Goal: Task Accomplishment & Management: Complete application form

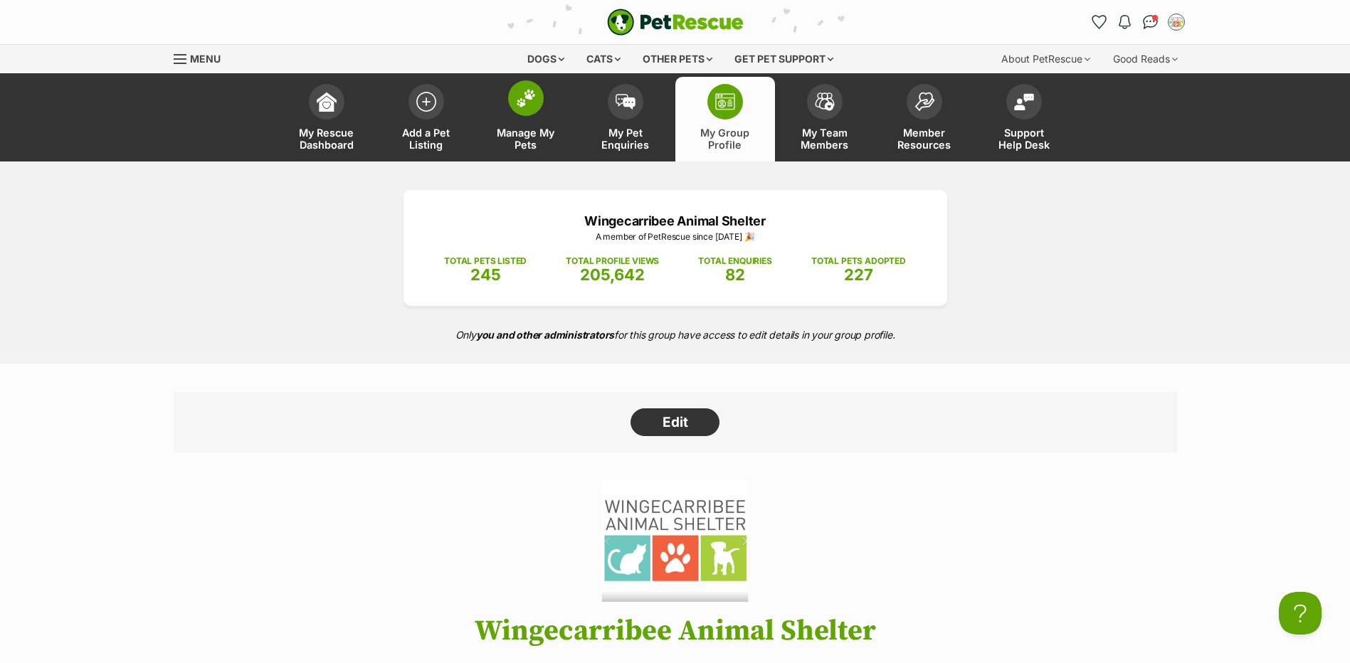
click at [525, 110] on span at bounding box center [526, 98] width 36 height 36
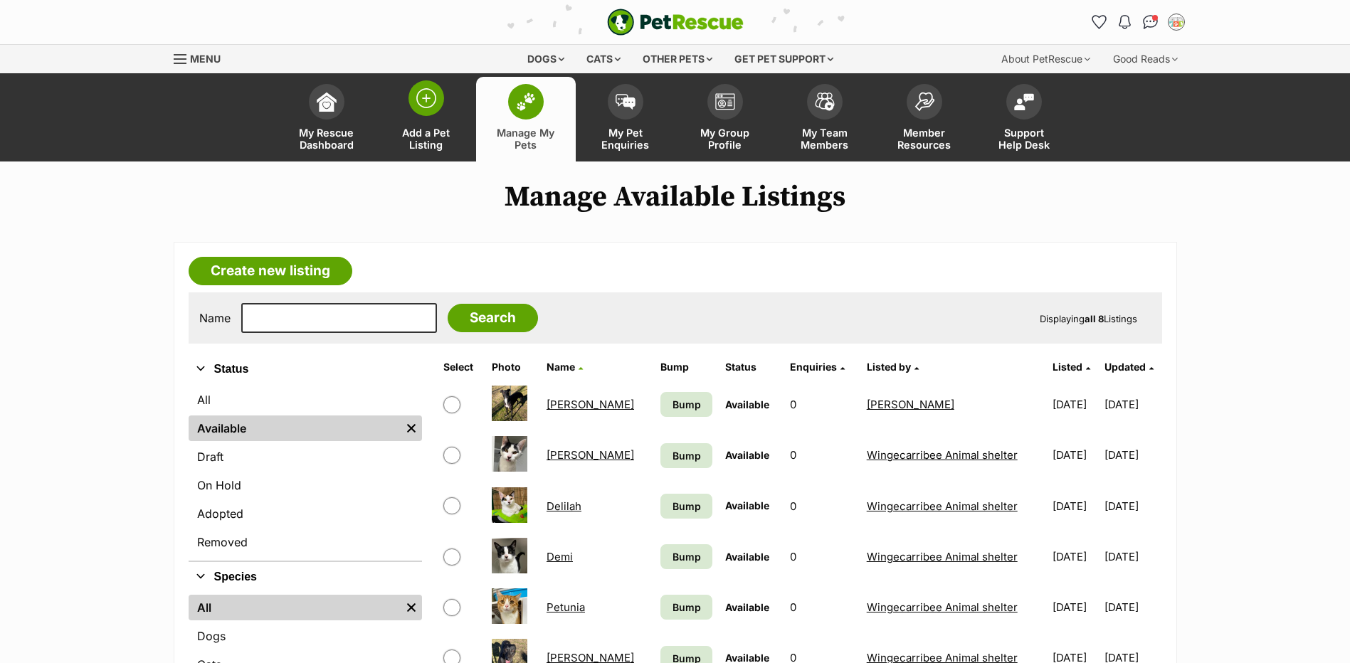
click at [427, 119] on link "Add a Pet Listing" at bounding box center [426, 119] width 100 height 85
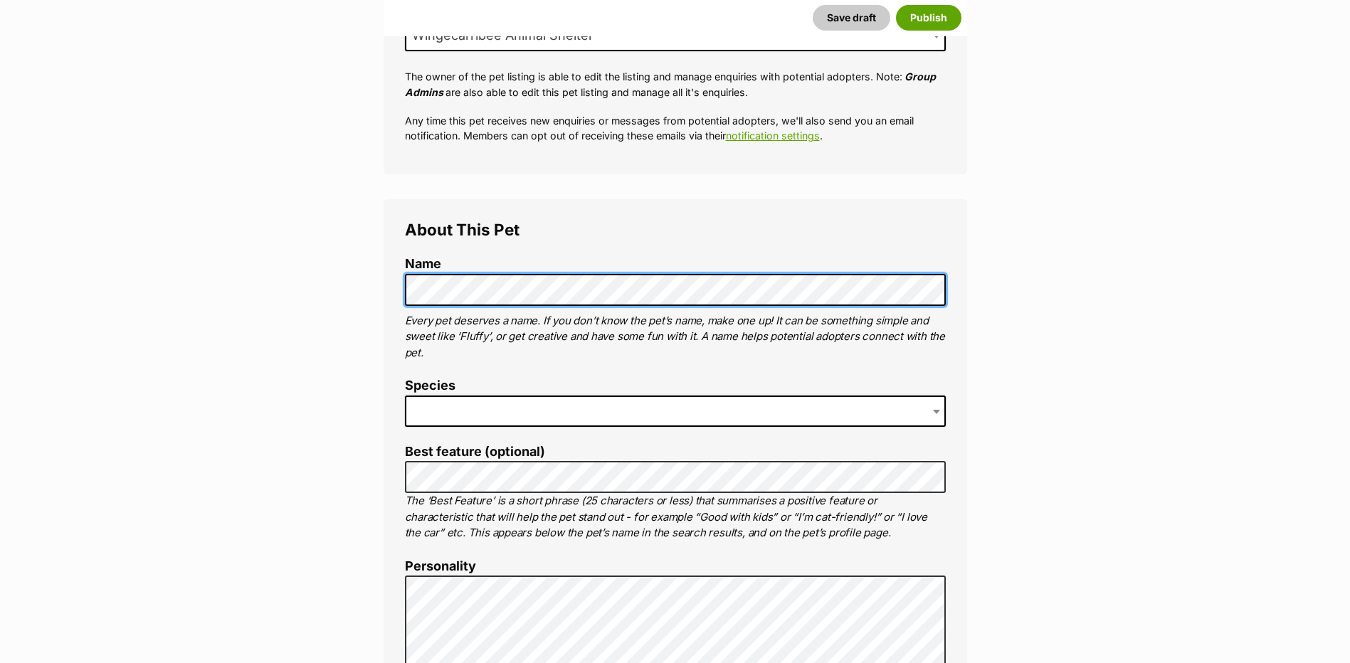
scroll to position [356, 0]
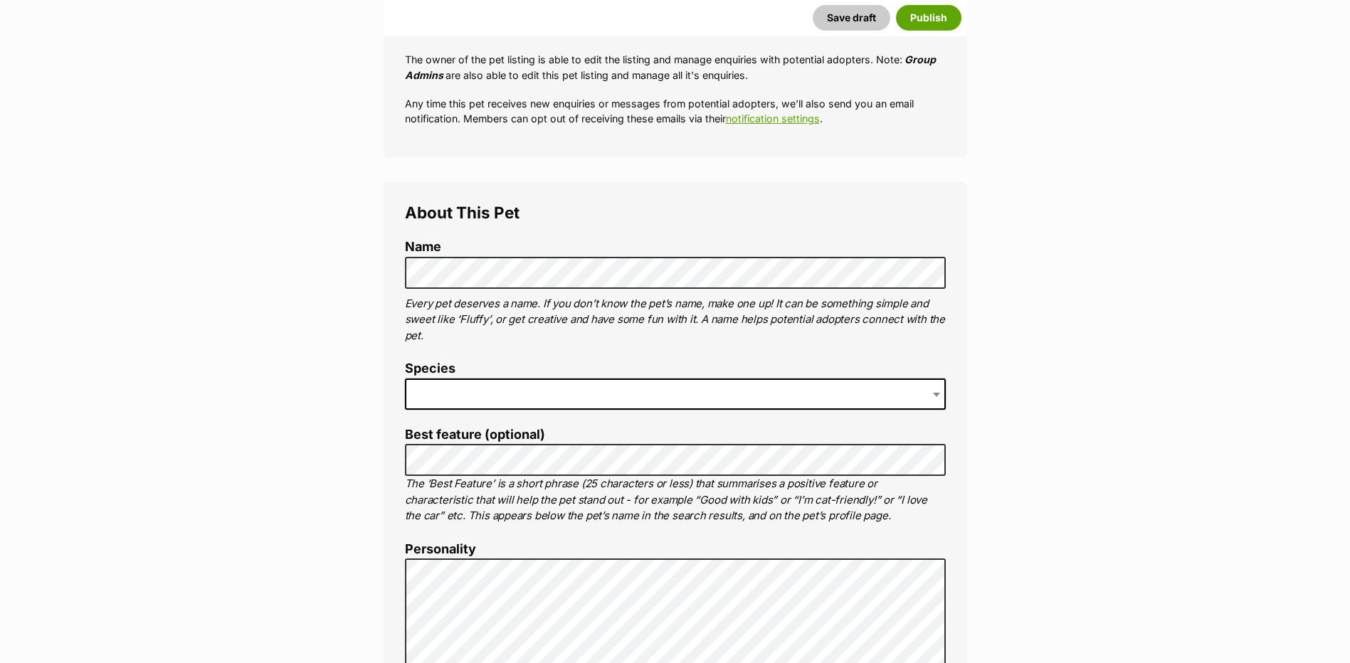
click at [479, 396] on span at bounding box center [675, 394] width 541 height 31
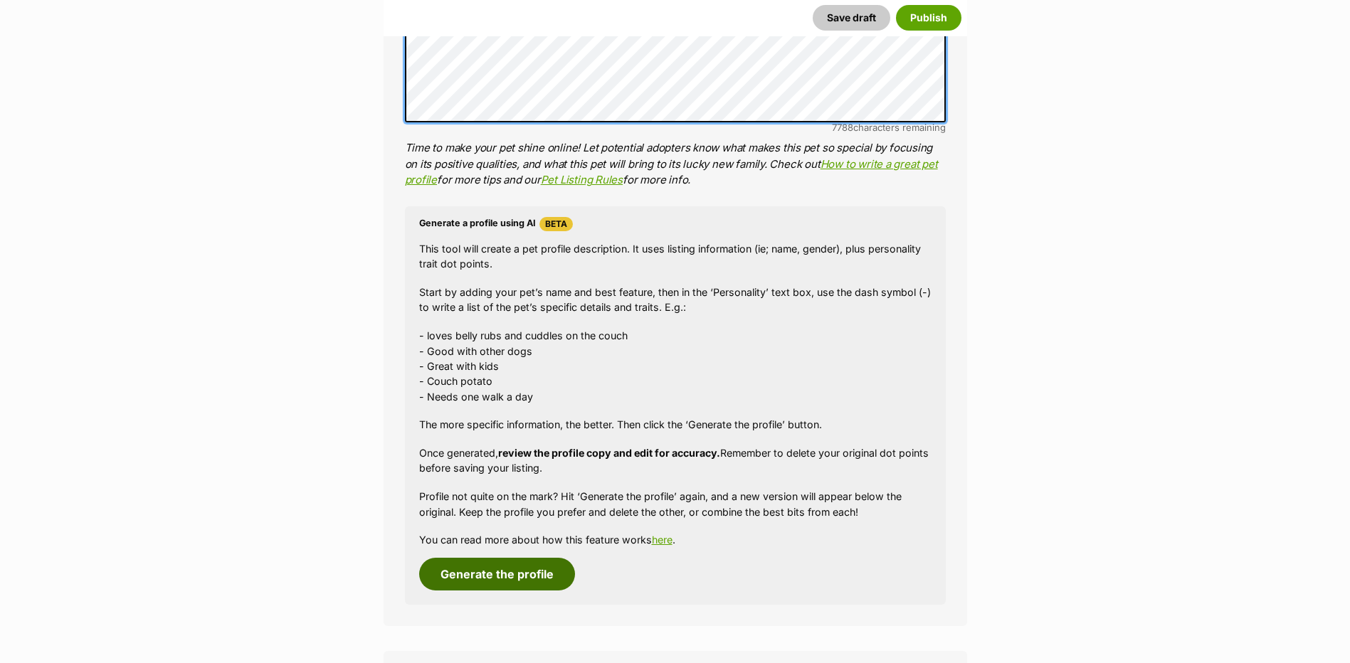
scroll to position [1210, 0]
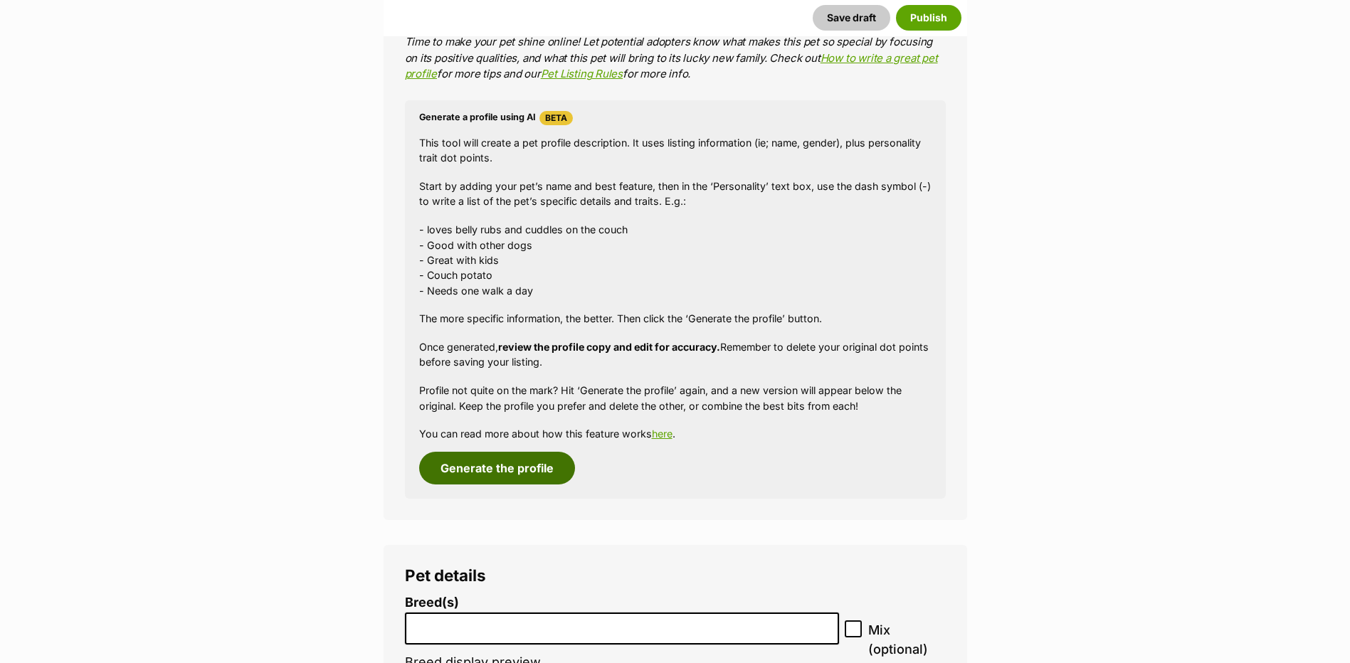
click at [512, 475] on button "Generate the profile" at bounding box center [497, 468] width 156 height 33
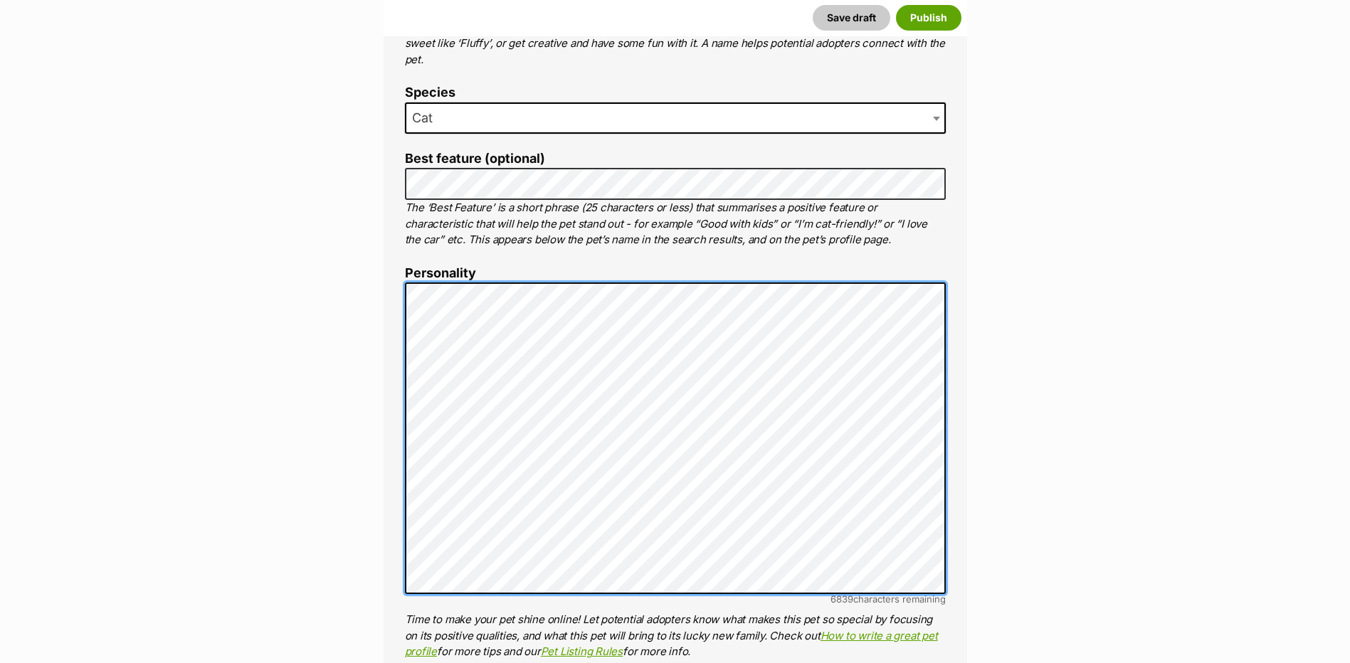
scroll to position [454, 0]
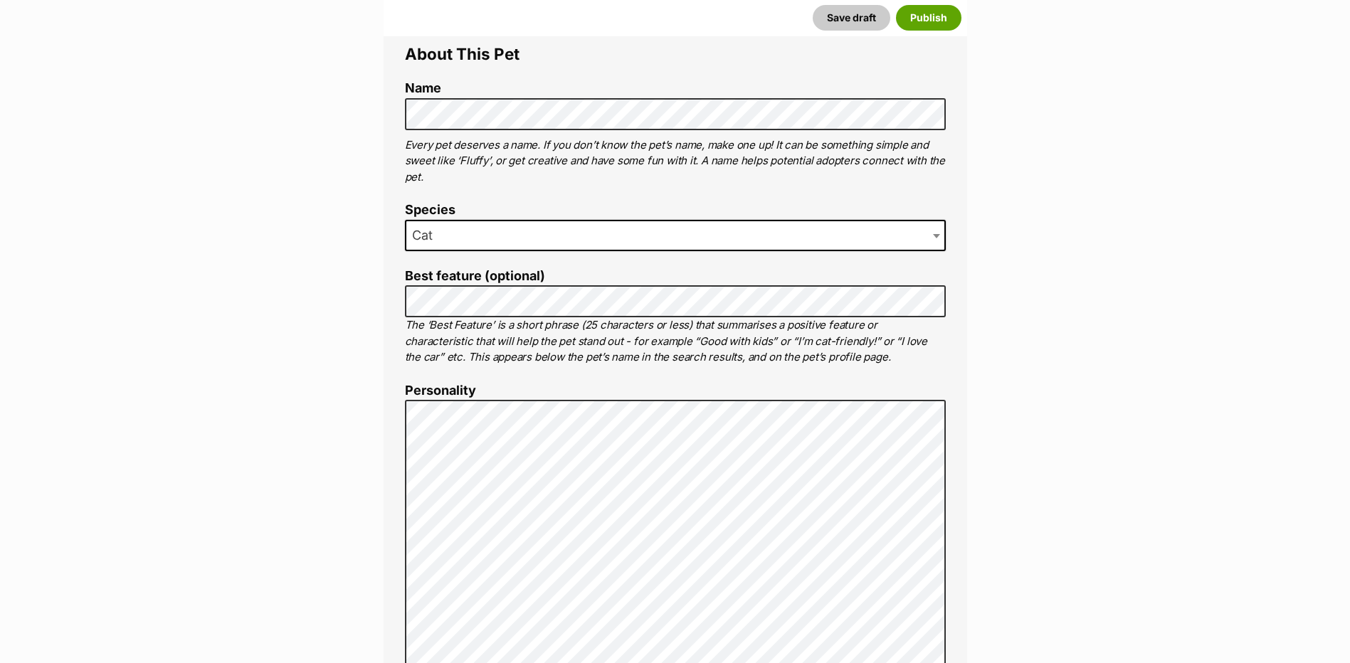
scroll to position [596, 0]
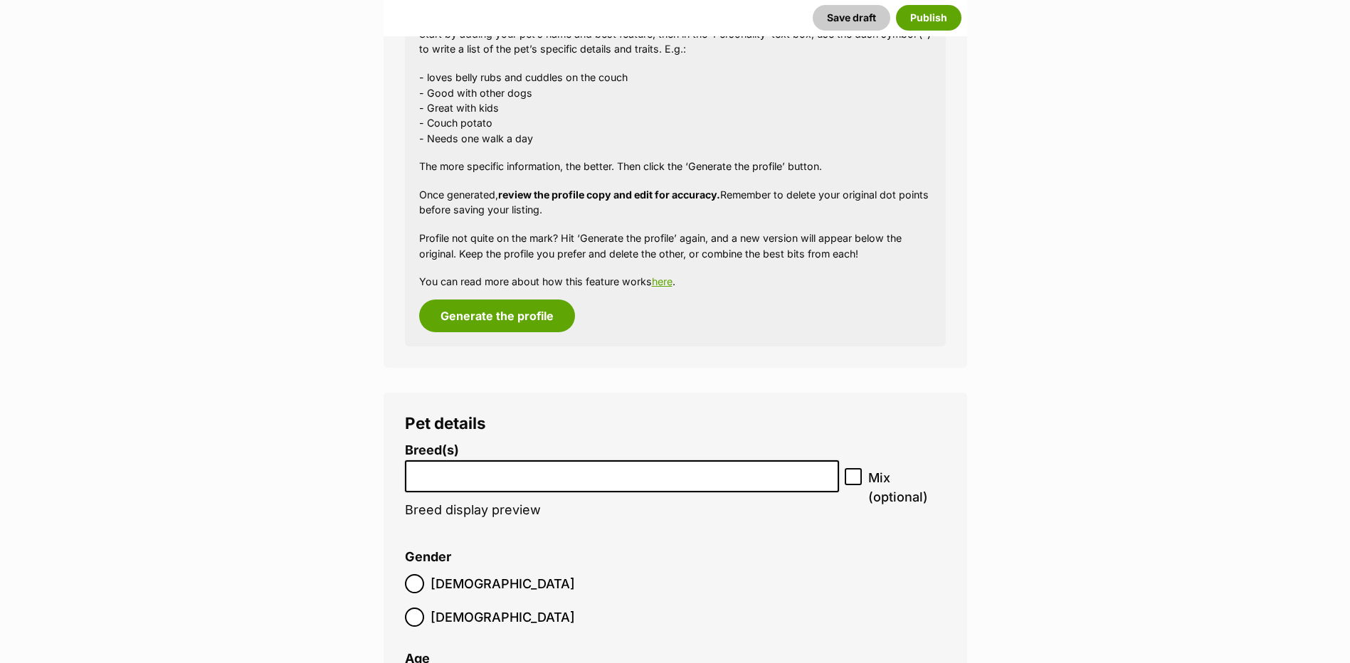
scroll to position [1379, 0]
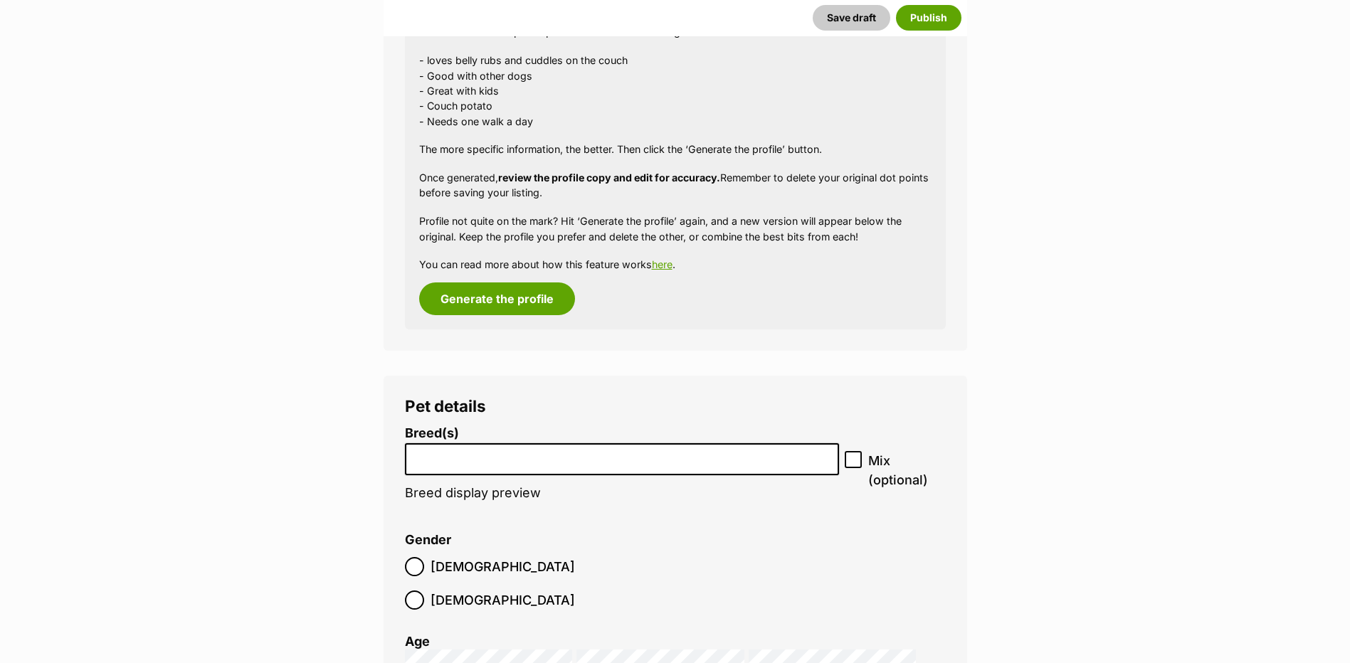
click at [621, 463] on li at bounding box center [622, 459] width 425 height 29
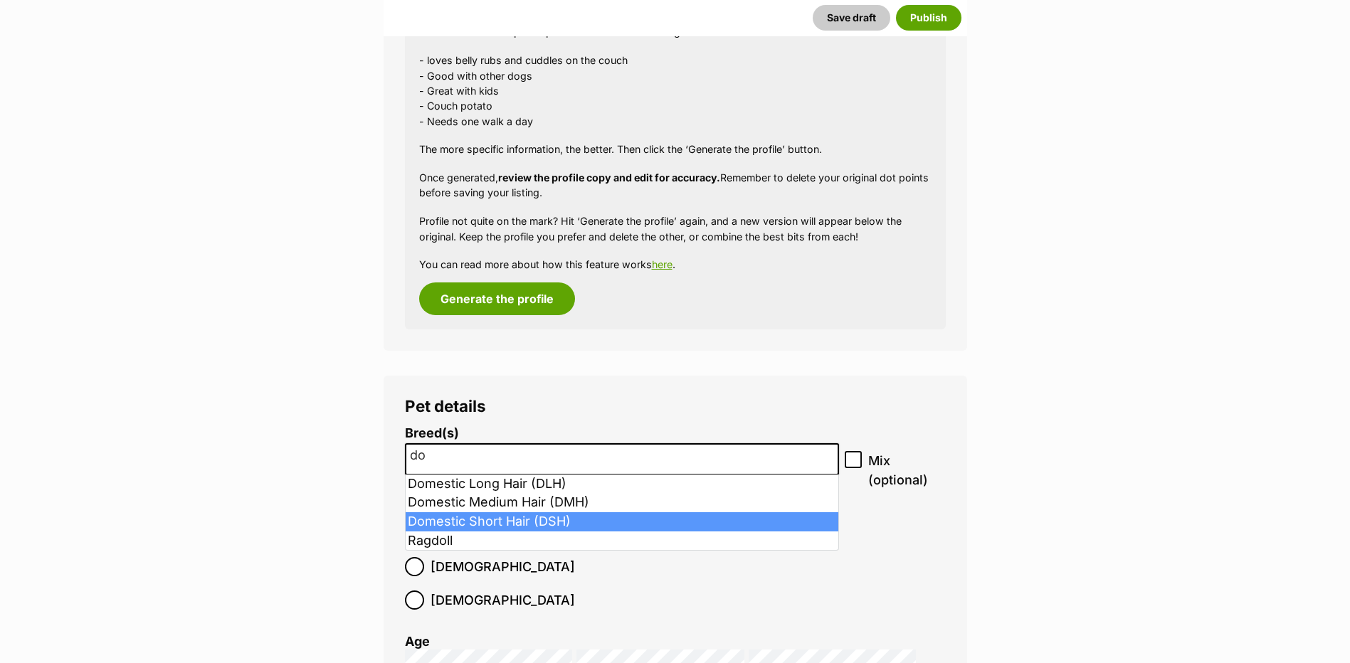
type input "do"
select select "252102"
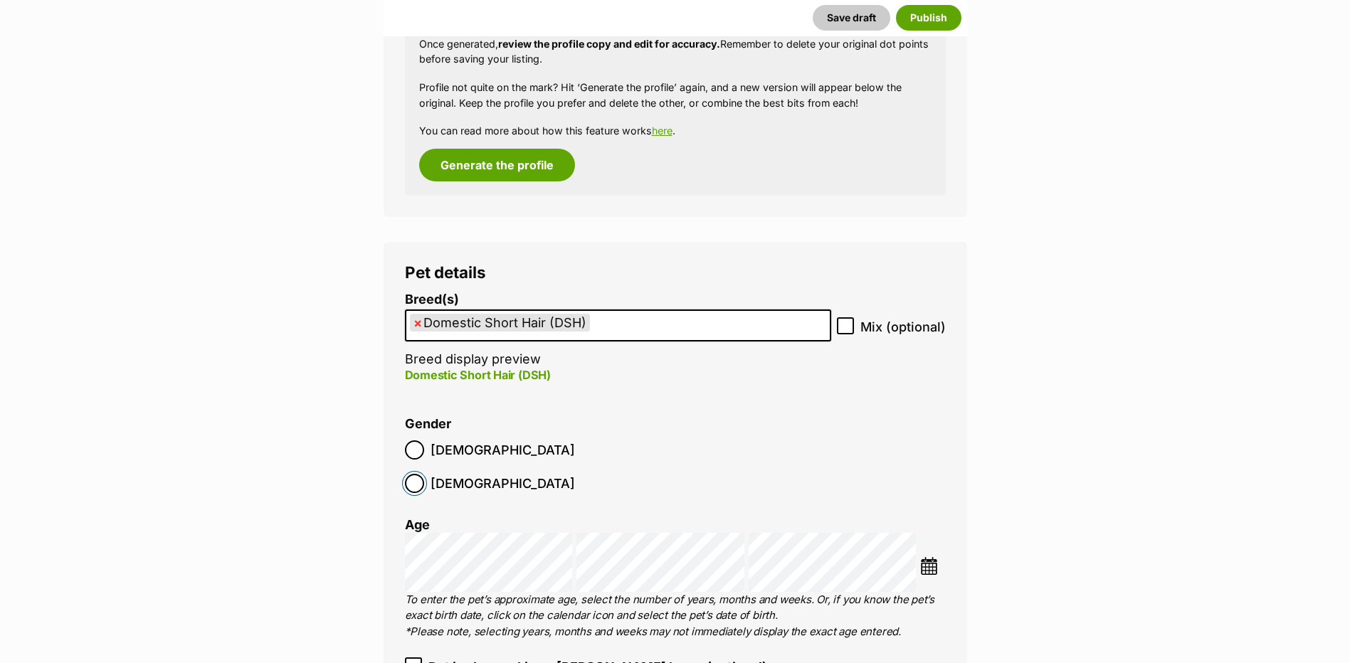
scroll to position [1593, 0]
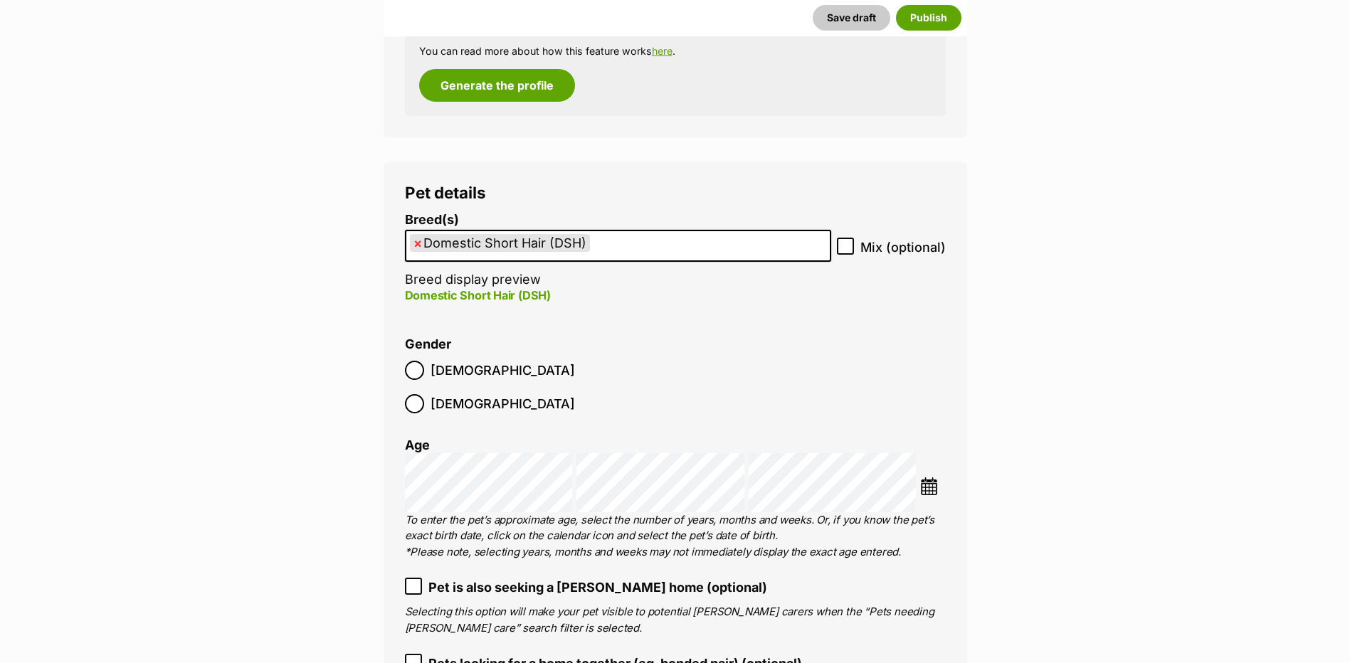
click at [936, 477] on img at bounding box center [929, 486] width 18 height 18
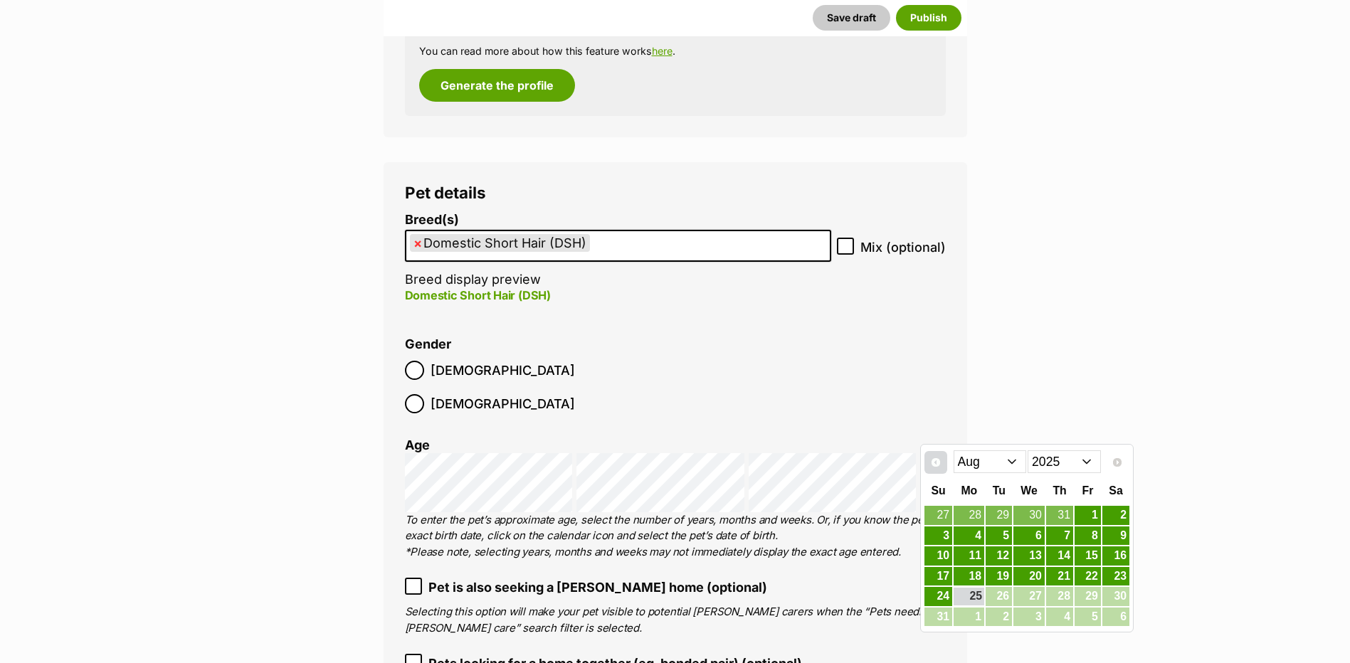
click at [929, 452] on link "Prev" at bounding box center [935, 462] width 23 height 23
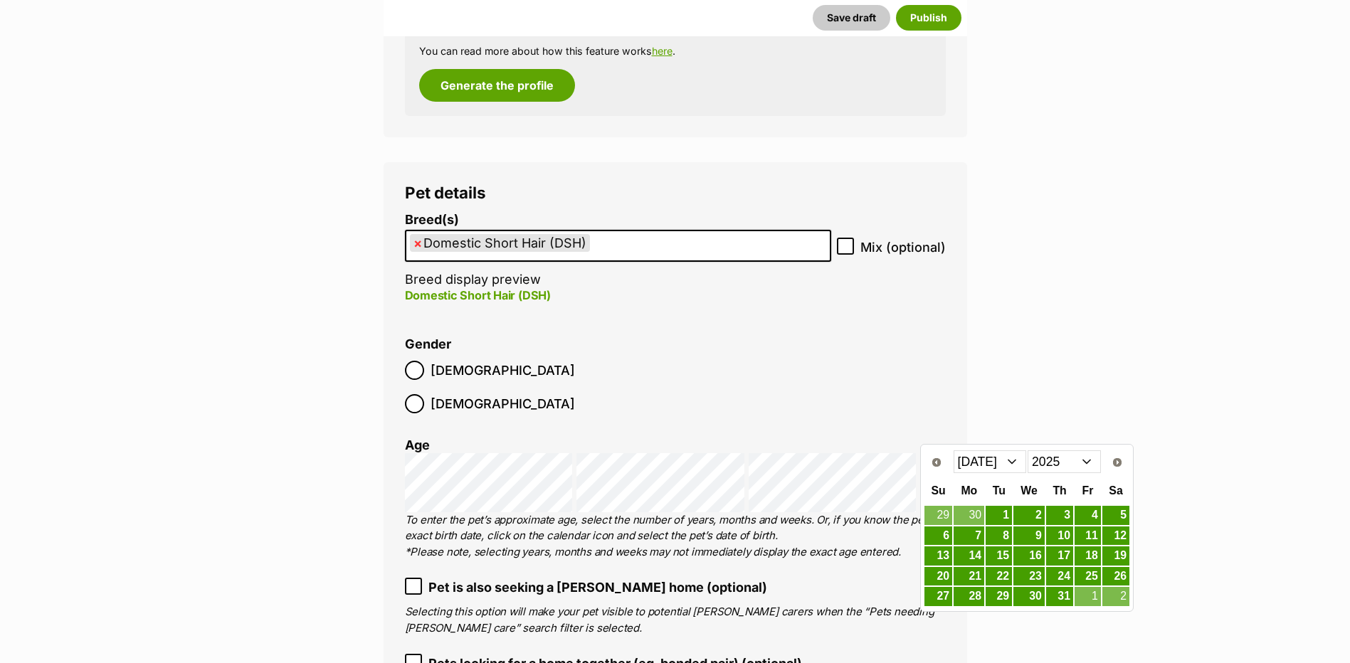
click at [1066, 455] on select "2015 2016 2017 2018 2019 2020 2021 2022 2023 2024 2025" at bounding box center [1064, 461] width 73 height 23
click at [986, 463] on select "Jan Feb Mar Apr May Jun Jul Aug Sep Oct Nov Dec" at bounding box center [990, 461] width 73 height 23
click at [994, 535] on link "5" at bounding box center [999, 536] width 26 height 18
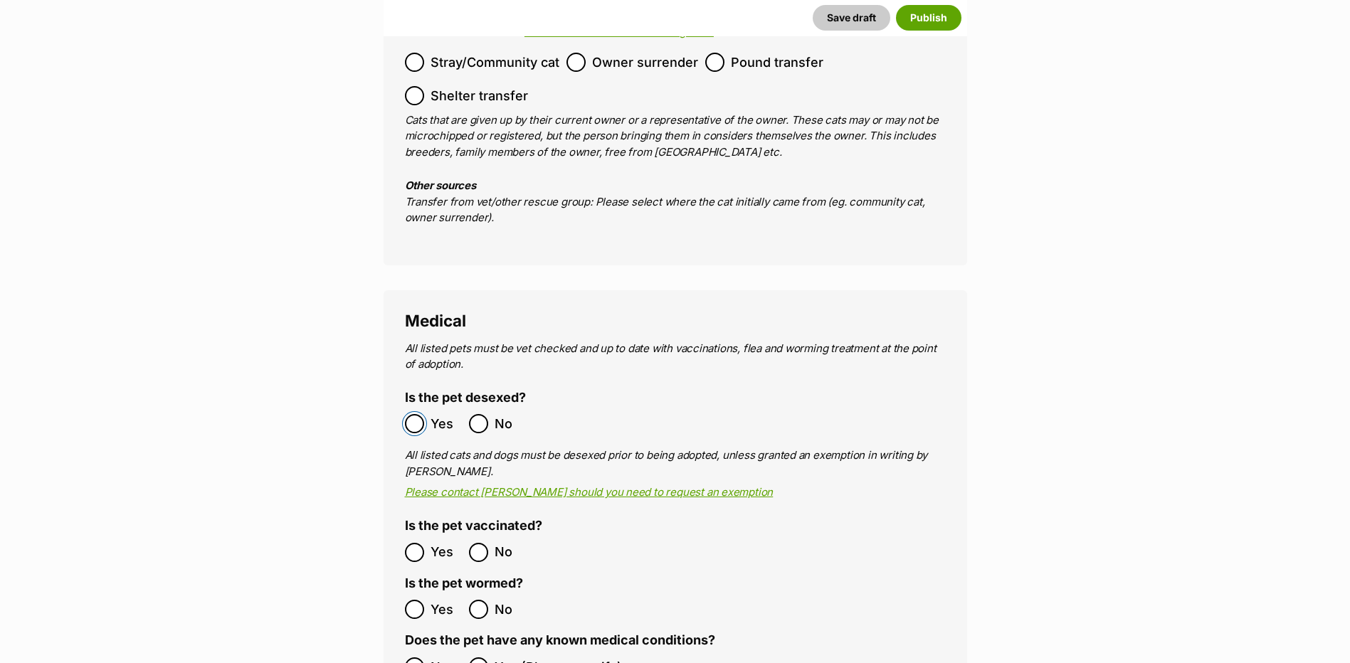
scroll to position [2446, 0]
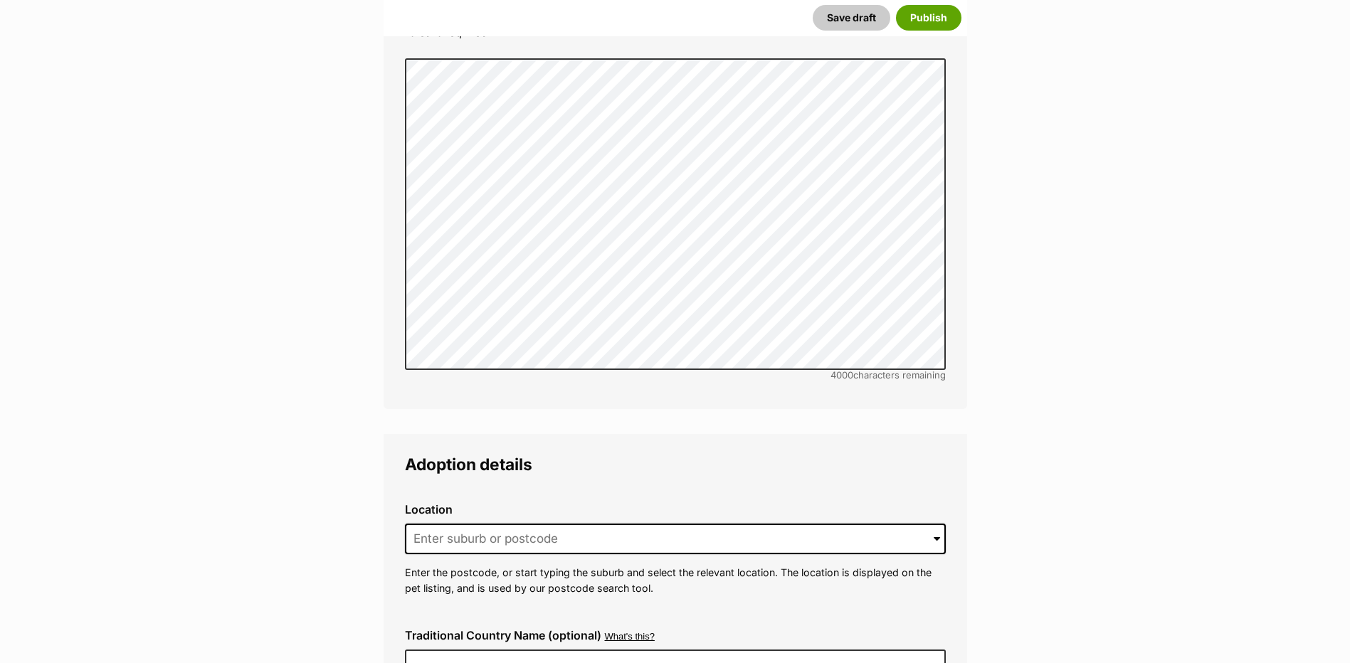
scroll to position [3158, 0]
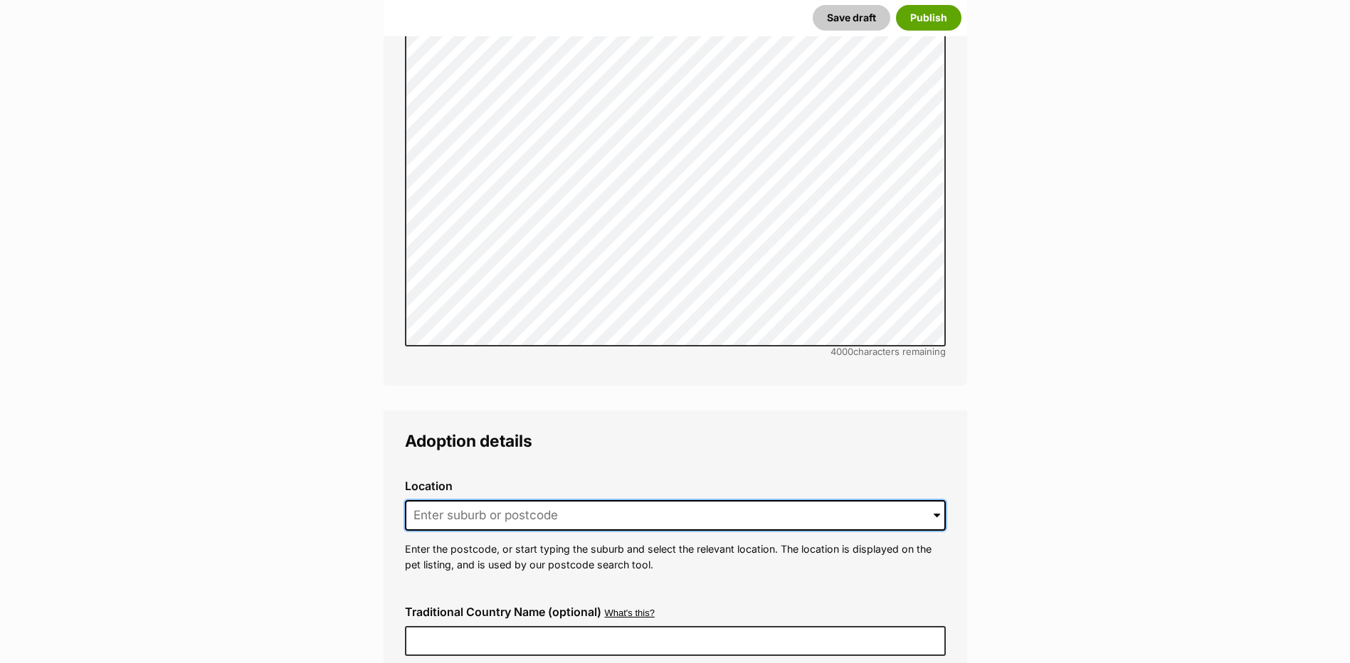
click at [511, 500] on input at bounding box center [675, 515] width 541 height 31
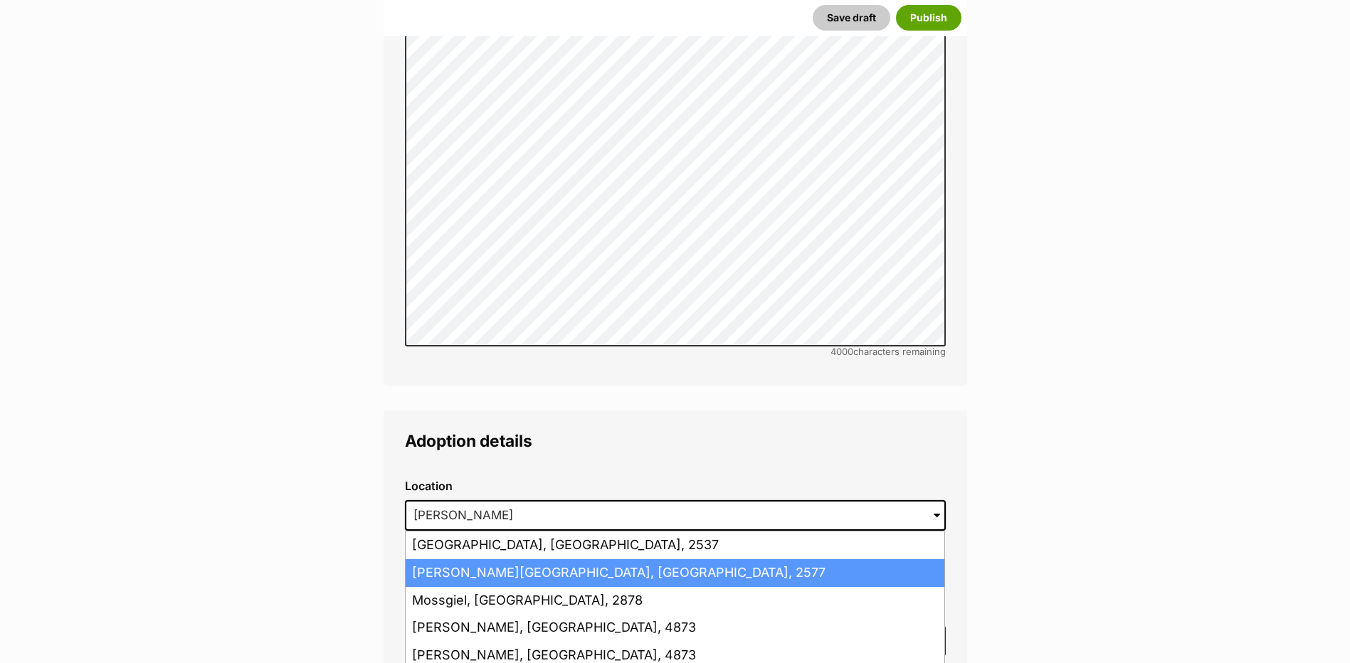
click at [706, 559] on li "Moss Vale, New South Wales, 2577" at bounding box center [675, 573] width 539 height 28
type input "Moss Vale, New South Wales, 2577"
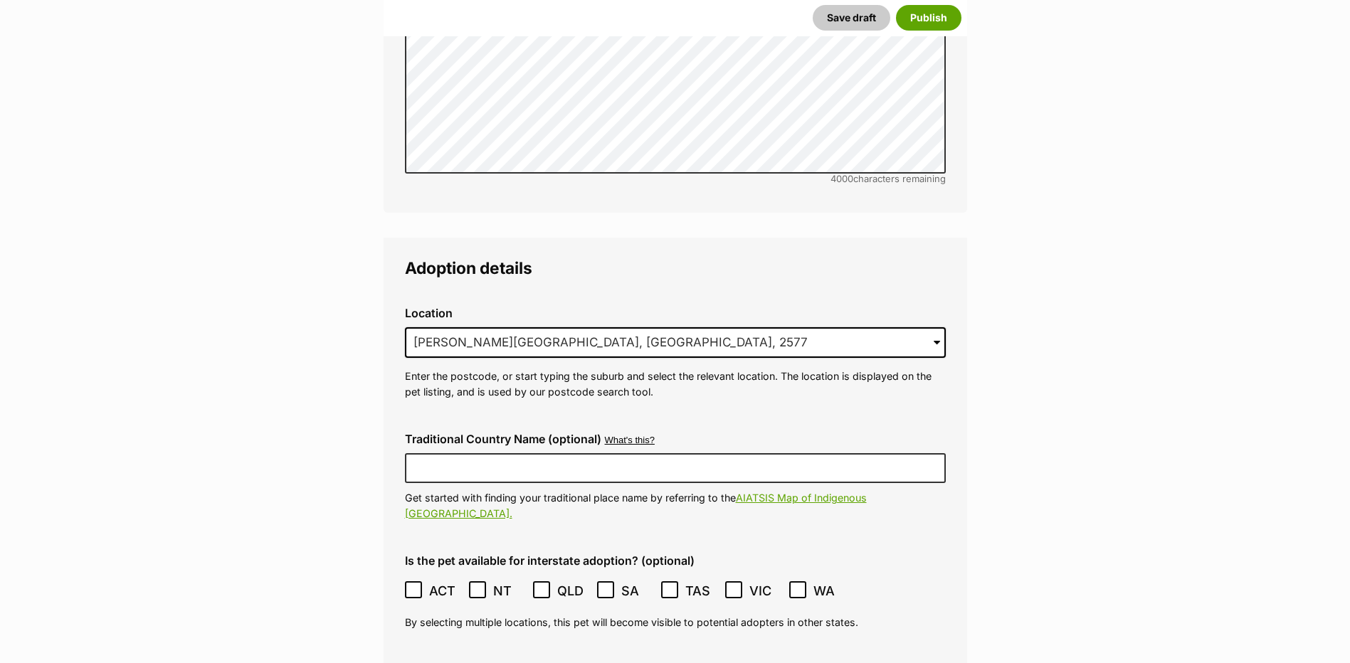
scroll to position [3514, 0]
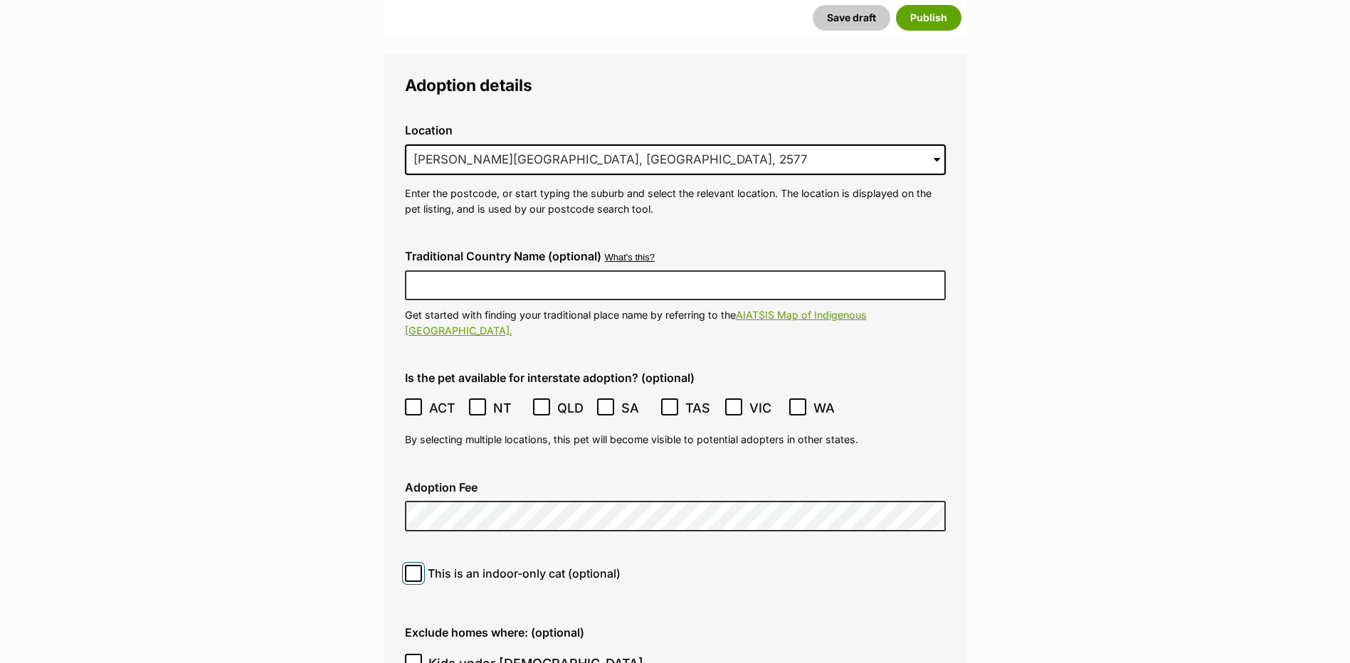
click at [408, 565] on input "This is an indoor-only cat (optional)" at bounding box center [413, 573] width 17 height 17
checkbox input "true"
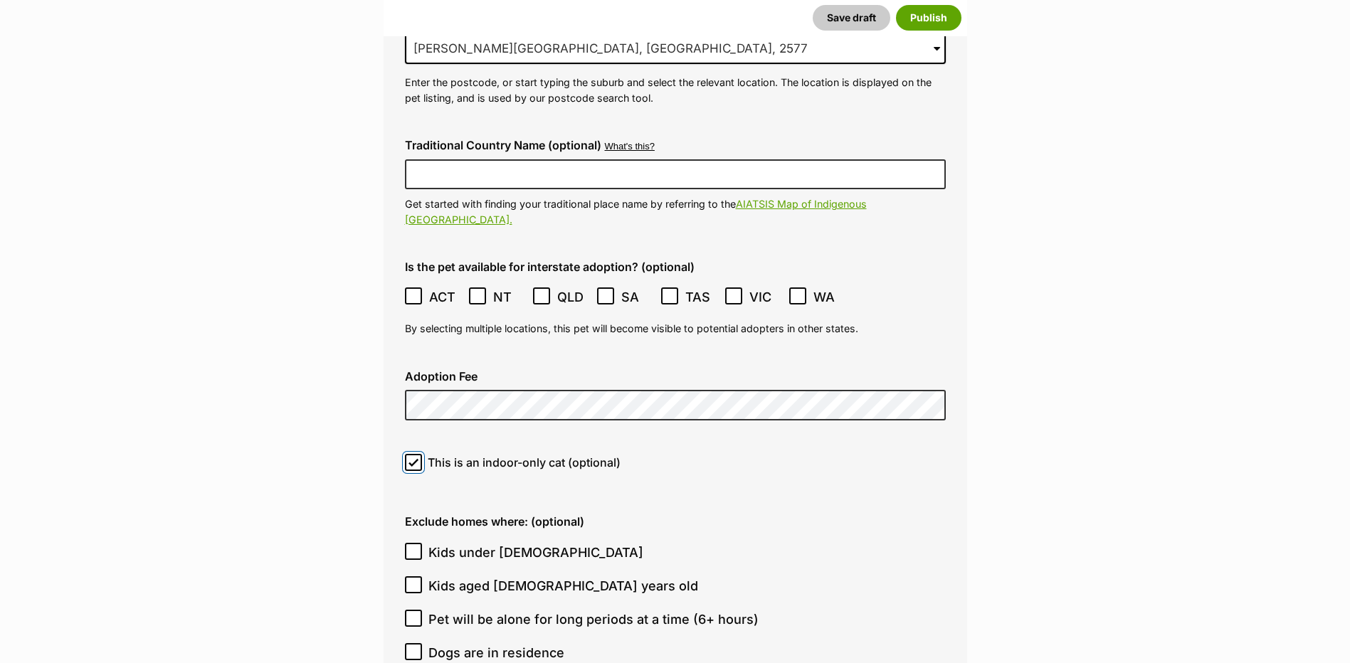
scroll to position [3727, 0]
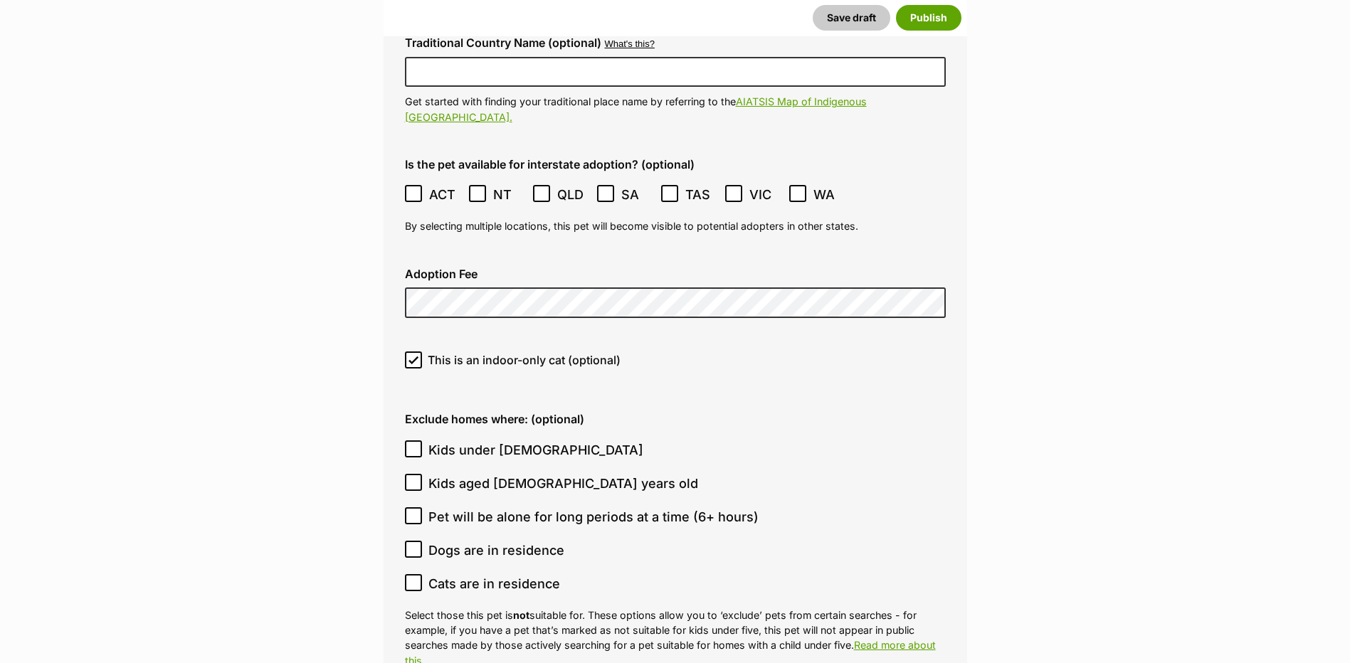
click at [411, 445] on icon at bounding box center [413, 448] width 9 height 6
click at [411, 440] on input "Kids under [DEMOGRAPHIC_DATA]" at bounding box center [413, 448] width 17 height 17
checkbox input "true"
click at [405, 541] on input "Dogs are in residence" at bounding box center [413, 549] width 17 height 17
checkbox input "true"
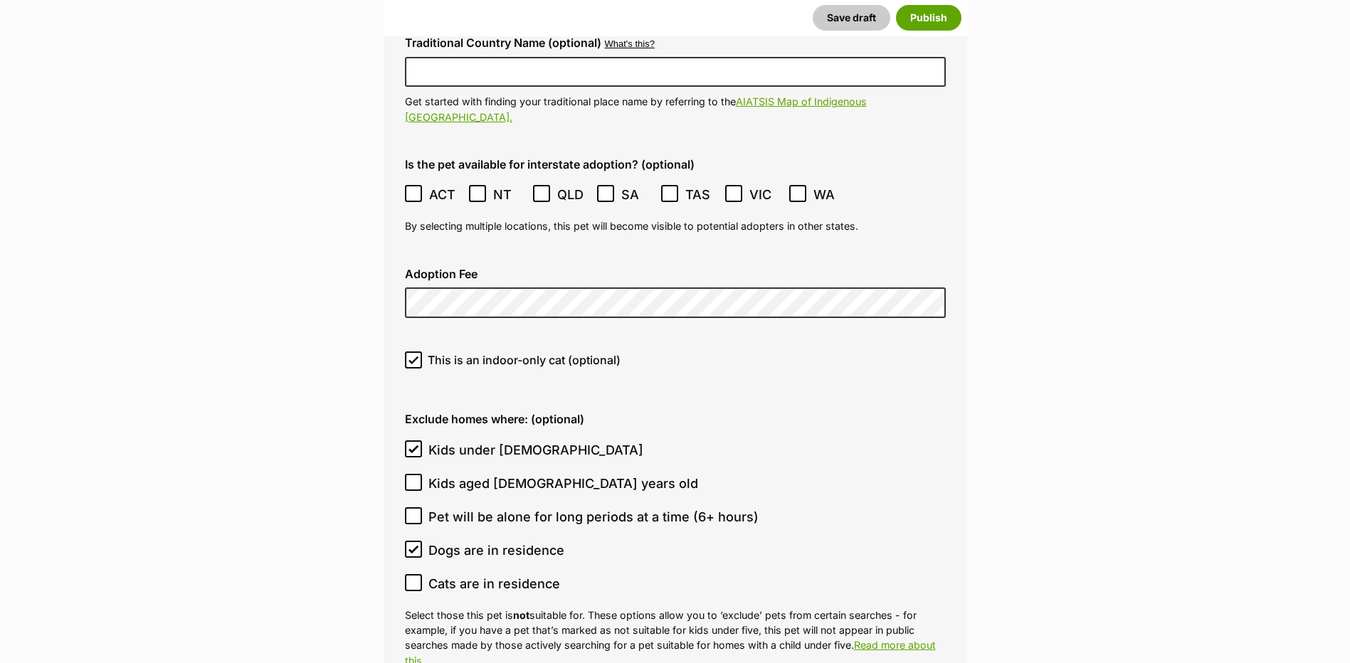
click at [426, 574] on label "Cats are in residence" at bounding box center [672, 583] width 534 height 19
click at [422, 574] on input "Cats are in residence" at bounding box center [413, 582] width 17 height 17
checkbox input "true"
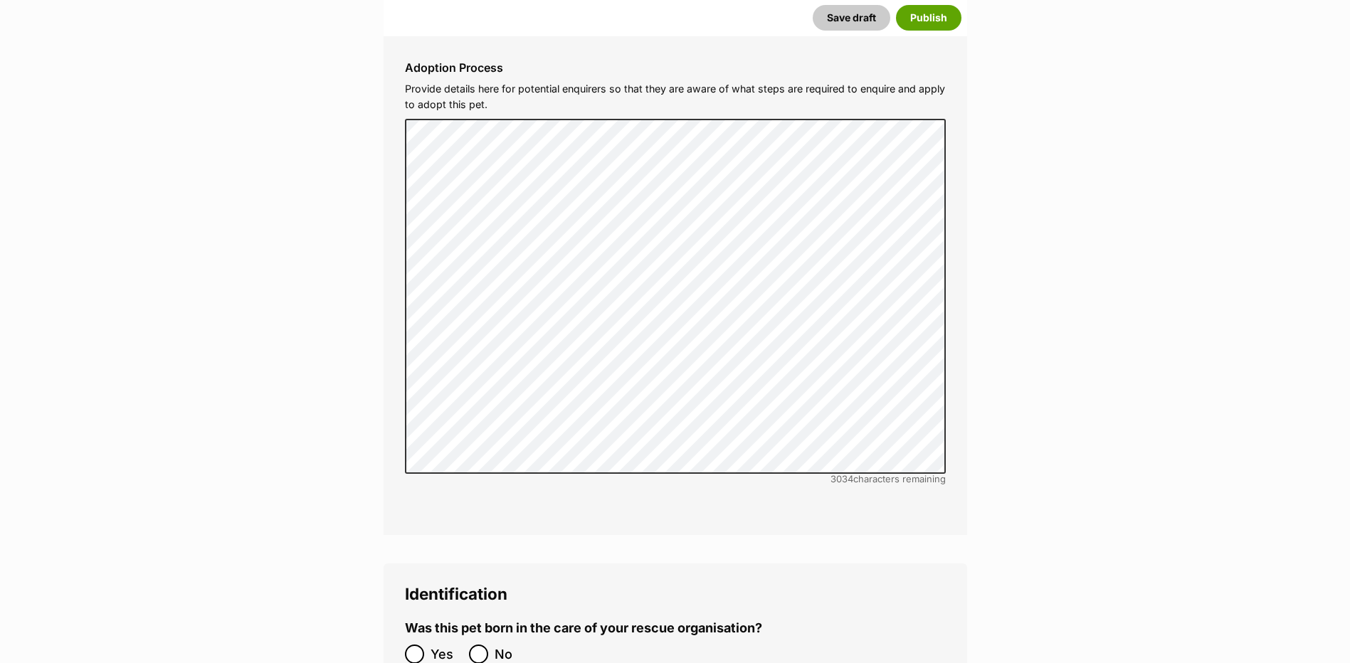
scroll to position [4510, 0]
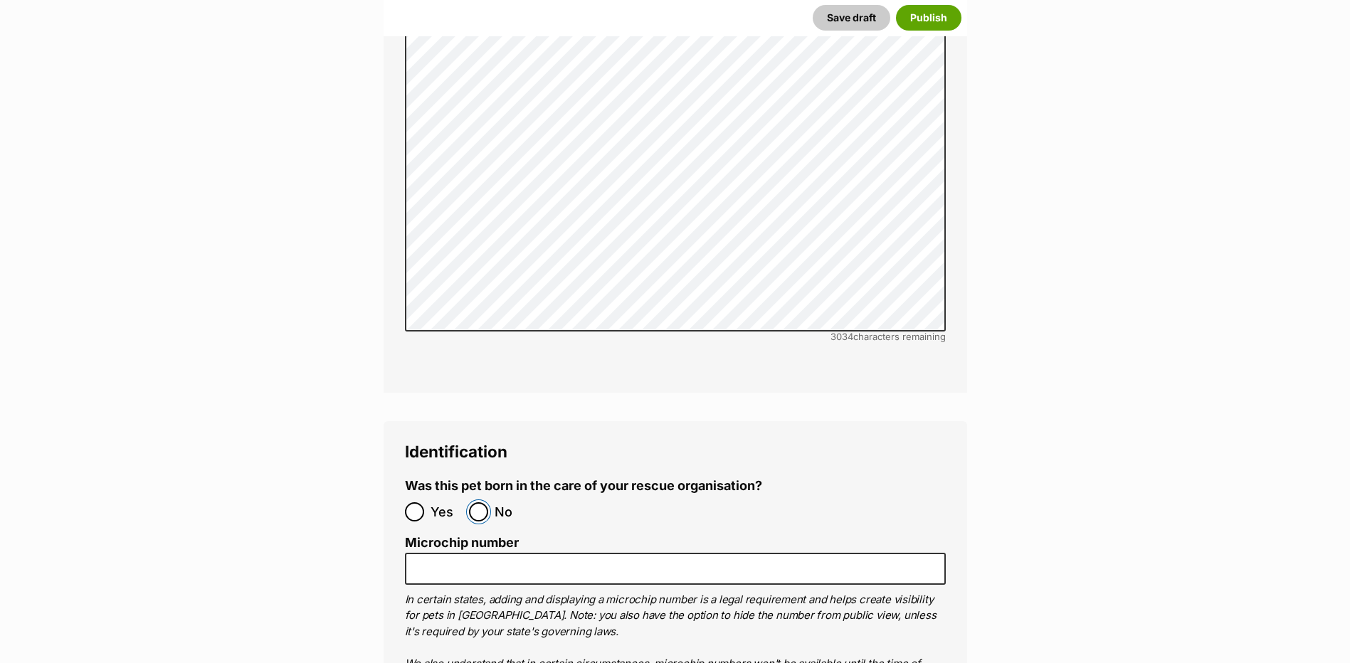
click at [476, 502] on input "No" at bounding box center [478, 511] width 19 height 19
radio input "true"
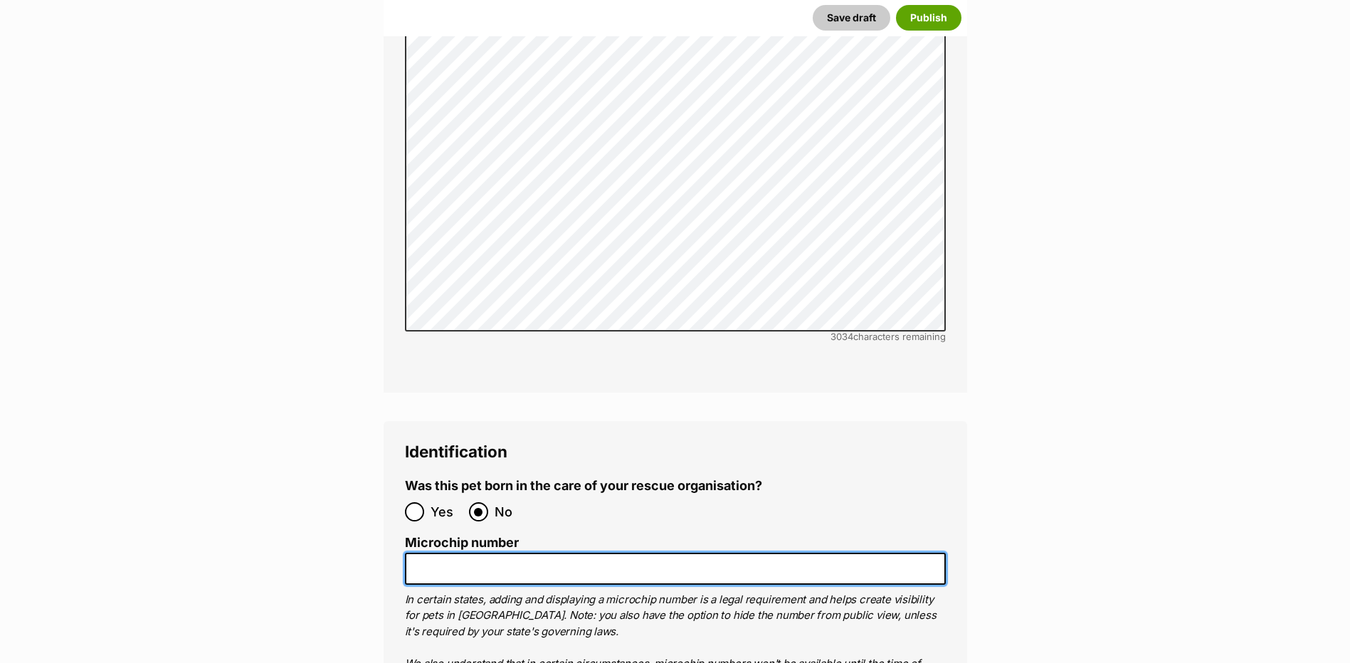
click at [483, 553] on input "Microchip number" at bounding box center [675, 569] width 541 height 32
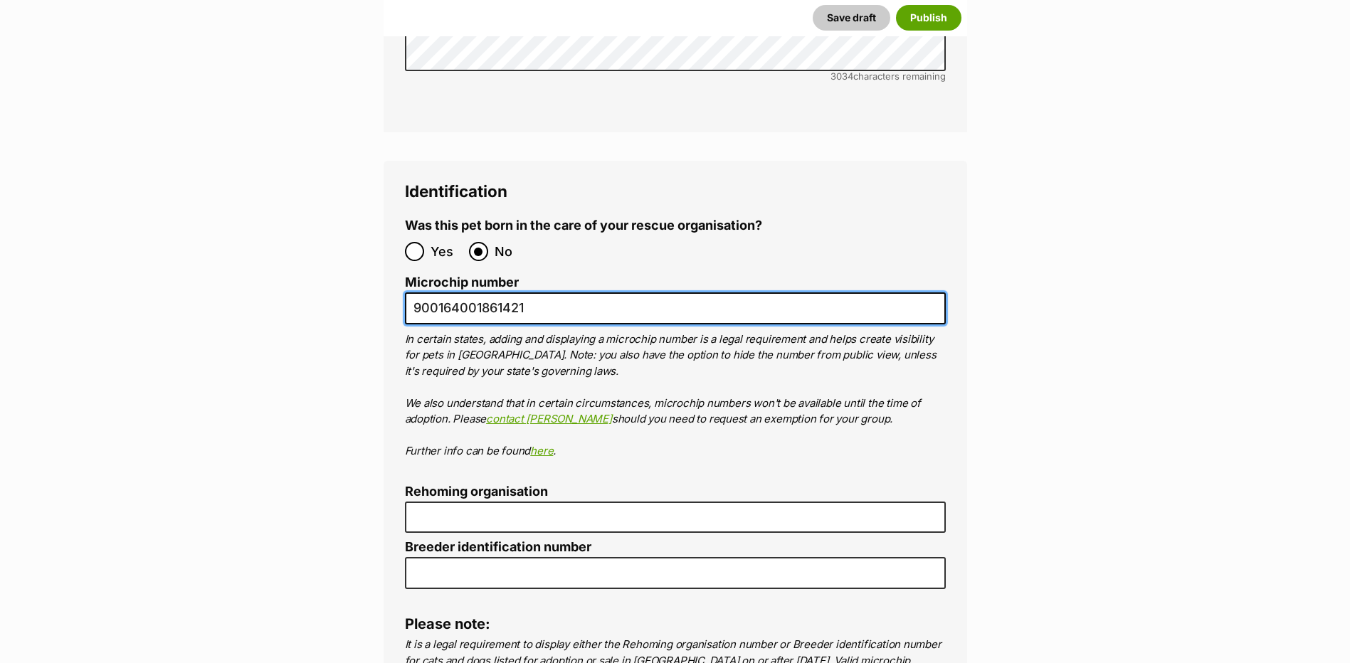
scroll to position [4795, 0]
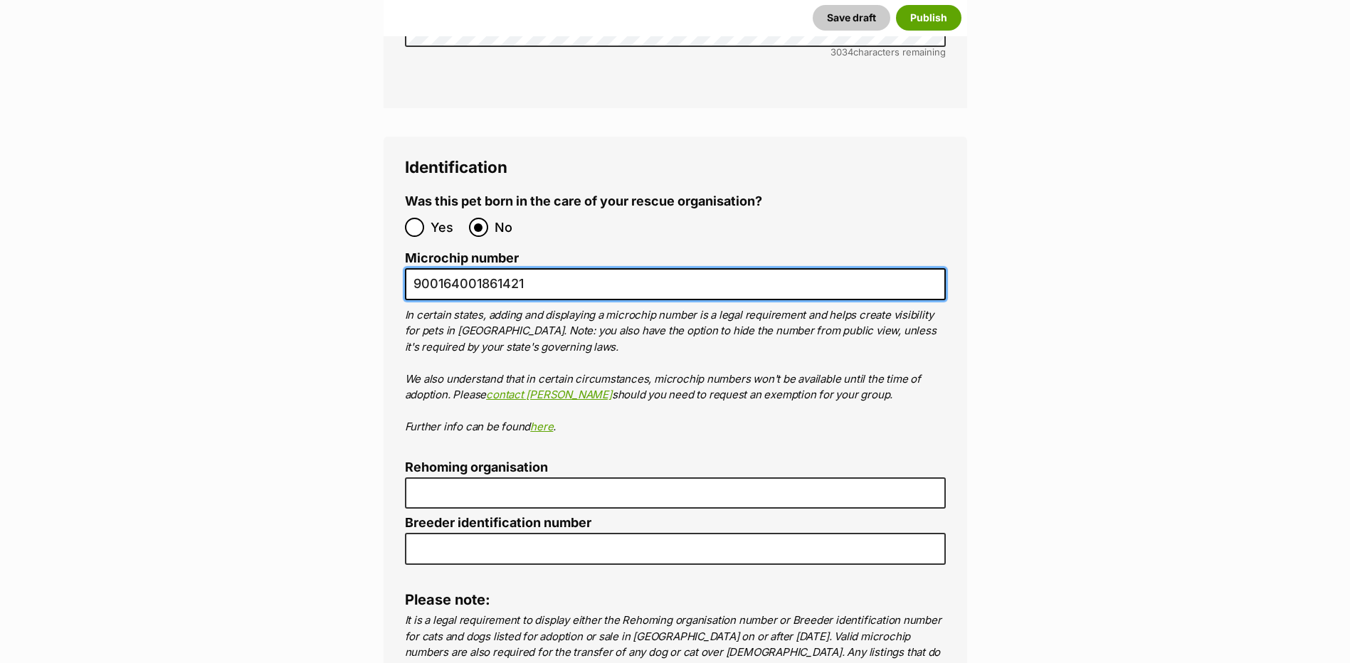
type input "900164001861421"
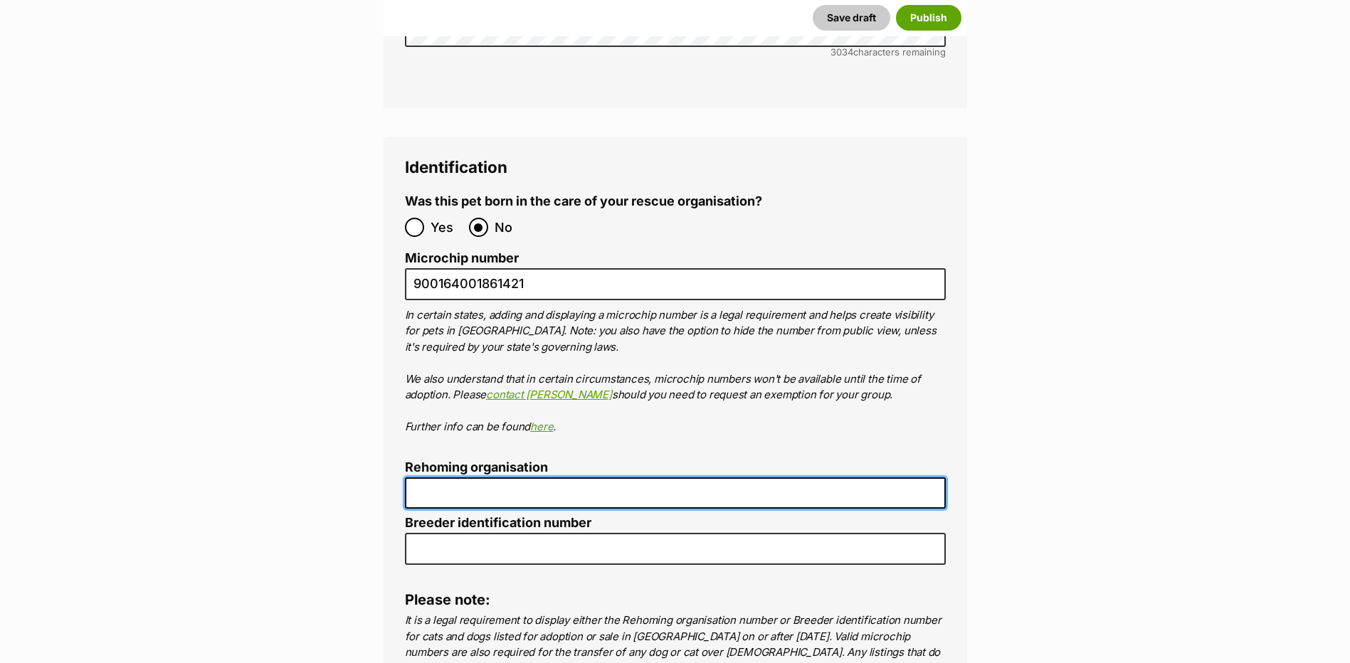
click at [460, 477] on input "Rehoming organisation" at bounding box center [675, 493] width 541 height 32
type input "R2510021"
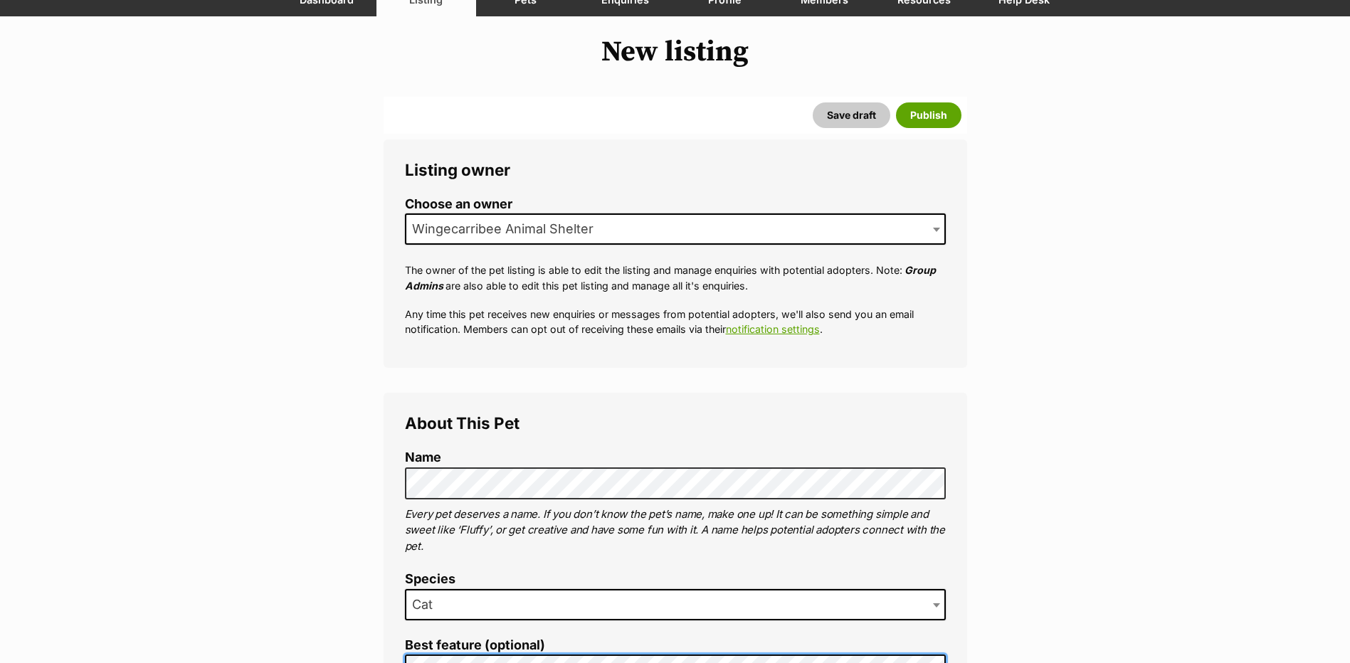
scroll to position [0, 0]
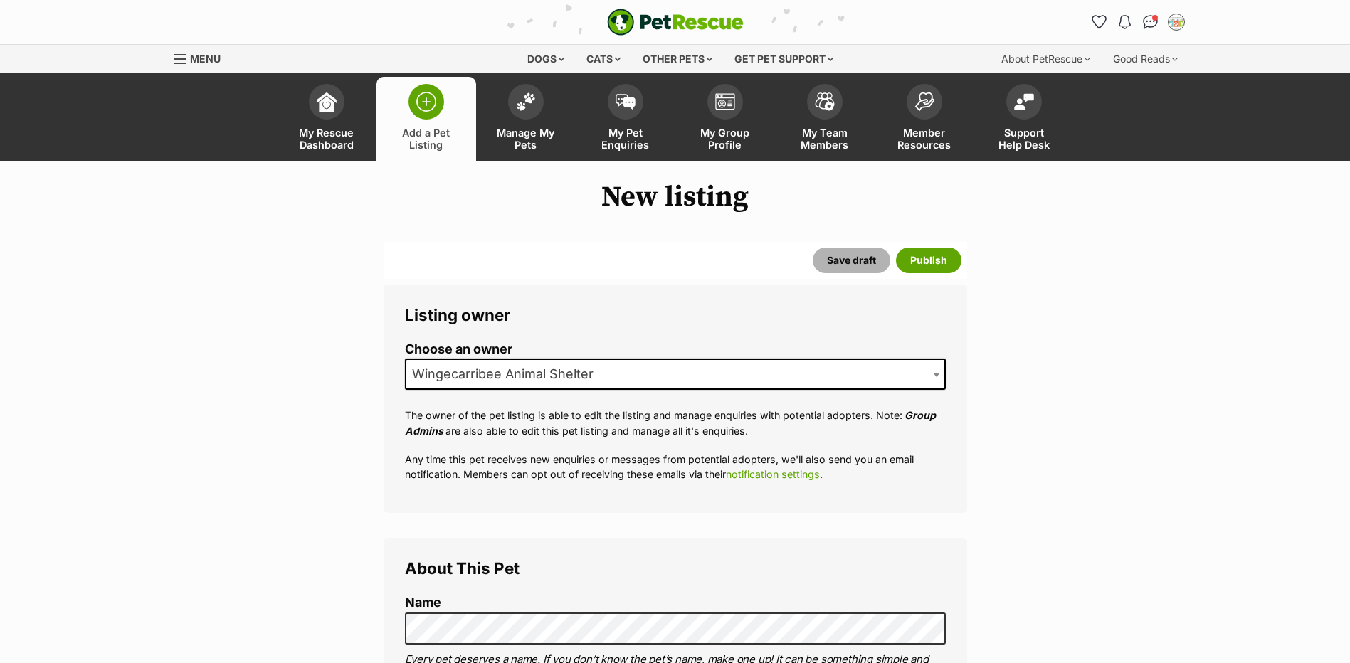
click at [847, 255] on button "Save draft" at bounding box center [852, 261] width 78 height 26
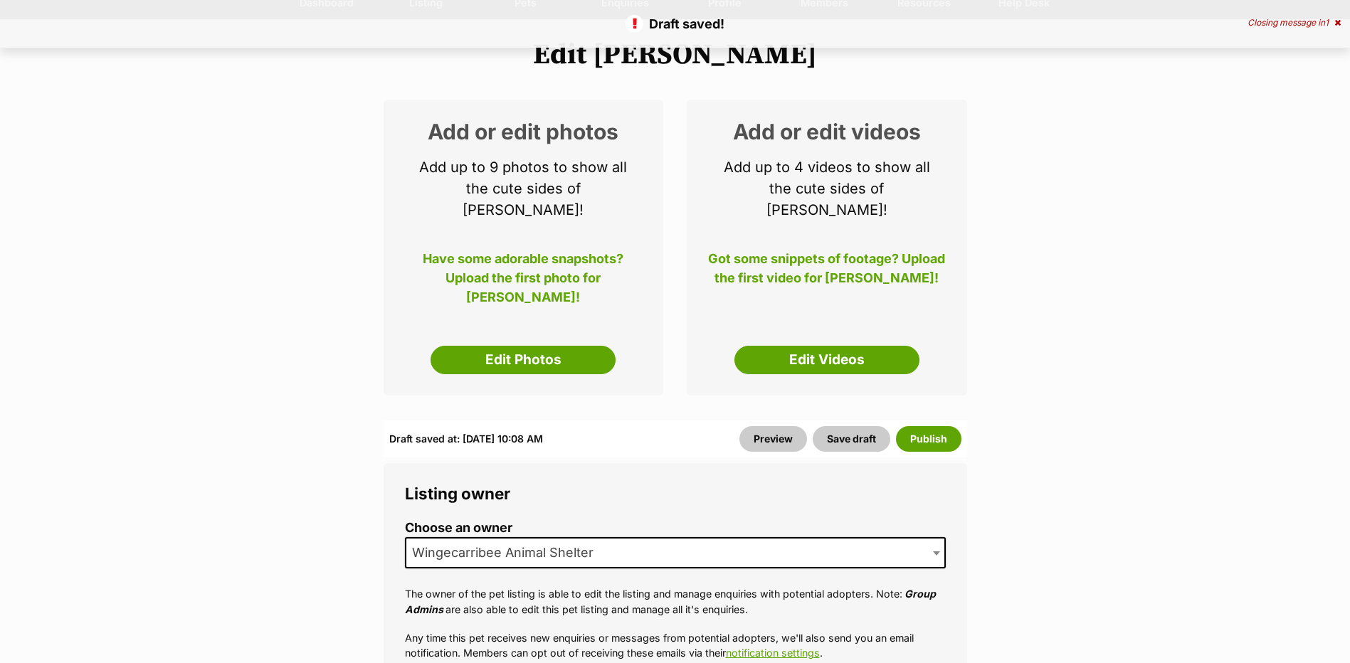
scroll to position [71, 0]
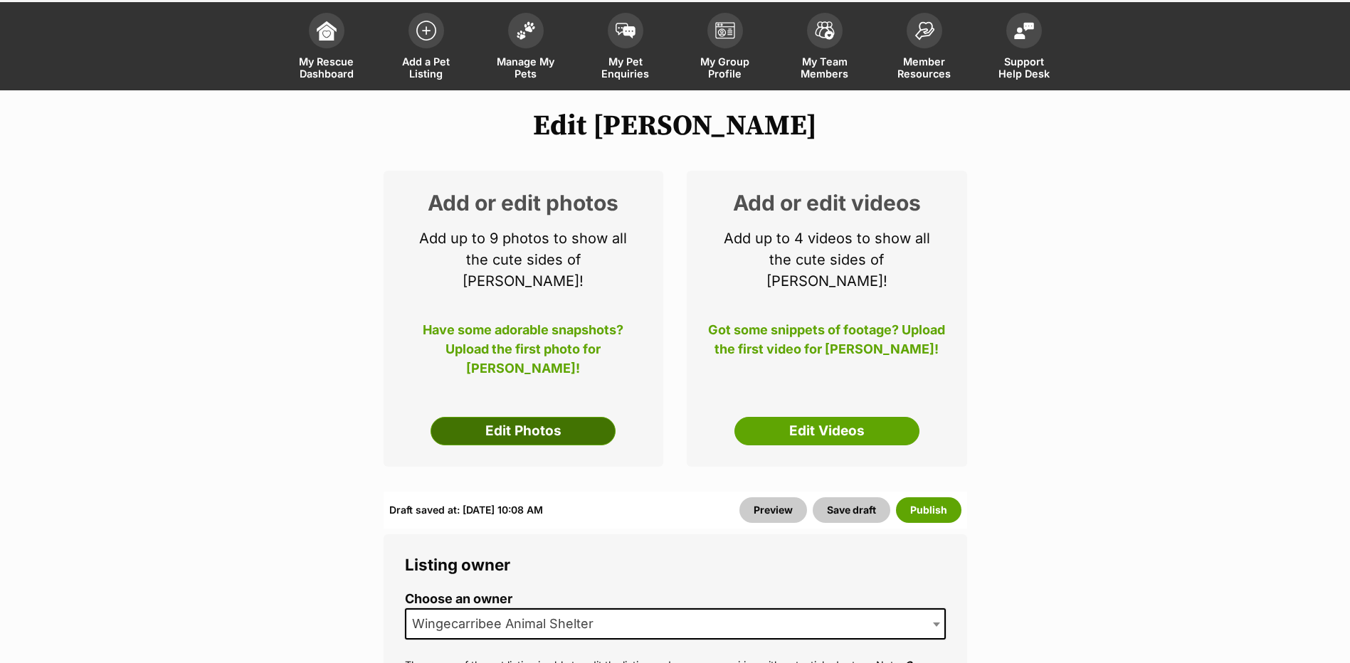
click at [529, 417] on link "Edit Photos" at bounding box center [523, 431] width 185 height 28
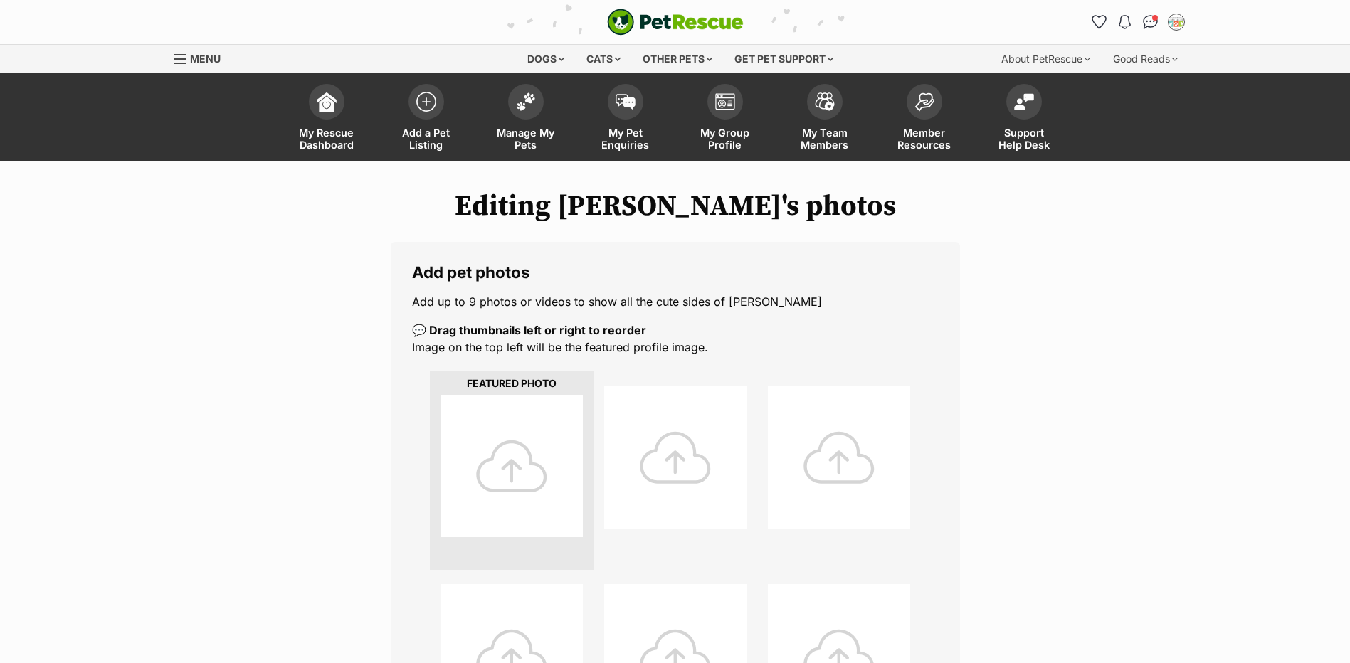
click at [529, 419] on div at bounding box center [511, 466] width 142 height 142
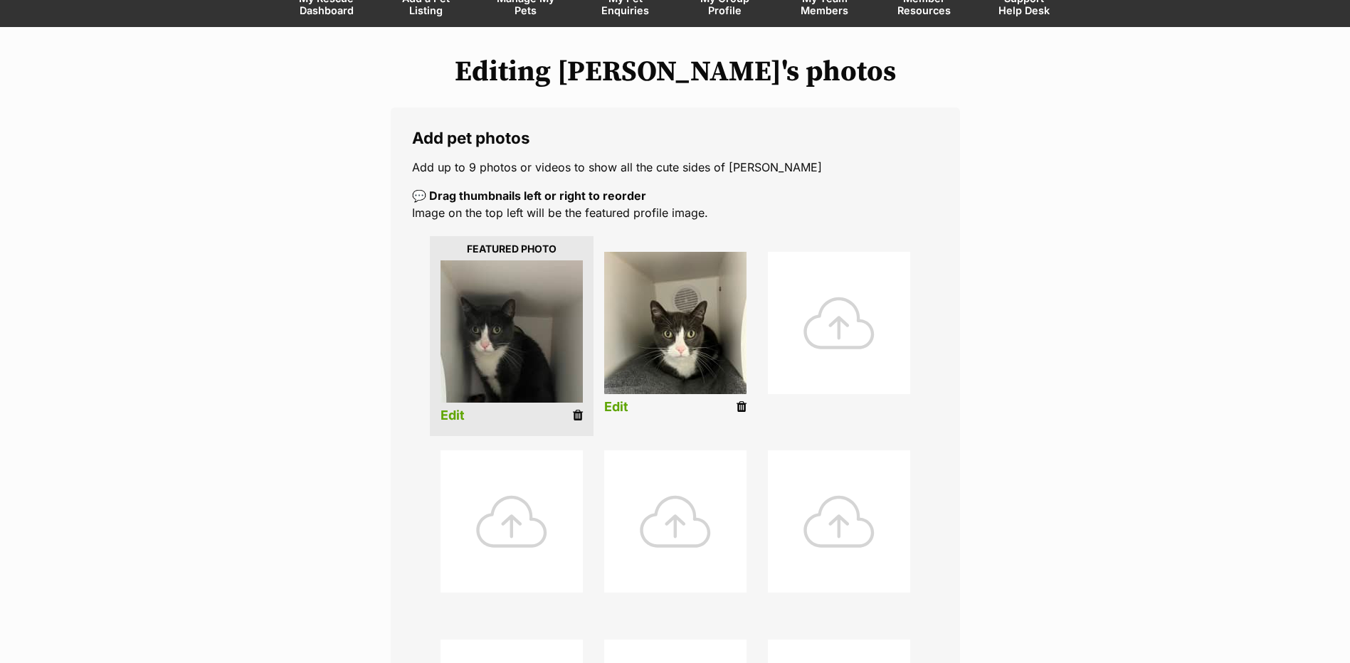
scroll to position [356, 0]
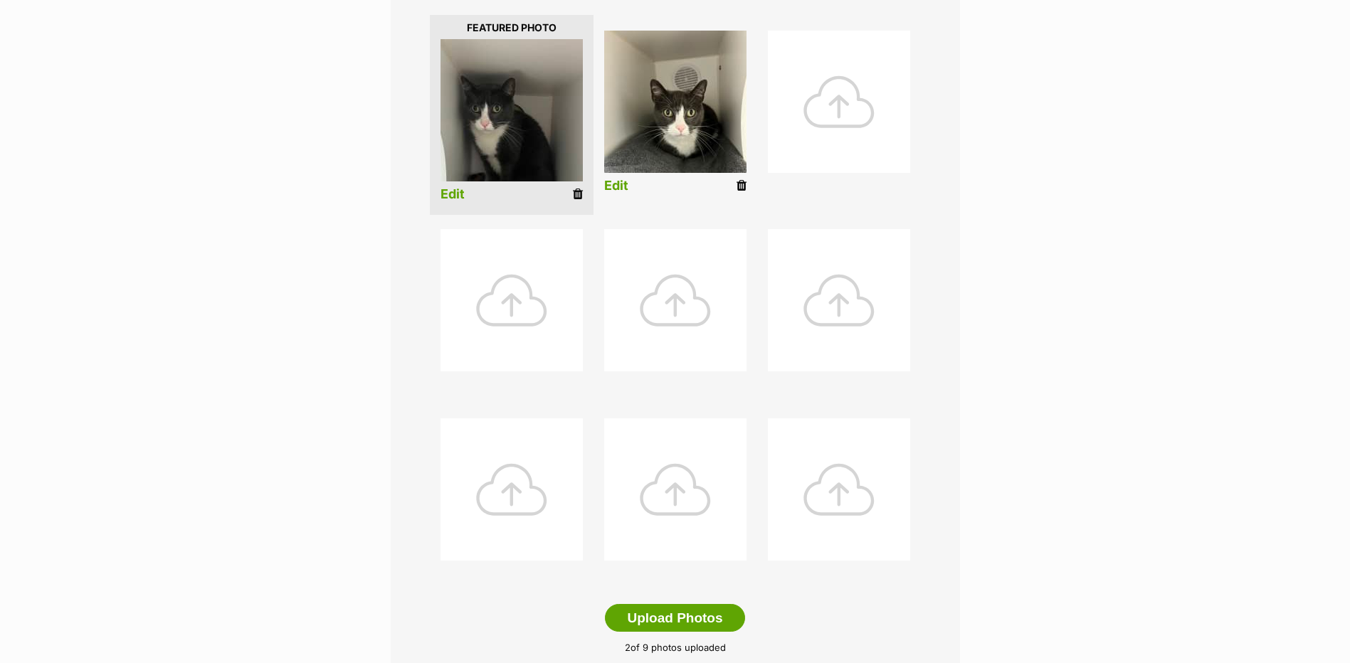
click at [448, 199] on link "Edit" at bounding box center [452, 194] width 24 height 15
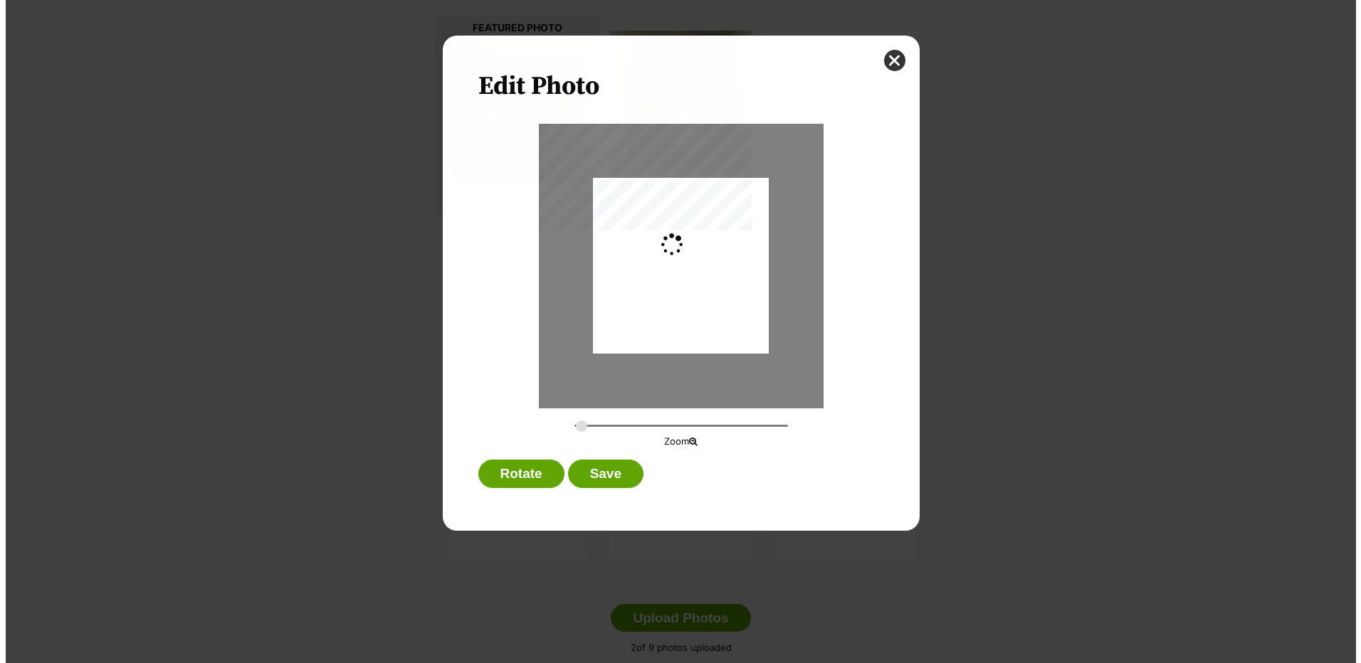
scroll to position [0, 0]
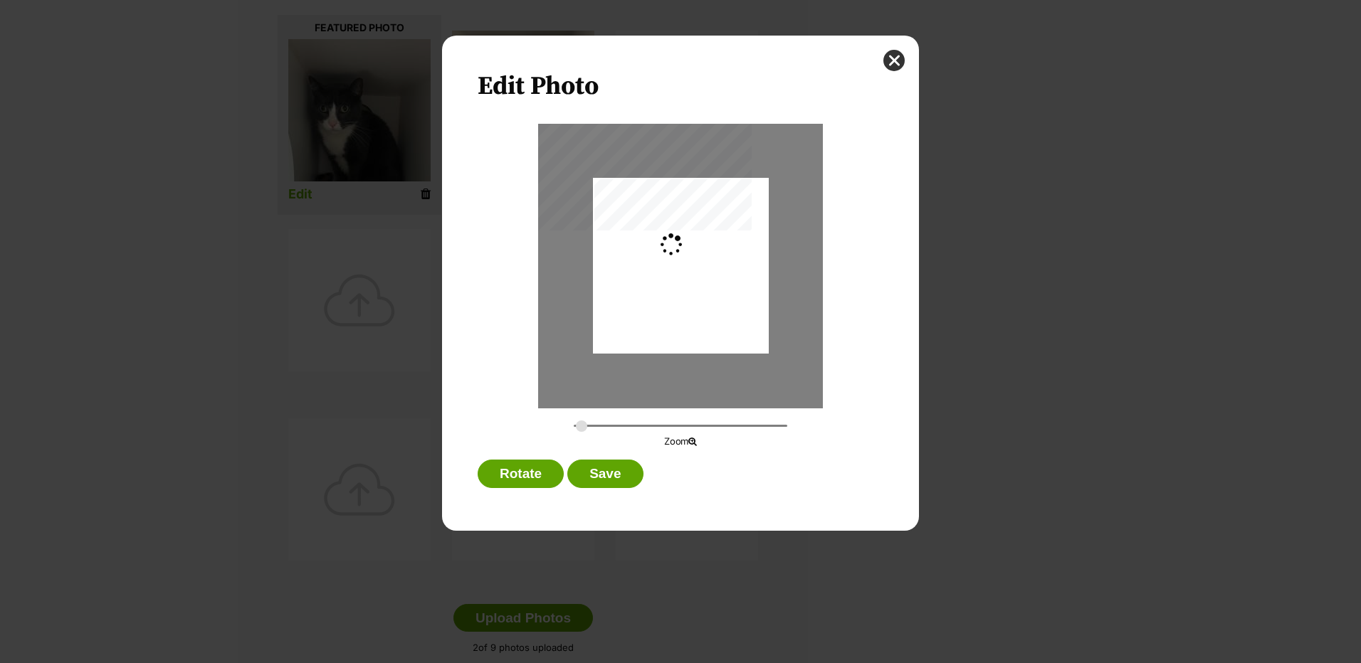
type input "0.2744"
click at [658, 308] on div "Dialog Window - Close (Press escape to close)" at bounding box center [681, 260] width 176 height 251
click at [633, 477] on button "Save" at bounding box center [604, 474] width 75 height 28
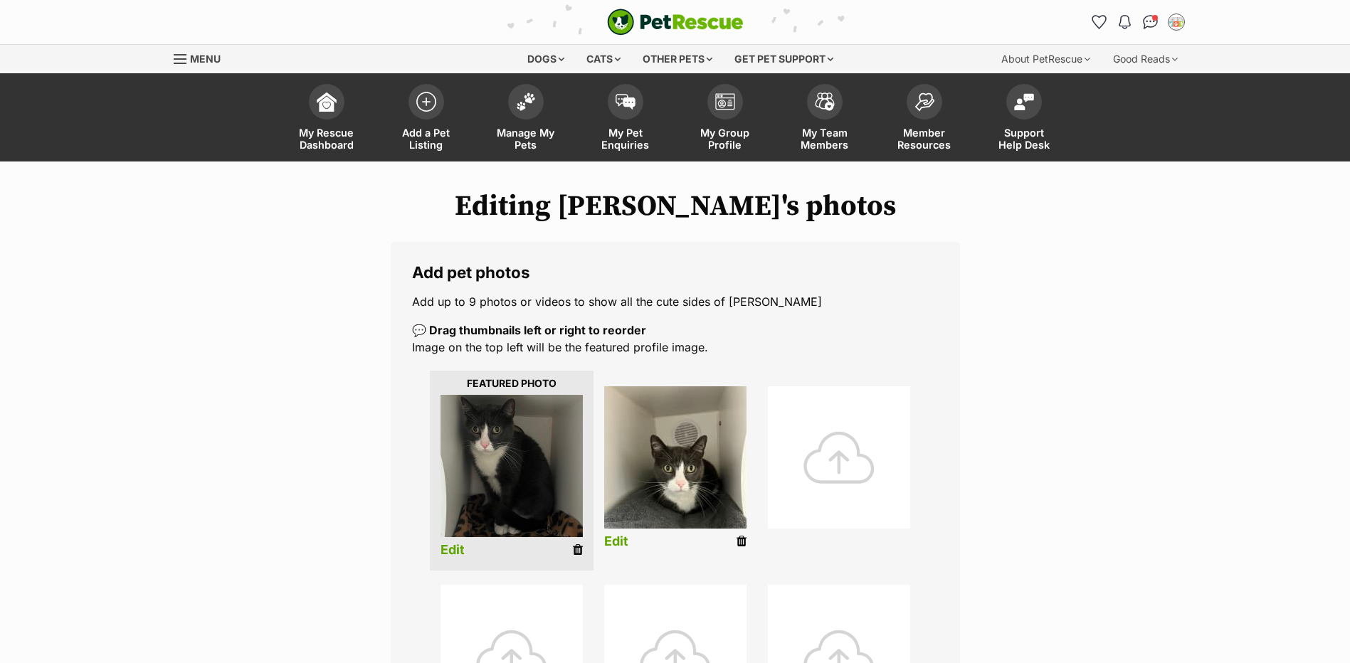
scroll to position [427, 0]
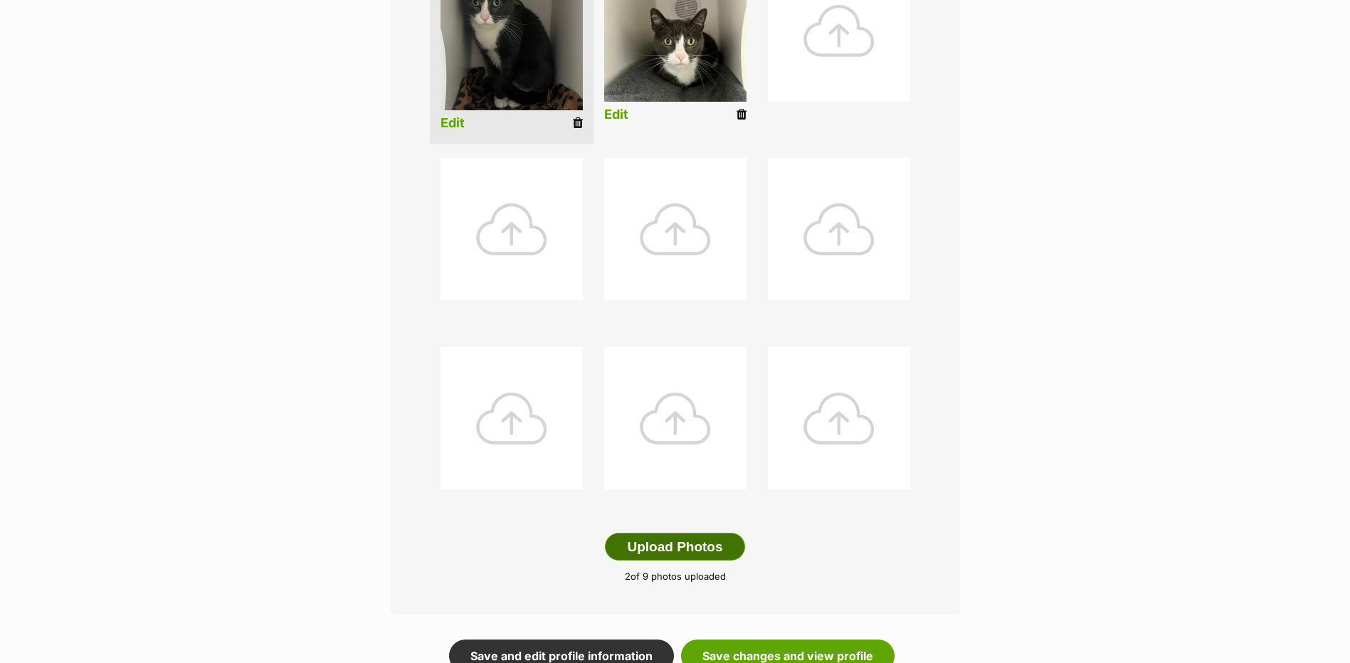
click at [666, 547] on button "Upload Photos" at bounding box center [674, 547] width 139 height 28
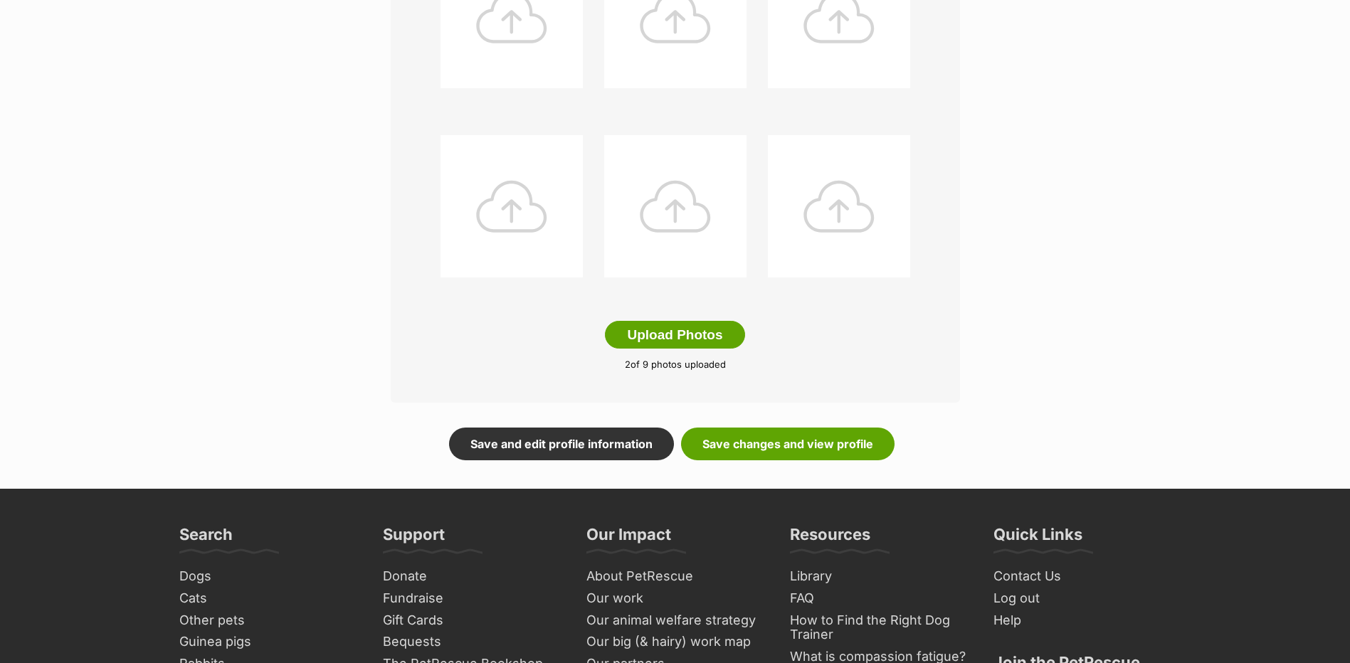
scroll to position [640, 0]
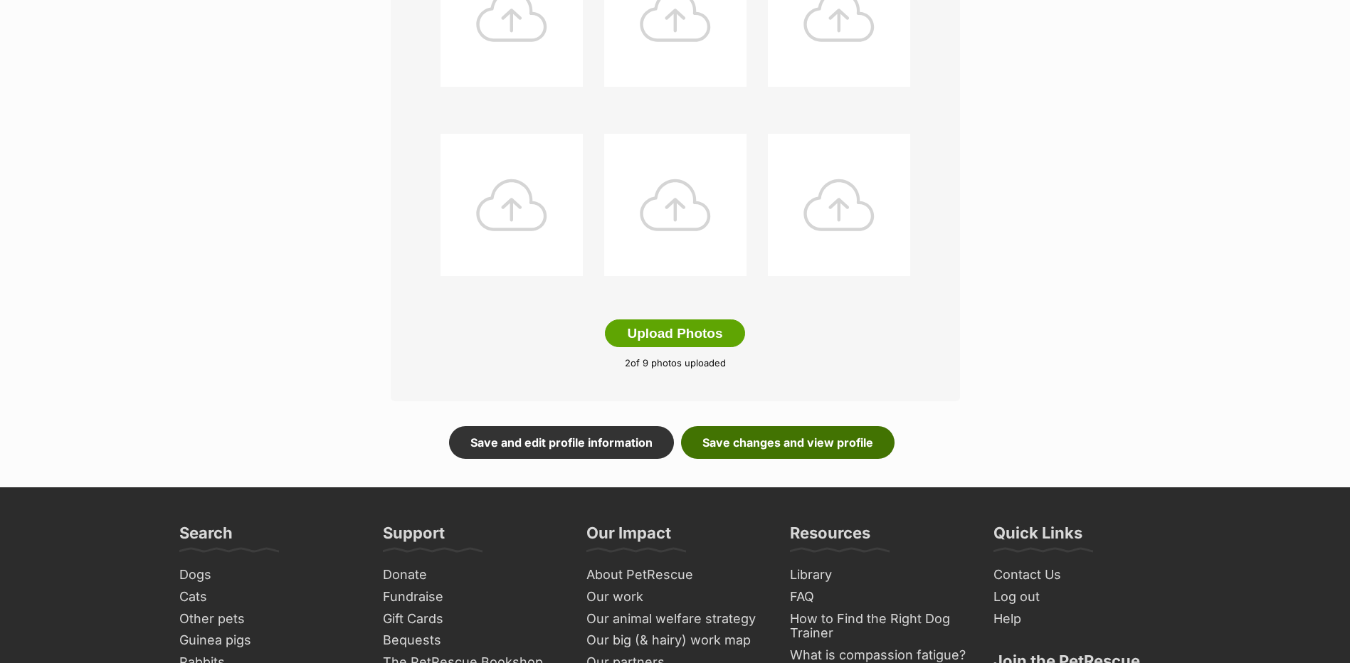
click at [764, 453] on link "Save changes and view profile" at bounding box center [787, 442] width 213 height 33
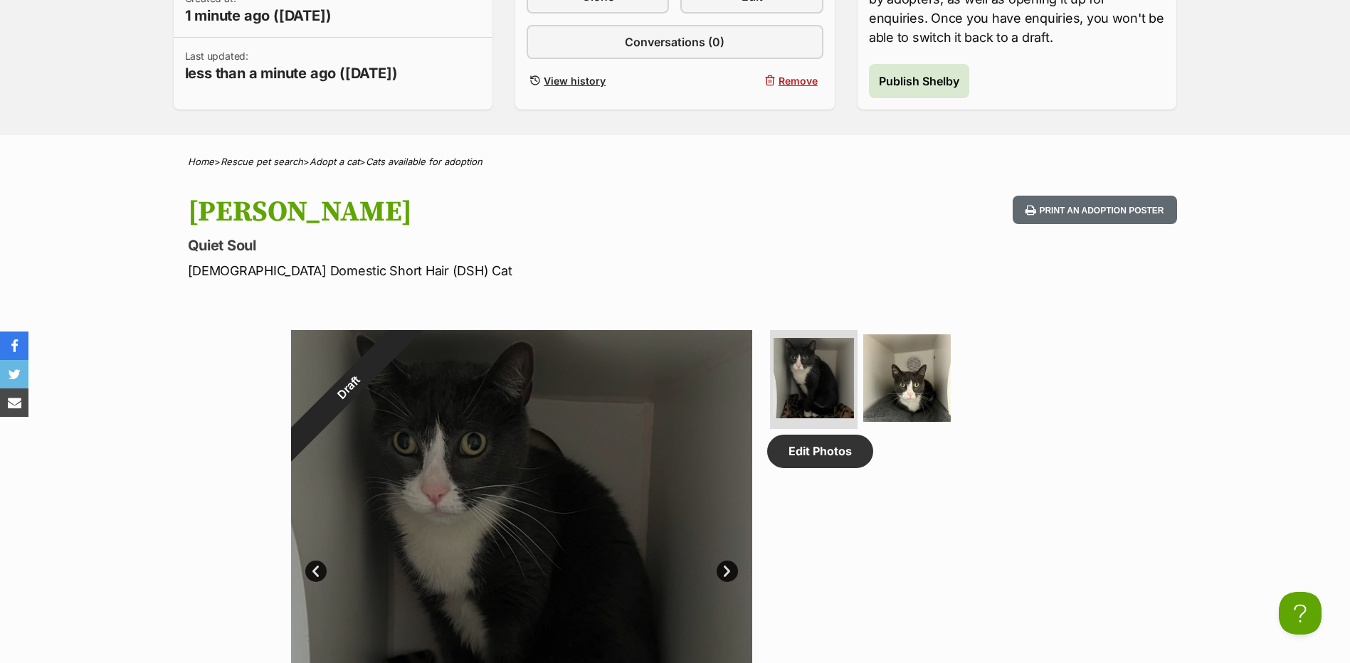
scroll to position [569, 0]
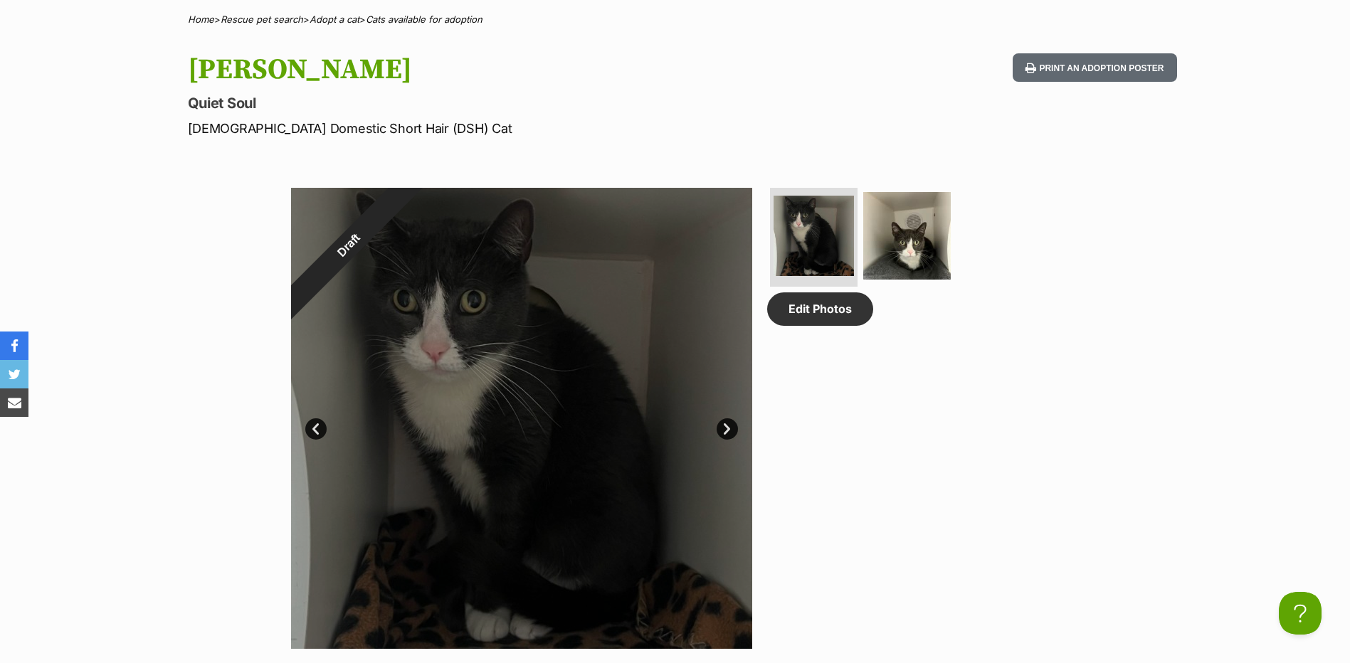
click at [727, 434] on link "Next" at bounding box center [727, 428] width 21 height 21
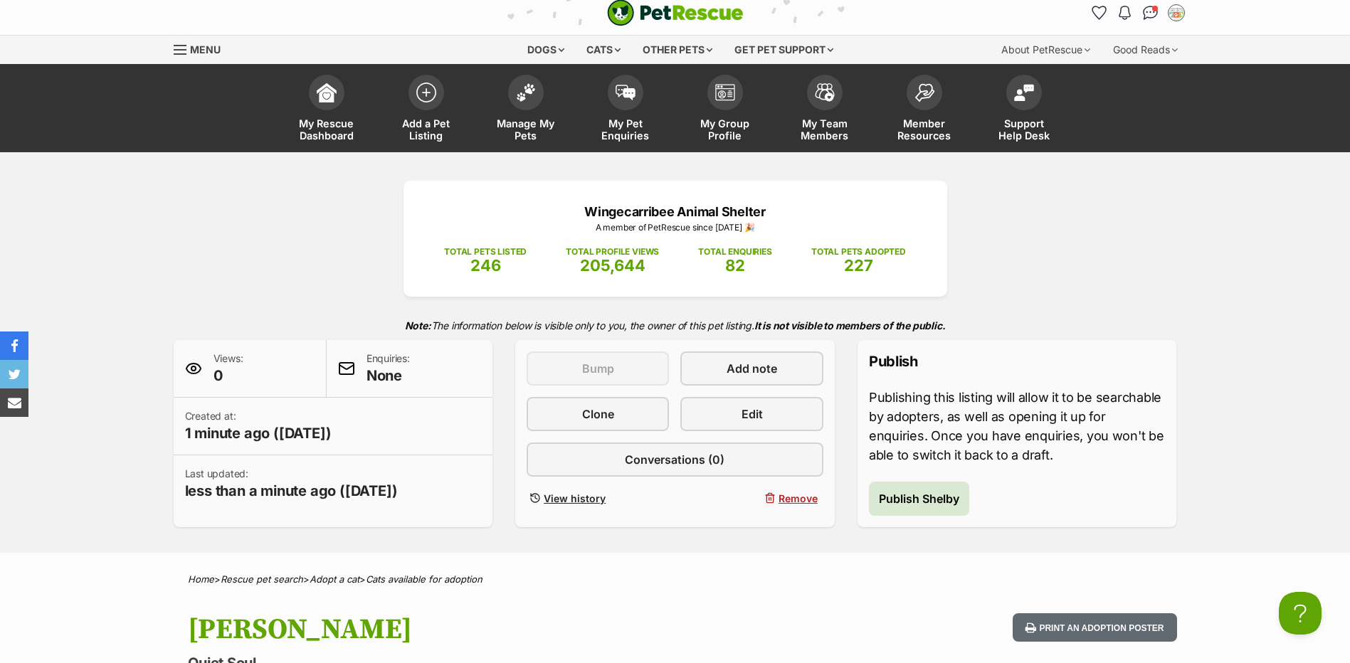
scroll to position [71, 0]
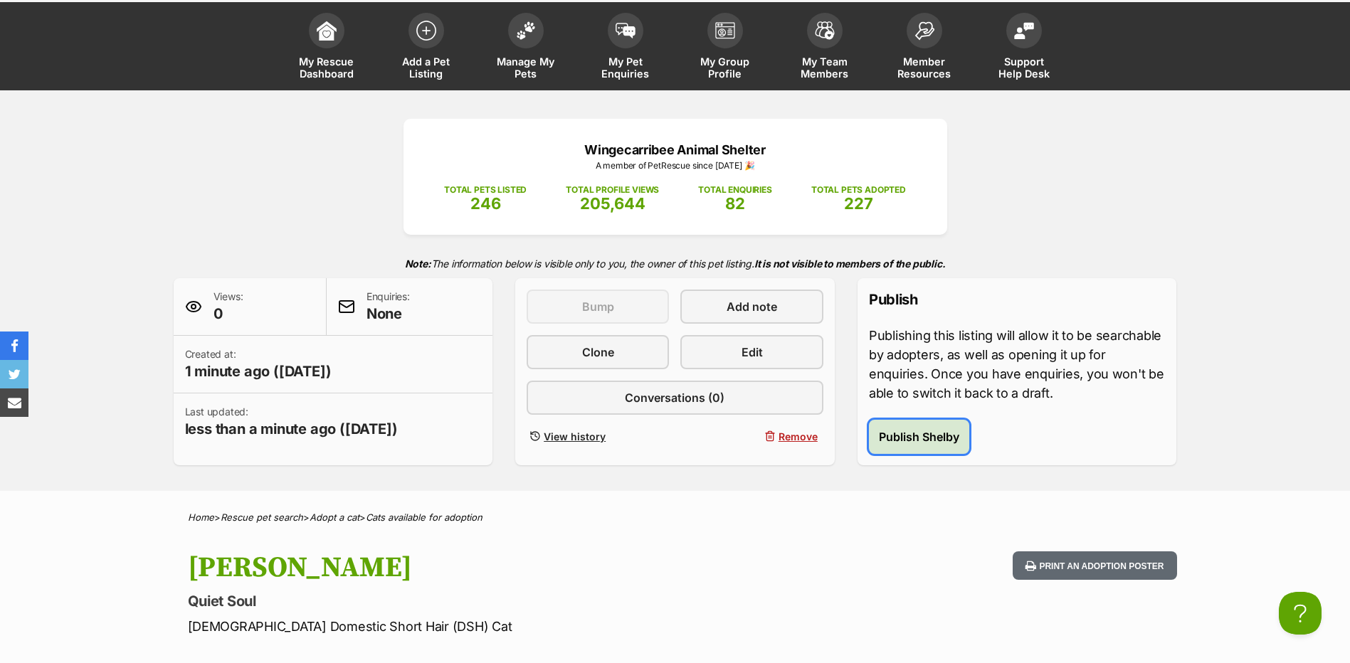
click at [879, 431] on span "Publish Shelby" at bounding box center [919, 436] width 80 height 17
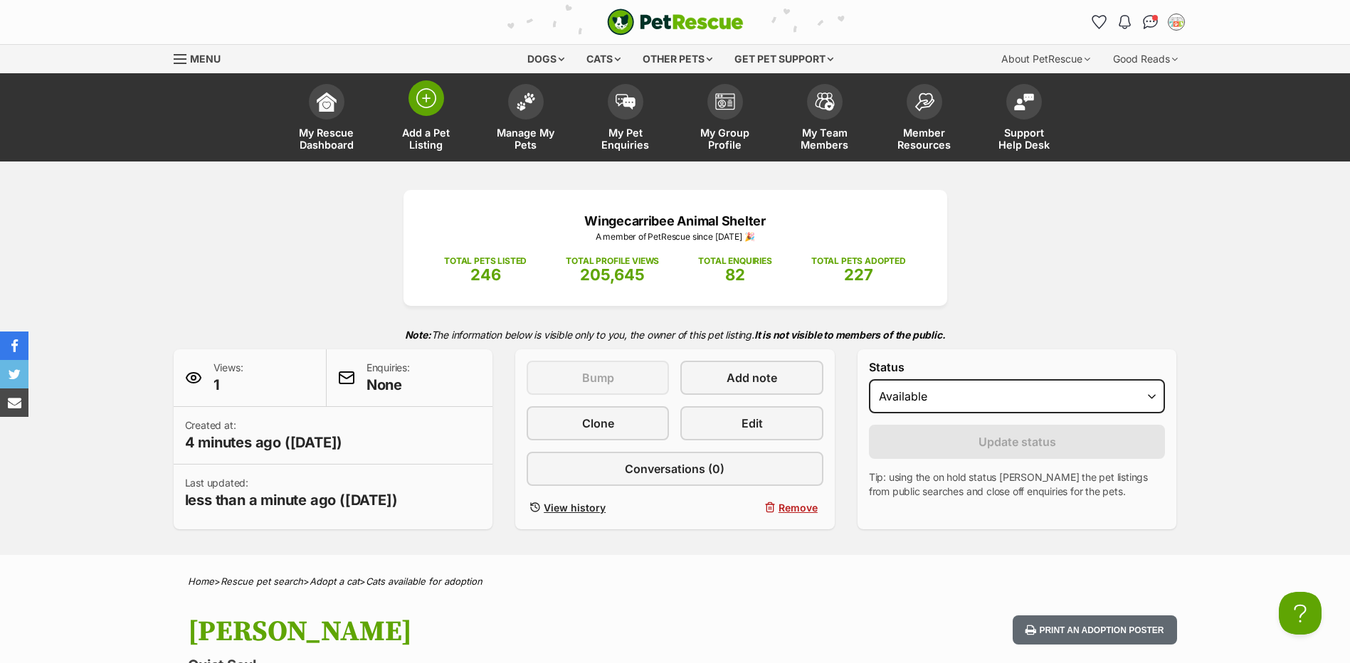
click at [419, 110] on span at bounding box center [426, 98] width 36 height 36
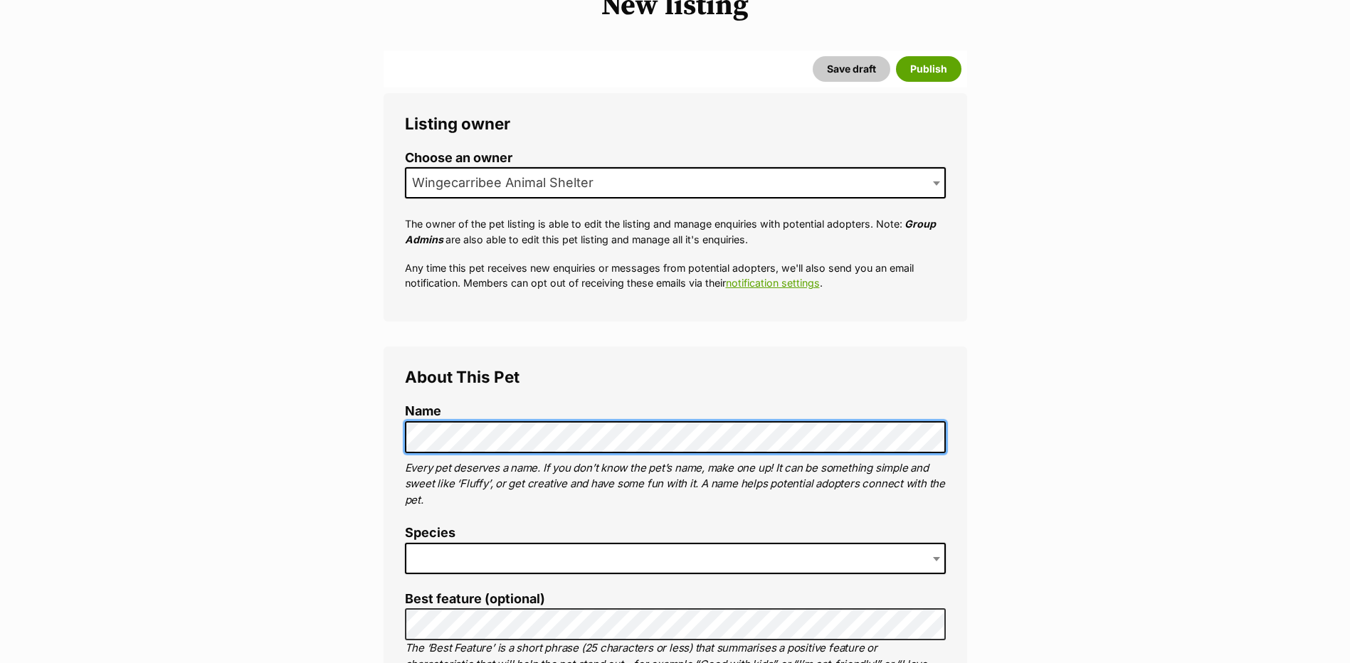
scroll to position [213, 0]
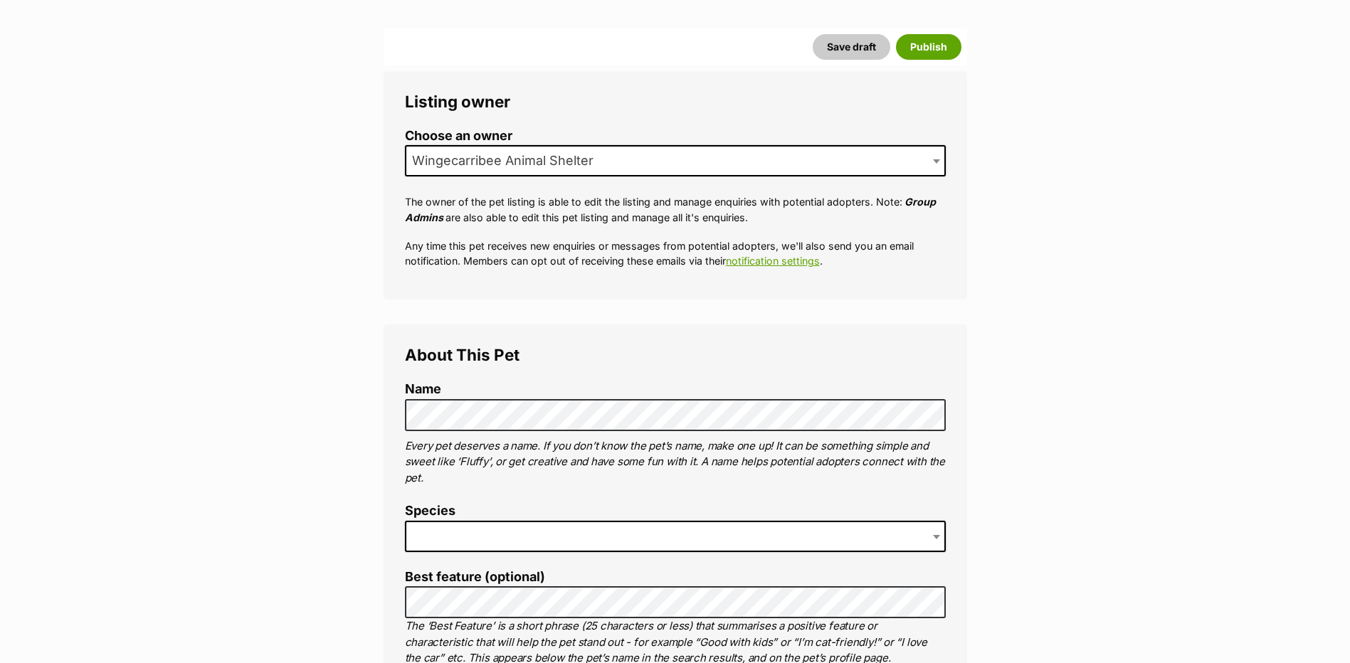
click at [455, 527] on span at bounding box center [675, 536] width 541 height 31
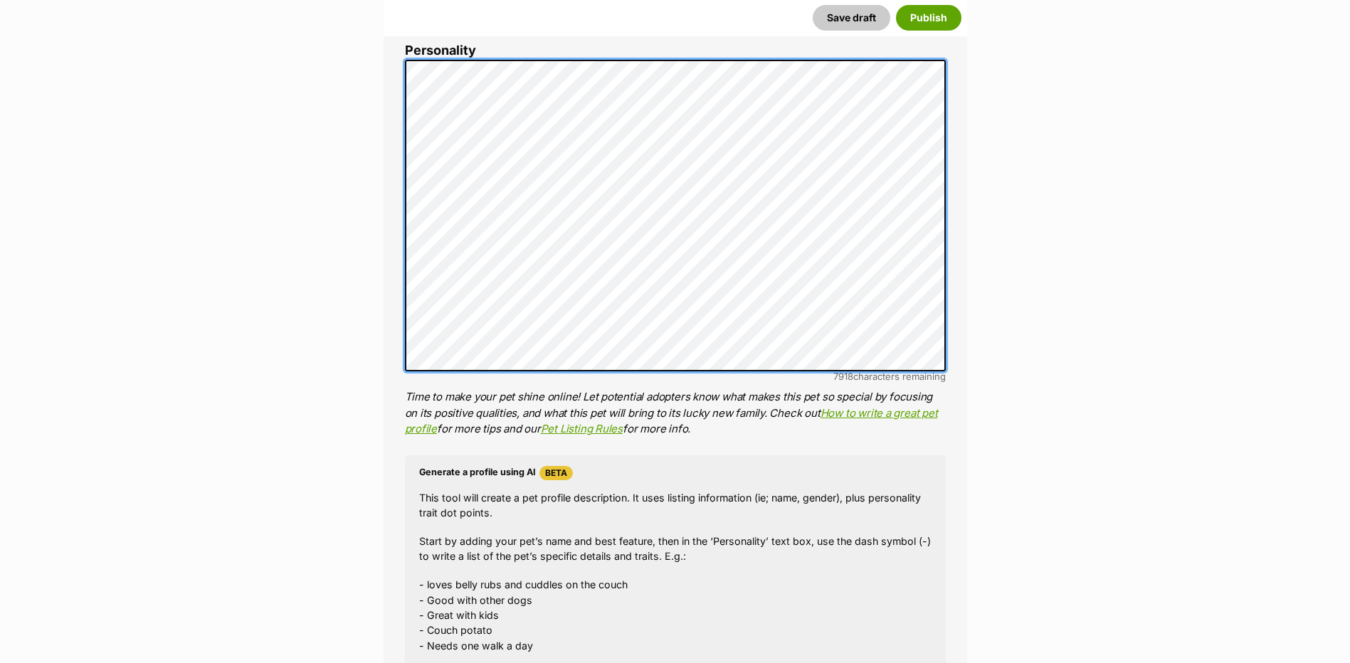
scroll to position [1067, 0]
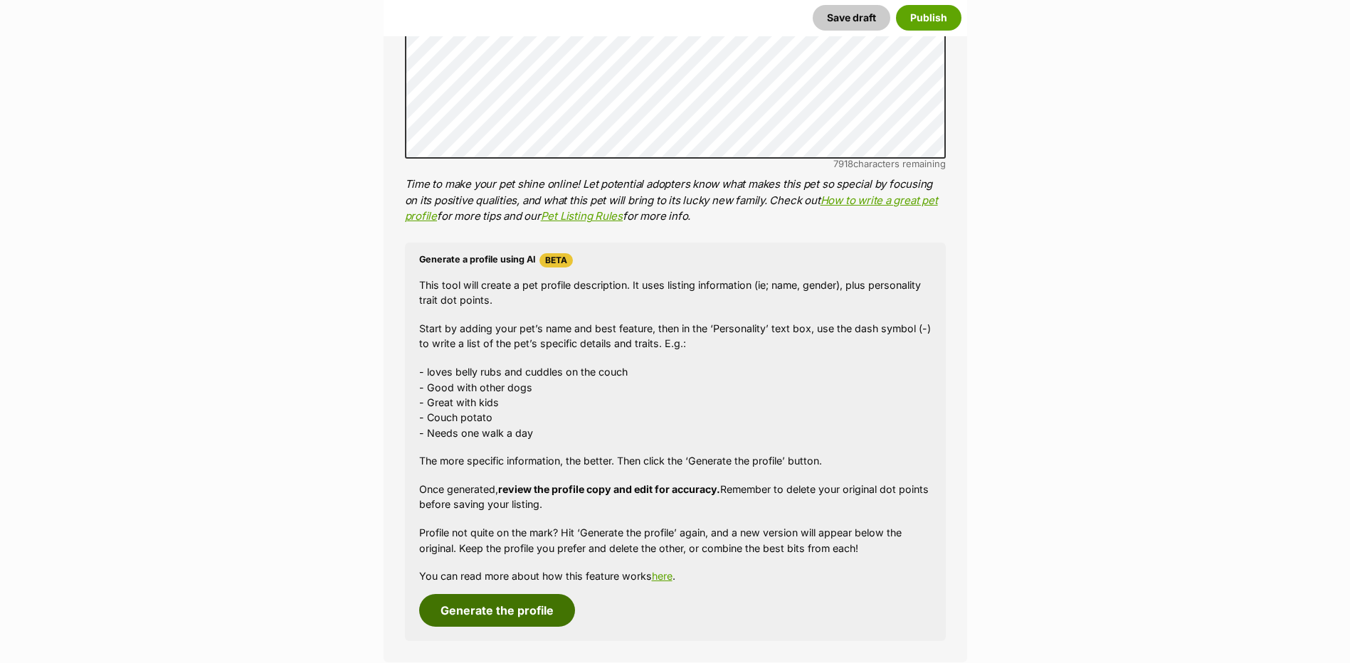
click at [507, 611] on button "Generate the profile" at bounding box center [497, 610] width 156 height 33
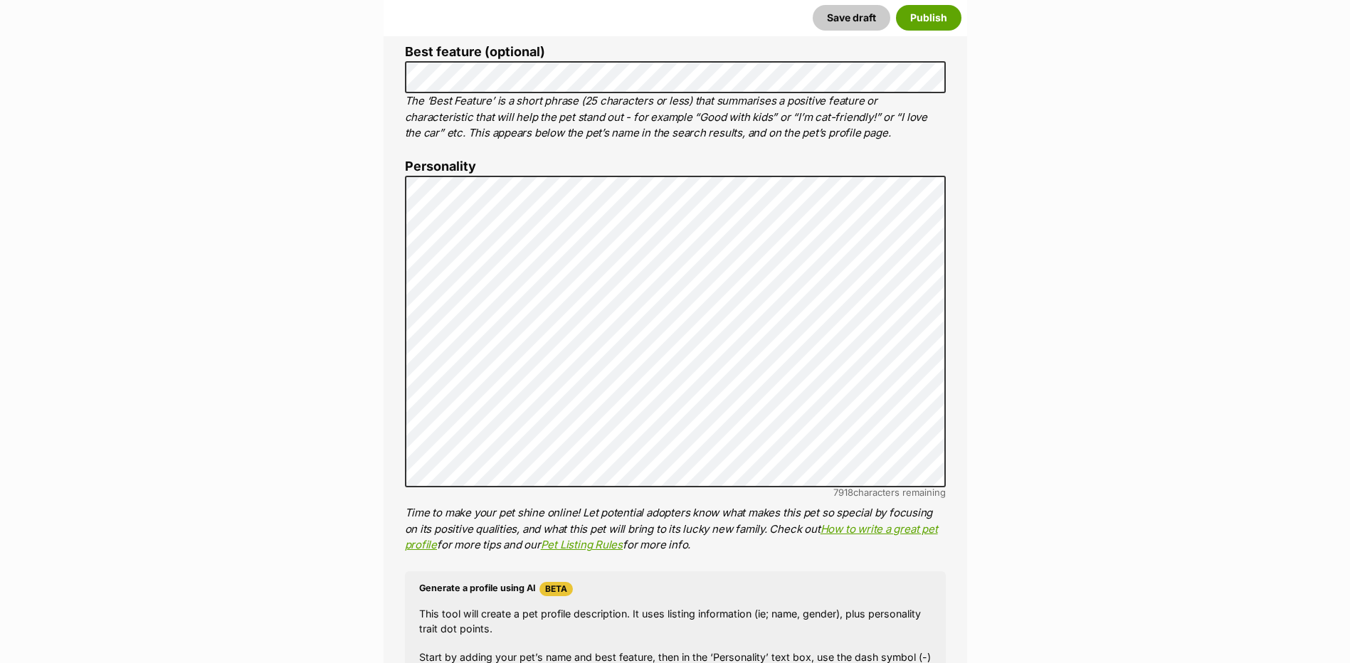
scroll to position [667, 0]
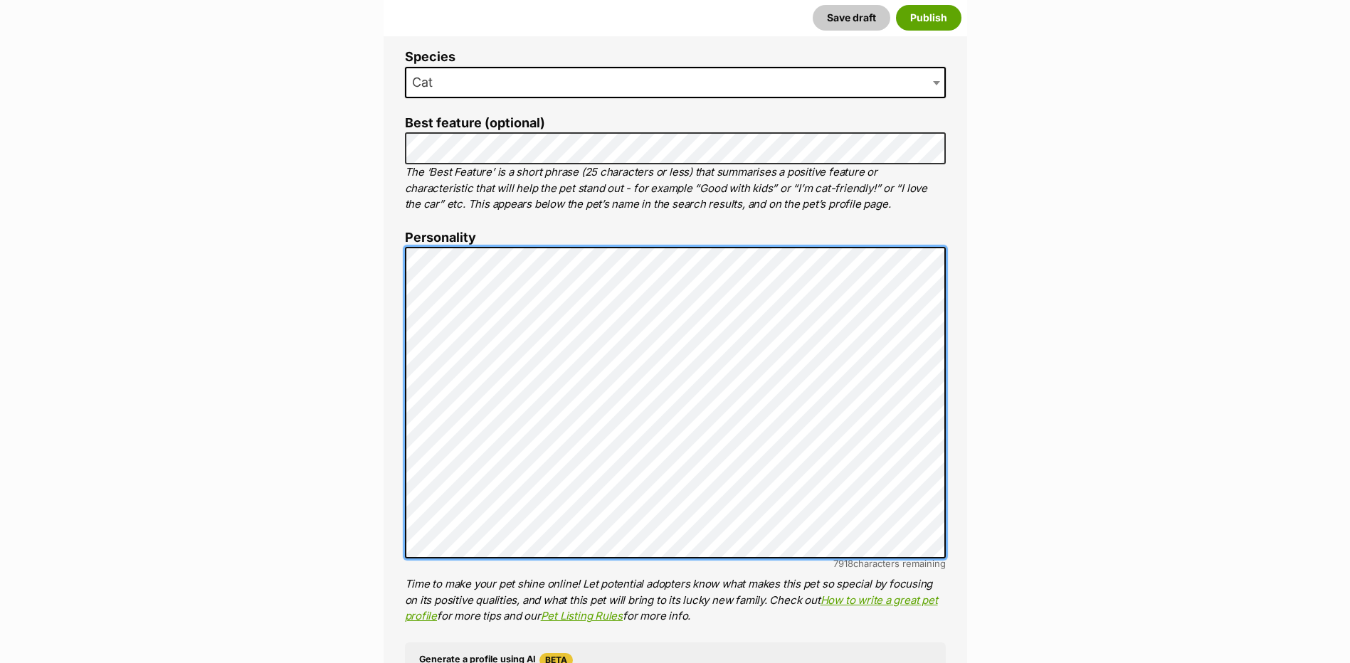
click at [396, 341] on div "About This Pet Name Henlo there, it looks like you might be using the pet name …" at bounding box center [675, 466] width 583 height 1192
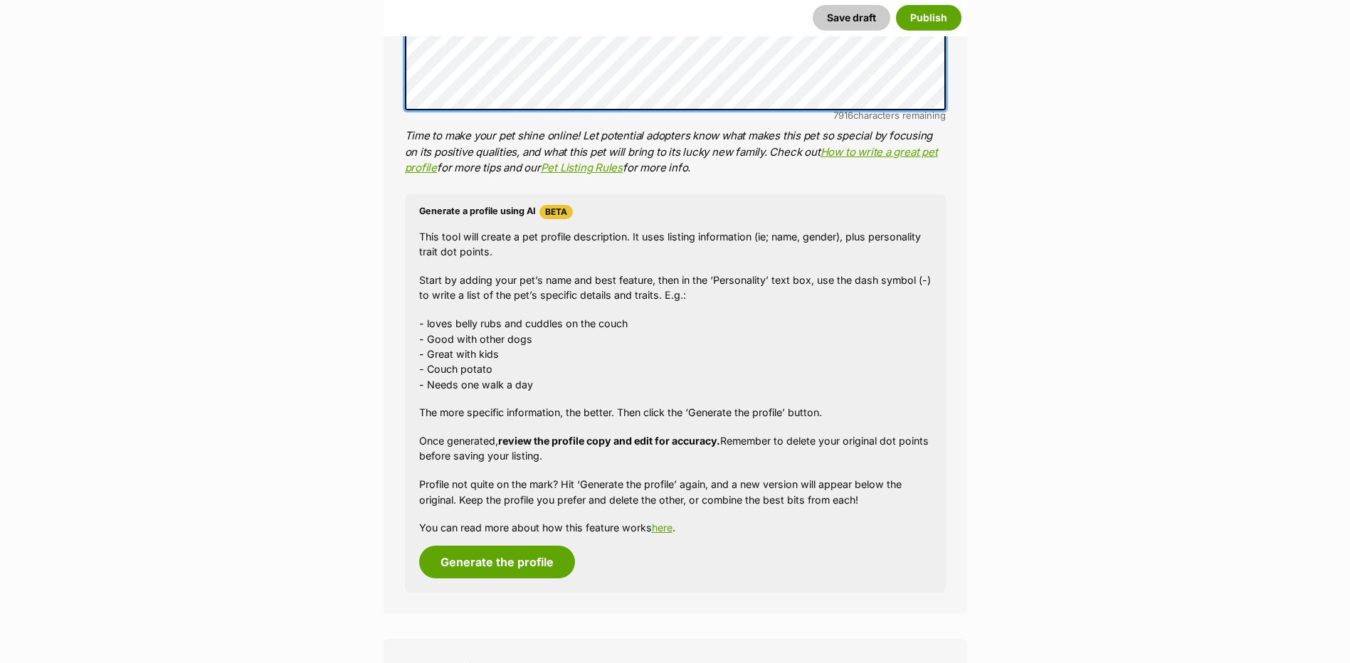
scroll to position [1308, 0]
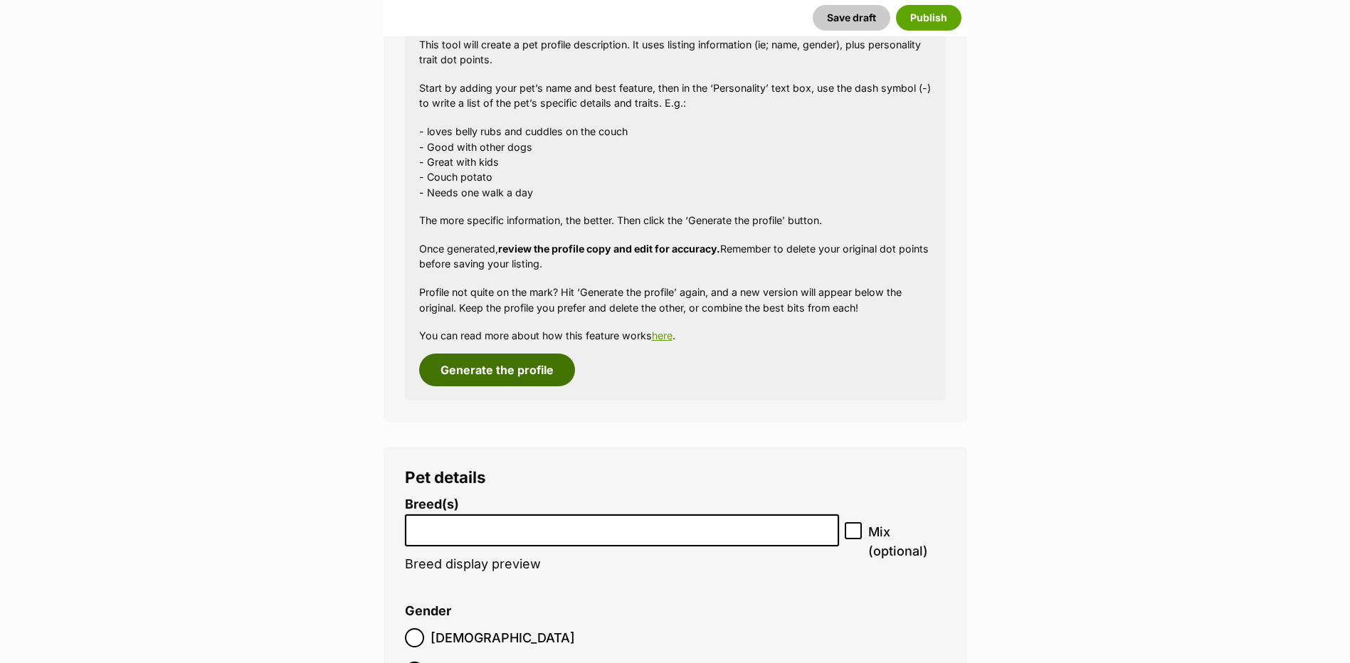
click at [515, 385] on button "Generate the profile" at bounding box center [497, 370] width 156 height 33
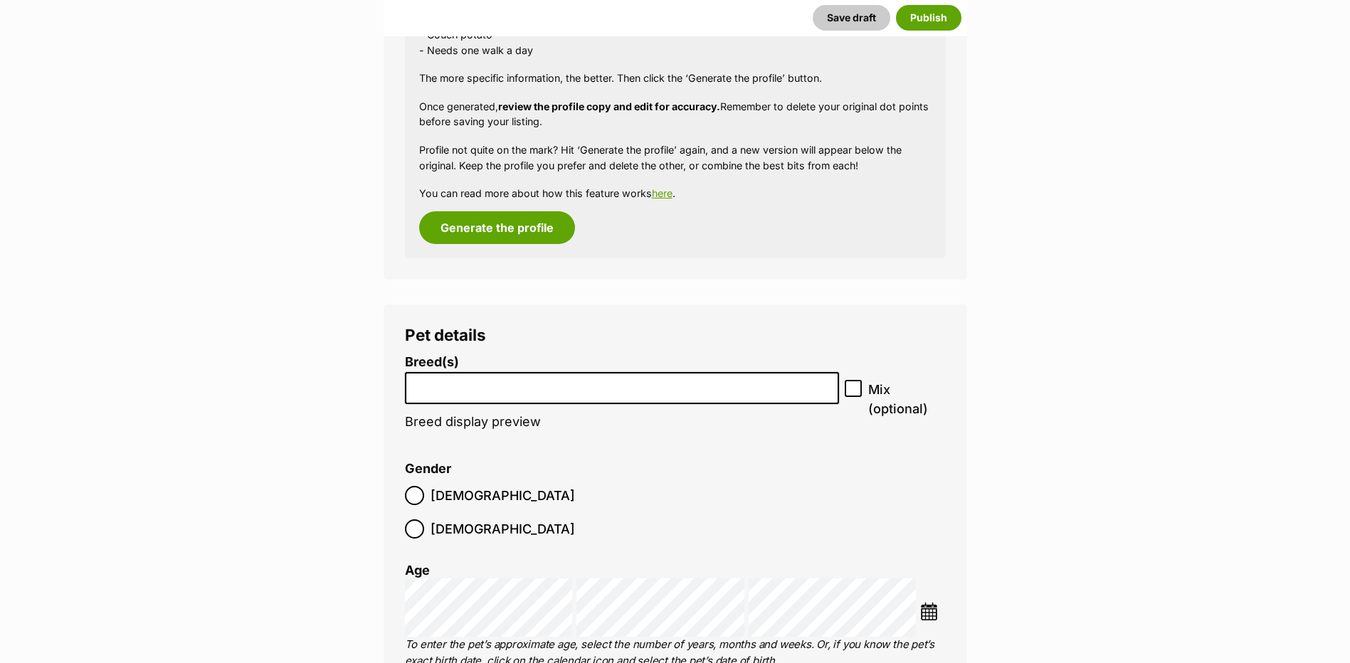
click at [440, 384] on input "search" at bounding box center [622, 384] width 425 height 15
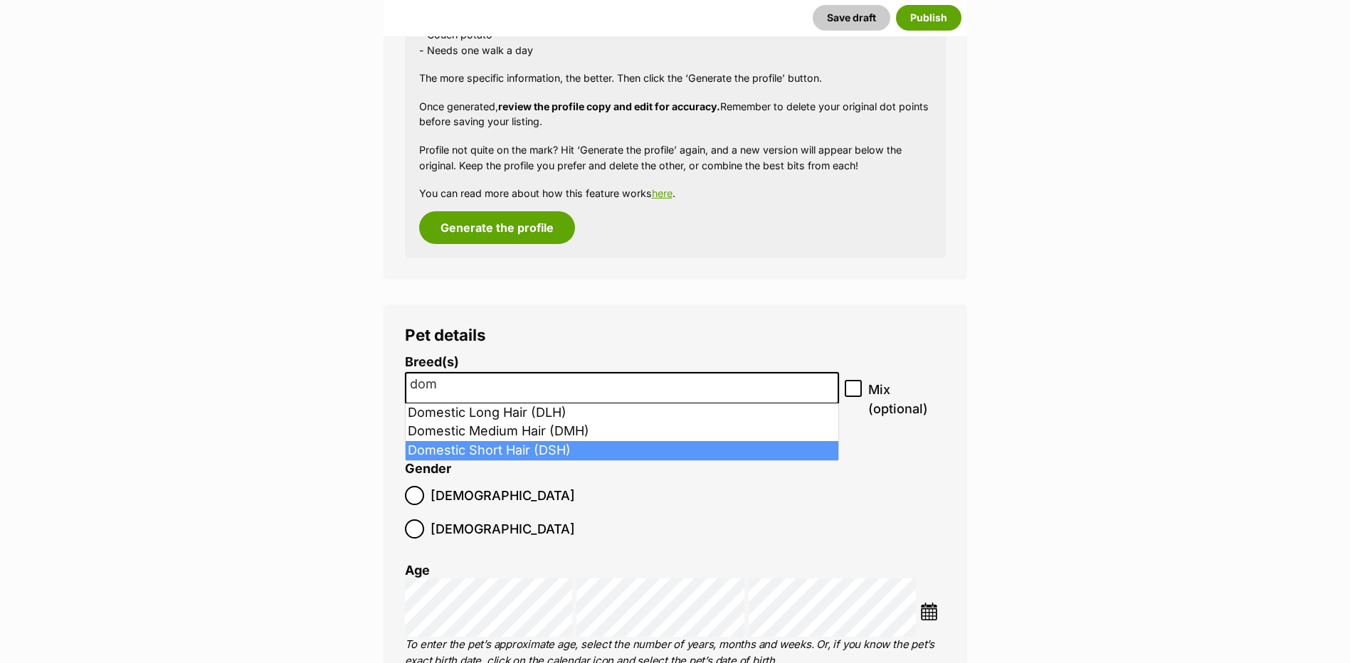
type input "dom"
select select "252102"
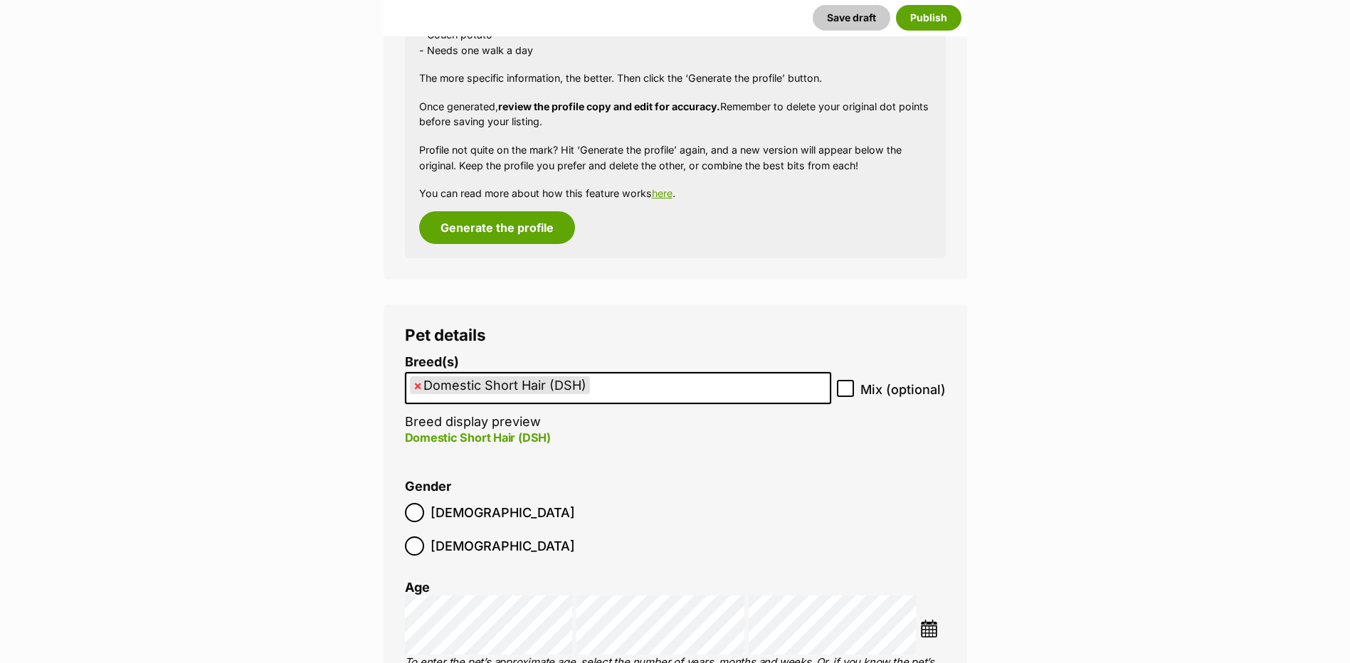
click at [492, 537] on label "[DEMOGRAPHIC_DATA]" at bounding box center [490, 546] width 170 height 19
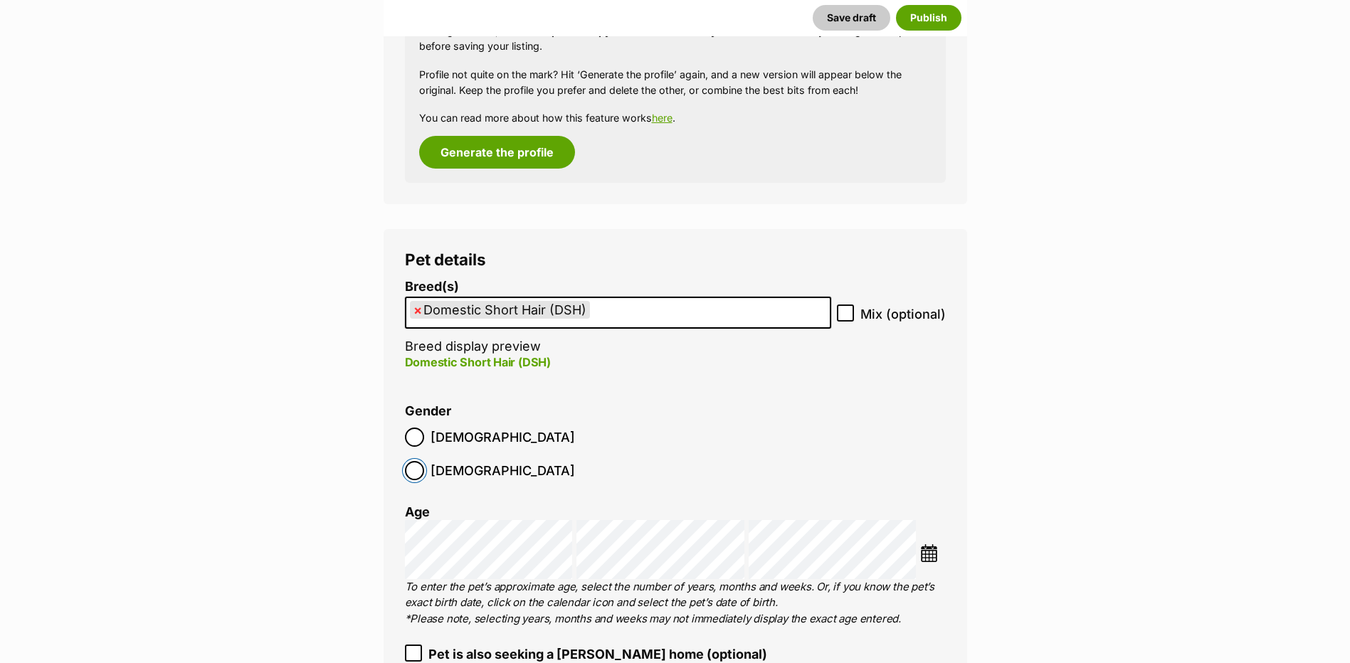
scroll to position [1593, 0]
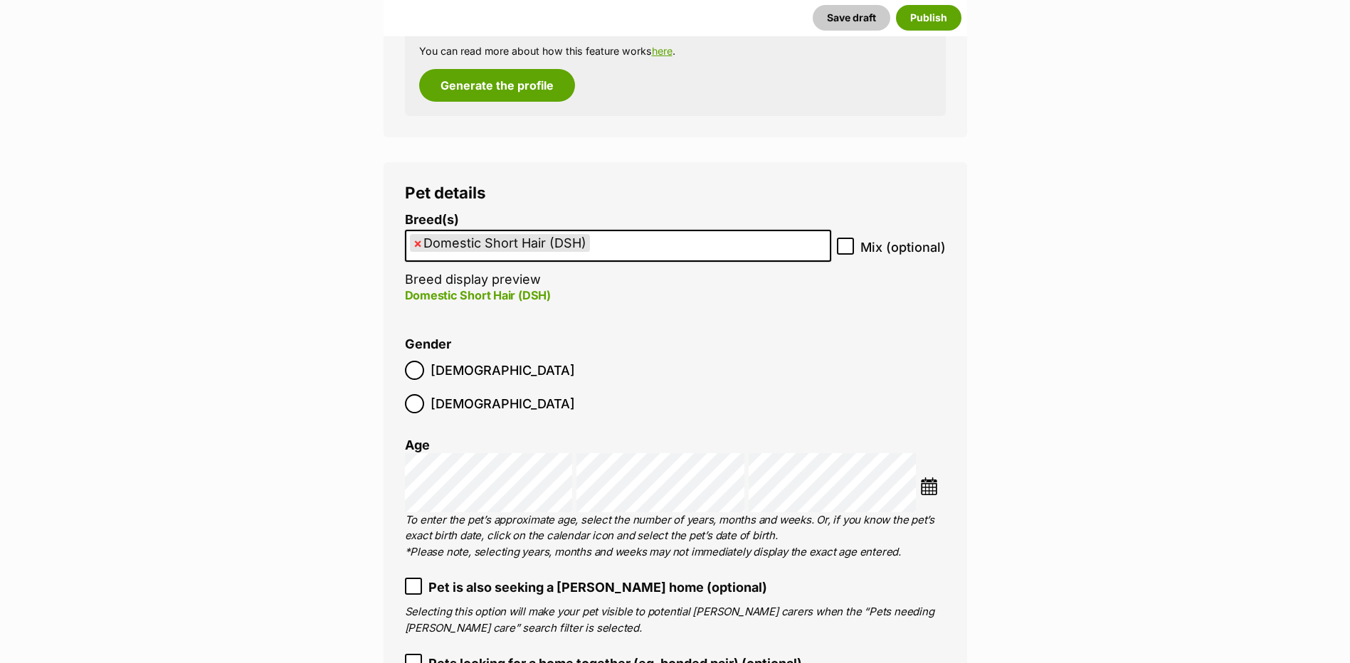
click at [925, 477] on img at bounding box center [929, 486] width 18 height 18
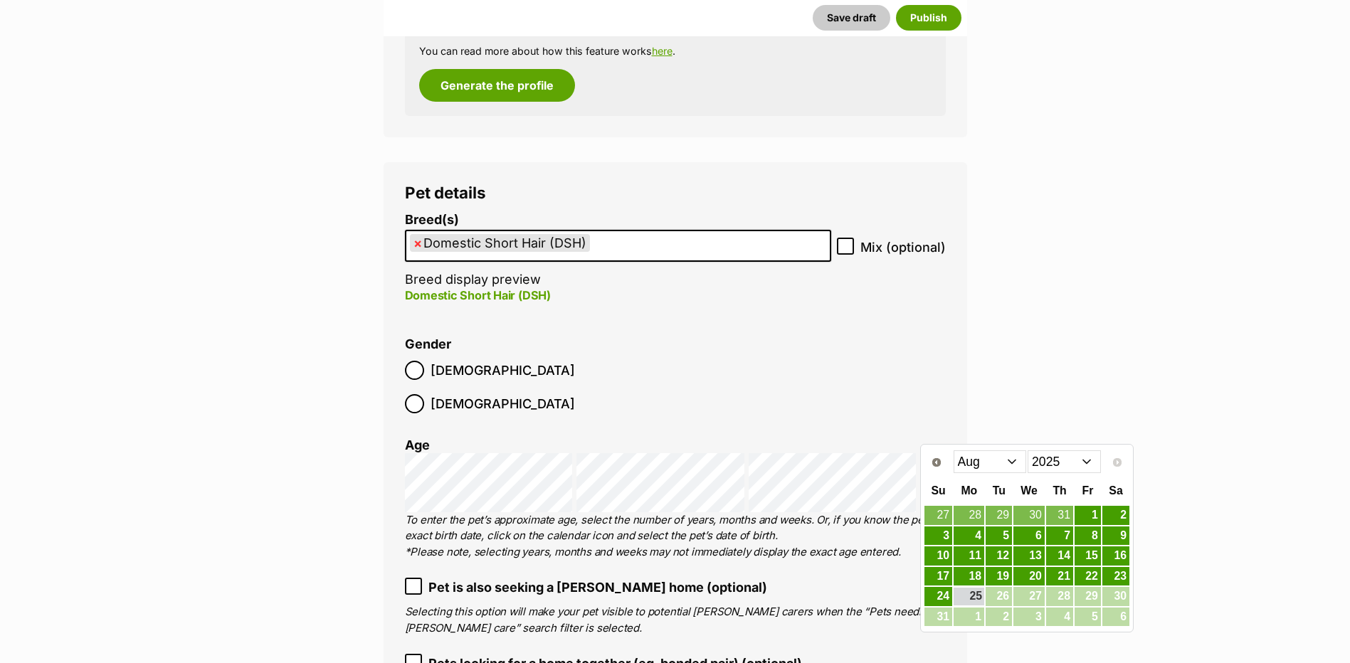
click at [1057, 453] on select "2015 2016 2017 2018 2019 2020 2021 2022 2023 2024 2025" at bounding box center [1064, 461] width 73 height 23
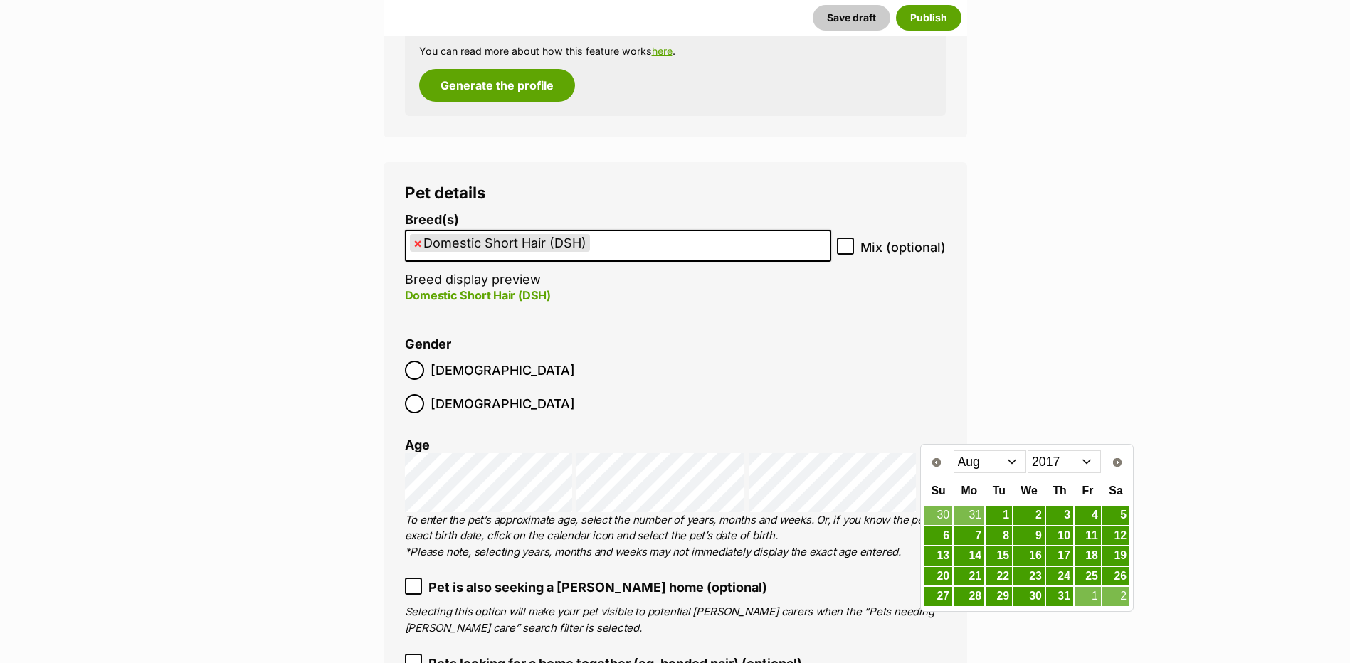
click at [979, 465] on select "Jan Feb Mar Apr May Jun Jul Aug Sep Oct Nov Dec" at bounding box center [990, 461] width 73 height 23
click at [1087, 561] on link "17" at bounding box center [1087, 556] width 26 height 18
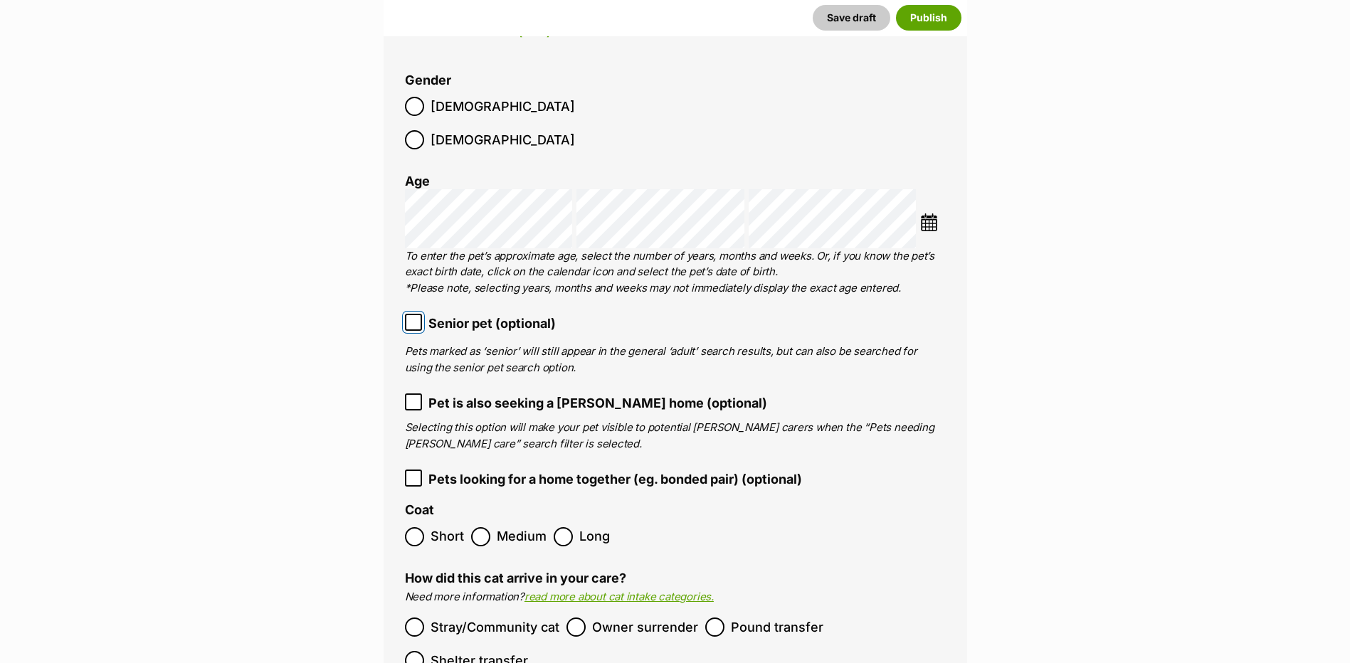
scroll to position [1948, 0]
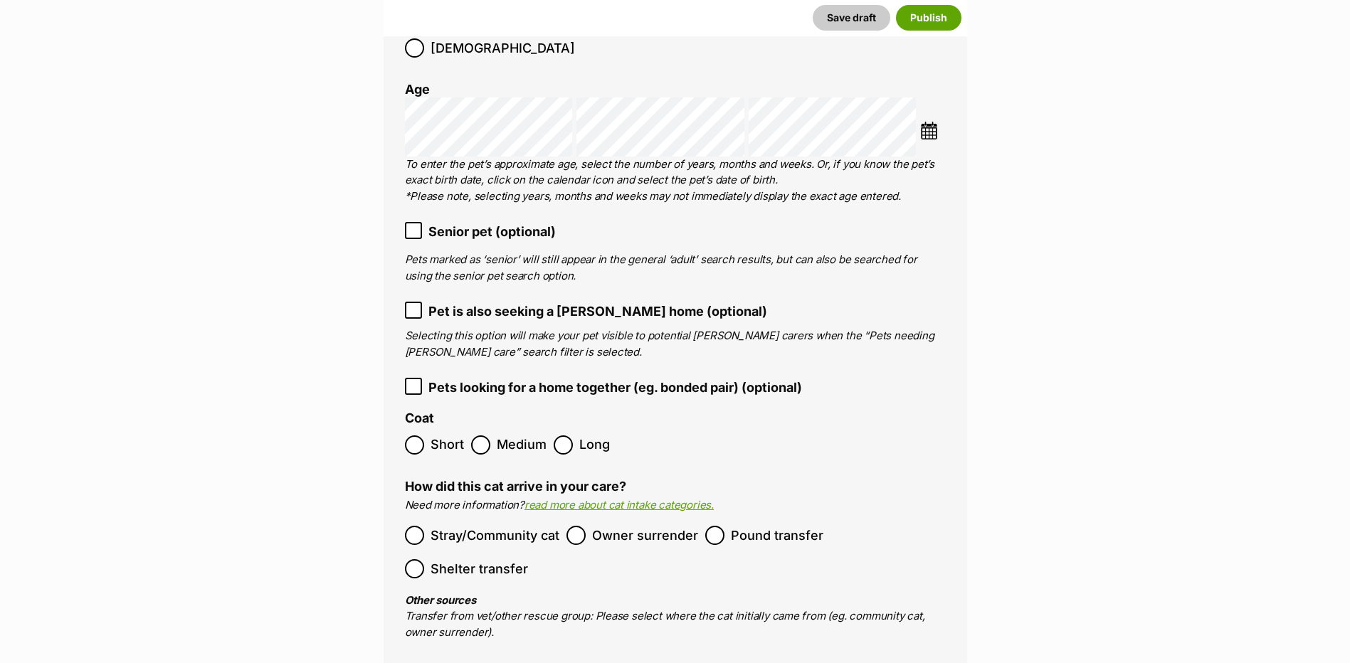
click at [438, 435] on span "Short" at bounding box center [447, 444] width 33 height 19
click at [470, 526] on span "Stray/Community cat" at bounding box center [495, 535] width 129 height 19
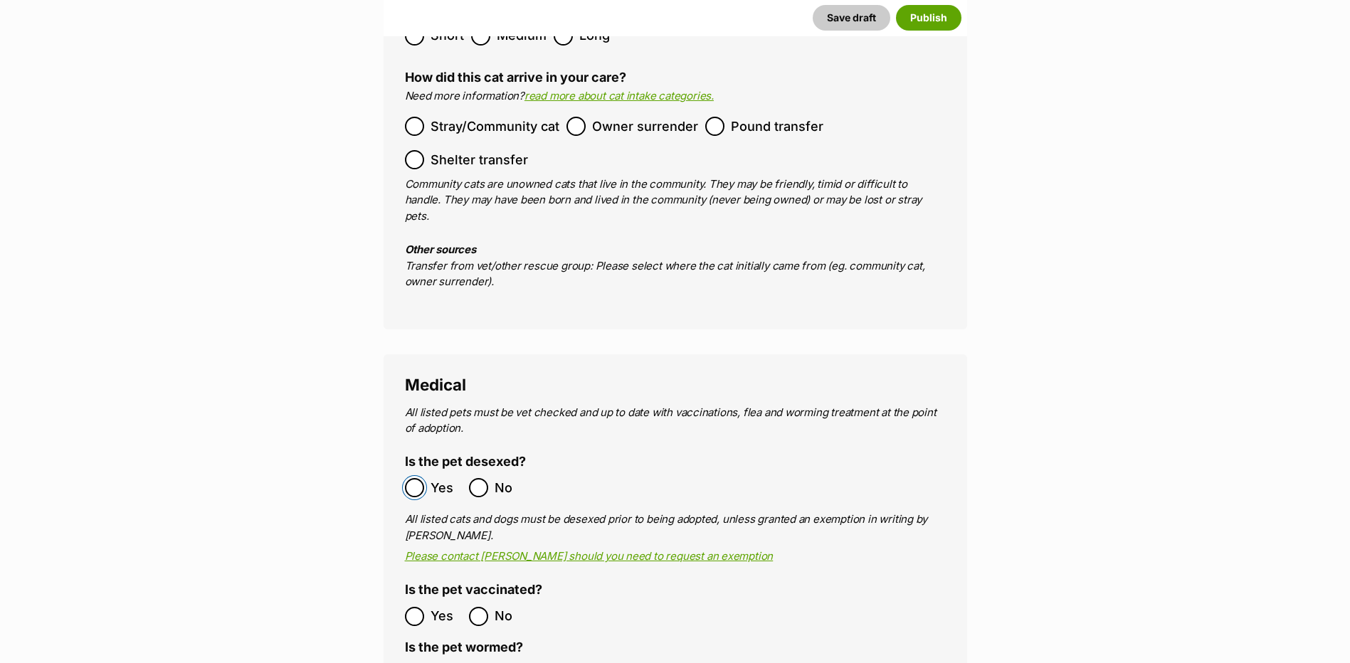
scroll to position [2446, 0]
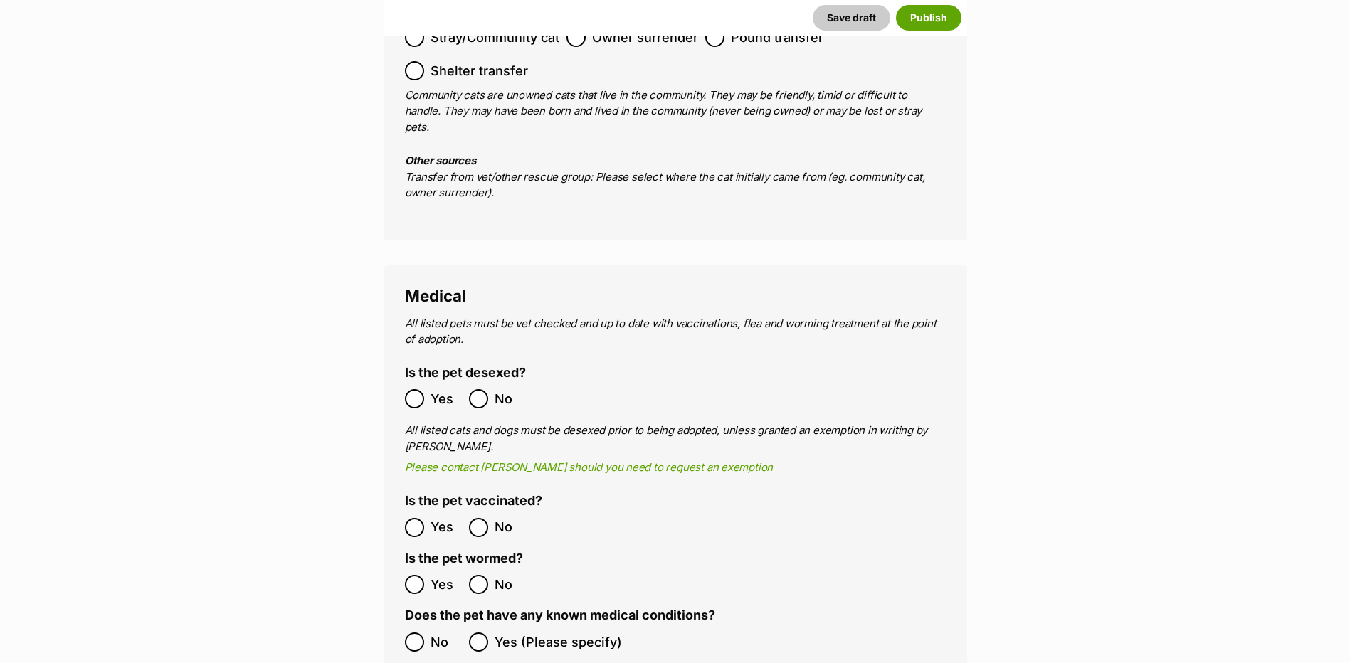
click at [413, 568] on ol "Yes No" at bounding box center [540, 584] width 270 height 33
click at [416, 625] on ol "No Yes (Please specify)" at bounding box center [675, 641] width 541 height 33
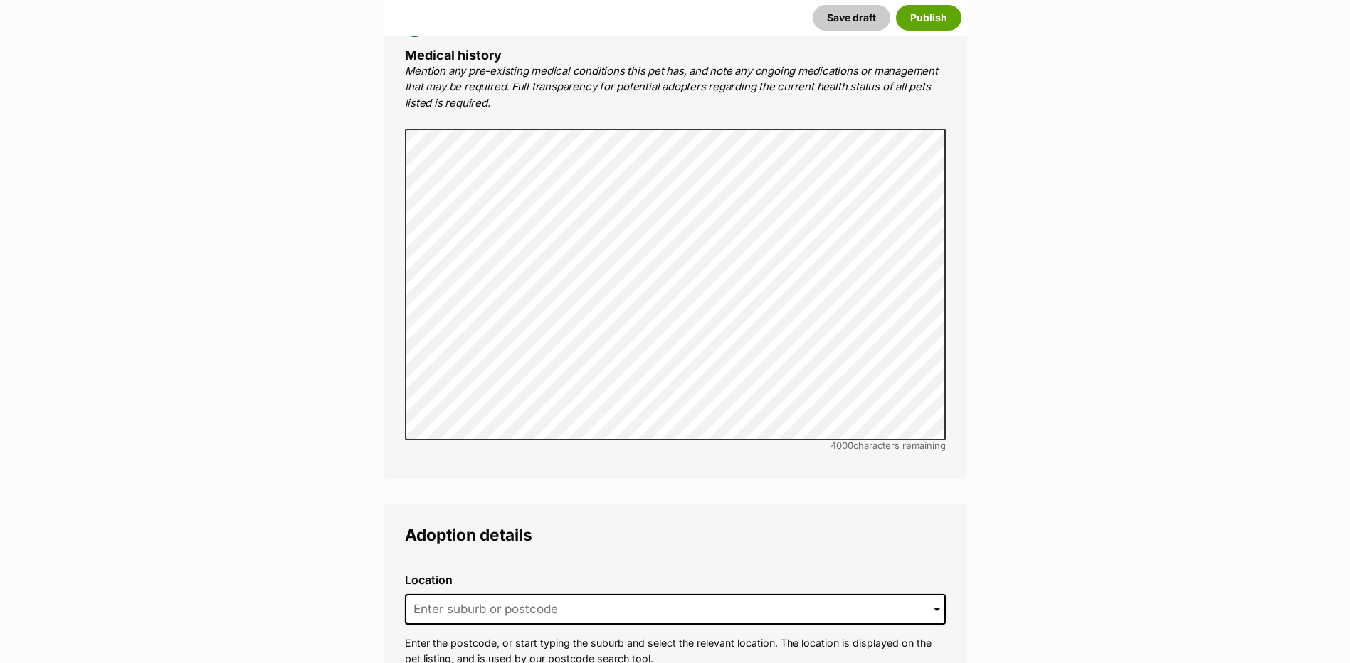
scroll to position [3087, 0]
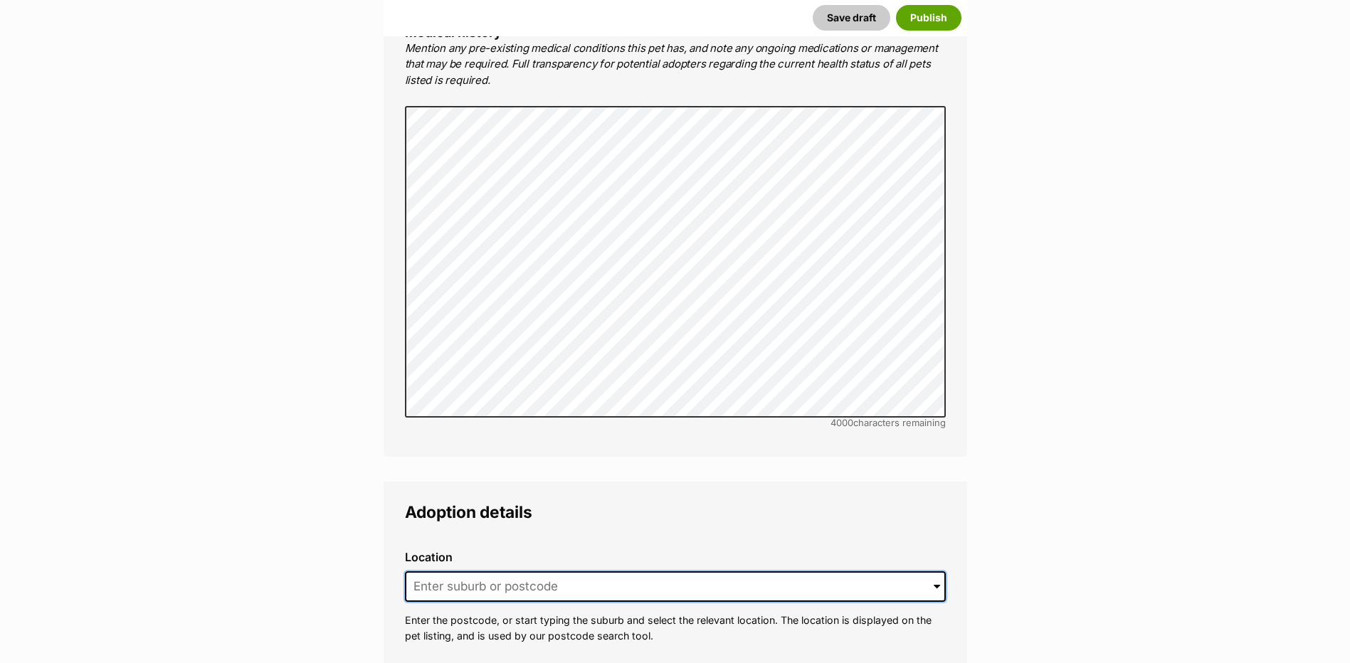
click at [423, 571] on input at bounding box center [675, 586] width 541 height 31
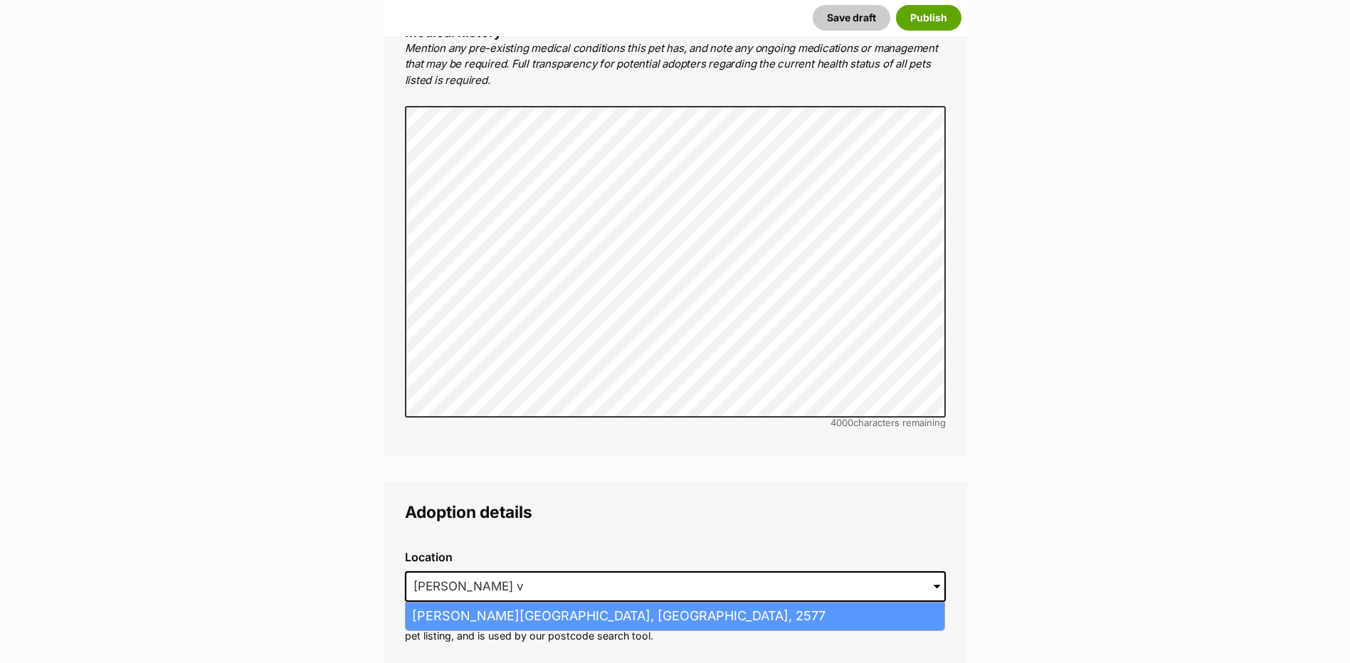
click at [439, 603] on li "Moss Vale, New South Wales, 2577" at bounding box center [675, 617] width 539 height 28
type input "Moss Vale, New South Wales, 2577"
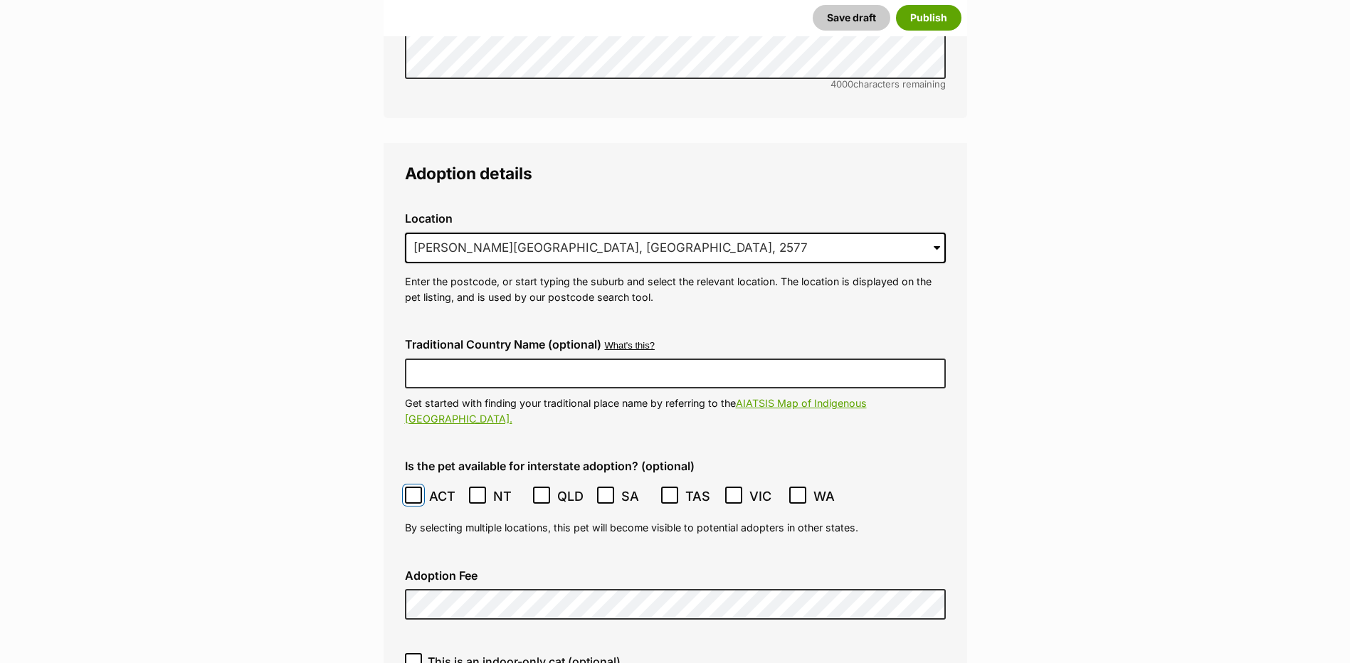
scroll to position [3514, 0]
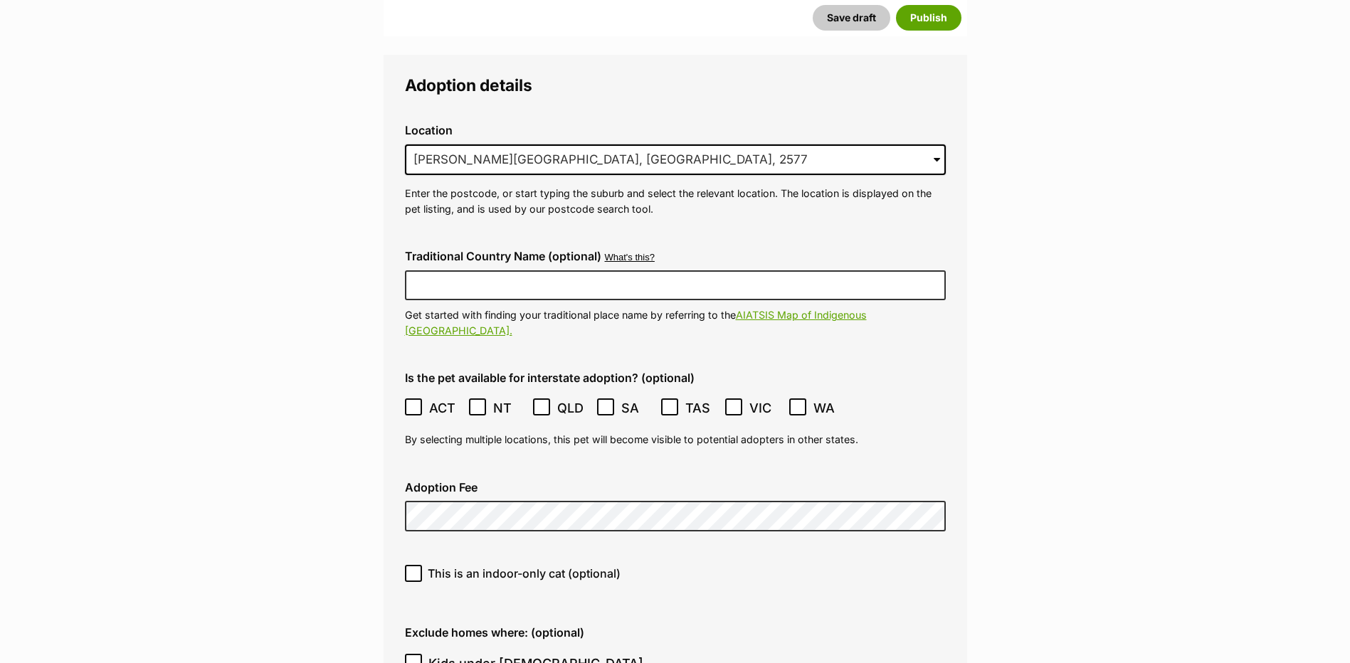
type input "R2510021"
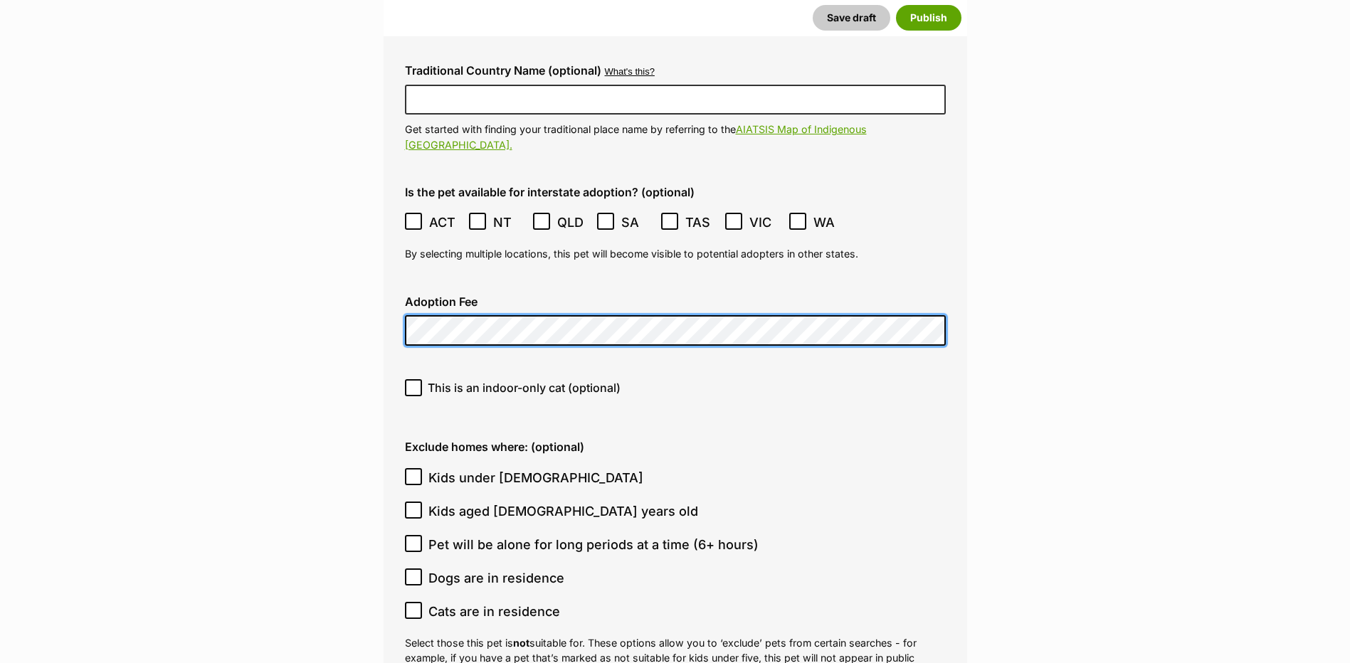
scroll to position [3706, 0]
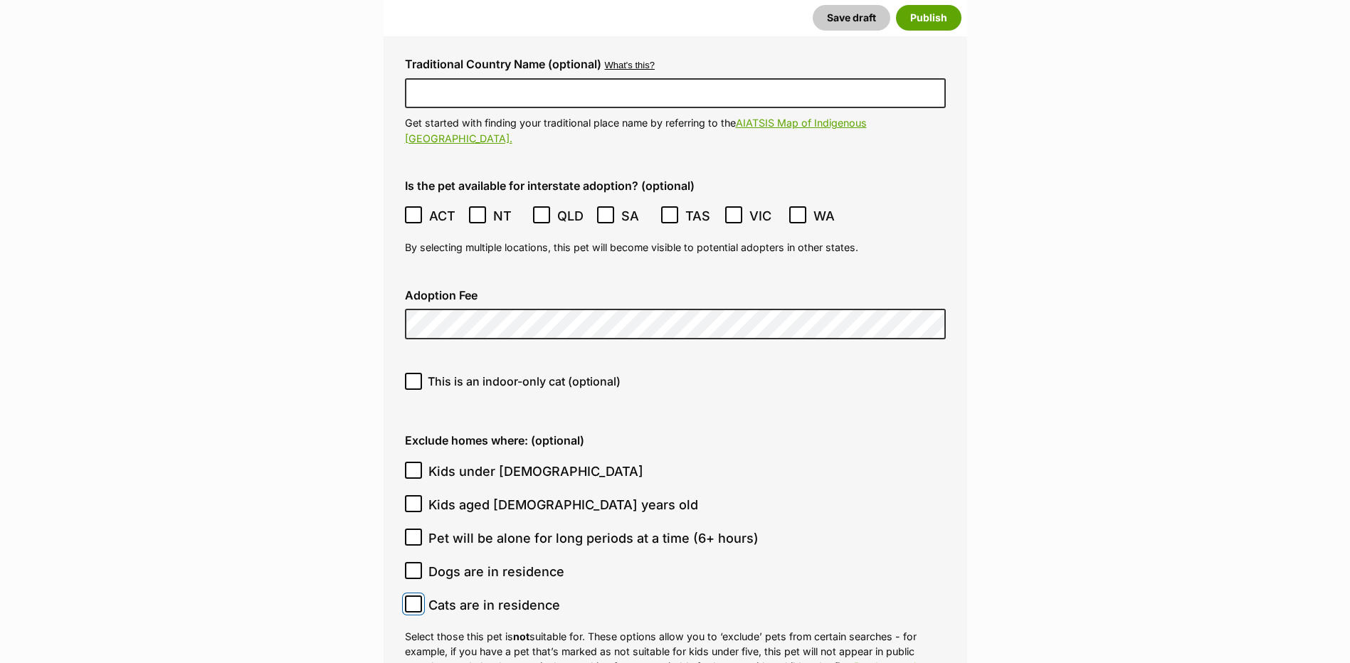
click at [416, 596] on input "Cats are in residence" at bounding box center [413, 604] width 17 height 17
checkbox input "true"
click at [418, 562] on input "Dogs are in residence" at bounding box center [413, 570] width 17 height 17
checkbox input "true"
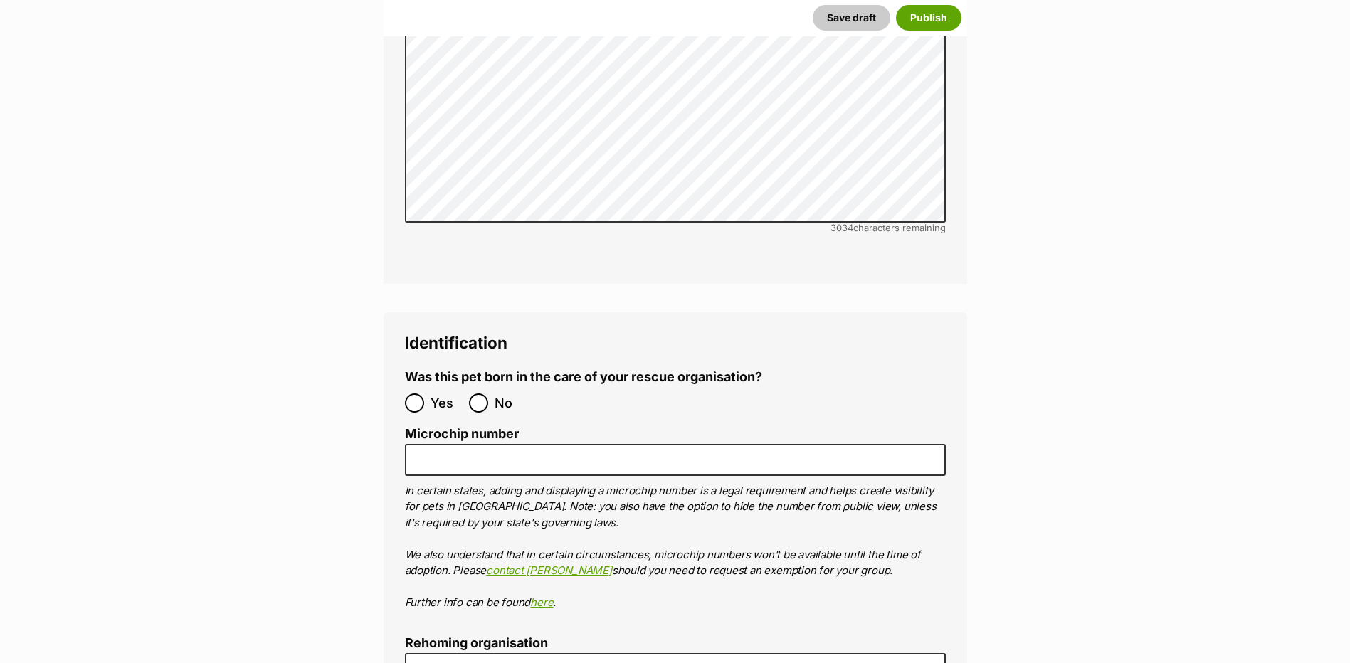
scroll to position [4631, 0]
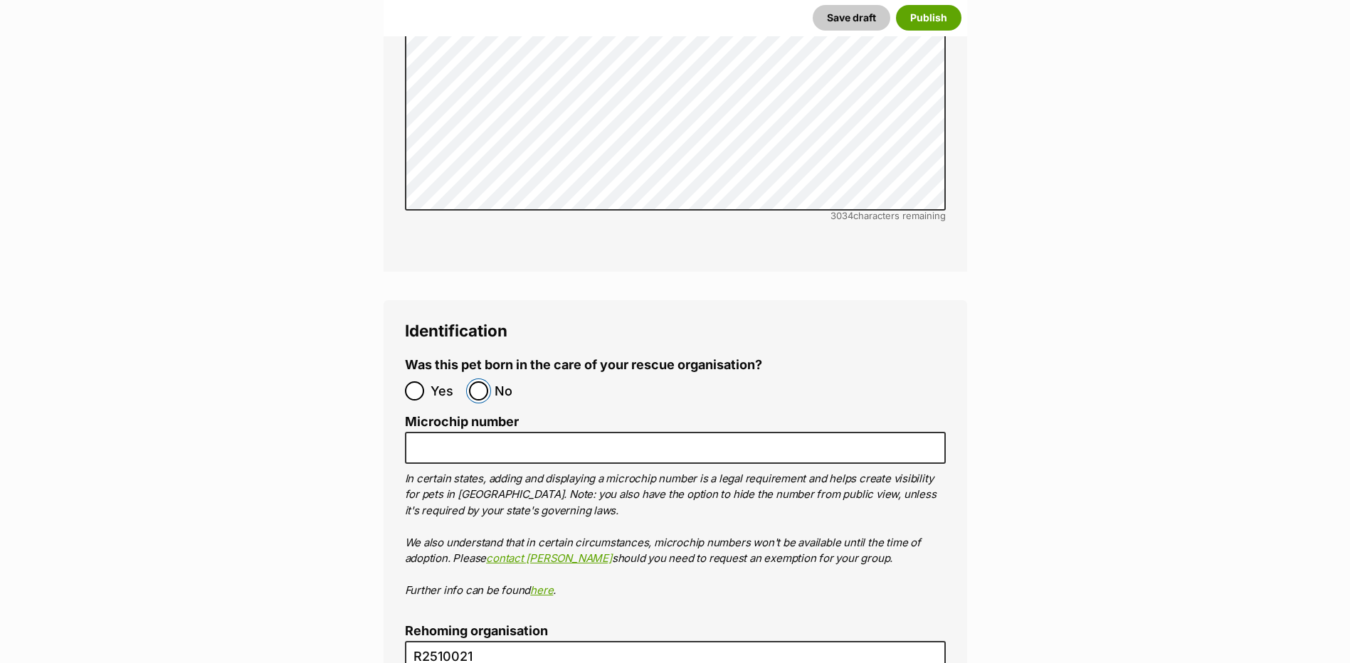
click at [479, 381] on input "No" at bounding box center [478, 390] width 19 height 19
radio input "true"
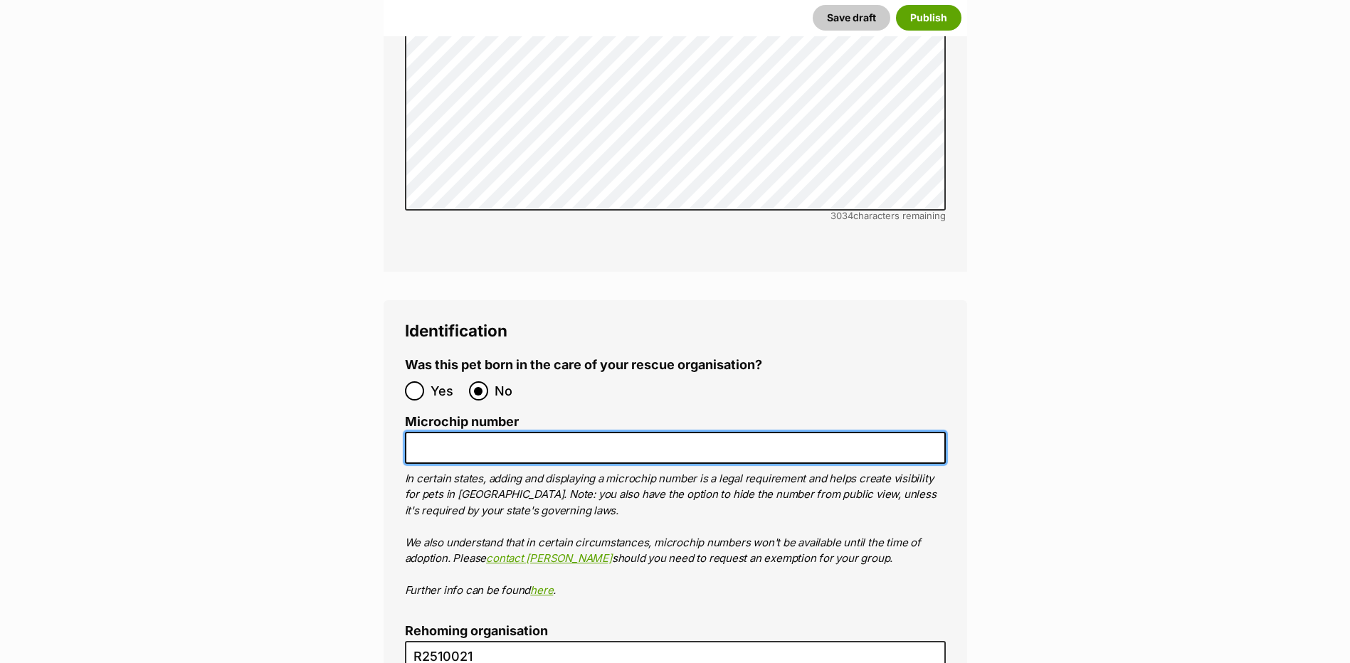
click at [472, 432] on input "Microchip number" at bounding box center [675, 448] width 541 height 32
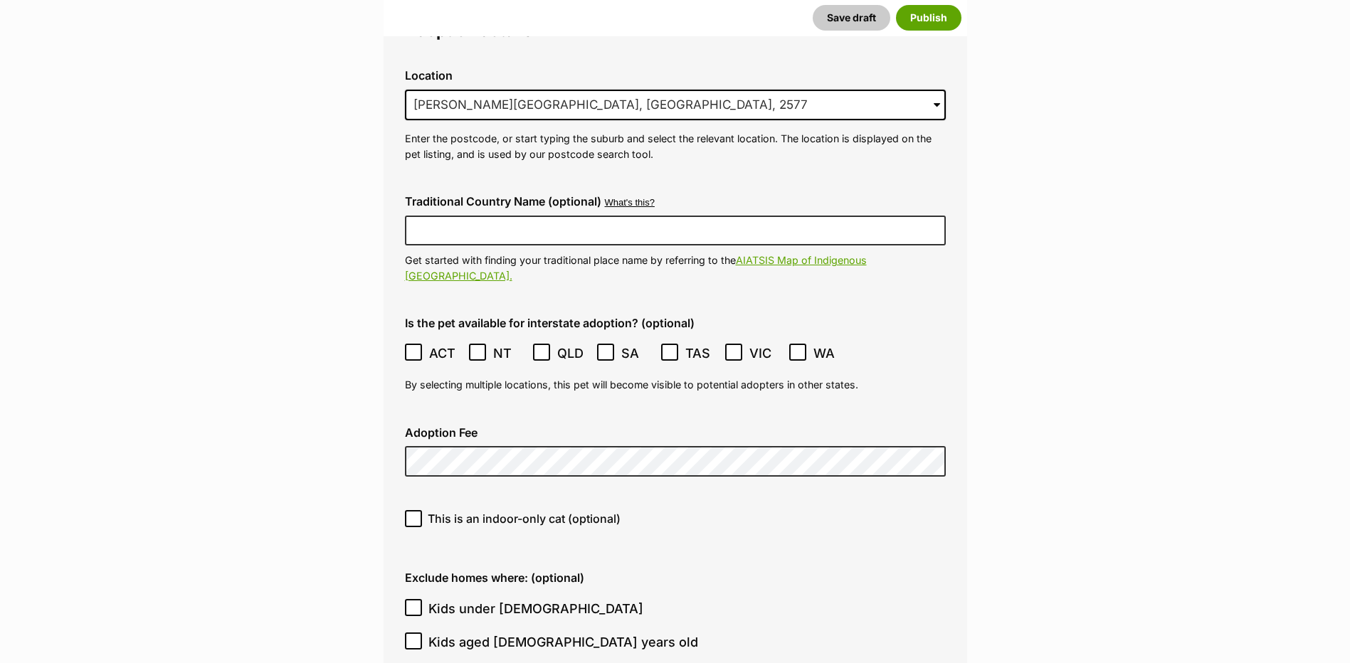
scroll to position [3492, 0]
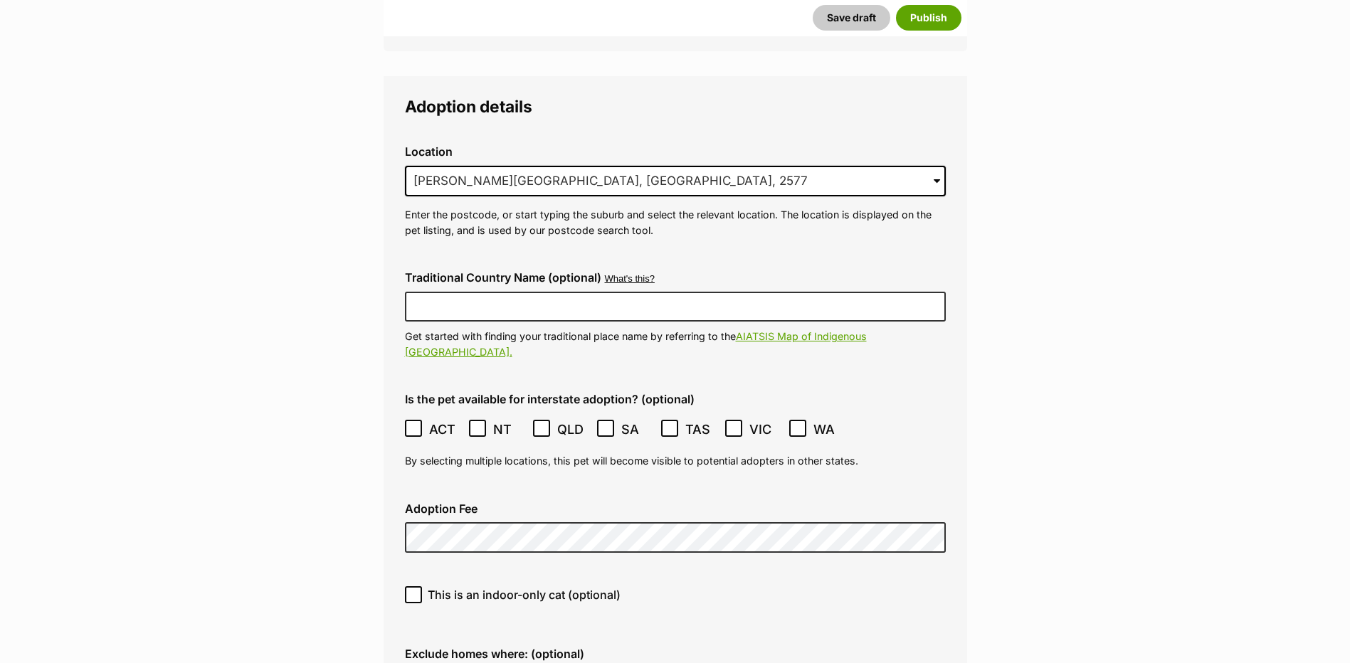
type input "953010002295158"
click at [404, 575] on div "This is an indoor-only cat (optional)" at bounding box center [676, 600] width 564 height 51
click at [405, 586] on input "This is an indoor-only cat (optional)" at bounding box center [413, 594] width 17 height 17
checkbox input "true"
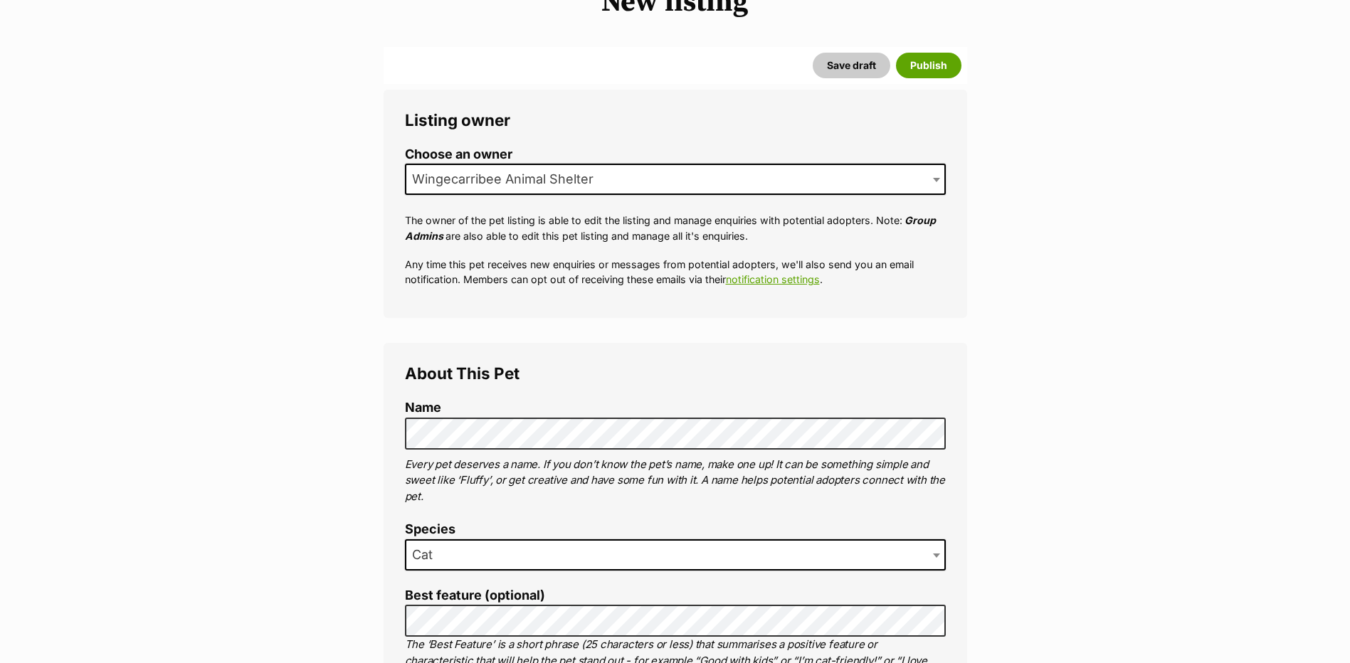
scroll to position [77, 0]
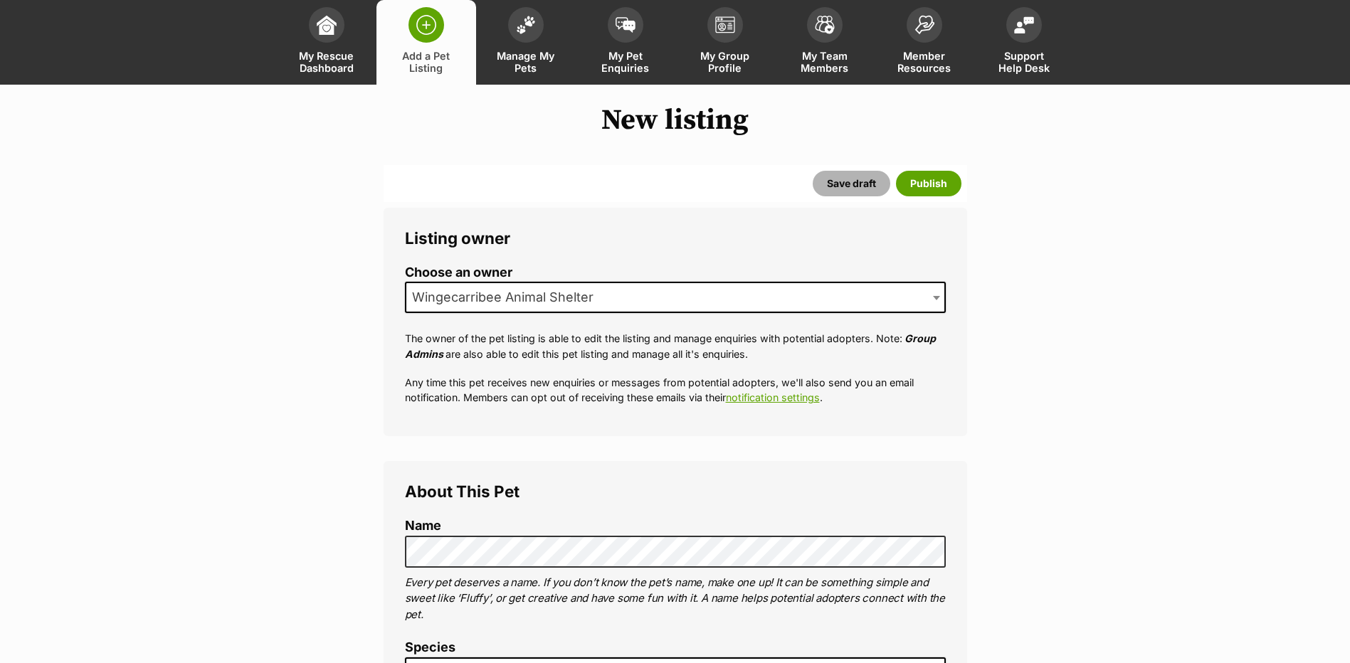
click at [847, 194] on button "Save draft" at bounding box center [852, 184] width 78 height 26
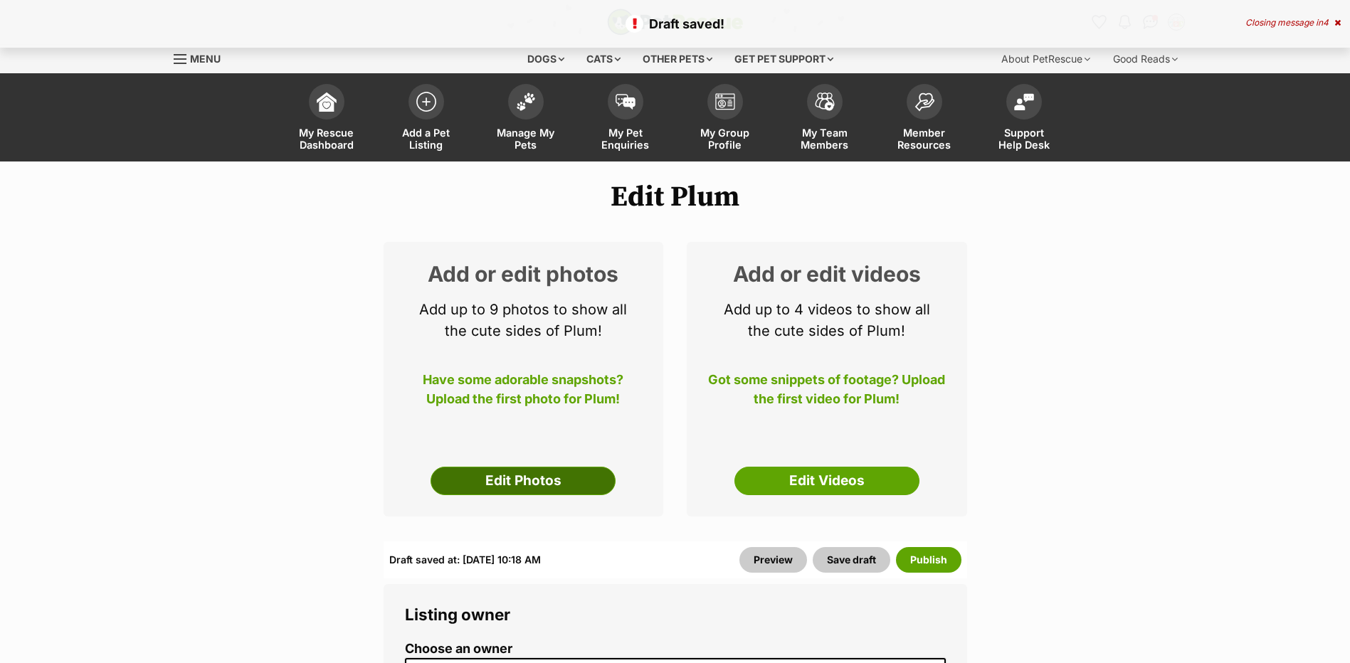
click at [517, 491] on link "Edit Photos" at bounding box center [523, 481] width 185 height 28
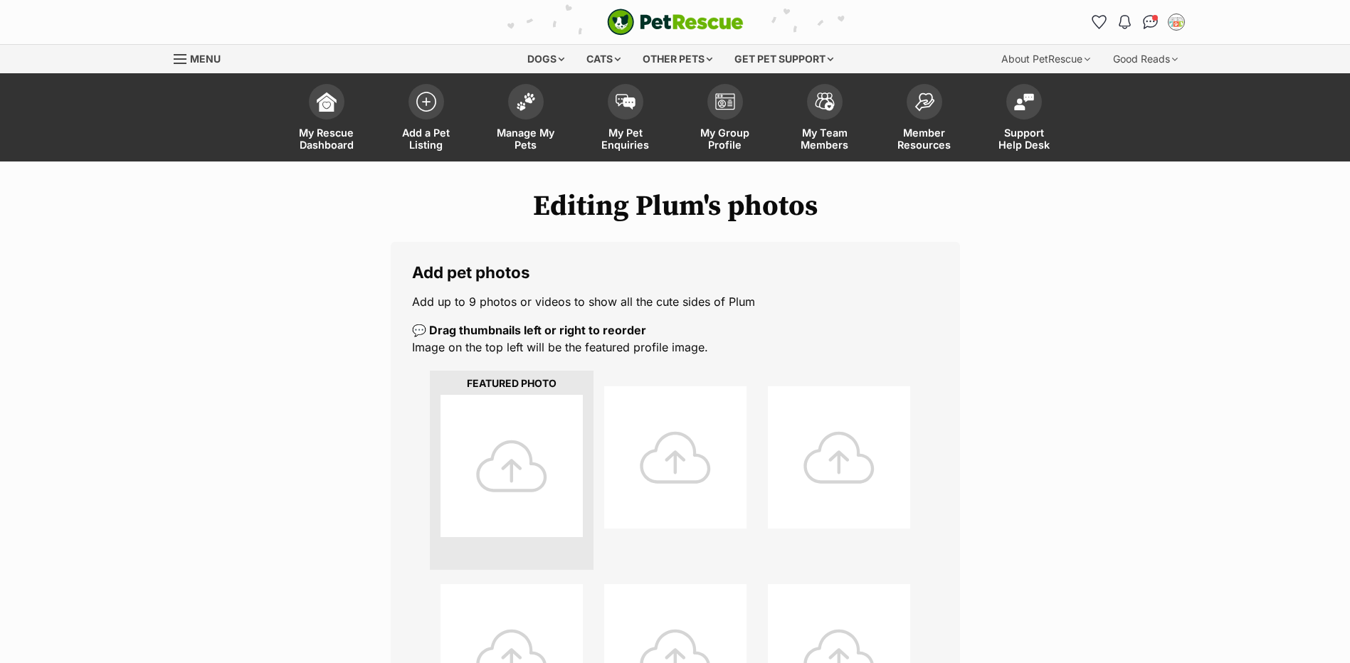
click at [492, 507] on div at bounding box center [511, 466] width 142 height 142
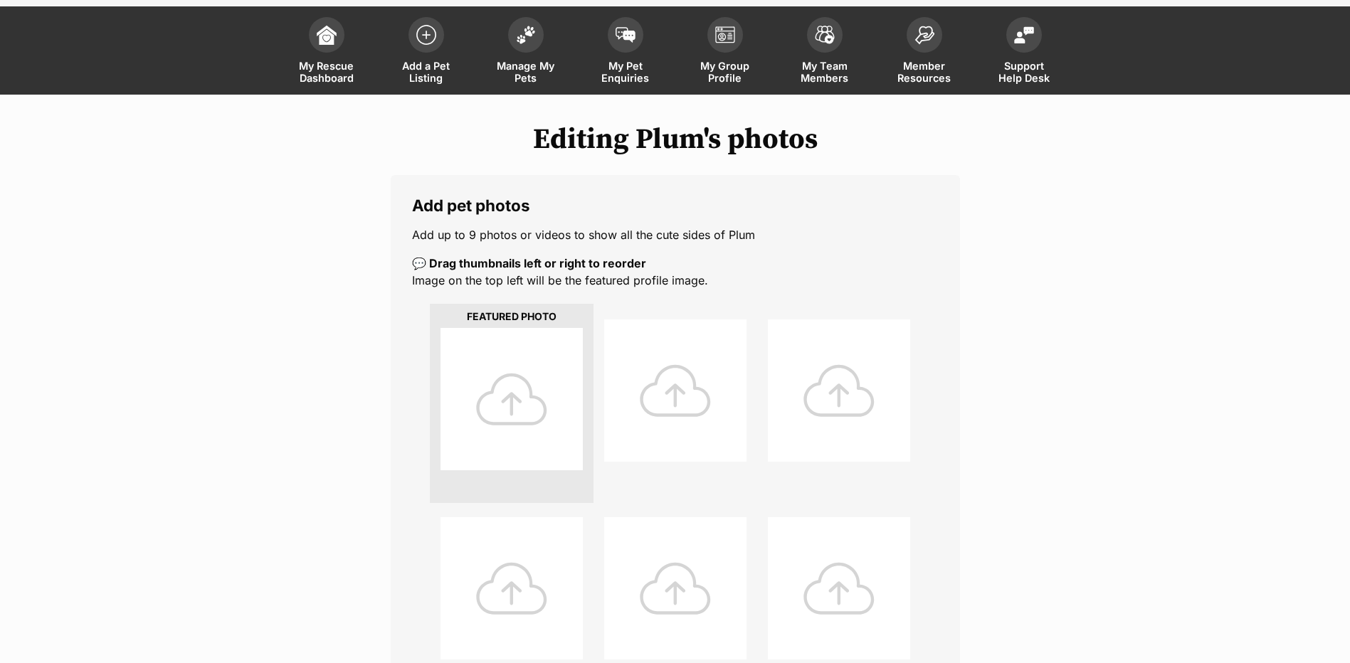
scroll to position [142, 0]
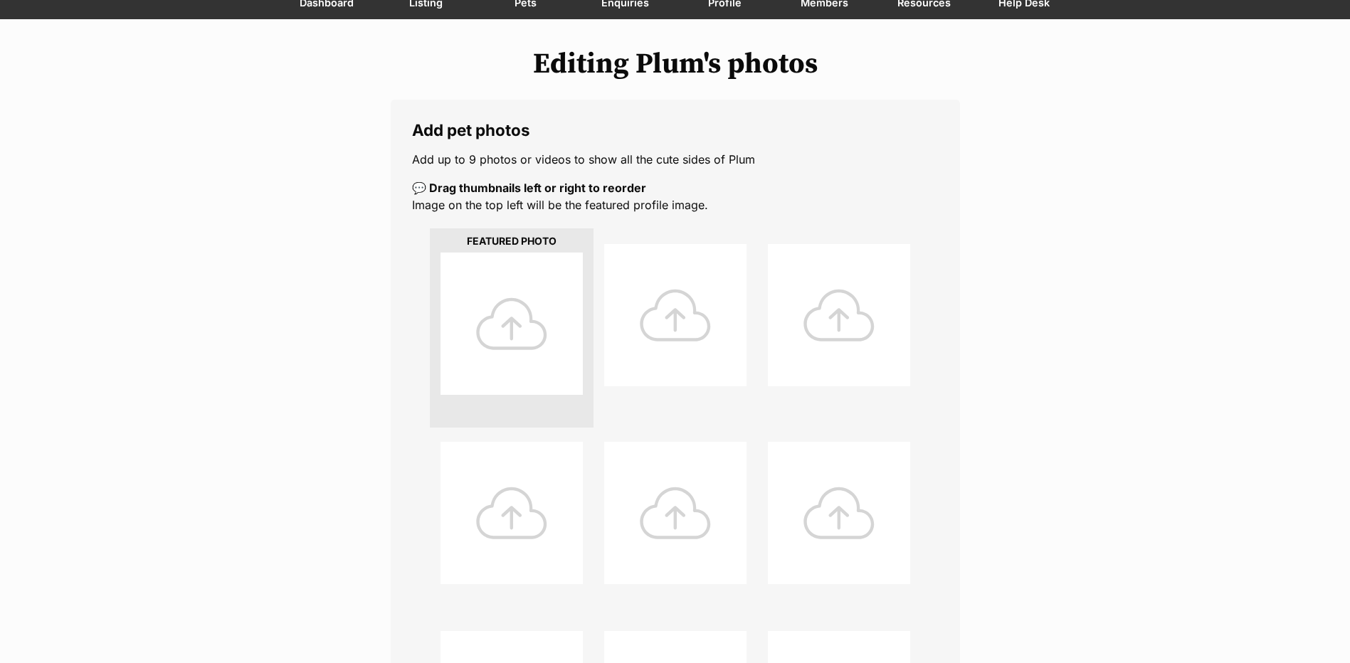
click at [494, 357] on div at bounding box center [511, 324] width 142 height 142
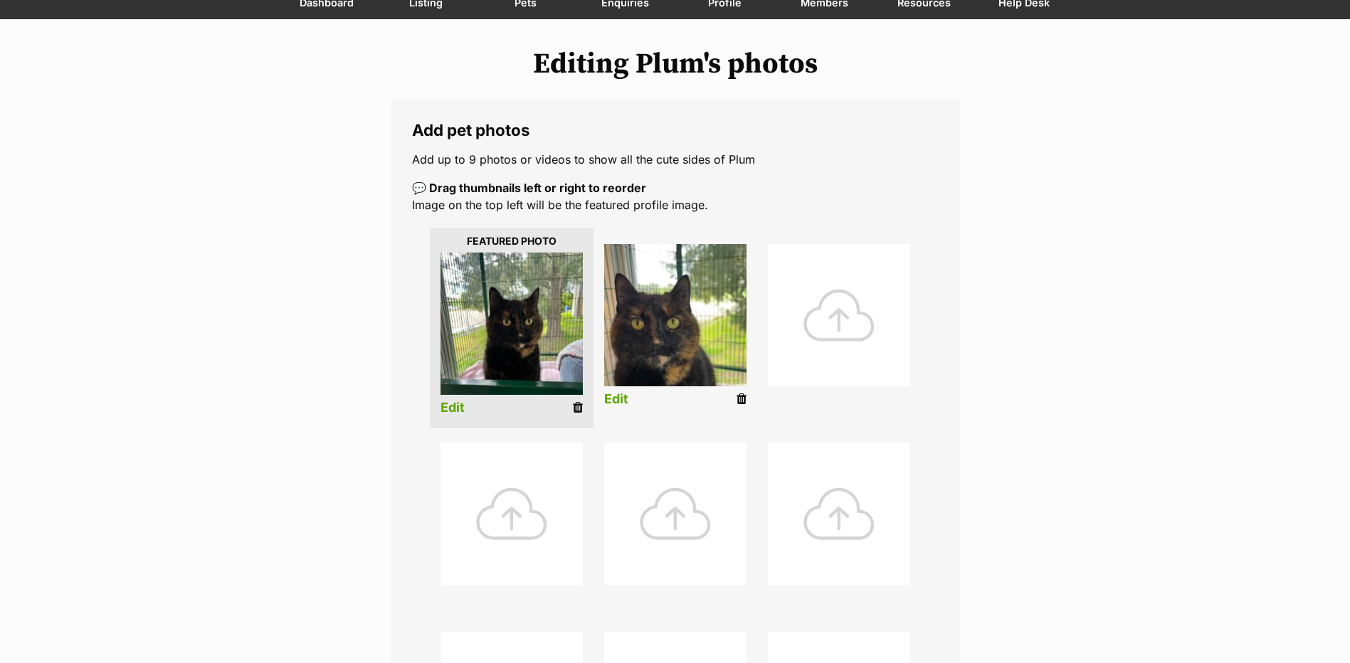
click at [449, 414] on link "Edit" at bounding box center [452, 408] width 24 height 15
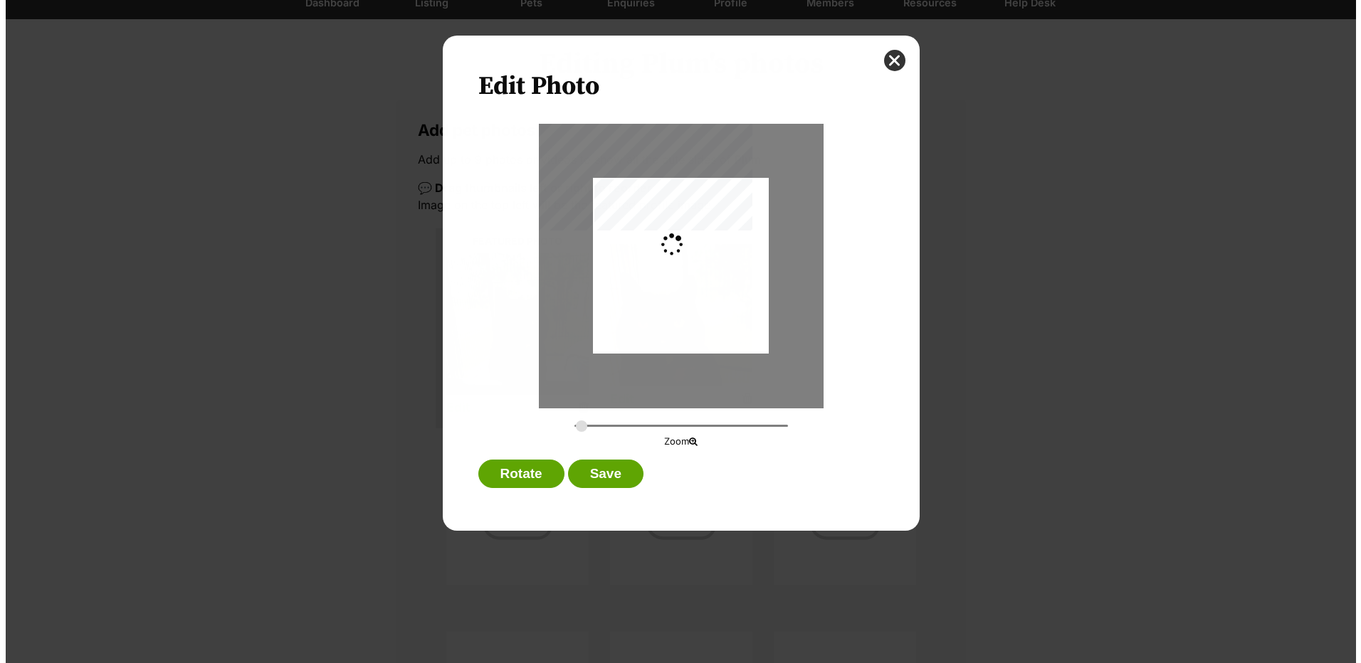
scroll to position [0, 0]
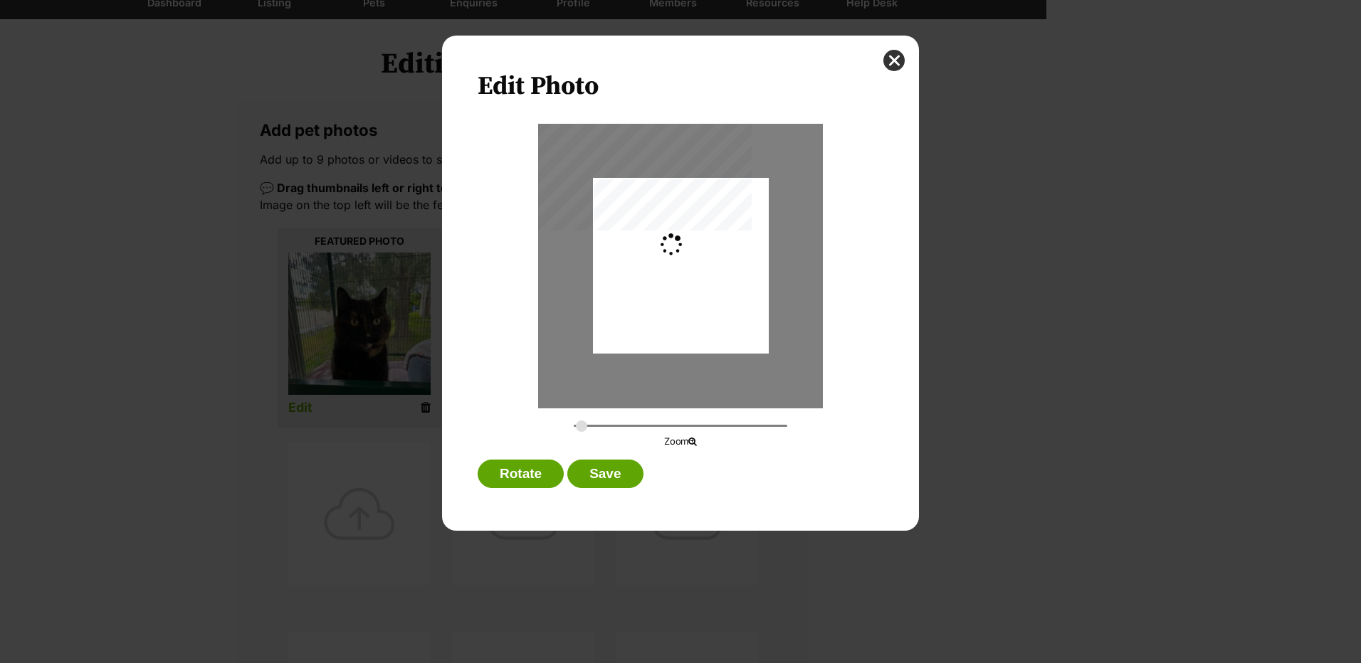
type input "0.2744"
drag, startPoint x: 660, startPoint y: 322, endPoint x: 648, endPoint y: 314, distance: 15.4
click at [648, 314] on div "Dialog Window - Close (Press escape to close)" at bounding box center [681, 257] width 176 height 234
click at [586, 468] on button "Save" at bounding box center [604, 474] width 75 height 28
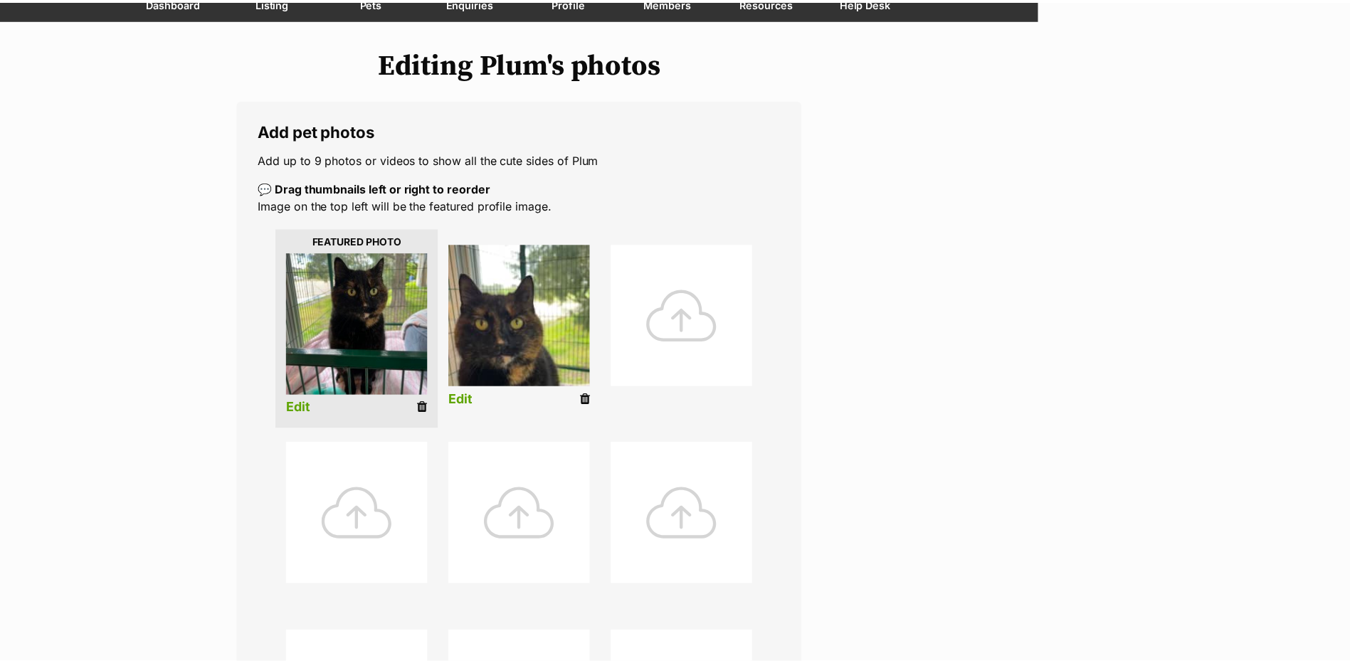
scroll to position [142, 0]
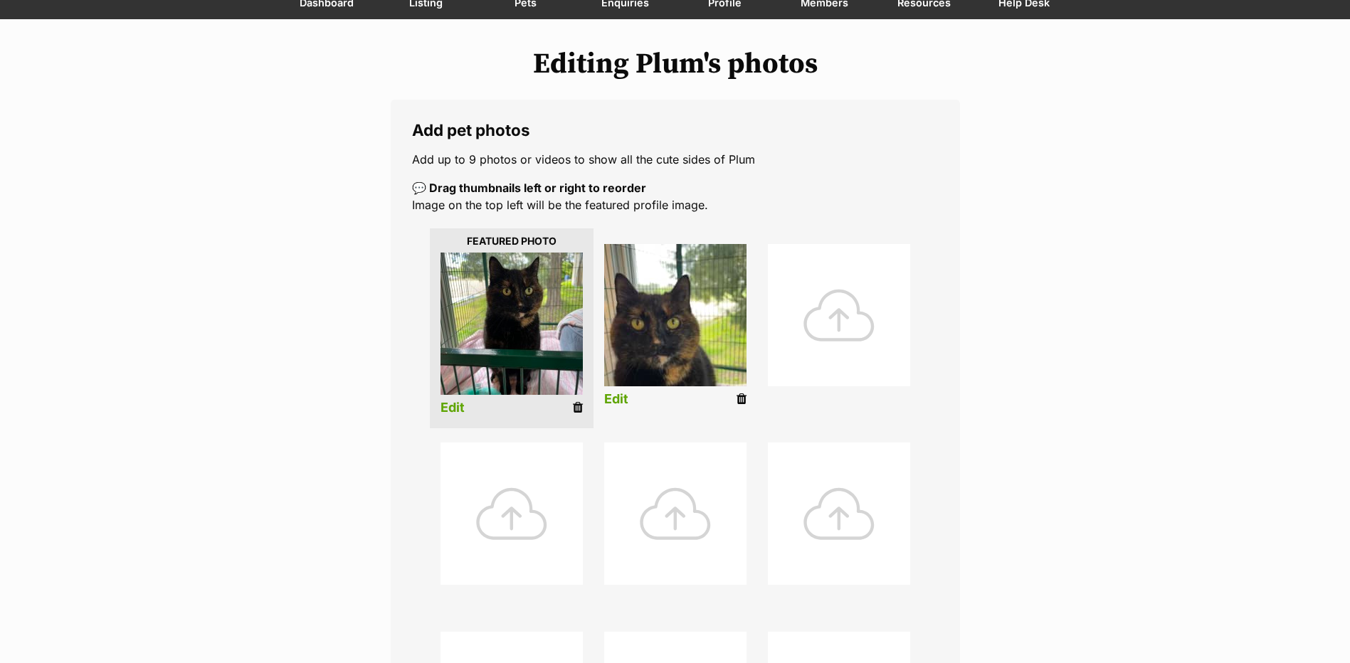
click at [612, 403] on link "Edit" at bounding box center [616, 399] width 24 height 15
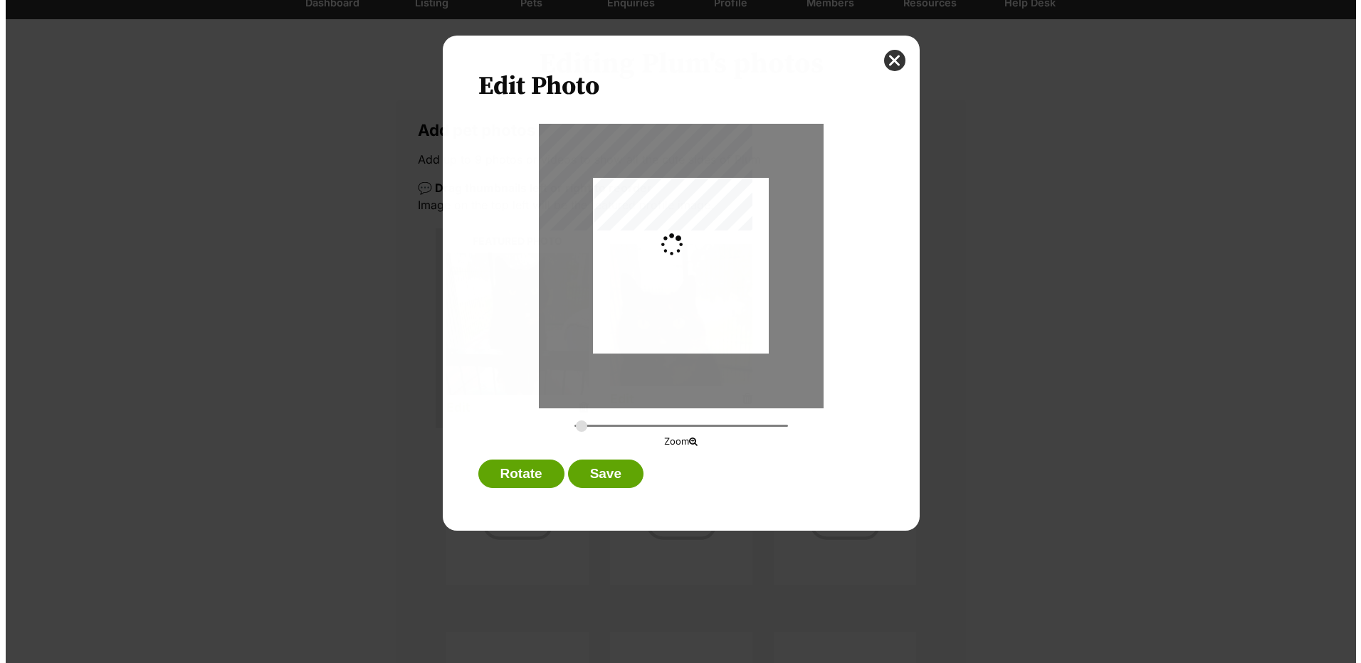
scroll to position [0, 0]
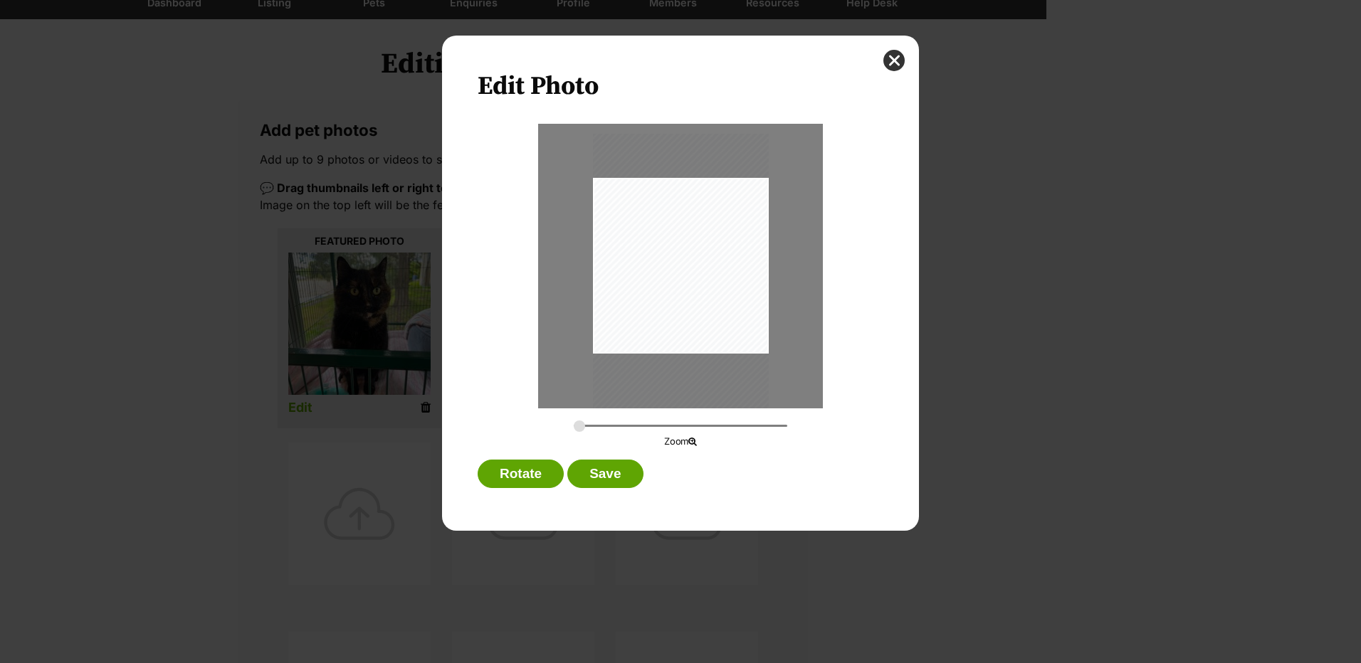
drag, startPoint x: 676, startPoint y: 339, endPoint x: 680, endPoint y: 347, distance: 8.6
click at [680, 347] on div "Dialog Window - Close (Press escape to close)" at bounding box center [681, 275] width 176 height 282
type input "0.2744"
drag, startPoint x: 578, startPoint y: 426, endPoint x: 369, endPoint y: 420, distance: 208.6
click at [574, 433] on input "Dialog Window - Close (Press escape to close)" at bounding box center [680, 426] width 213 height 14
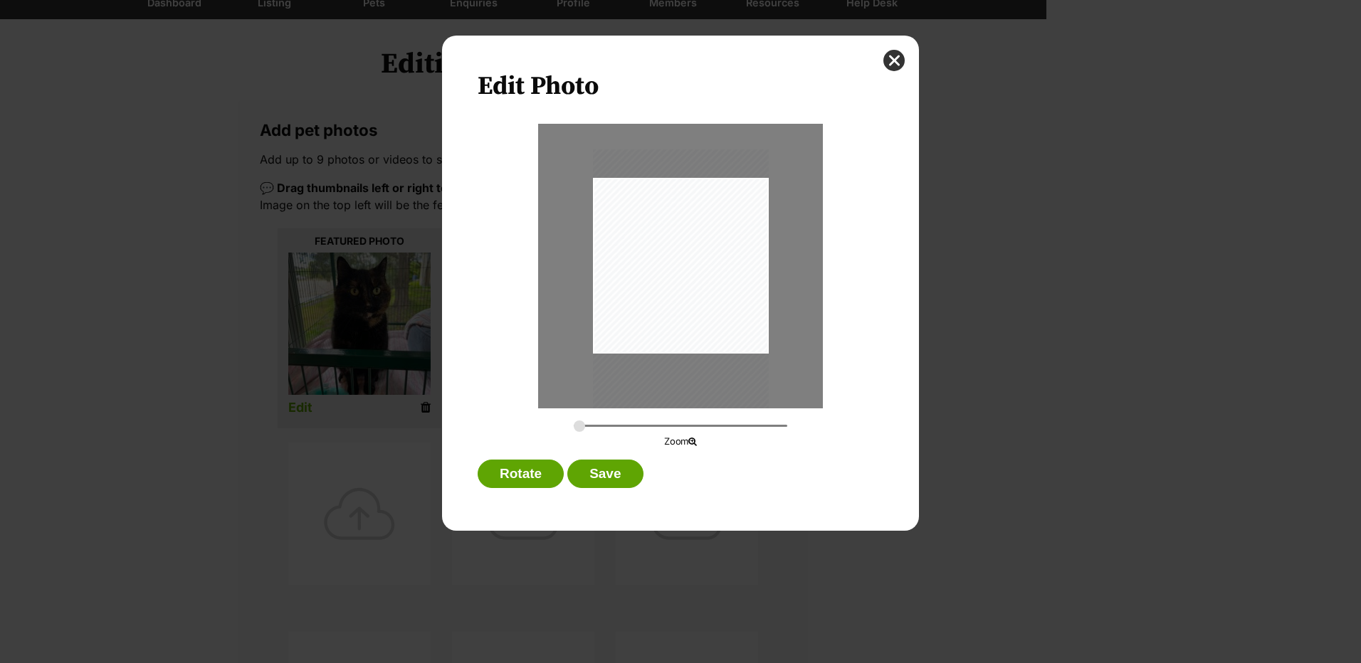
drag, startPoint x: 643, startPoint y: 285, endPoint x: 675, endPoint y: 300, distance: 36.3
click at [675, 300] on div "Dialog Window - Close (Press escape to close)" at bounding box center [681, 290] width 176 height 282
click at [594, 472] on button "Save" at bounding box center [604, 474] width 75 height 28
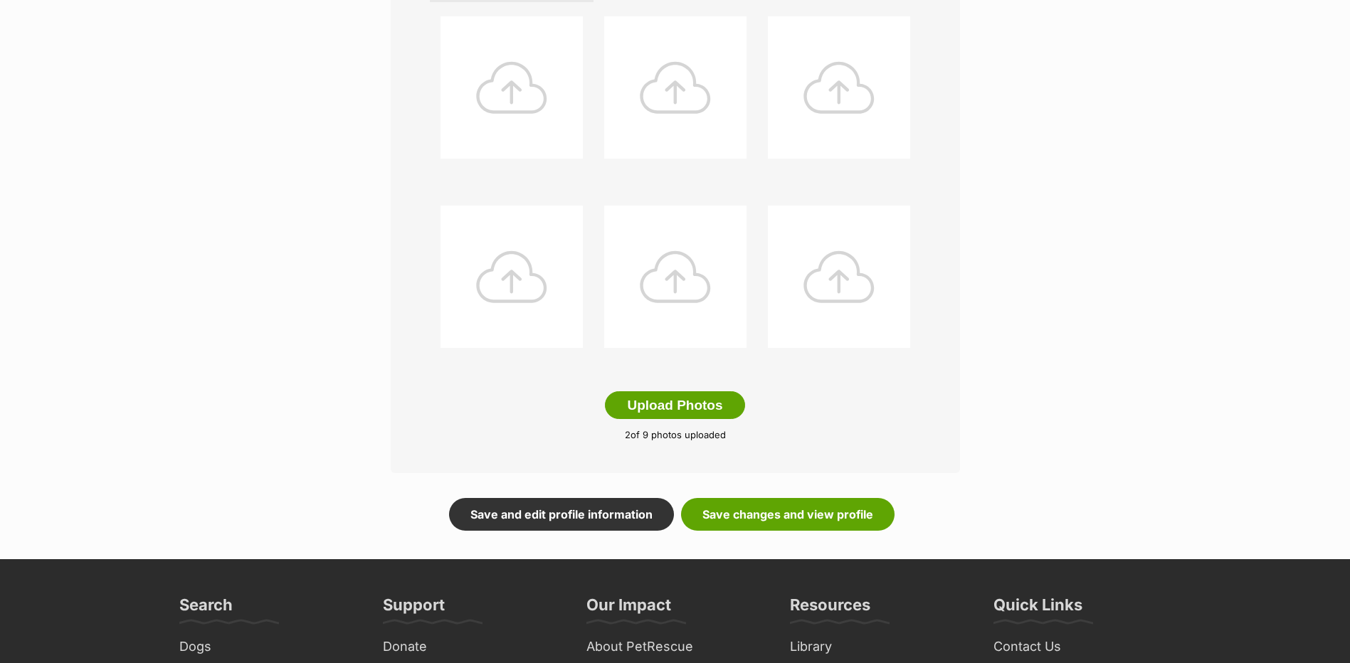
scroll to position [569, 0]
click at [616, 520] on link "Save and edit profile information" at bounding box center [561, 513] width 225 height 33
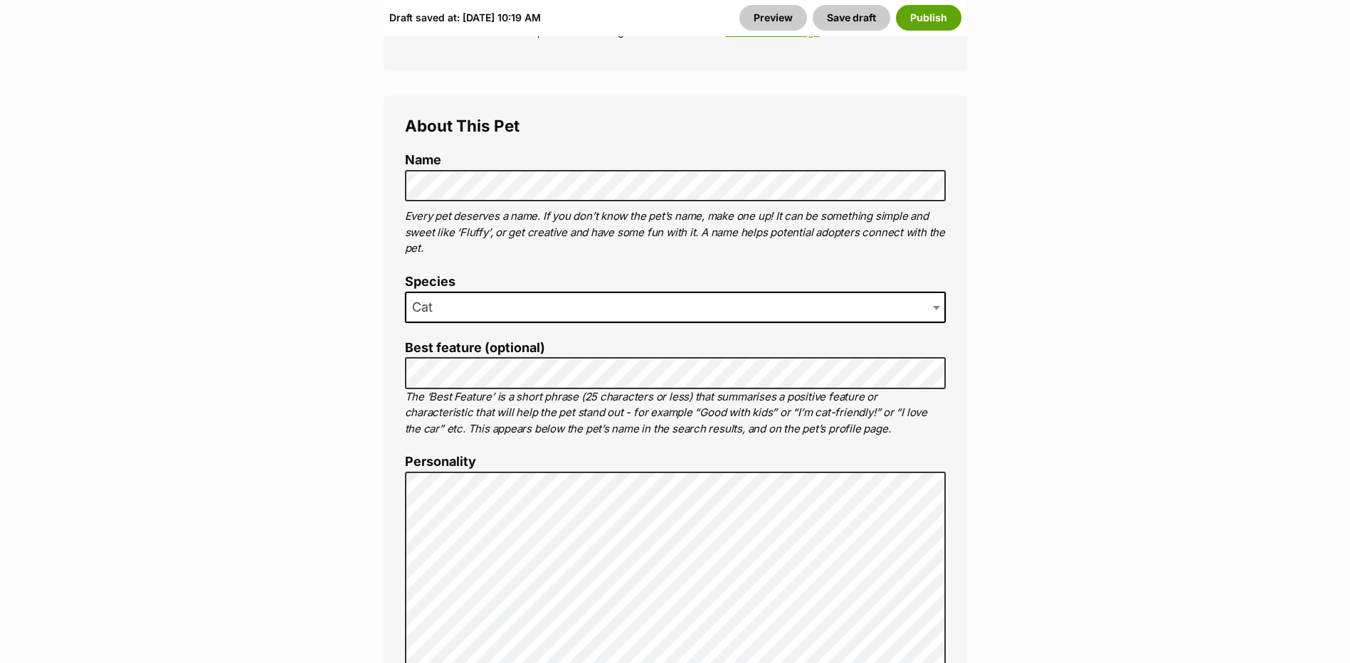
scroll to position [712, 0]
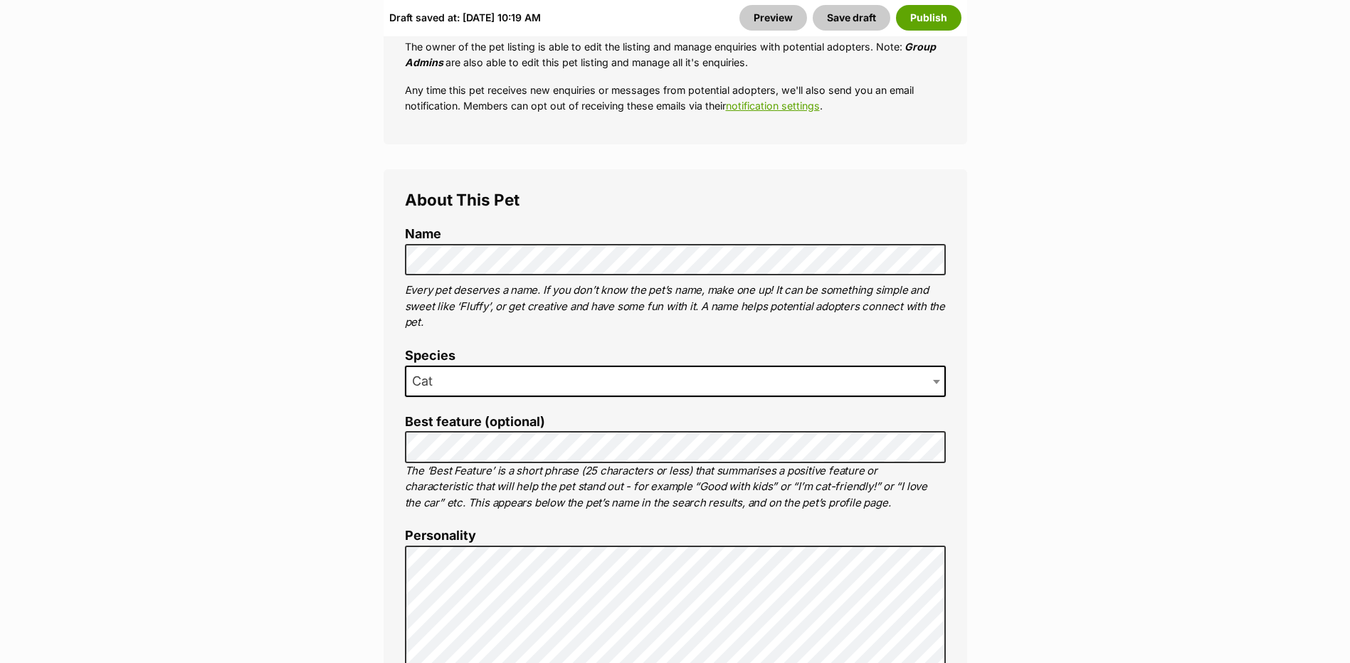
click at [926, 31] on div "Draft saved at: [DATE] 10:19 AM [GEOGRAPHIC_DATA] Save draft Publish" at bounding box center [675, 17] width 583 height 37
click at [923, 28] on button "Publish" at bounding box center [928, 18] width 65 height 26
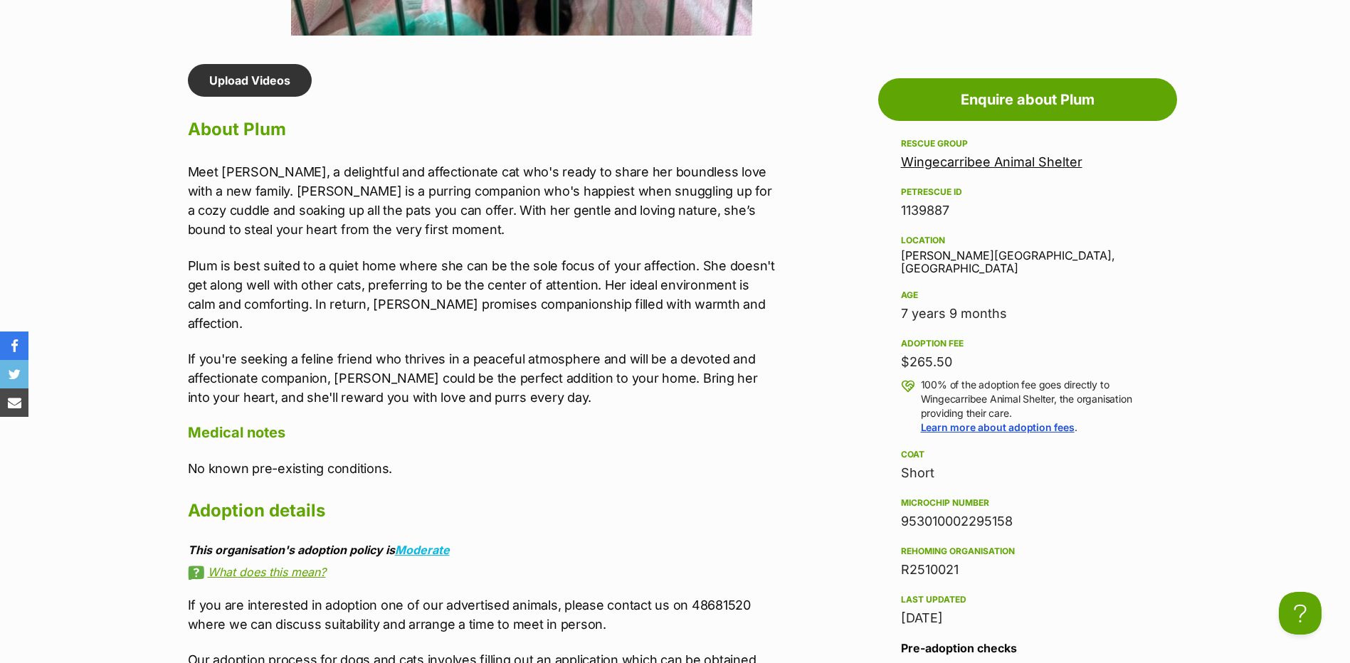
scroll to position [1281, 0]
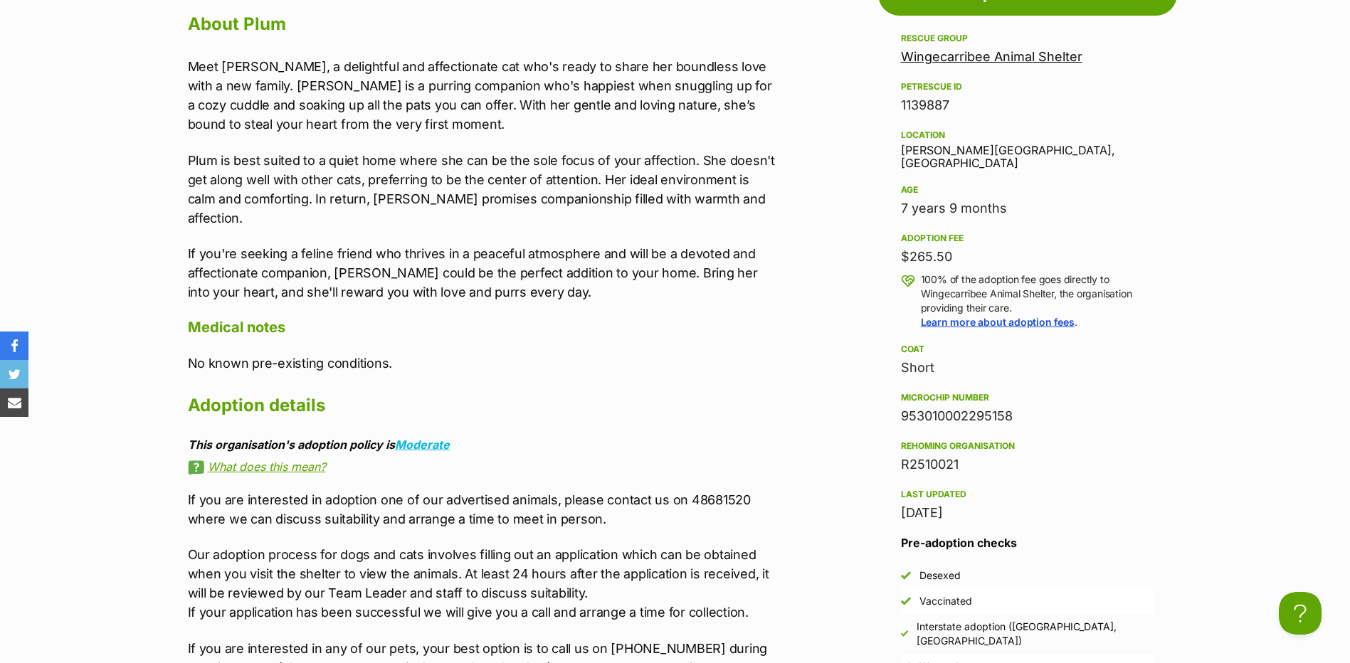
click at [280, 460] on link "What does this mean?" at bounding box center [482, 466] width 588 height 13
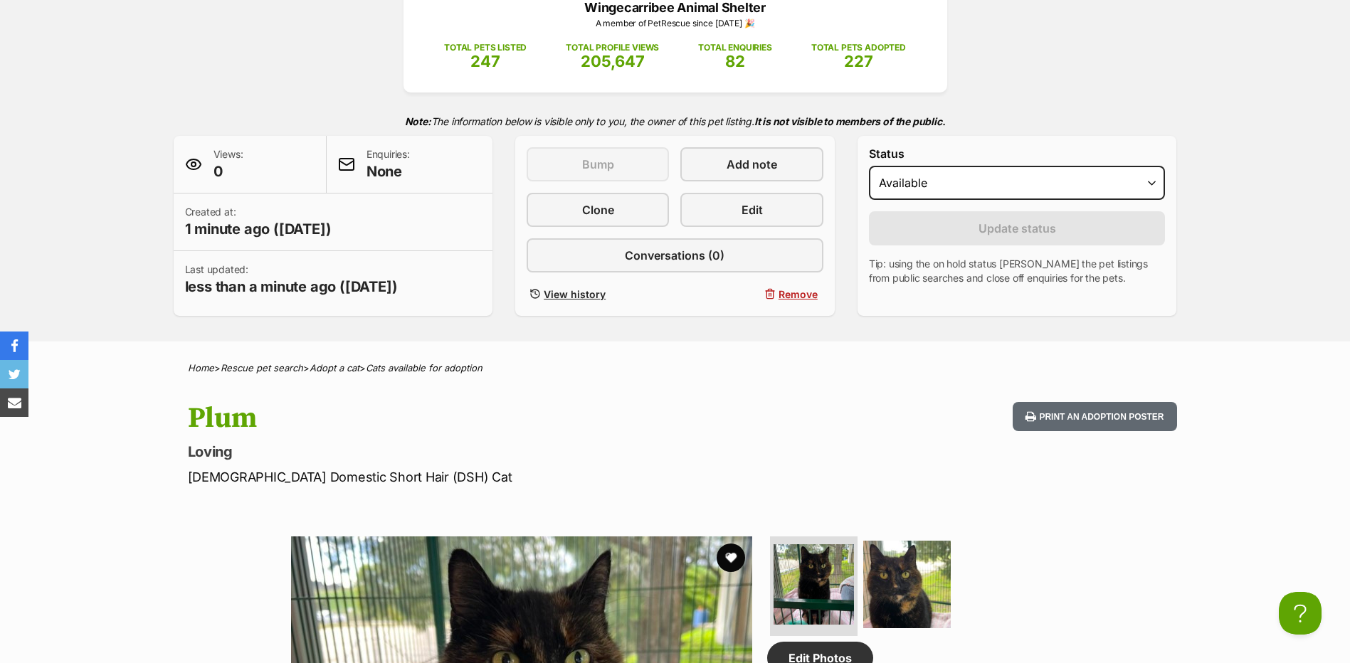
scroll to position [0, 0]
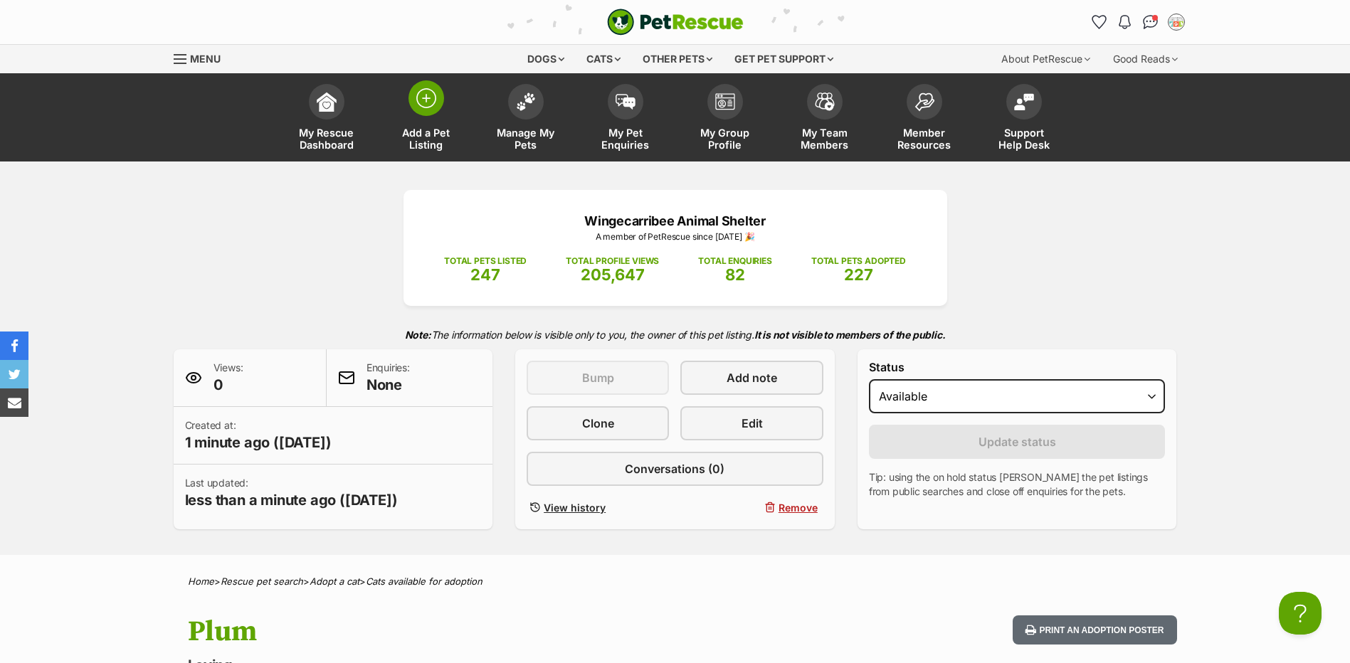
click at [412, 112] on link "Add a Pet Listing" at bounding box center [426, 119] width 100 height 85
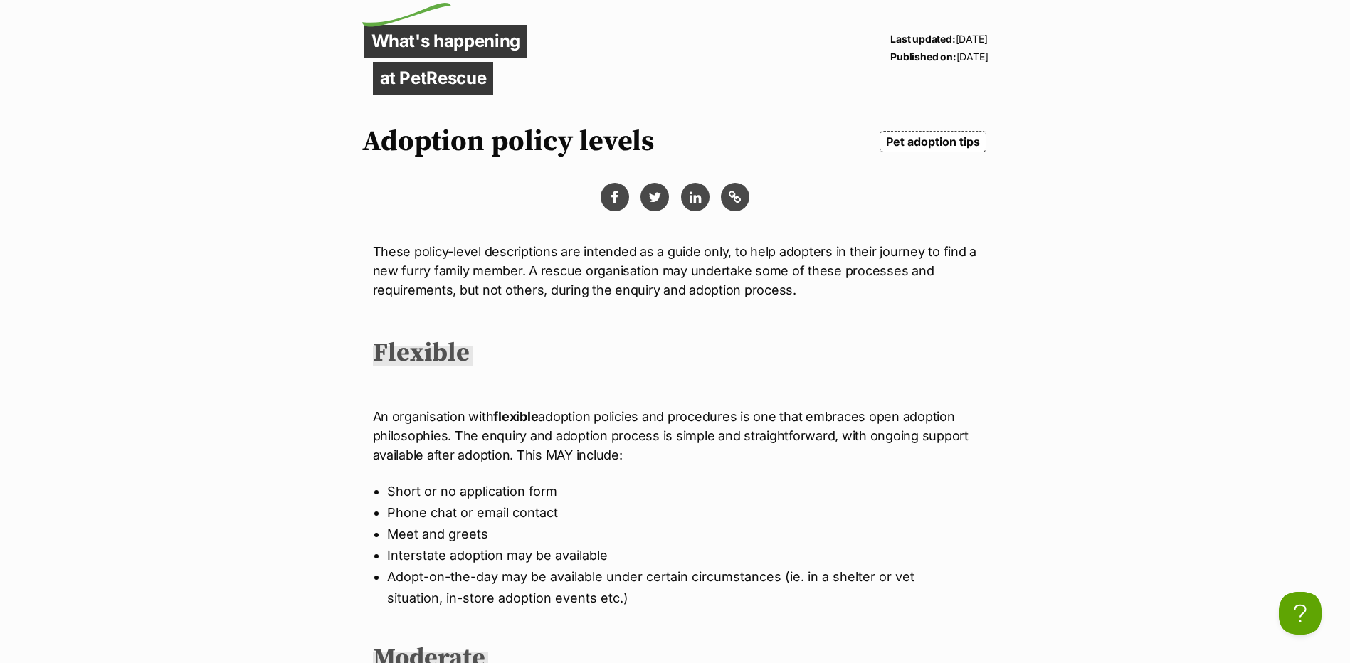
scroll to position [142, 0]
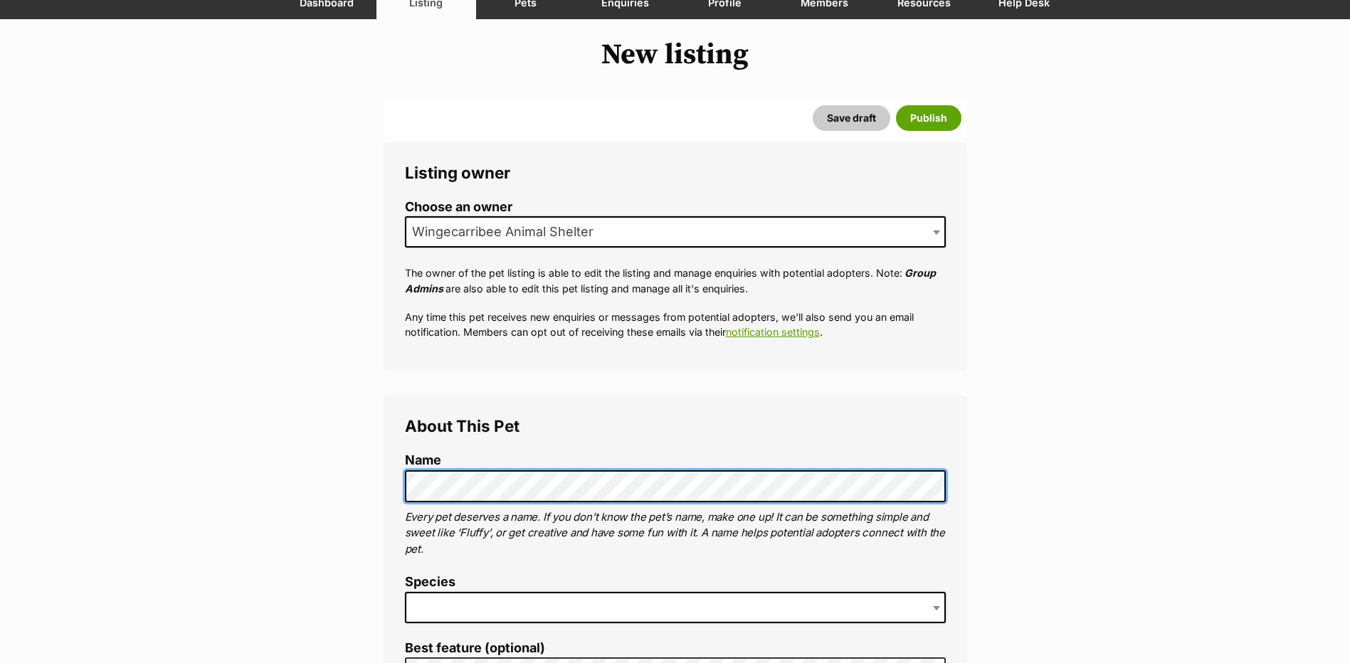
scroll to position [213, 0]
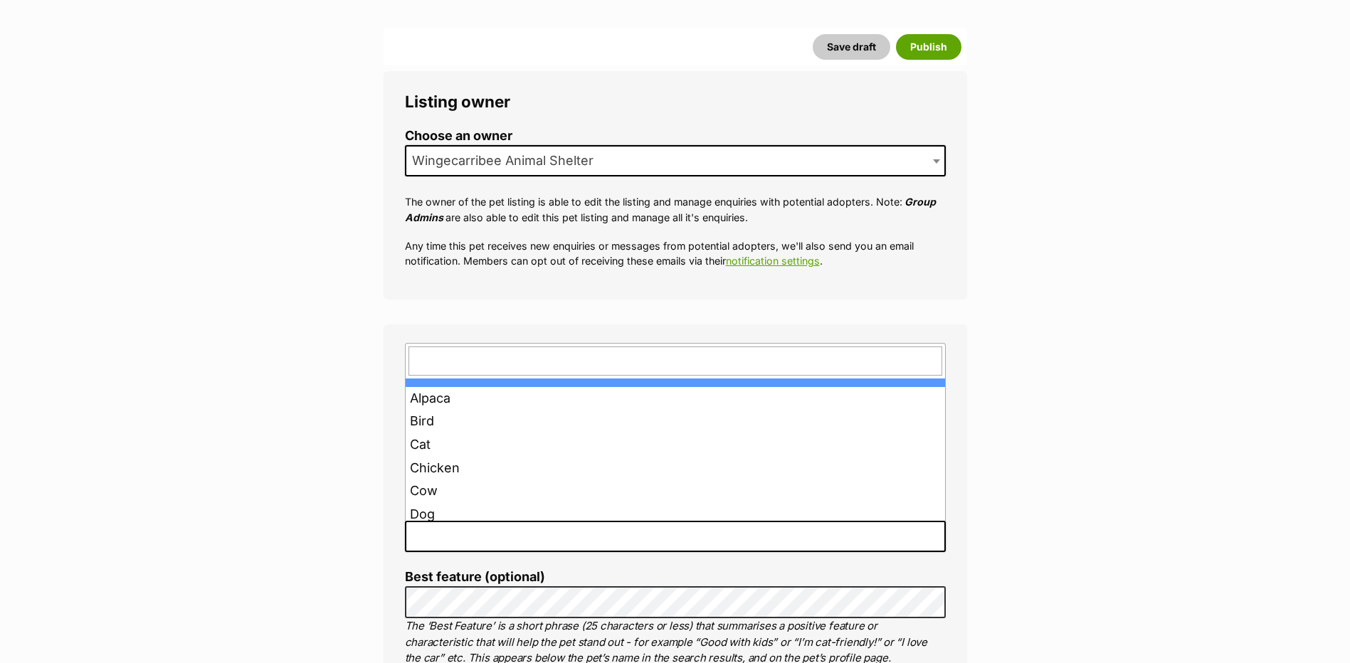
click at [526, 527] on span at bounding box center [675, 536] width 541 height 31
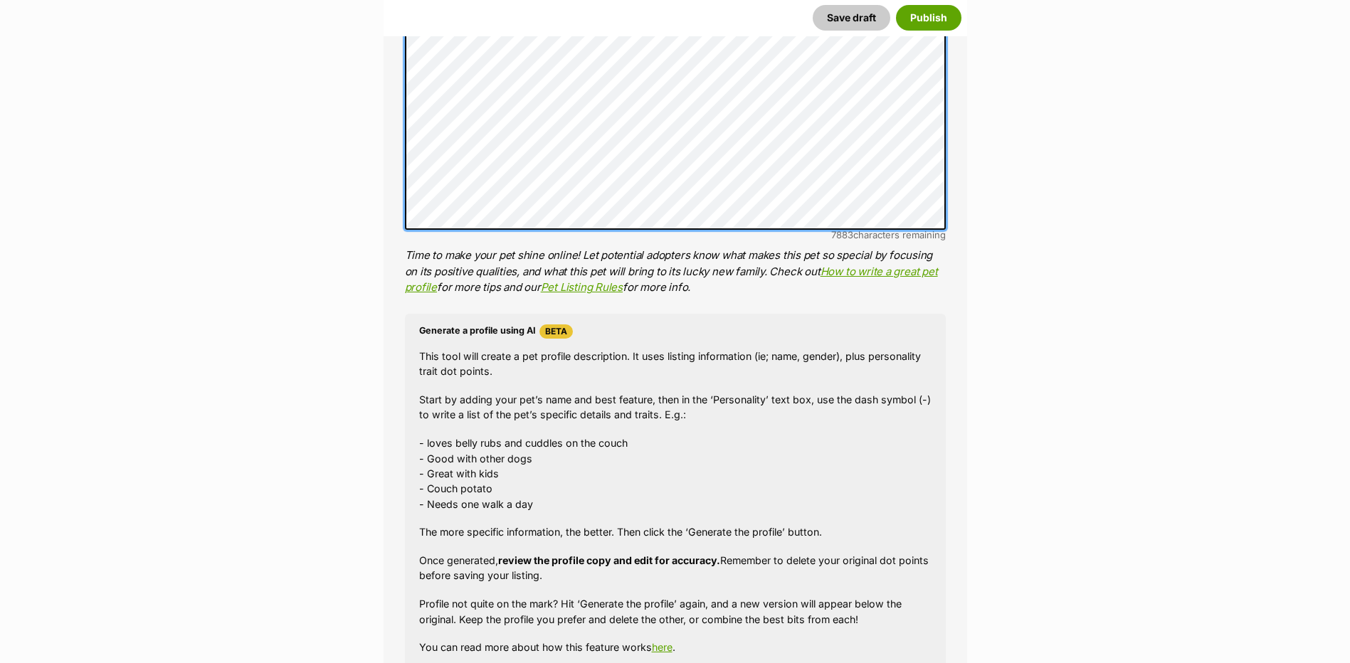
scroll to position [1281, 0]
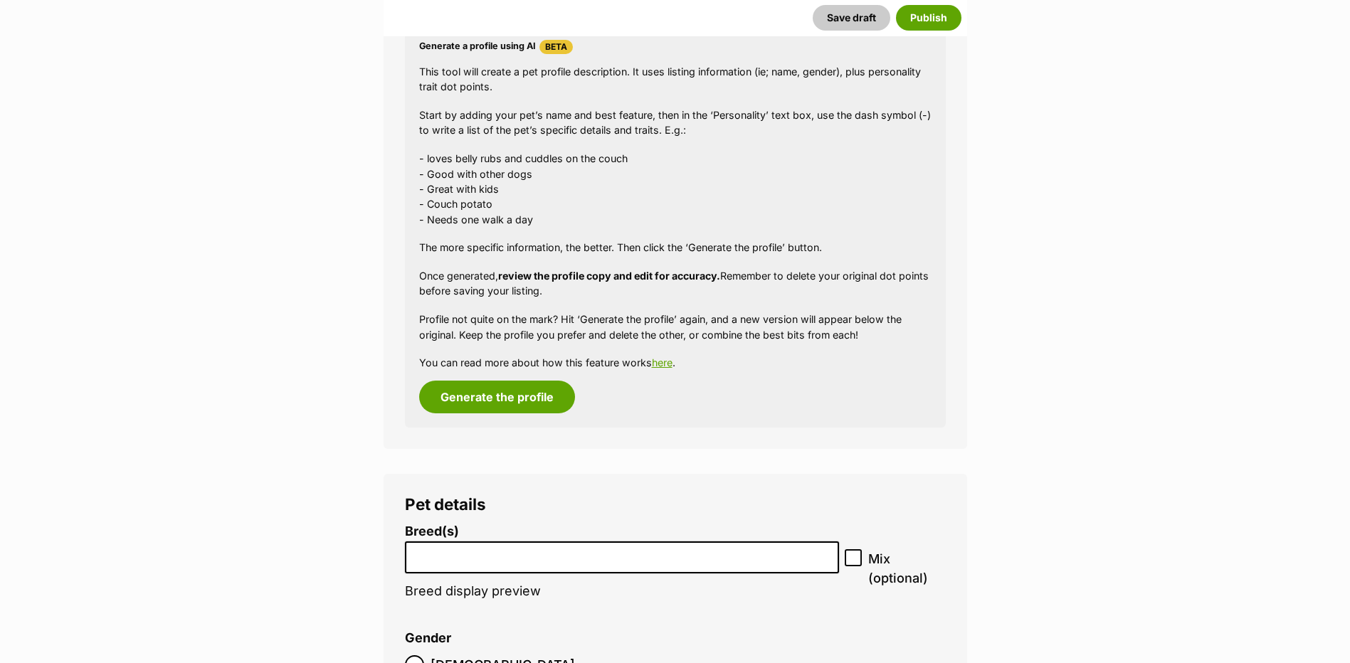
click at [501, 376] on div "Generate a profile using AI Beta This tool will create a pet profile descriptio…" at bounding box center [675, 228] width 541 height 399
click at [494, 383] on button "Generate the profile" at bounding box center [497, 397] width 156 height 33
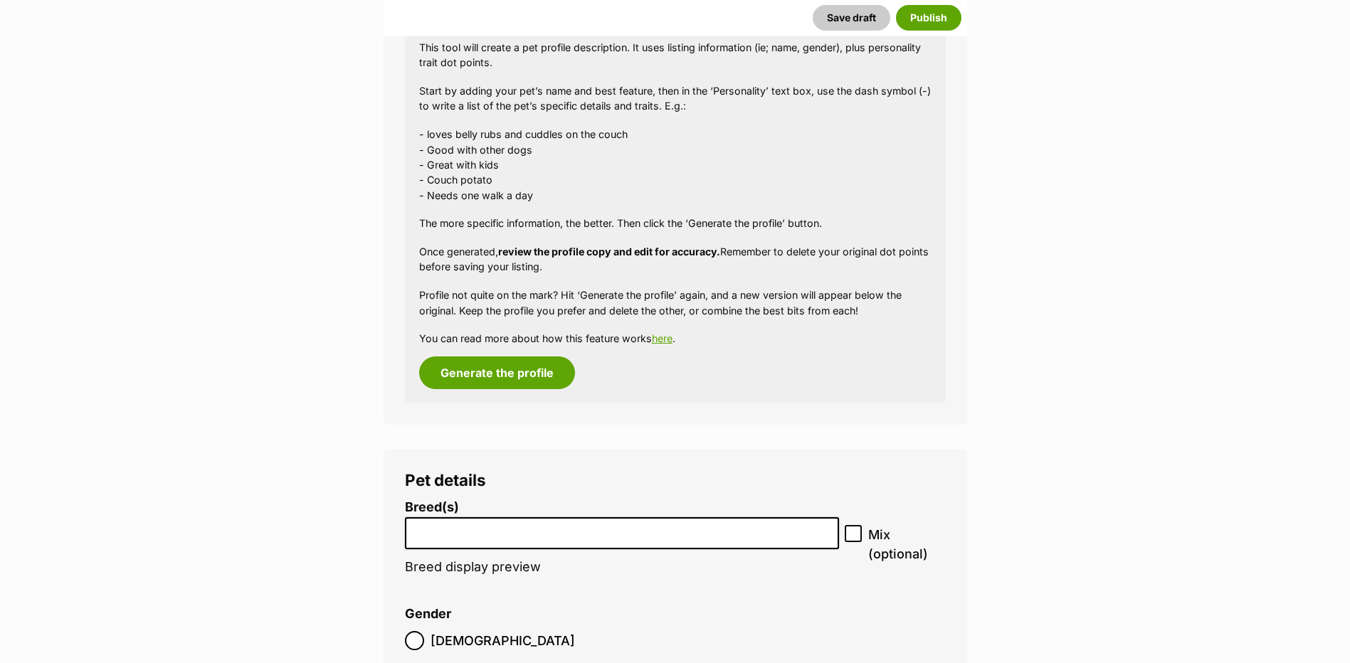
scroll to position [1308, 0]
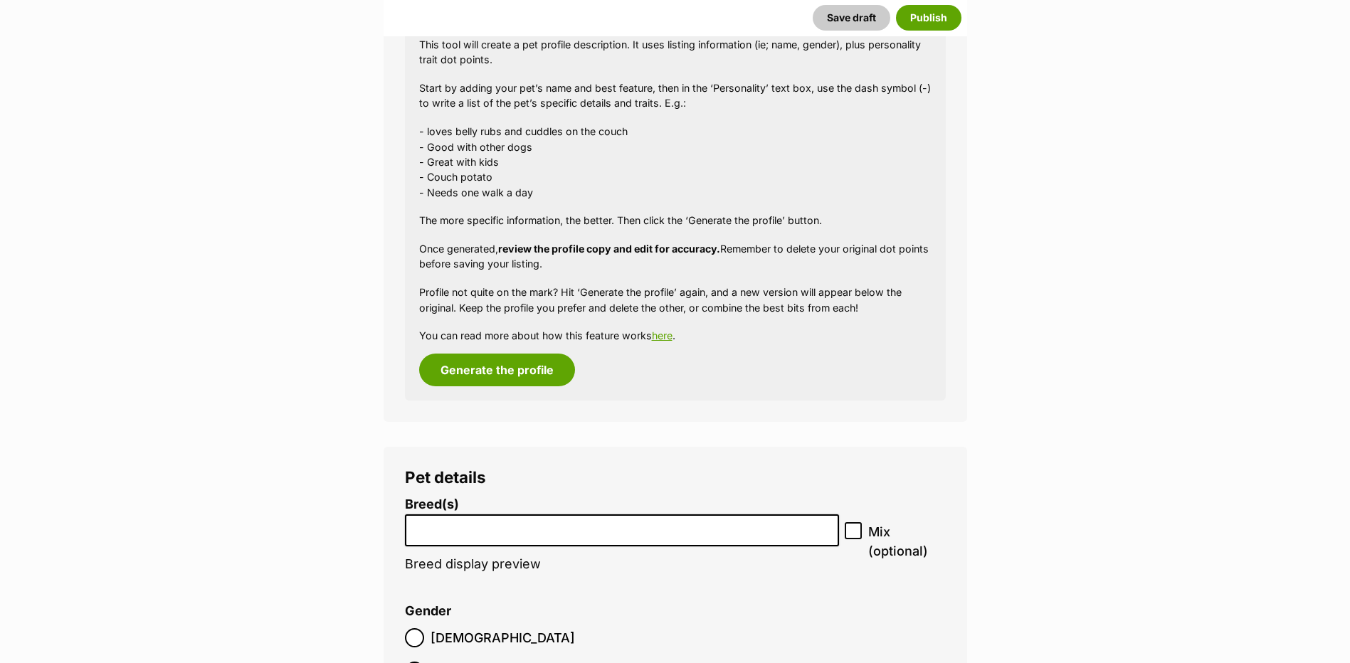
click at [439, 546] on li "Breed(s) Abyssinian American Bobtail American Curl American Shorthair American …" at bounding box center [622, 541] width 435 height 89
click at [438, 532] on input "search" at bounding box center [622, 526] width 425 height 15
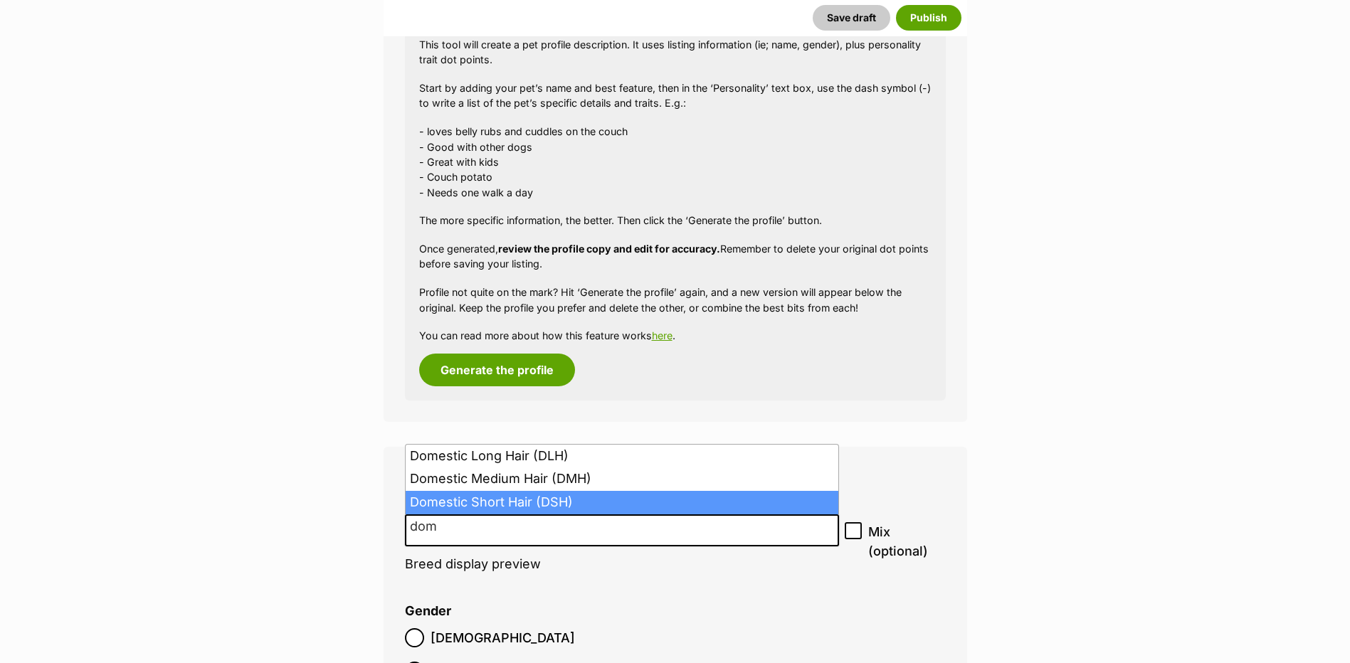
type input "dom"
select select "252102"
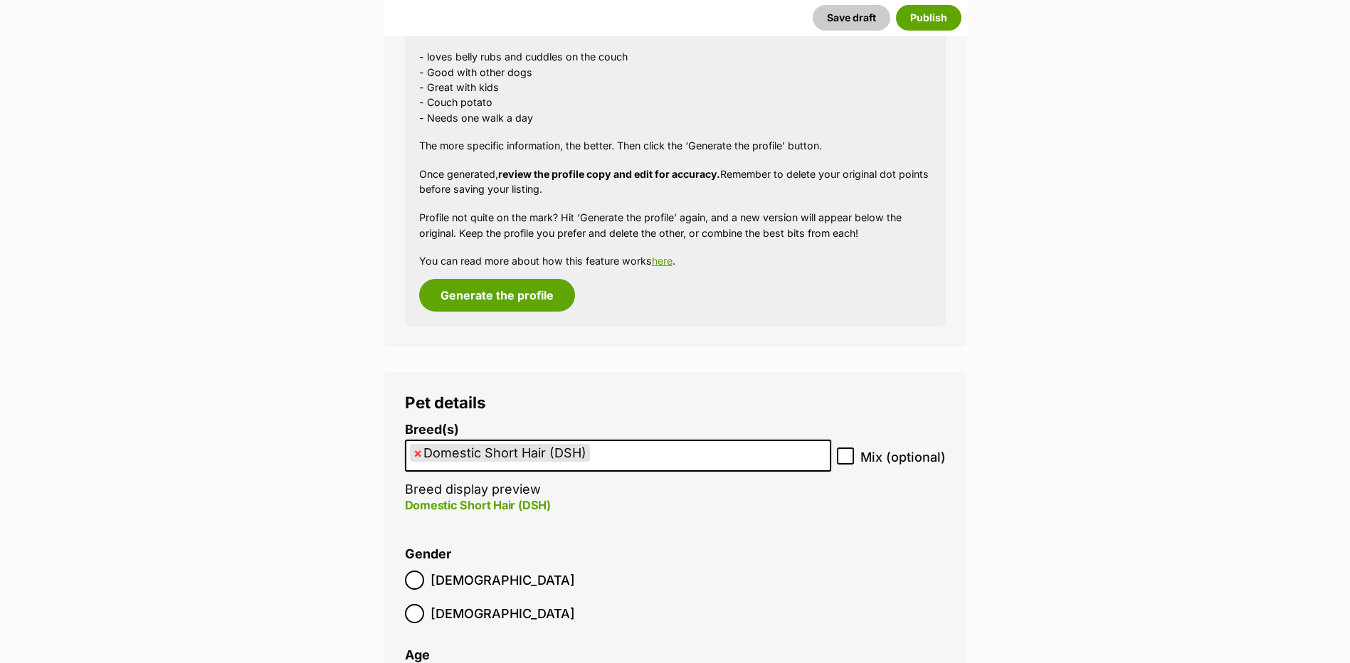
scroll to position [1450, 0]
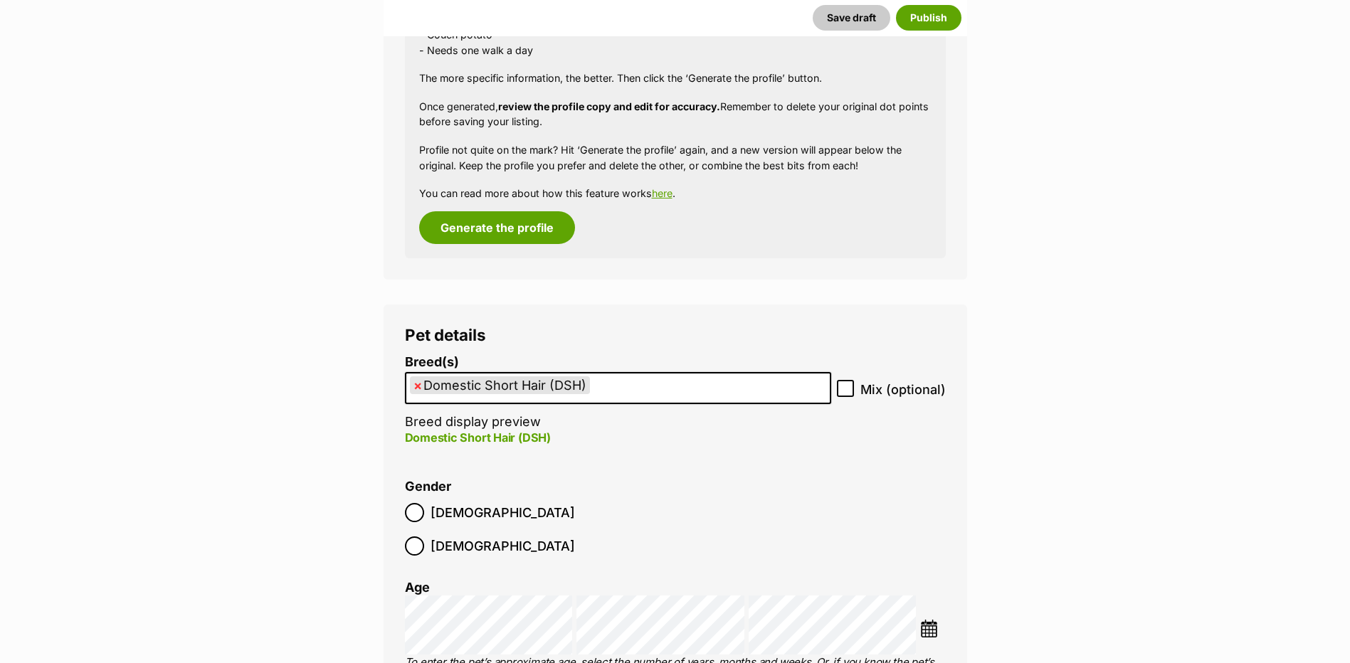
click at [488, 537] on label "[DEMOGRAPHIC_DATA]" at bounding box center [490, 546] width 170 height 19
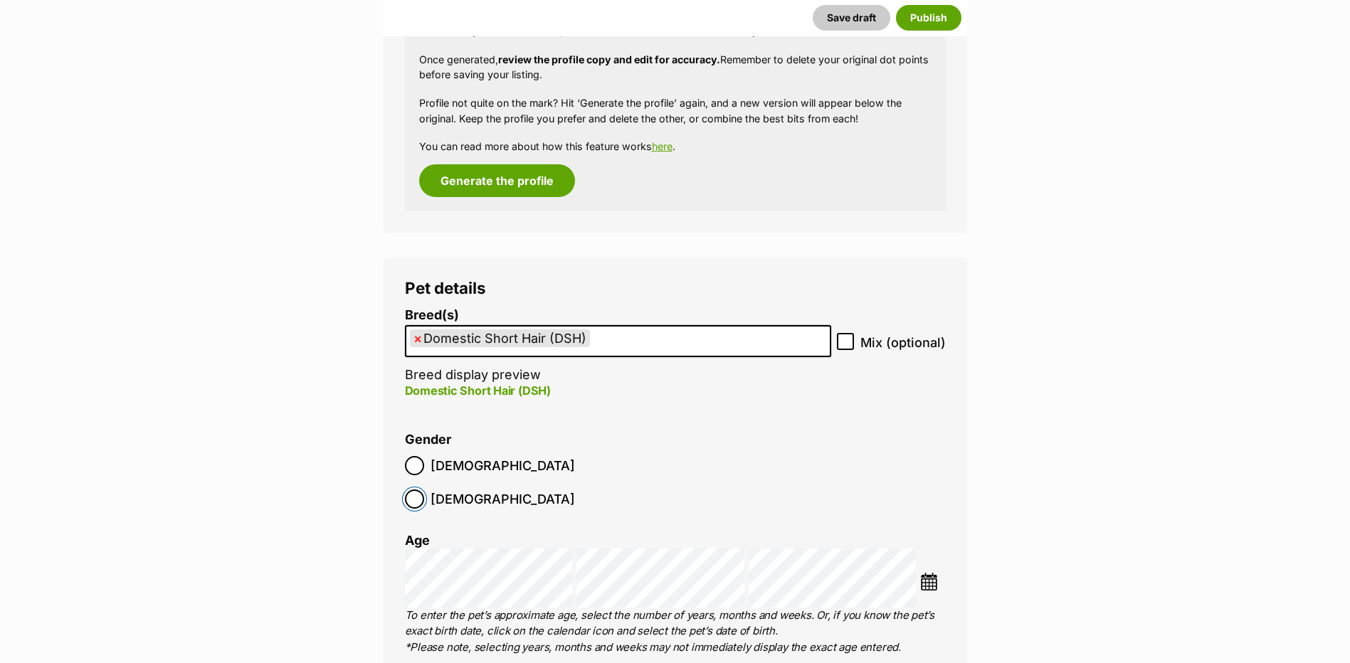
scroll to position [1521, 0]
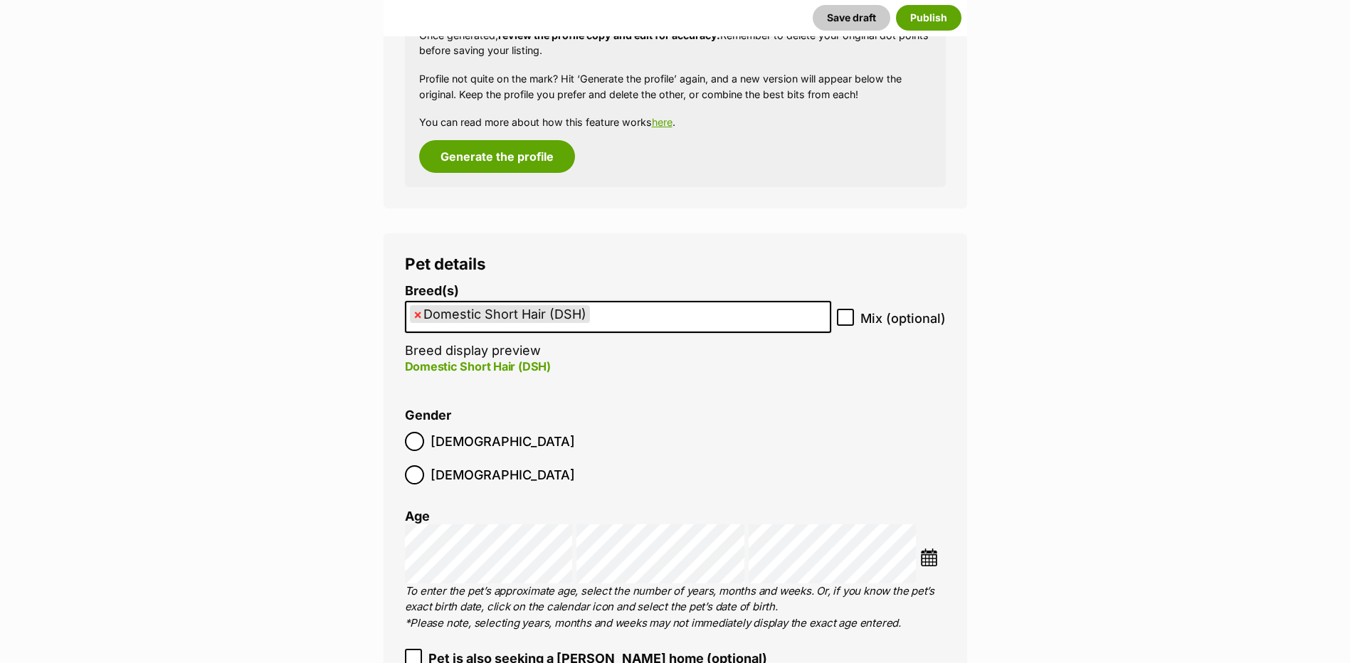
click at [923, 549] on img at bounding box center [929, 558] width 18 height 18
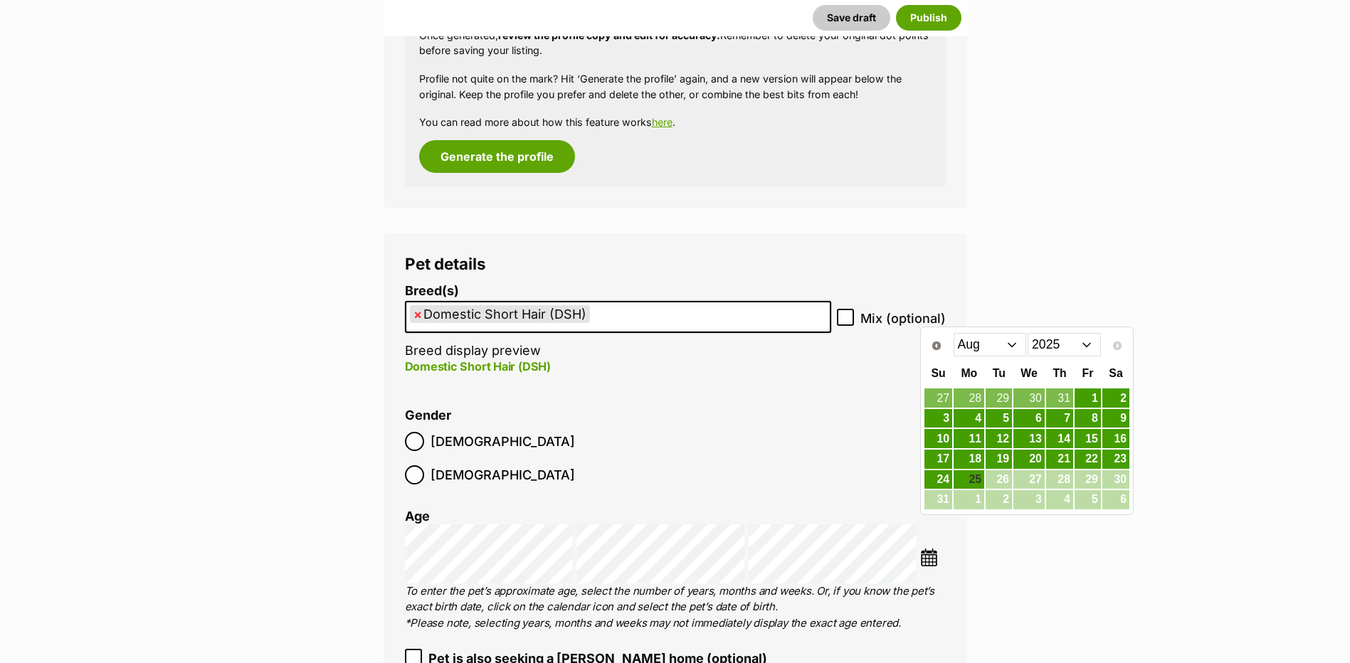
click at [1000, 354] on select "Jan Feb Mar Apr May Jun Jul Aug" at bounding box center [990, 344] width 73 height 23
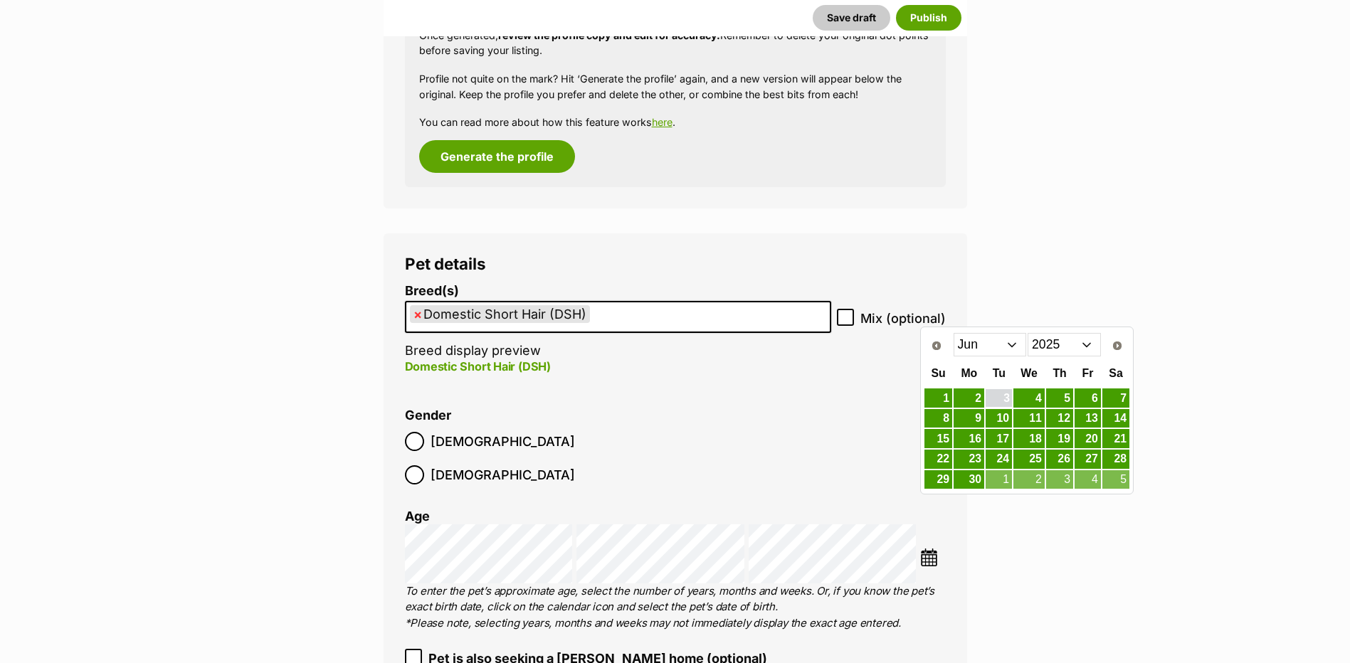
click at [1008, 400] on link "3" at bounding box center [999, 398] width 26 height 18
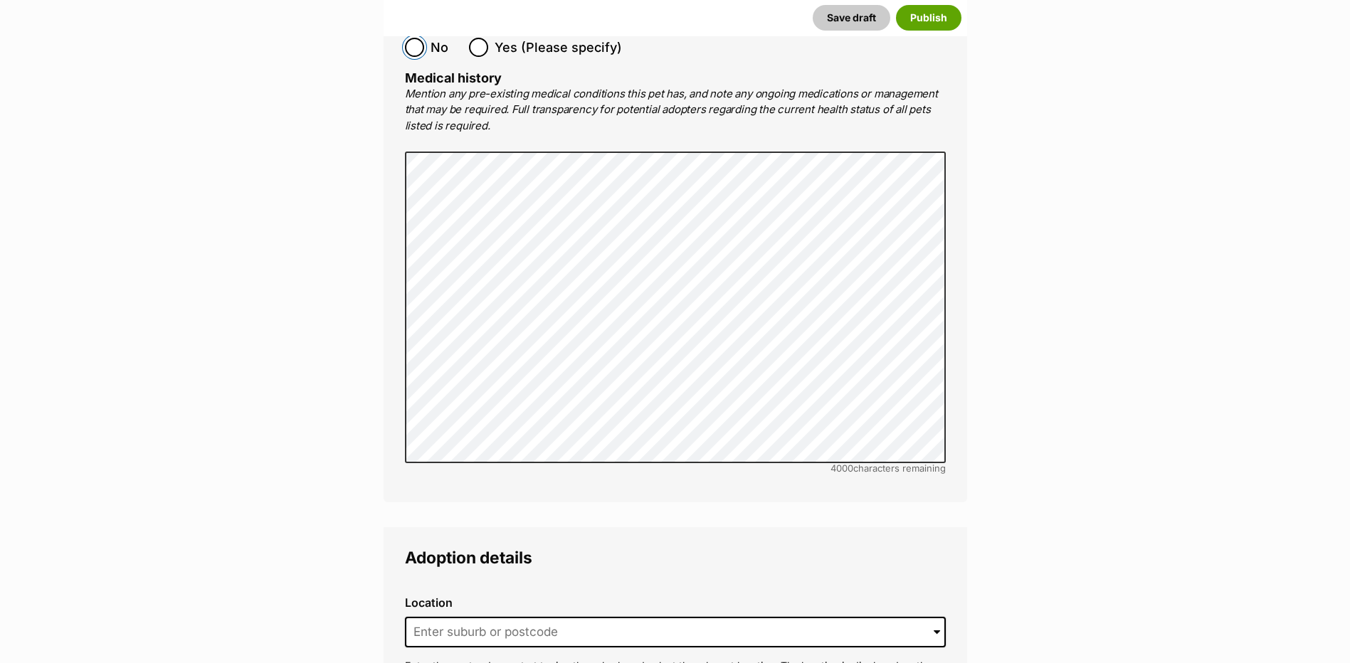
scroll to position [3087, 0]
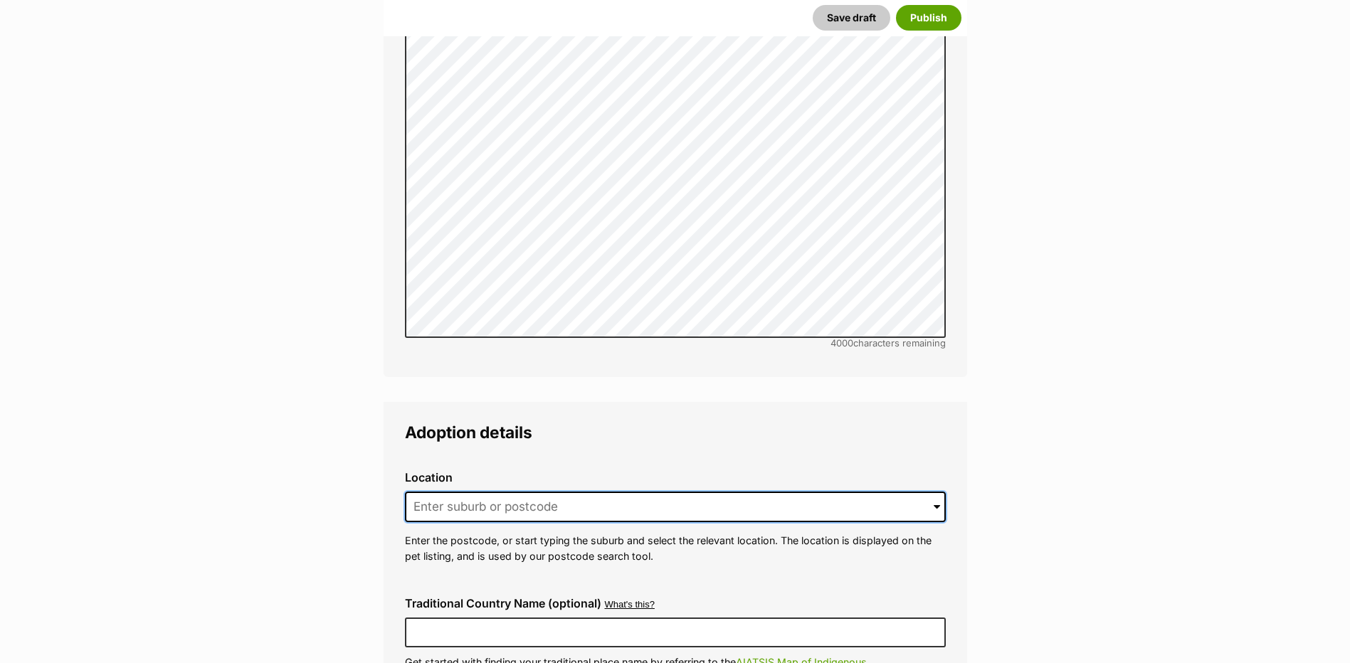
click at [444, 492] on input at bounding box center [675, 507] width 541 height 31
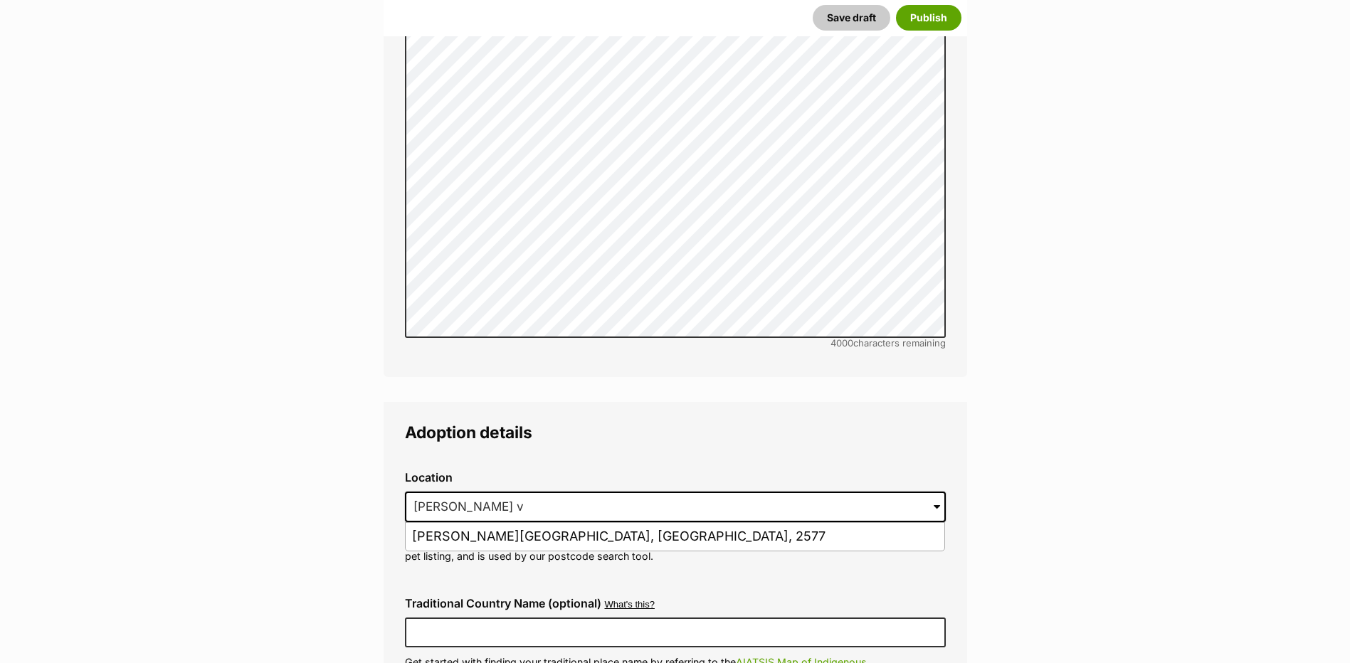
click at [489, 523] on li "Moss Vale, New South Wales, 2577" at bounding box center [675, 537] width 539 height 28
type input "Moss Vale, New South Wales, 2577"
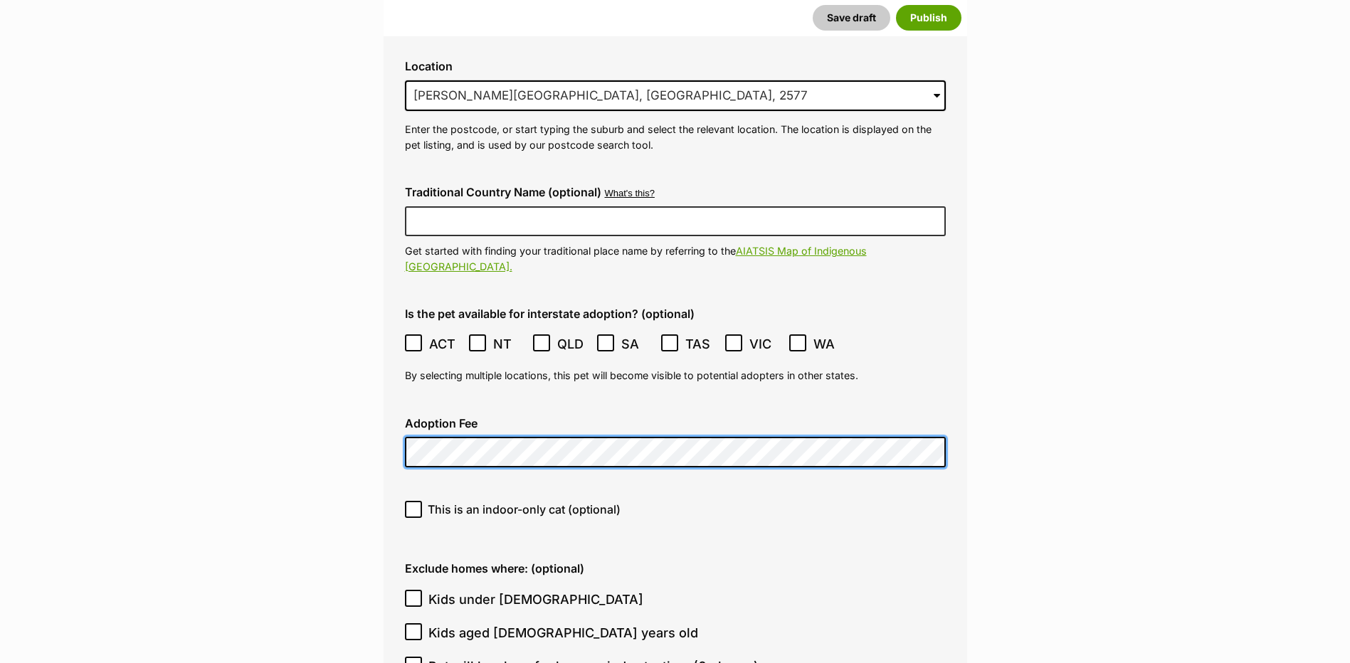
scroll to position [3514, 0]
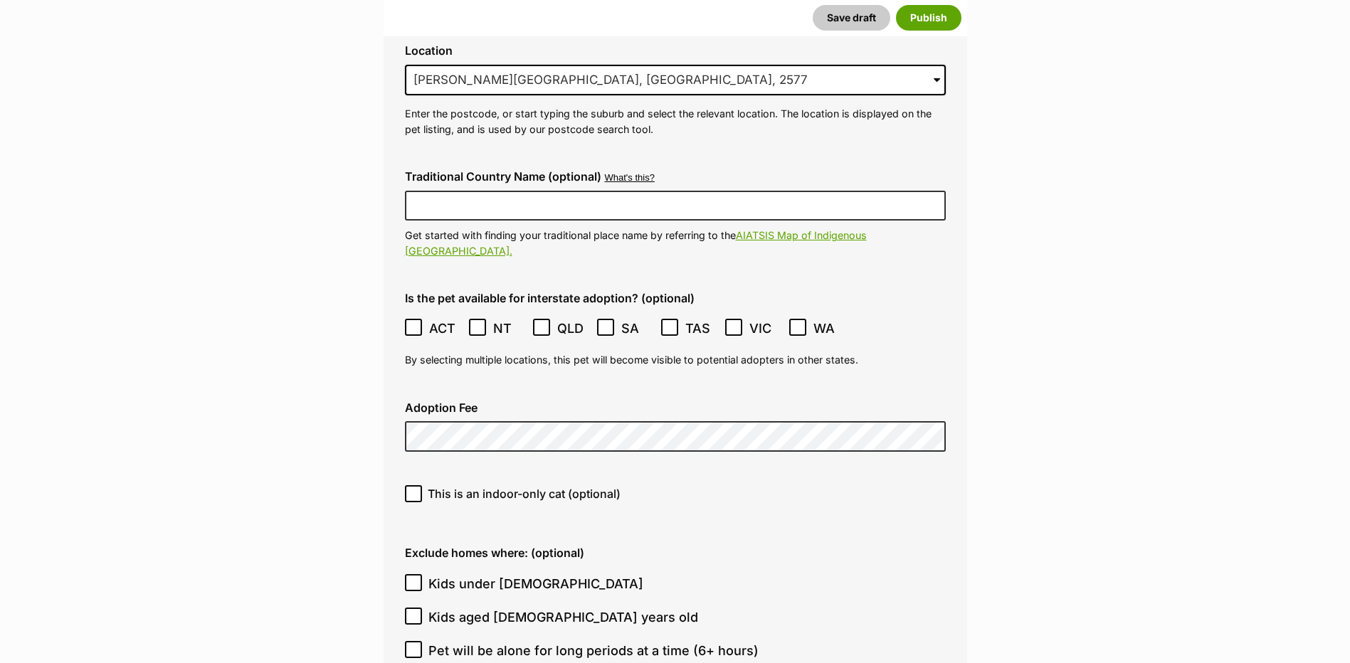
click at [402, 474] on div "This is an indoor-only cat (optional)" at bounding box center [676, 499] width 564 height 51
click at [408, 485] on input "This is an indoor-only cat (optional)" at bounding box center [413, 493] width 17 height 17
checkbox input "true"
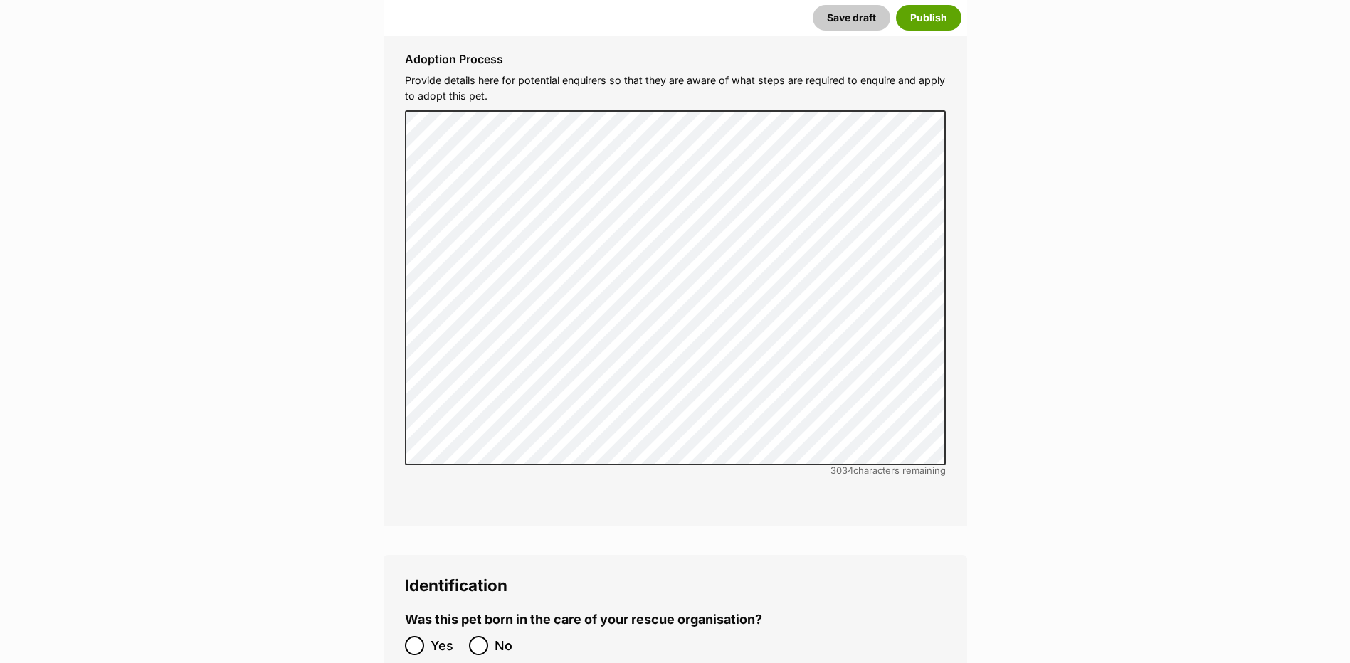
scroll to position [4439, 0]
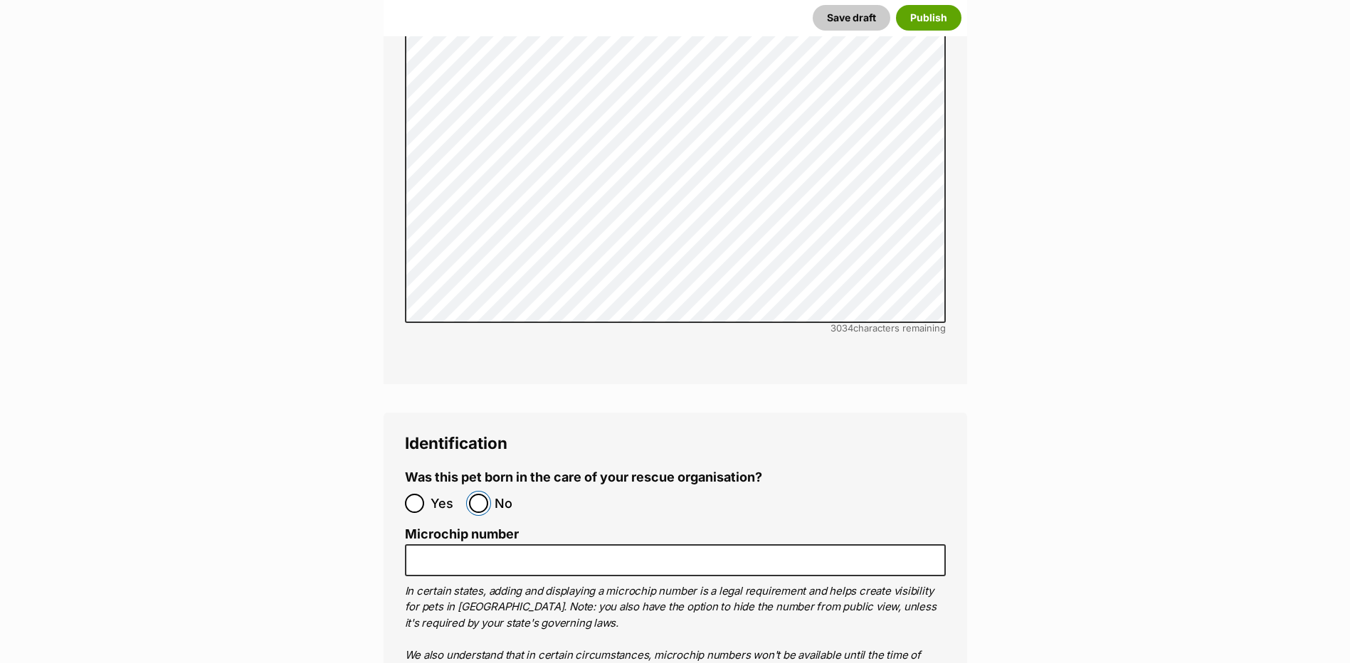
click at [472, 494] on input "No" at bounding box center [478, 503] width 19 height 19
radio input "true"
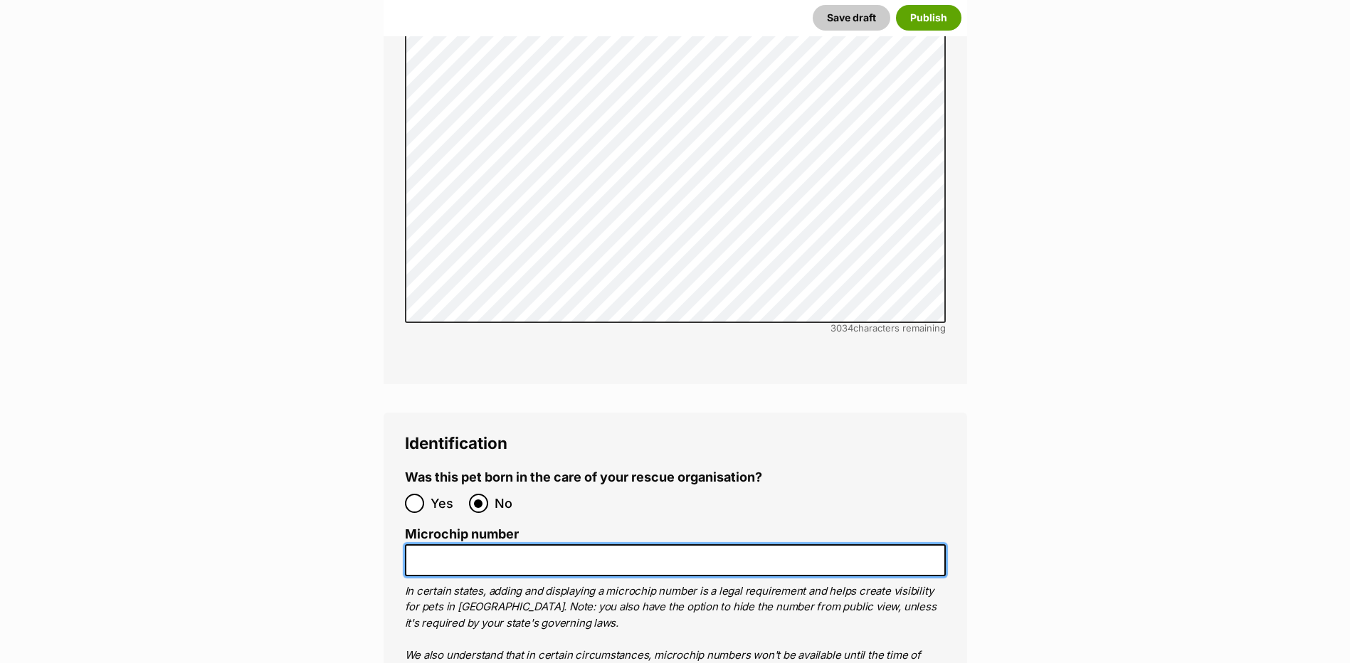
click at [450, 544] on input "Microchip number" at bounding box center [675, 560] width 541 height 32
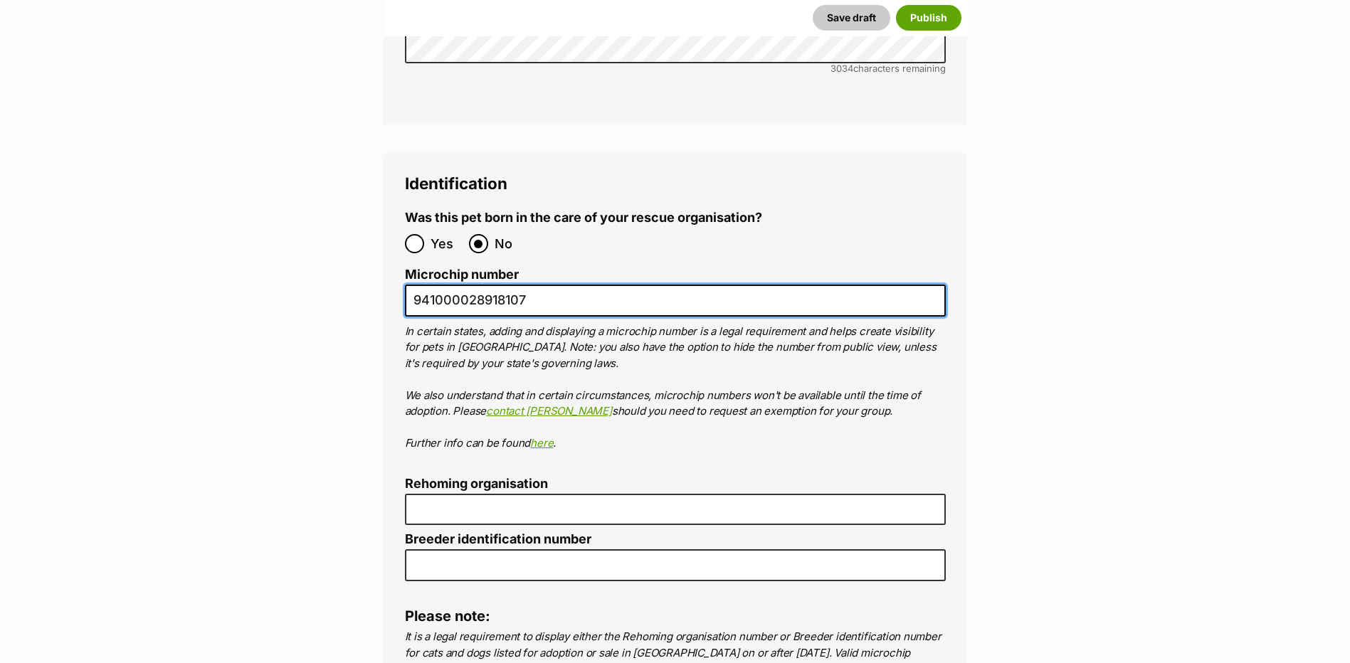
scroll to position [4723, 0]
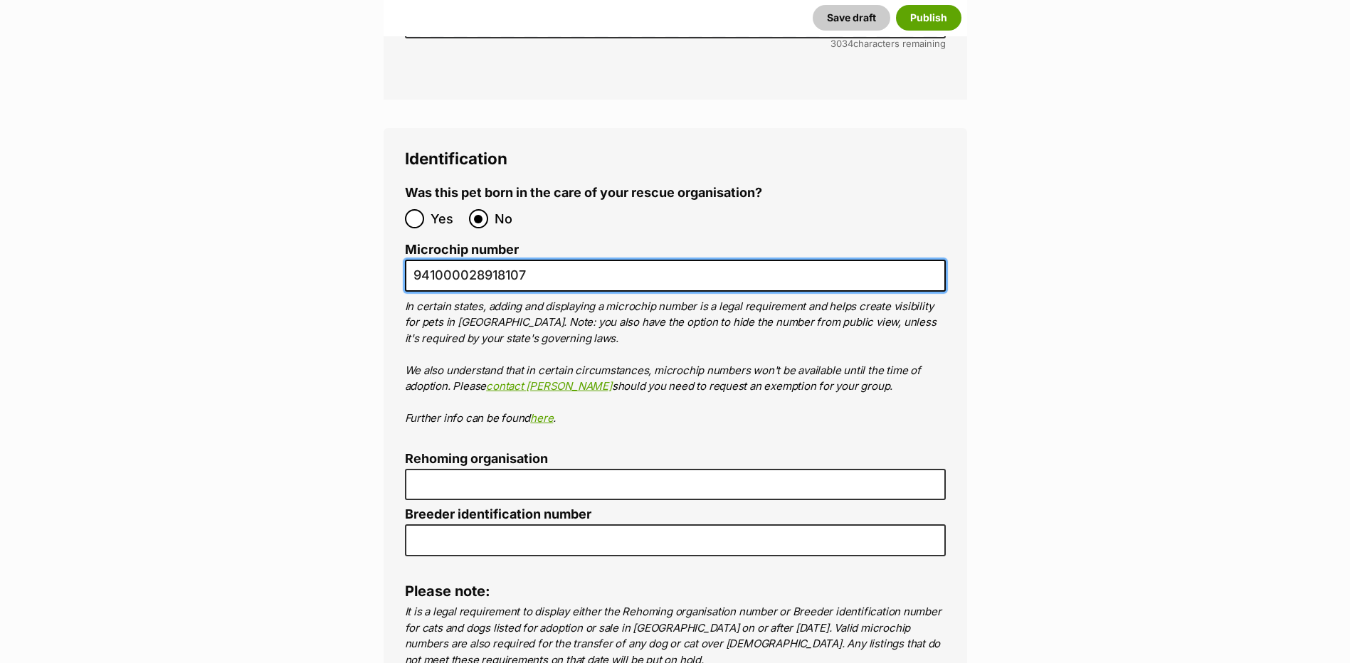
type input "941000028918107"
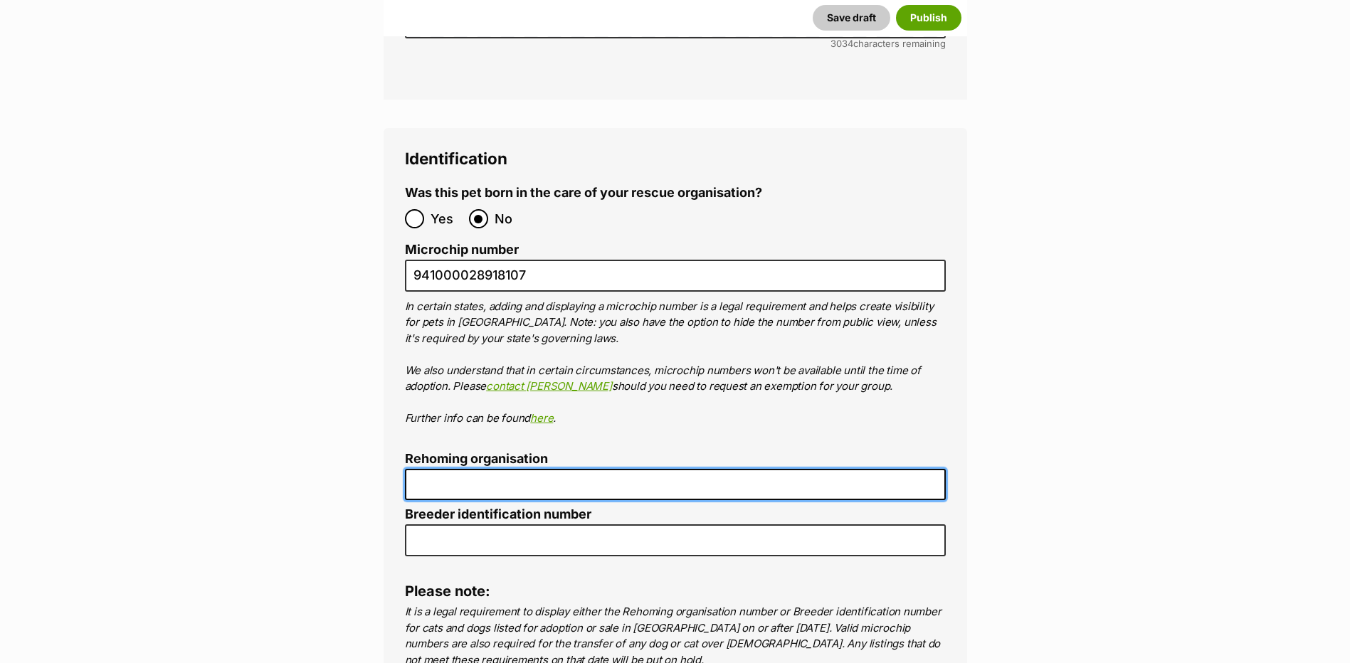
click at [455, 469] on input "Rehoming organisation" at bounding box center [675, 485] width 541 height 32
type input "R2510021"
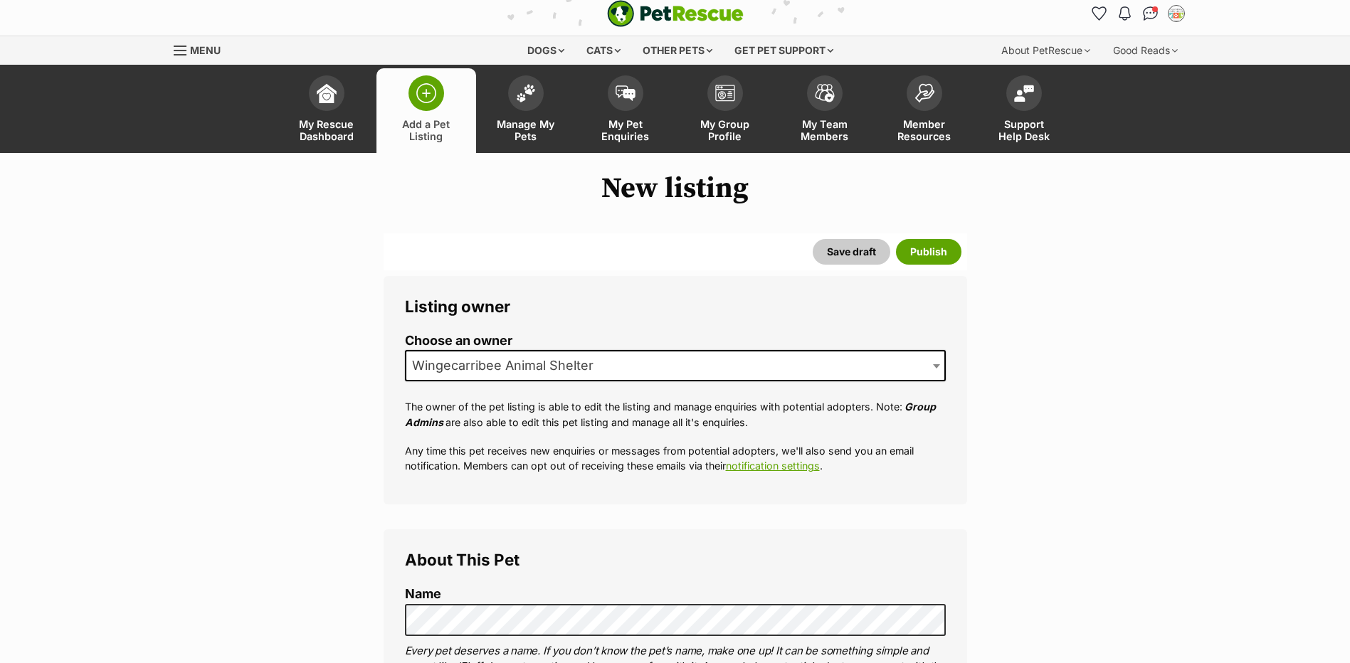
scroll to position [0, 0]
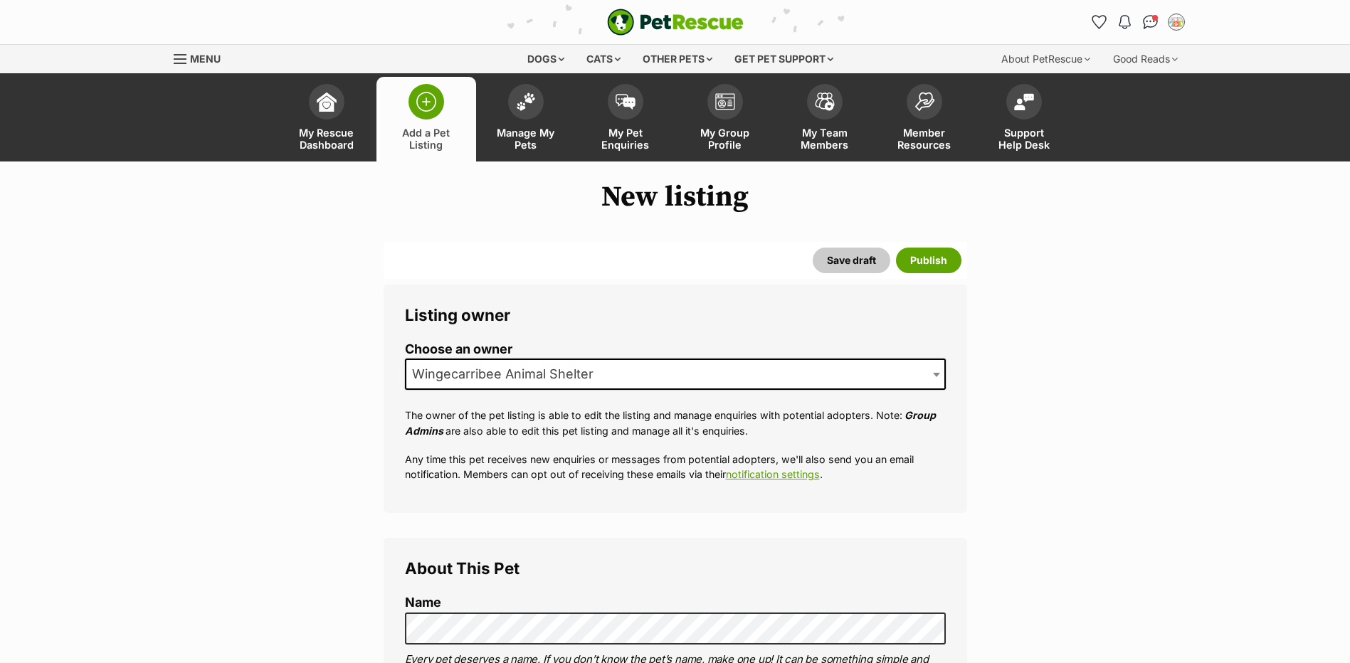
click at [807, 255] on div "Save draft Publish" at bounding box center [675, 260] width 583 height 37
click at [828, 270] on button "Save draft" at bounding box center [852, 261] width 78 height 26
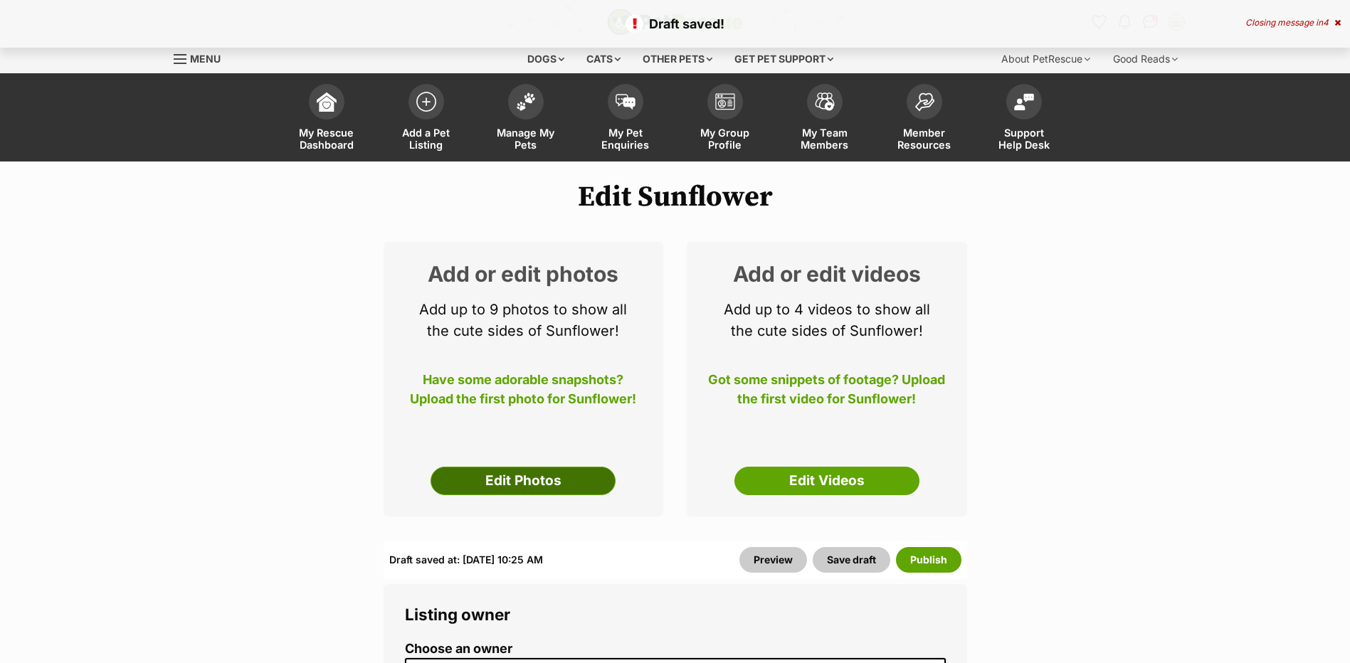
click at [563, 490] on link "Edit Photos" at bounding box center [523, 481] width 185 height 28
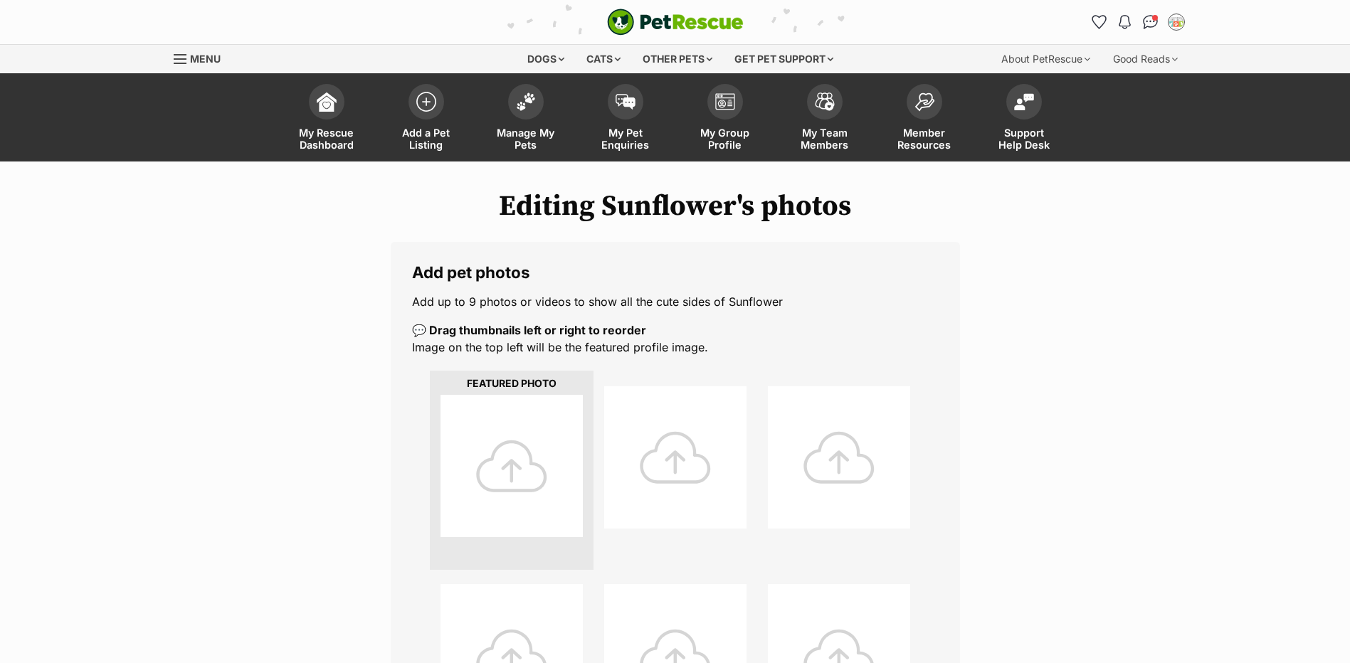
click at [557, 483] on div at bounding box center [511, 466] width 142 height 142
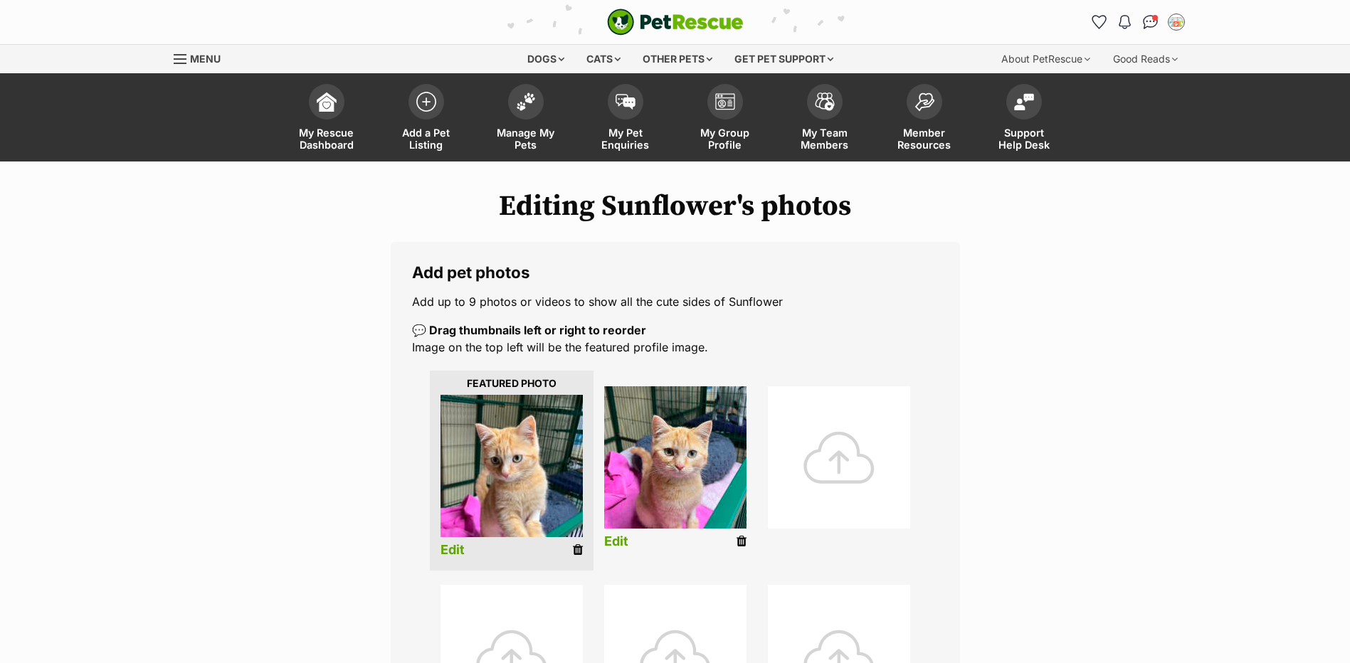
scroll to position [71, 0]
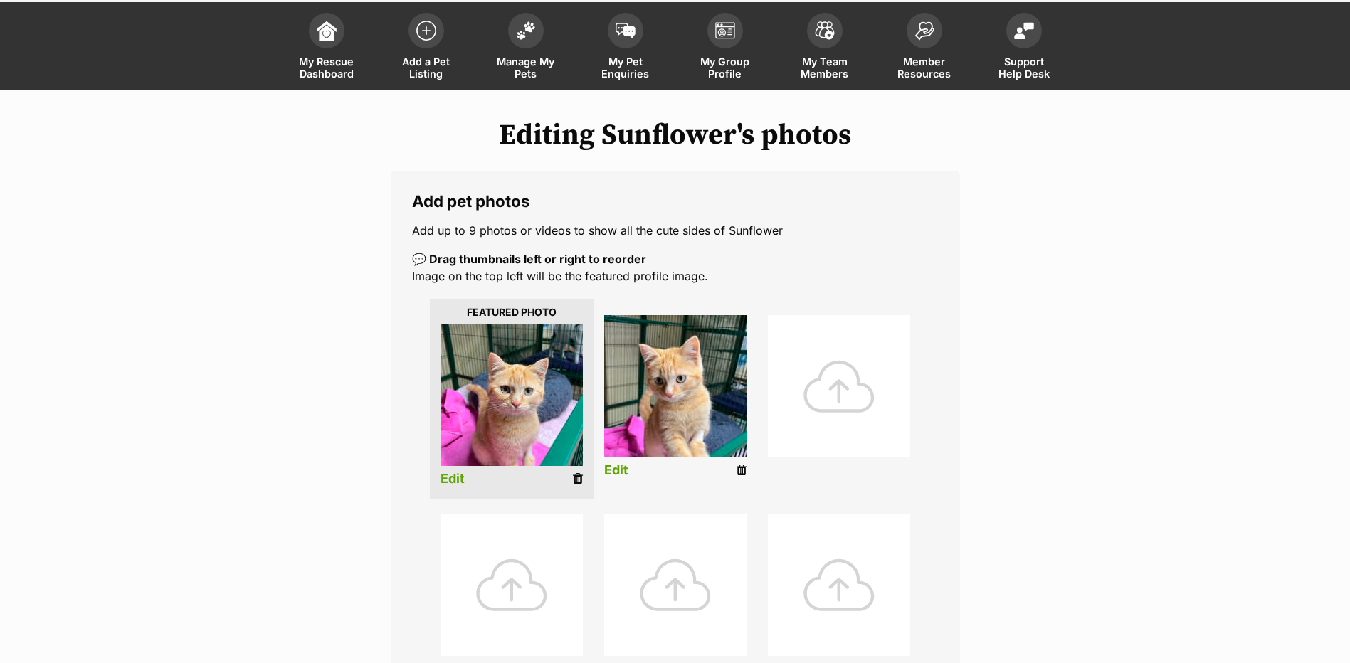
click at [443, 477] on link "Edit" at bounding box center [452, 479] width 24 height 15
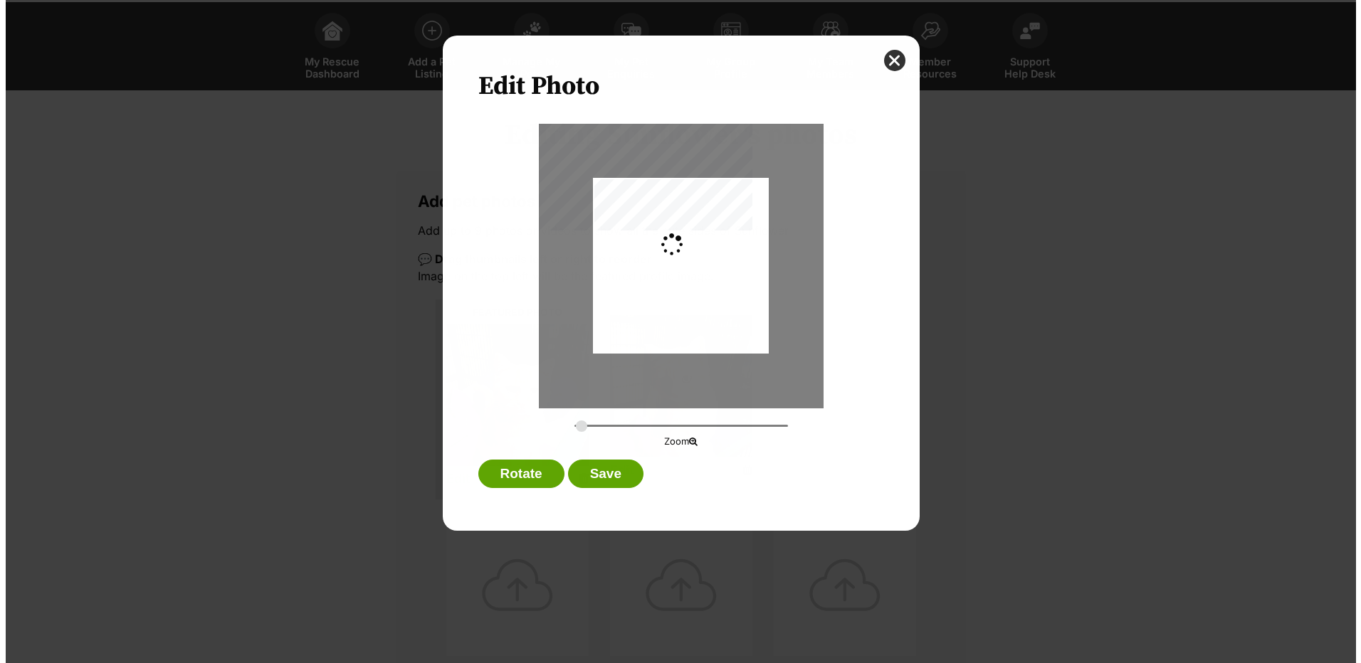
scroll to position [0, 0]
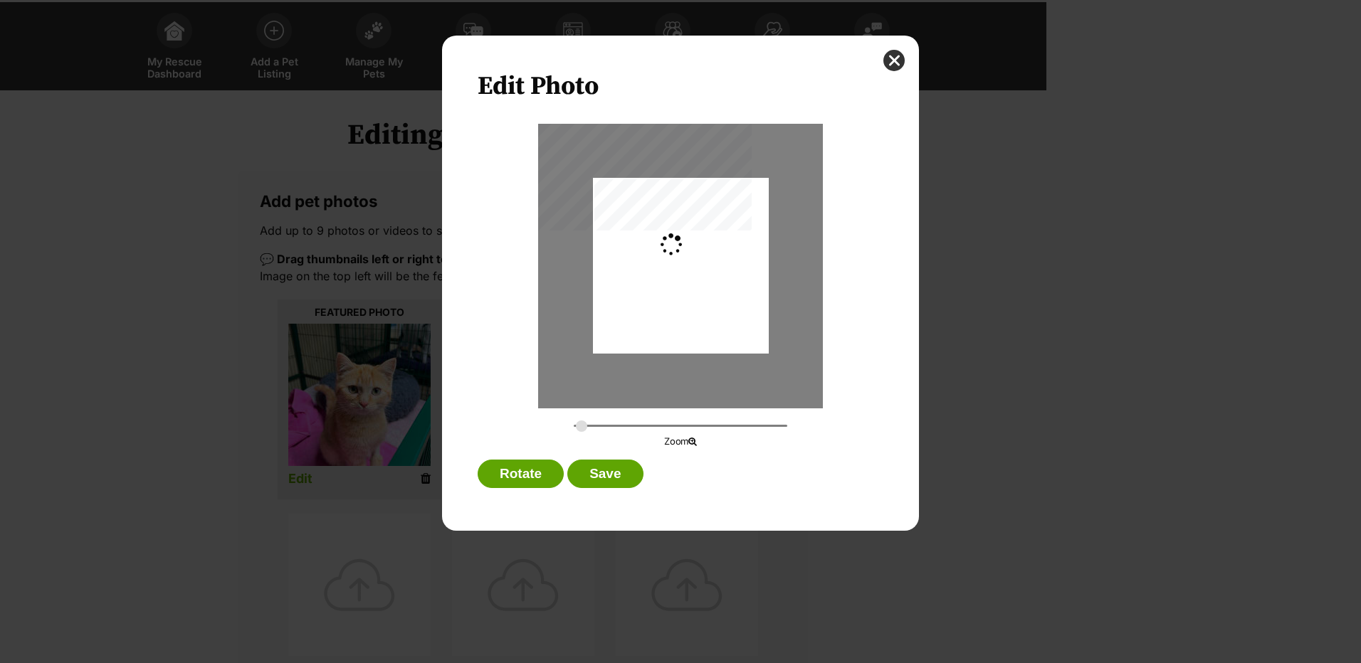
type input "0.2744"
drag, startPoint x: 663, startPoint y: 311, endPoint x: 658, endPoint y: 286, distance: 25.5
click at [658, 286] on div "Dialog Window - Close (Press escape to close)" at bounding box center [681, 241] width 176 height 233
click at [609, 464] on button "Save" at bounding box center [604, 474] width 75 height 28
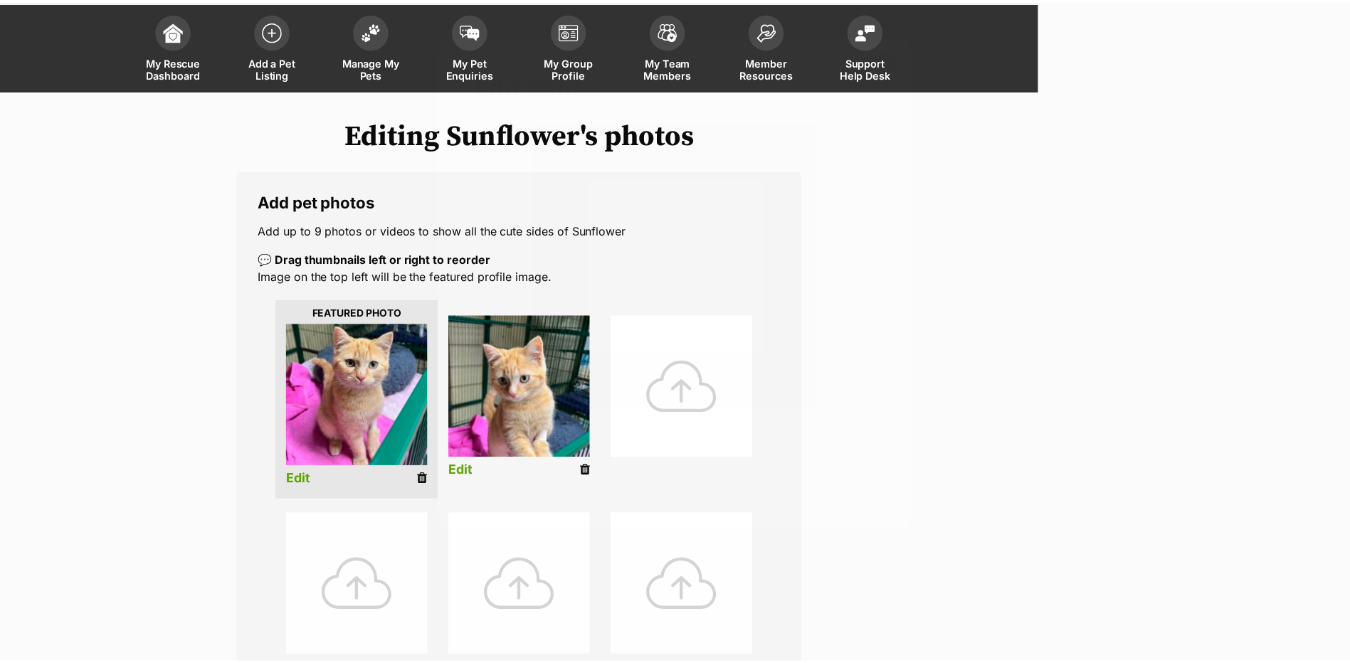
scroll to position [71, 0]
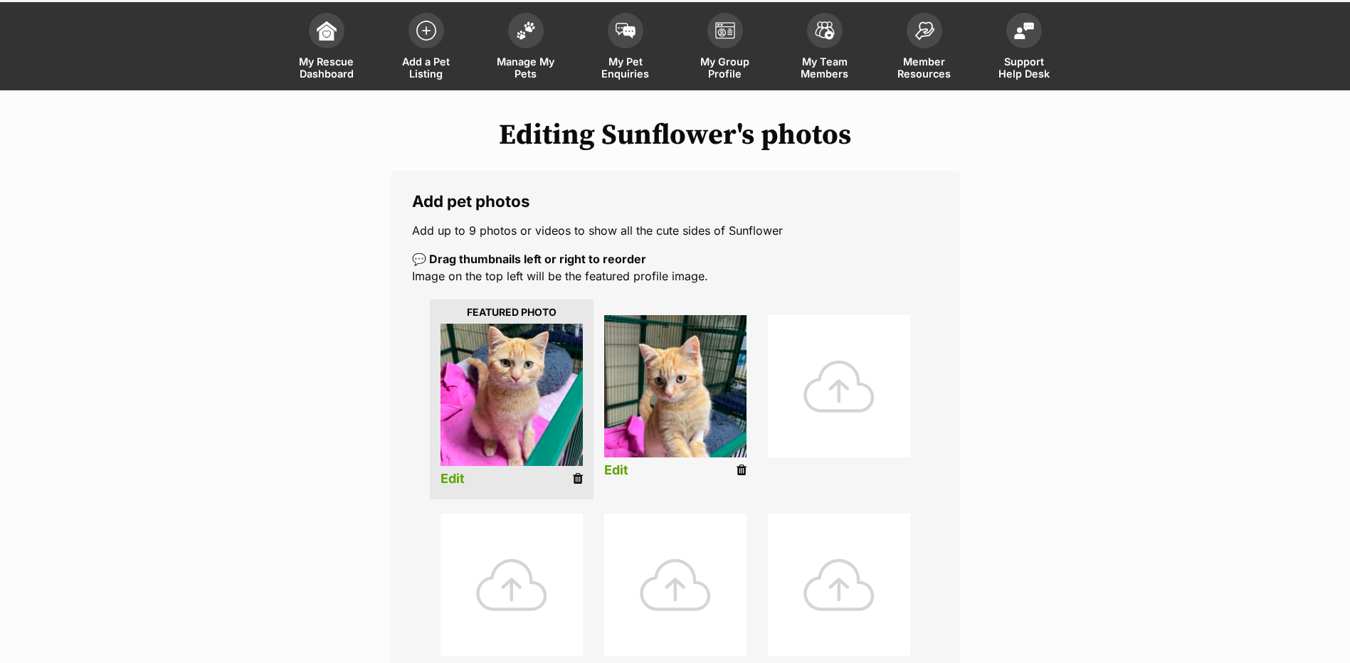
click at [612, 468] on link "Edit" at bounding box center [616, 470] width 24 height 15
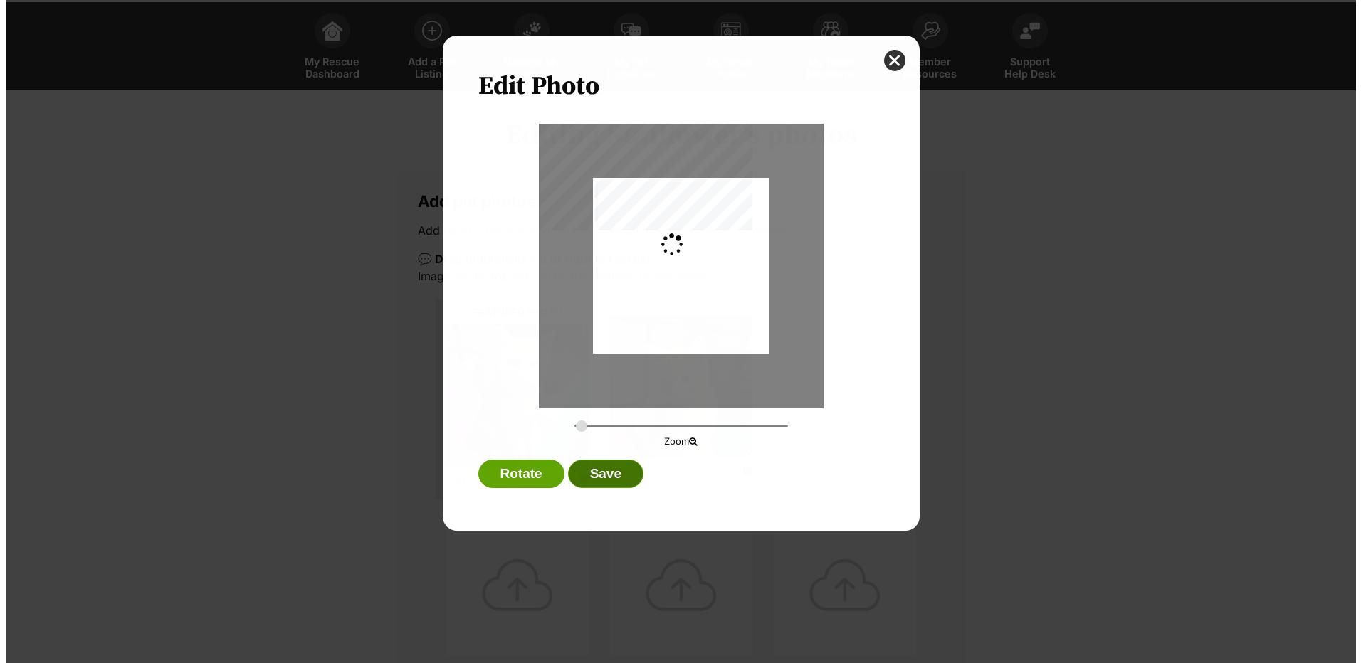
scroll to position [0, 0]
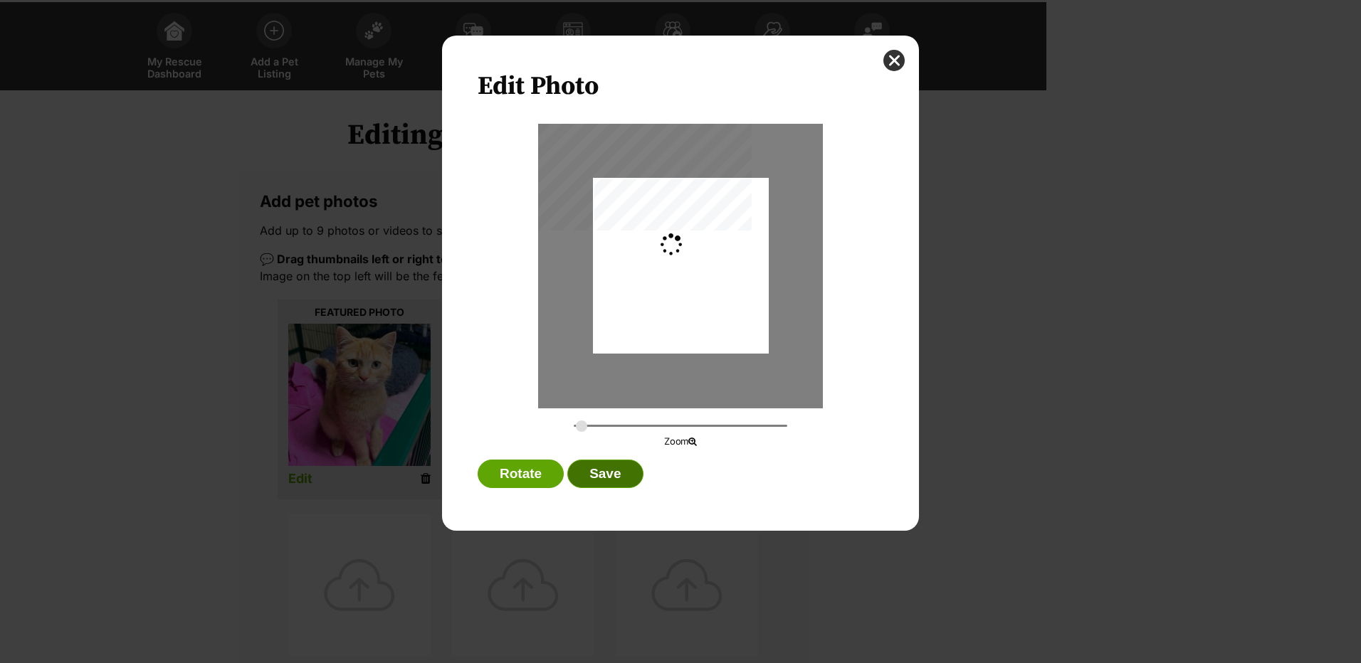
type input "0.2744"
drag, startPoint x: 679, startPoint y: 278, endPoint x: 684, endPoint y: 291, distance: 13.7
click at [684, 291] on div "Dialog Window - Close (Press escape to close)" at bounding box center [681, 279] width 176 height 250
click at [603, 472] on button "Save" at bounding box center [604, 474] width 75 height 28
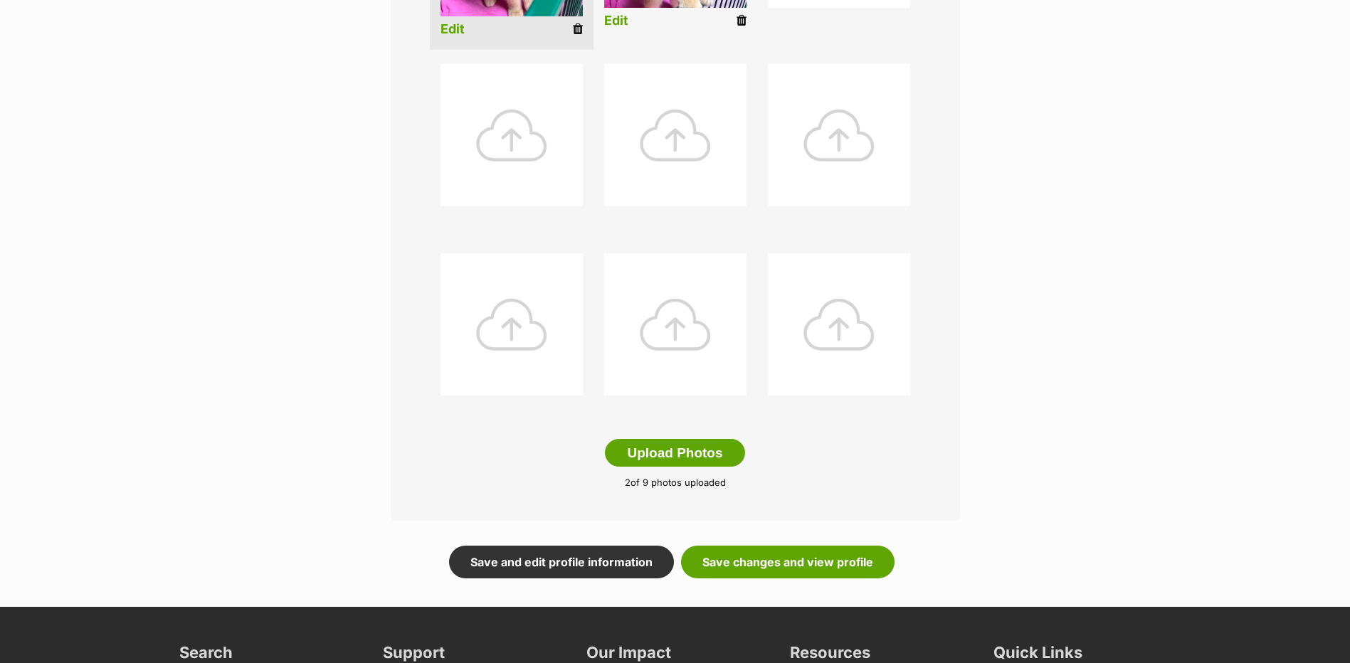
scroll to position [640, 0]
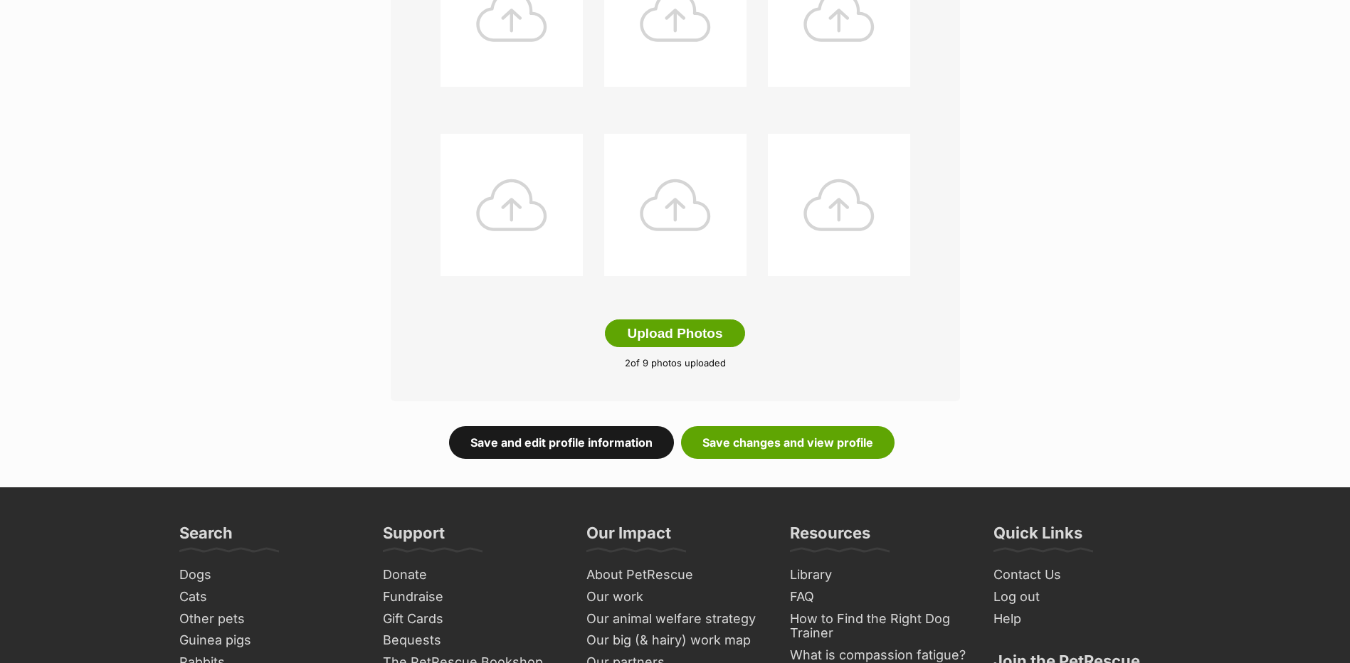
click at [592, 439] on link "Save and edit profile information" at bounding box center [561, 442] width 225 height 33
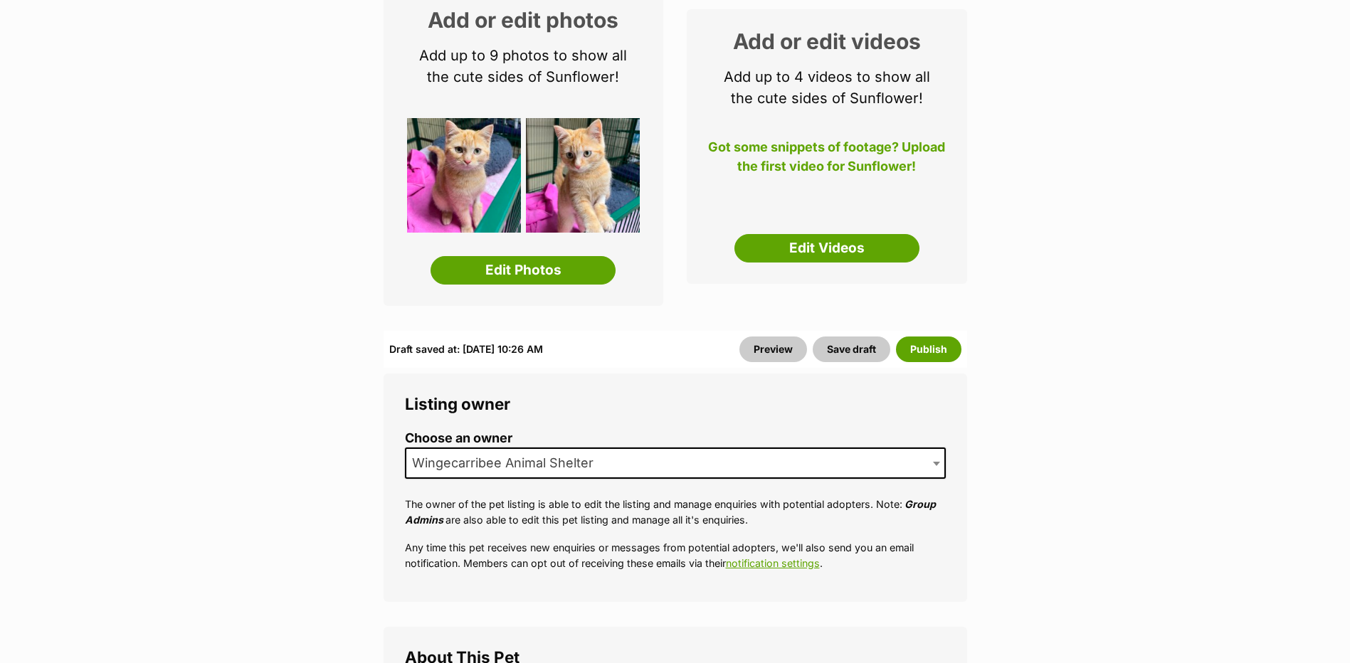
scroll to position [71, 0]
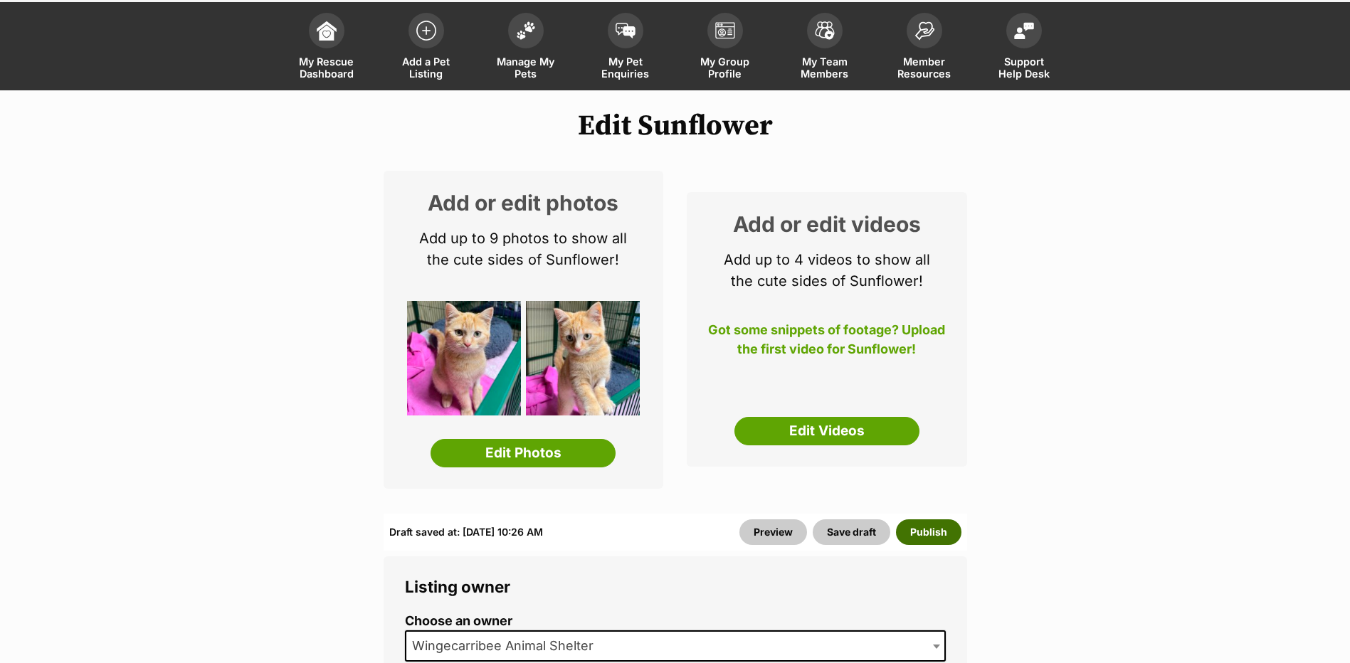
click at [920, 529] on button "Publish" at bounding box center [928, 532] width 65 height 26
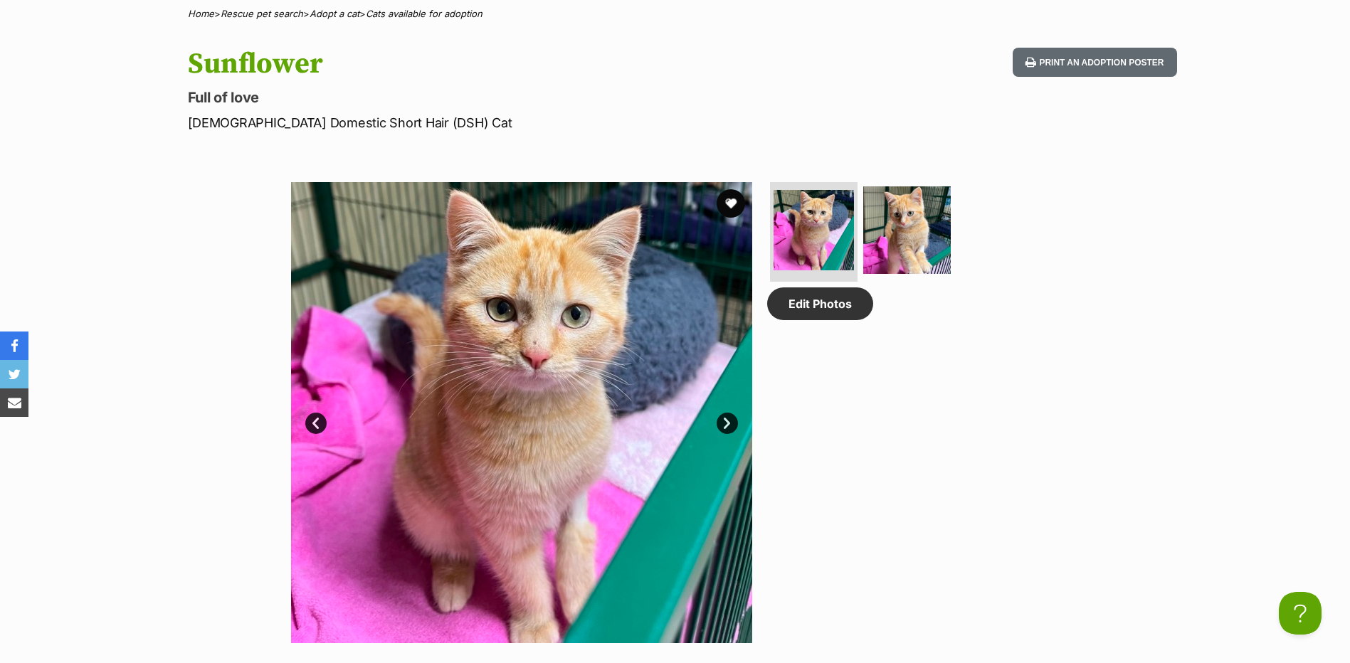
scroll to position [569, 0]
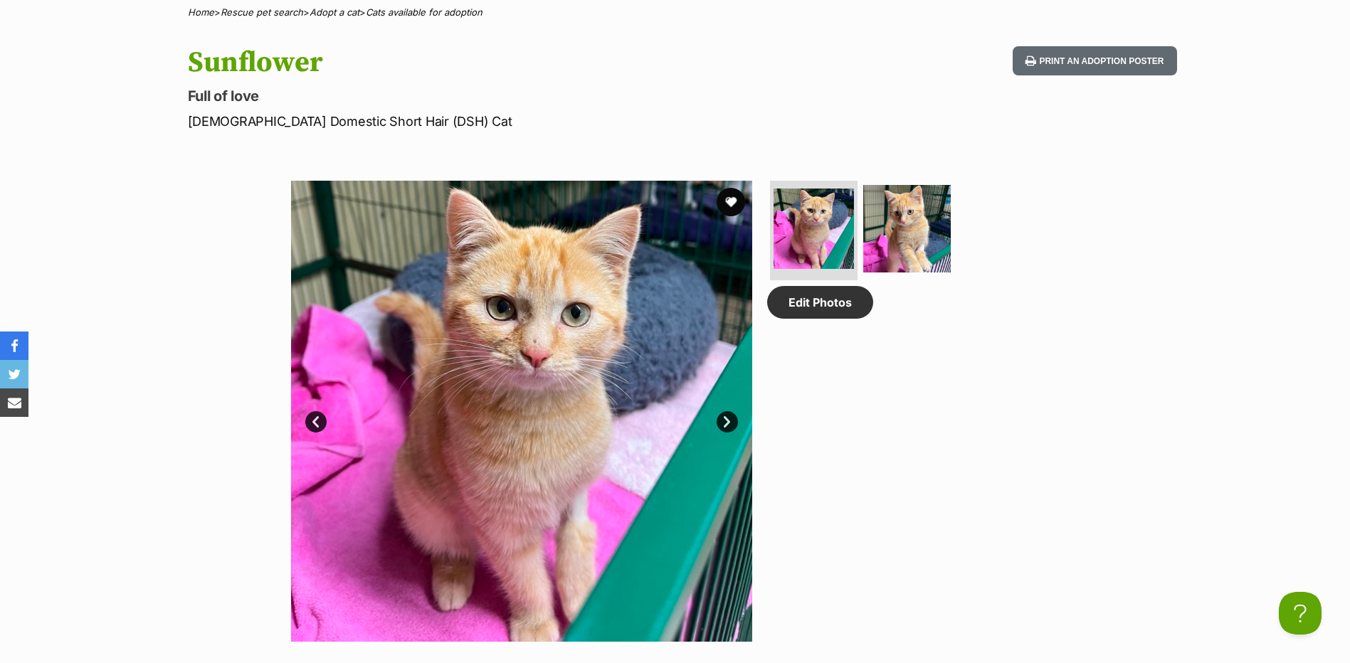
click at [732, 425] on link "Next" at bounding box center [727, 421] width 21 height 21
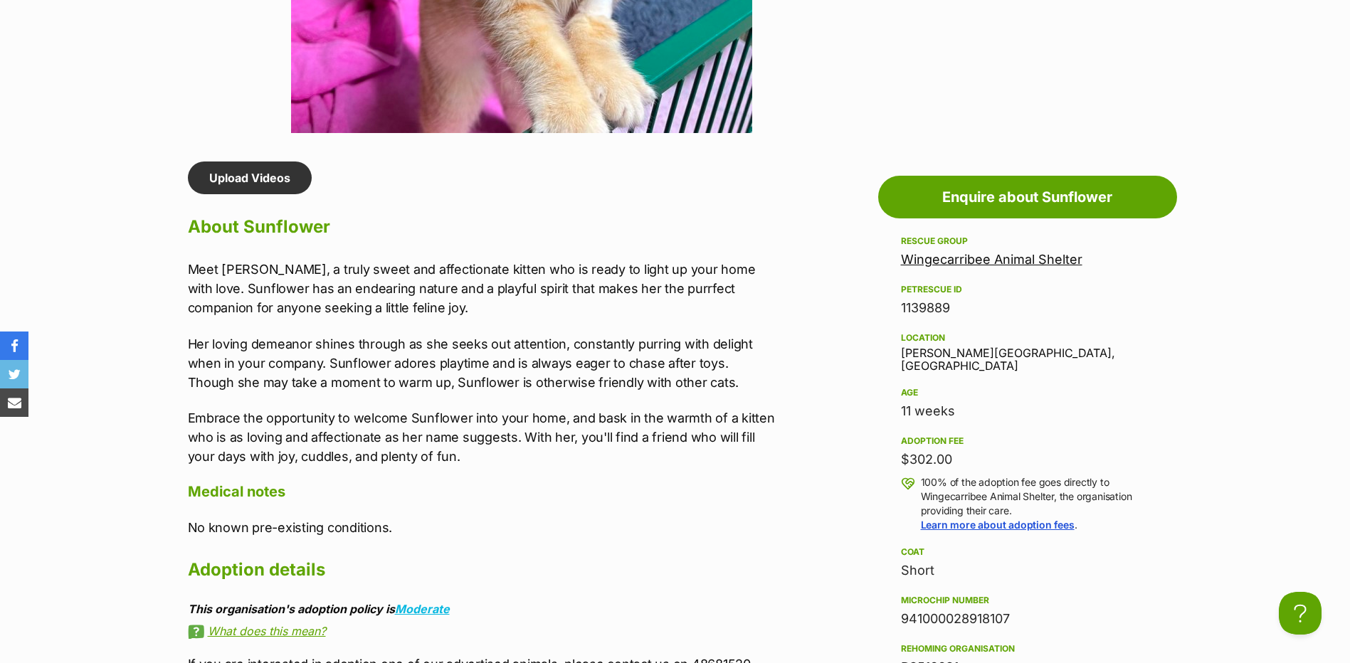
scroll to position [1210, 0]
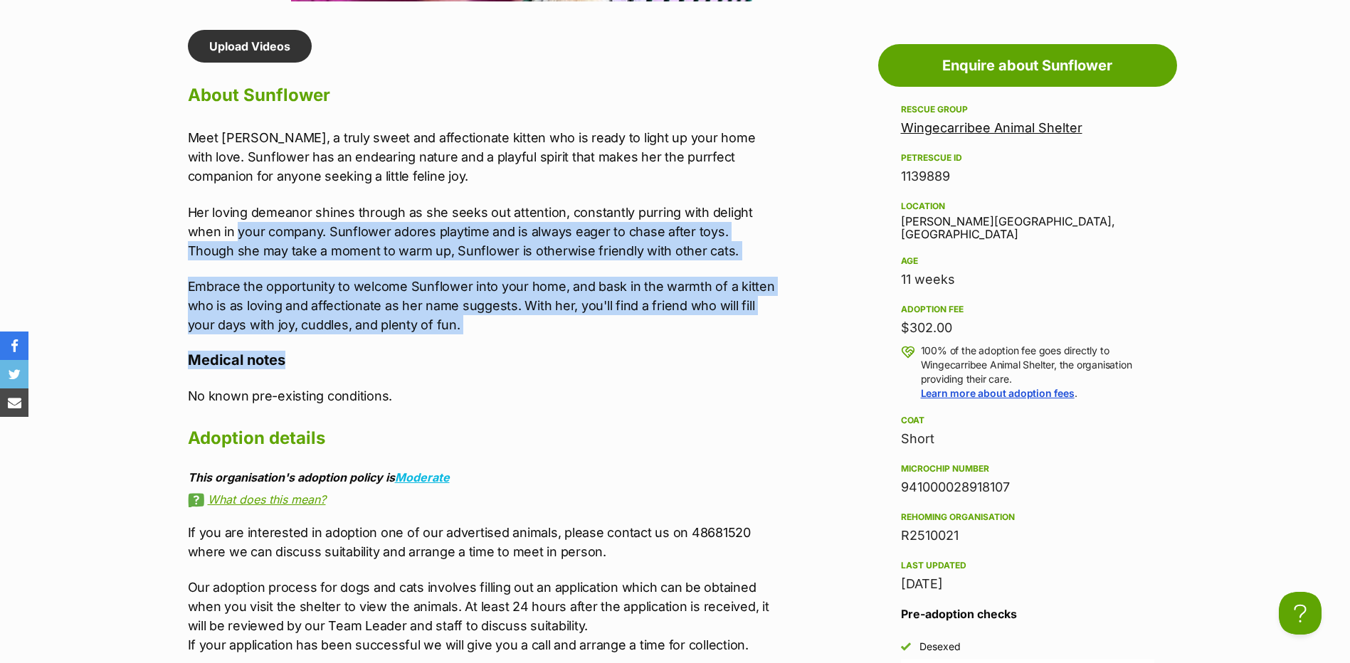
drag, startPoint x: 426, startPoint y: 324, endPoint x: 237, endPoint y: 225, distance: 212.9
click at [236, 225] on div "Upload Videos About Sunflower Meet [PERSON_NAME], a truly sweet and affectionat…" at bounding box center [482, 416] width 588 height 773
drag, startPoint x: 237, startPoint y: 225, endPoint x: 360, endPoint y: 288, distance: 138.4
click at [261, 243] on p "Her loving demeanor shines through as she seeks out attention, constantly purri…" at bounding box center [482, 232] width 588 height 58
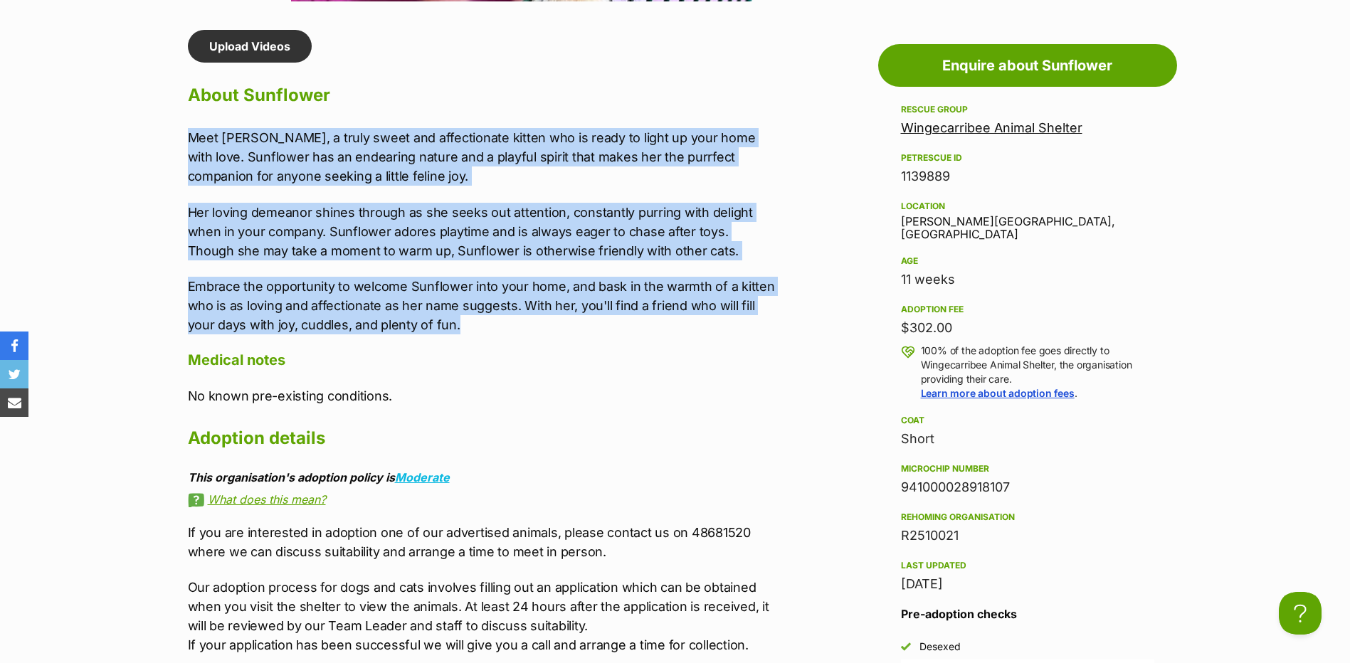
drag, startPoint x: 459, startPoint y: 325, endPoint x: 174, endPoint y: 132, distance: 344.2
click at [174, 132] on div "Upload Videos About Sunflower Meet Sunflower, a truly sweet and affectionate ki…" at bounding box center [475, 416] width 602 height 773
copy div "Meet Sunflower, a truly sweet and affectionate kitten who is ready to light up …"
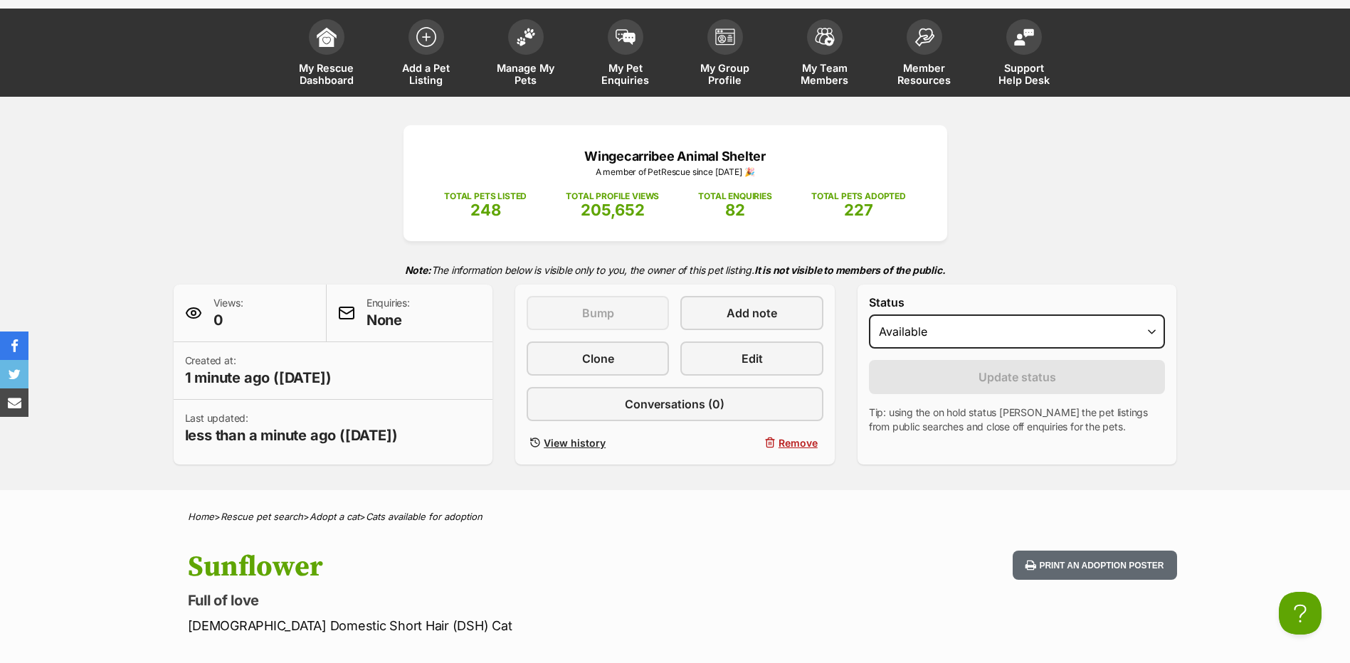
scroll to position [0, 0]
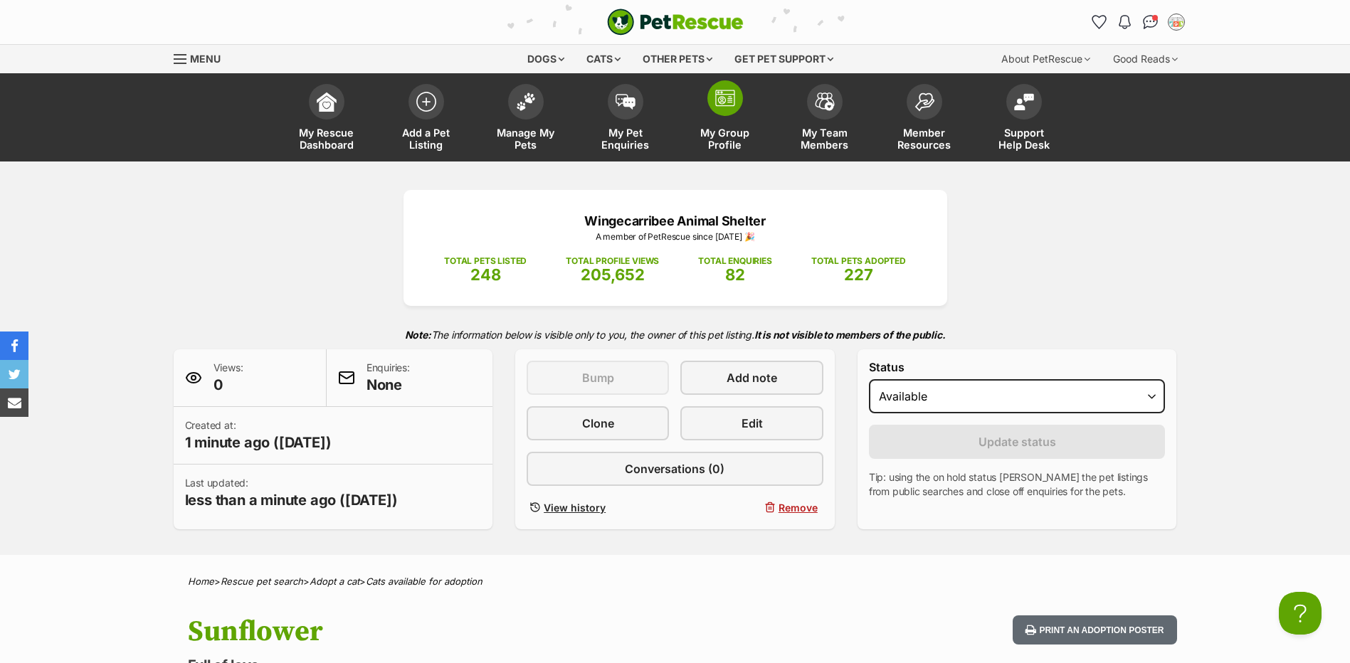
click at [741, 107] on link "My Group Profile" at bounding box center [725, 119] width 100 height 85
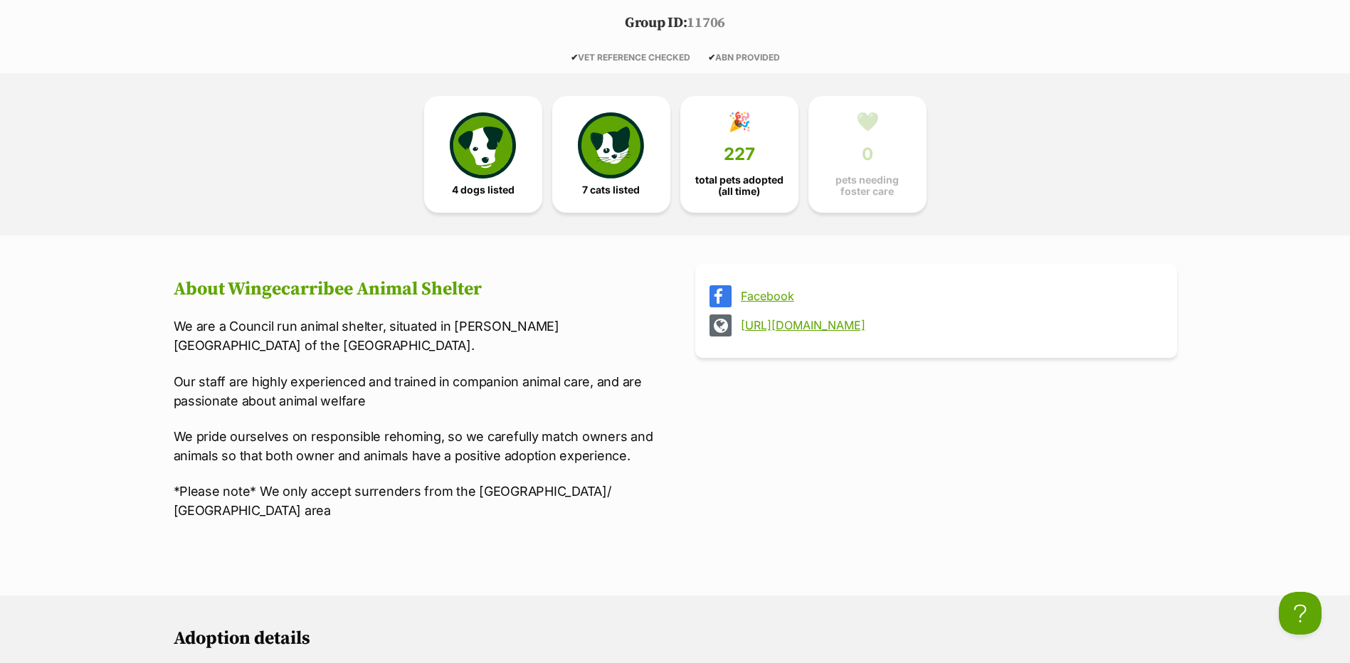
scroll to position [640, 0]
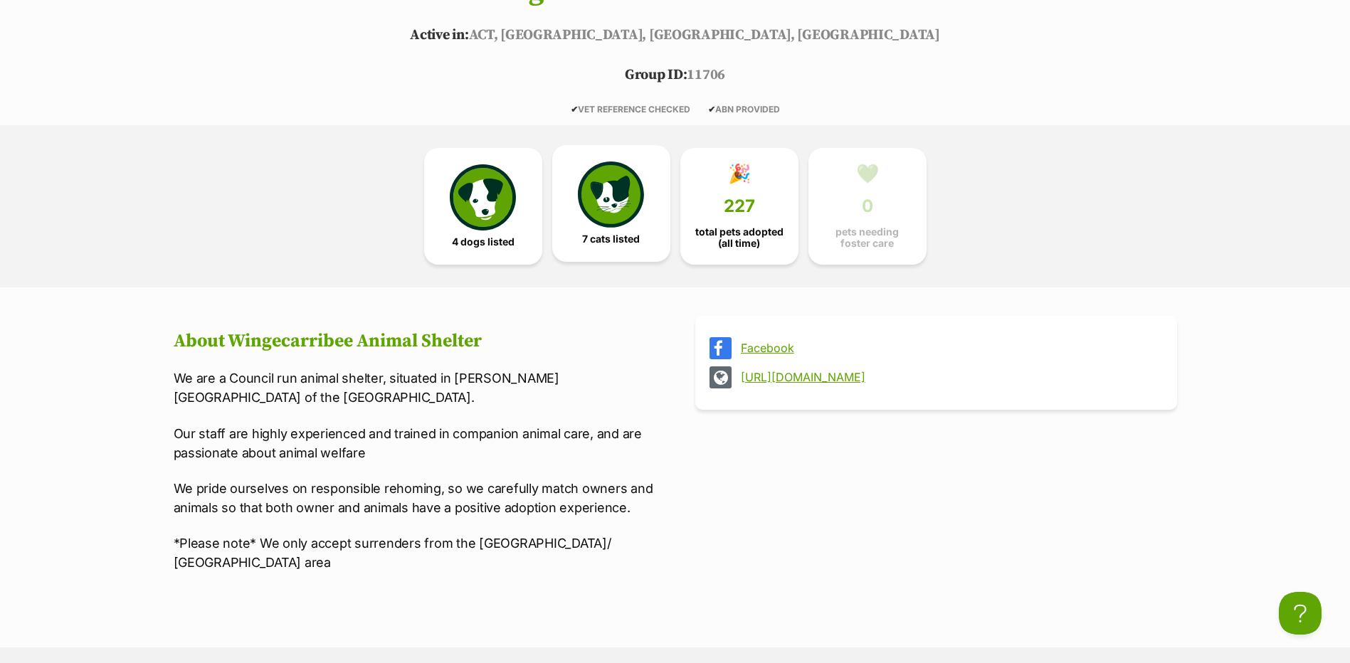
click at [603, 231] on link "7 cats listed" at bounding box center [611, 203] width 118 height 117
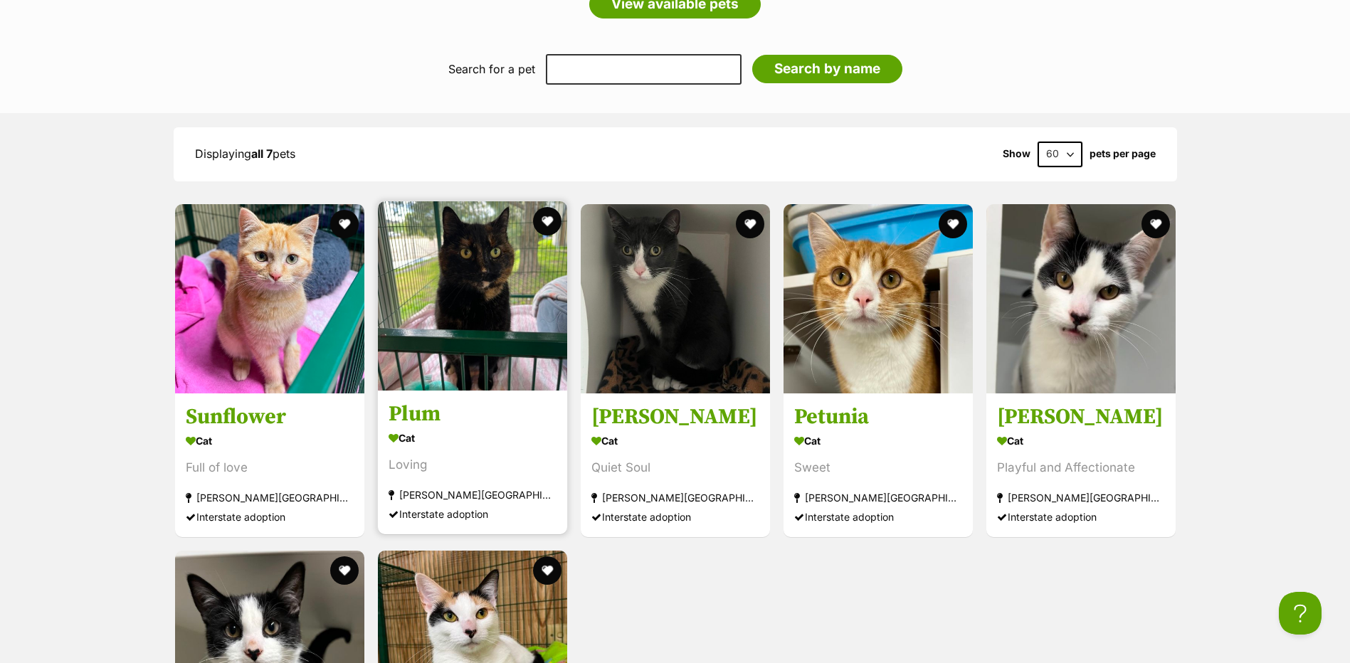
scroll to position [1712, 0]
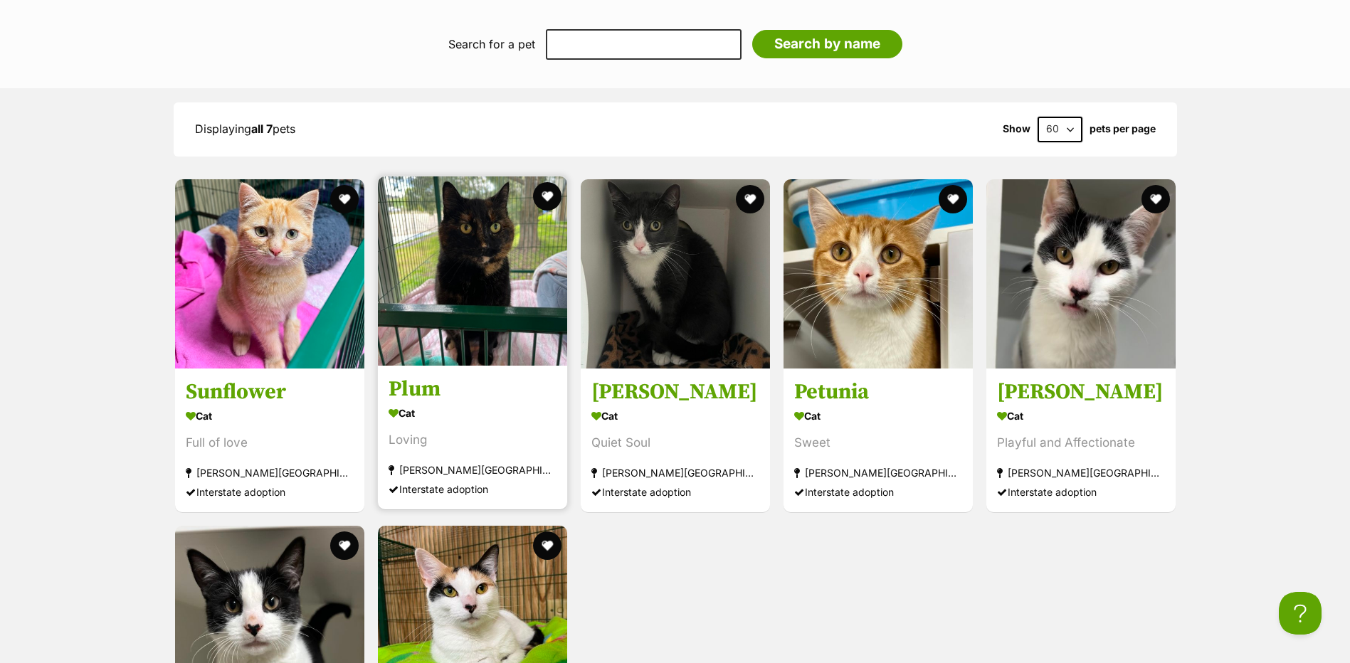
click at [501, 313] on img at bounding box center [472, 270] width 189 height 189
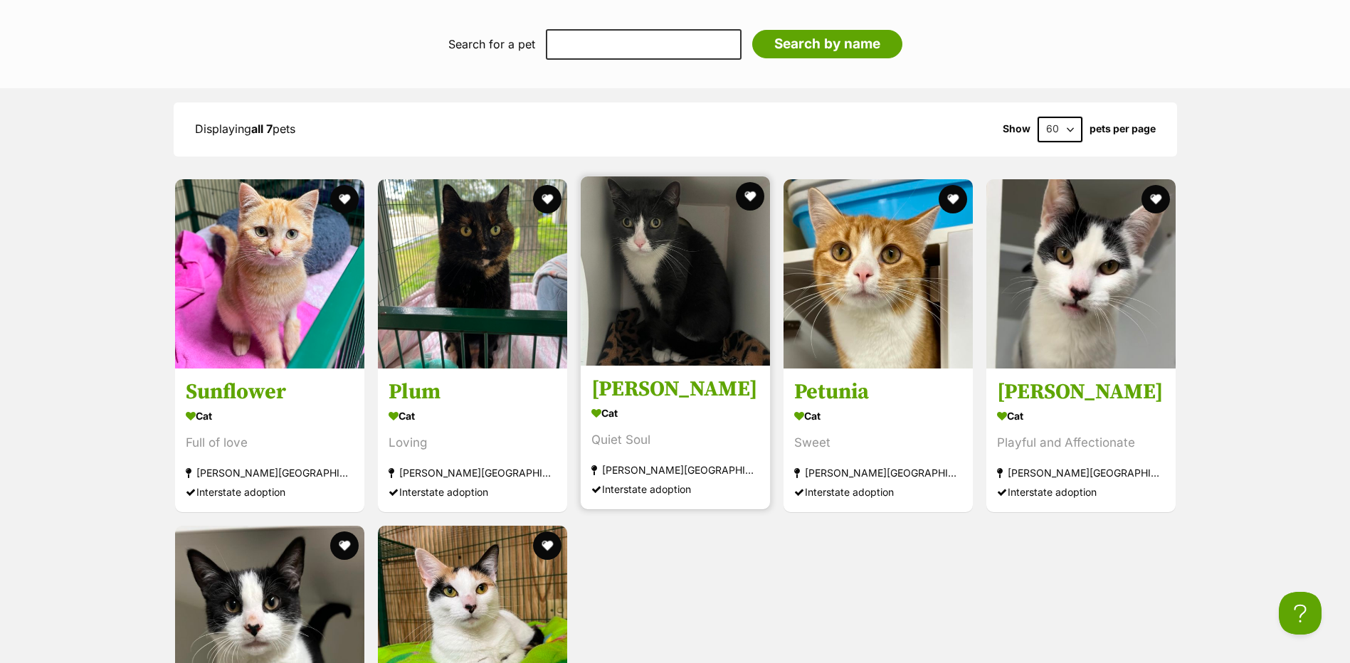
click at [700, 325] on img at bounding box center [675, 270] width 189 height 189
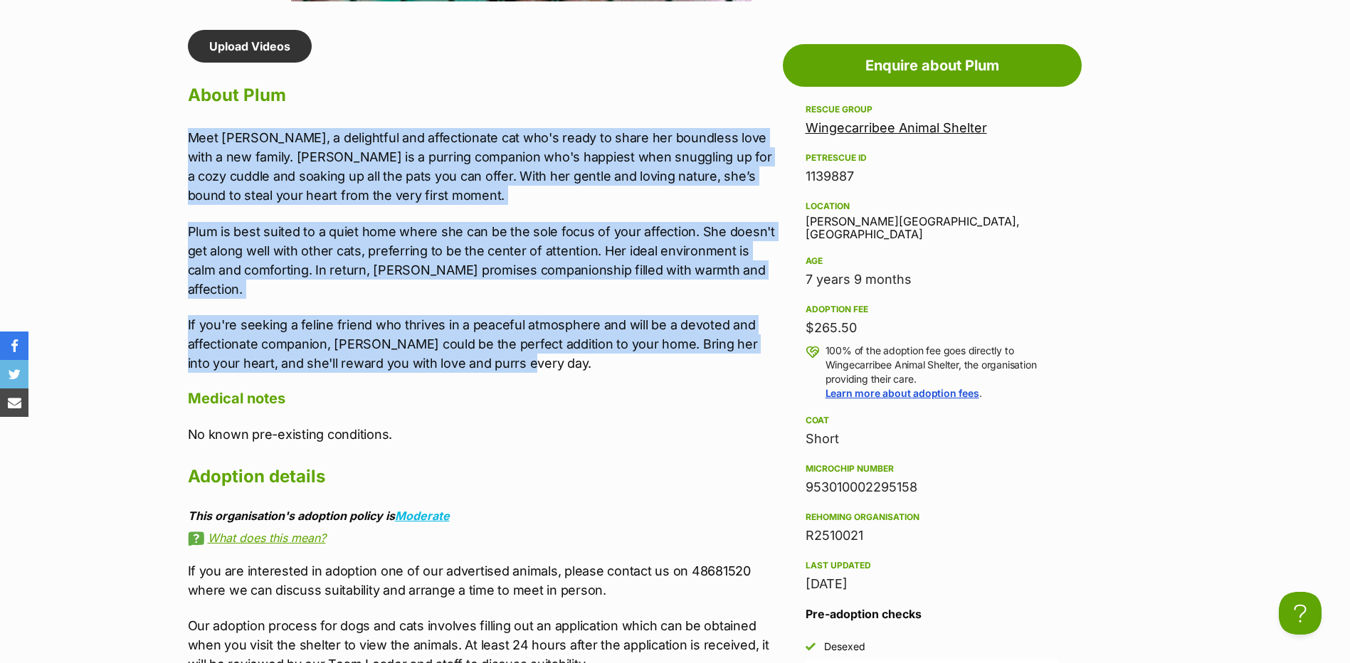
drag, startPoint x: 171, startPoint y: 134, endPoint x: 496, endPoint y: 344, distance: 386.5
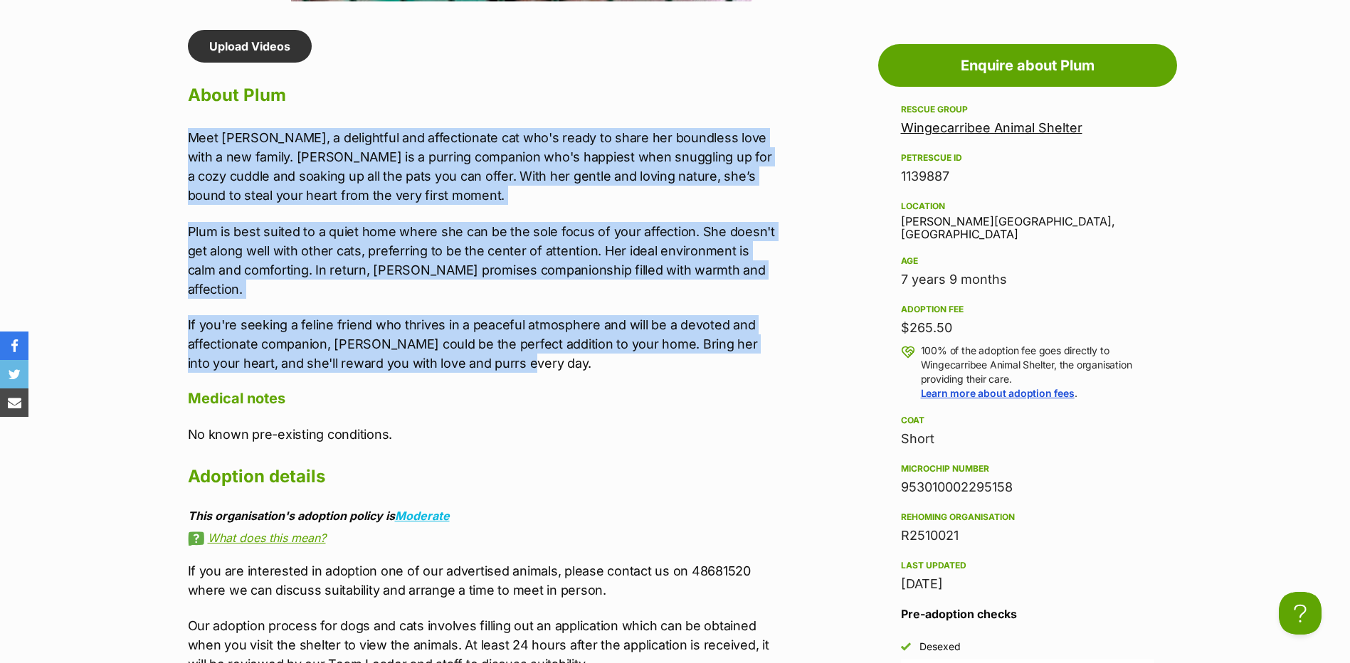
copy div "Meet [PERSON_NAME], a delightful and affectionate cat who's ready to share her …"
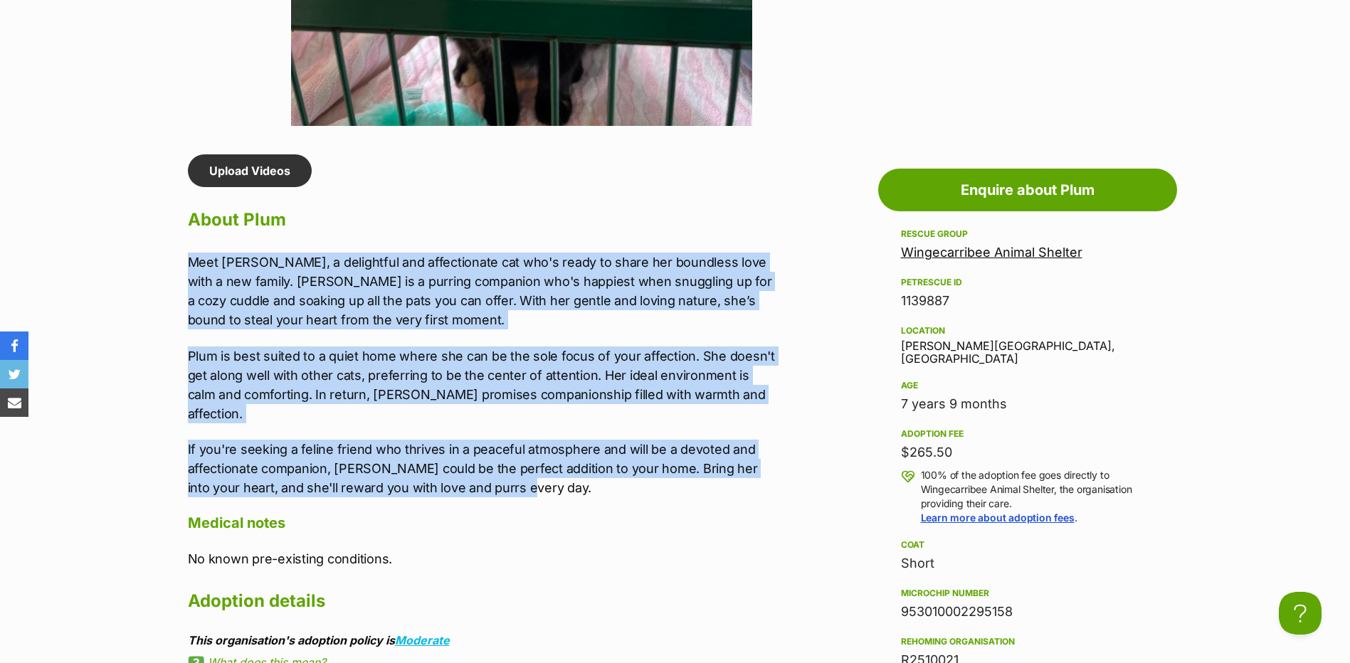
scroll to position [854, 0]
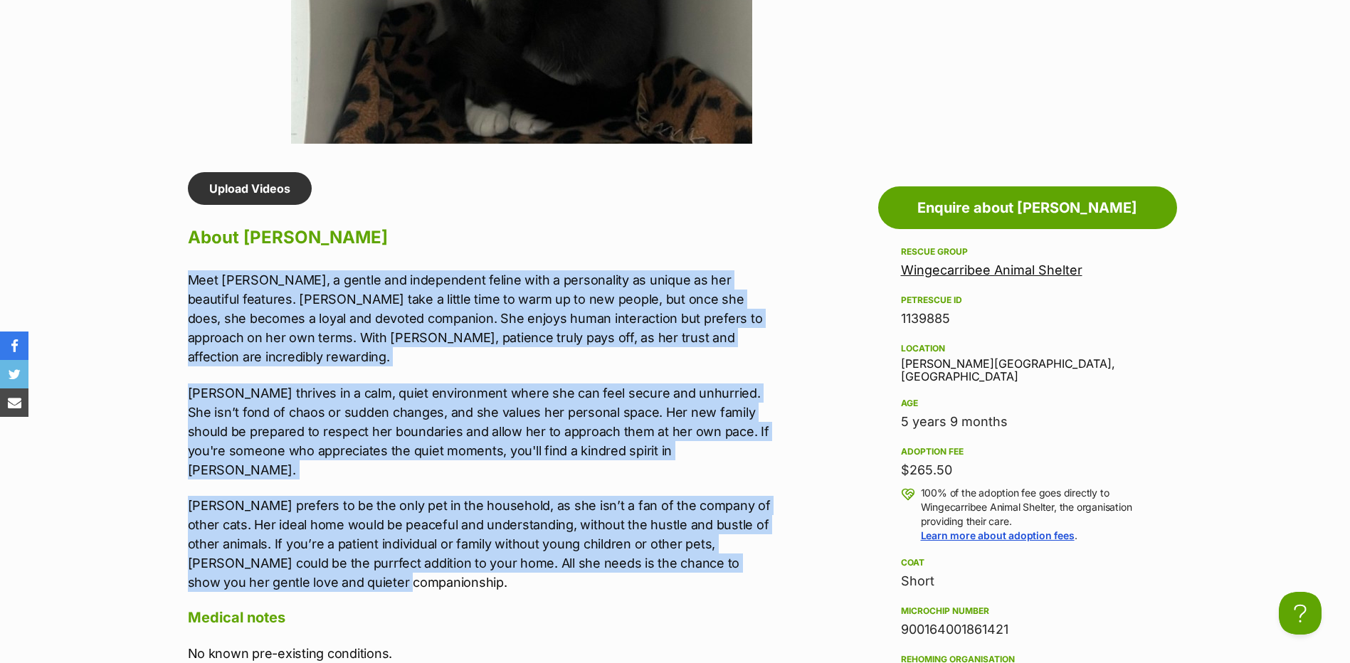
drag, startPoint x: 184, startPoint y: 282, endPoint x: 366, endPoint y: 544, distance: 320.0
click at [366, 544] on div "Upload Videos About [PERSON_NAME] Meet [PERSON_NAME], a gentle and independent …" at bounding box center [475, 616] width 602 height 889
copy div "Lore Ipsumd, s ametco adi elitseddoei tempor inci u laboreetdol ma aliqua en ad…"
